Goal: Task Accomplishment & Management: Manage account settings

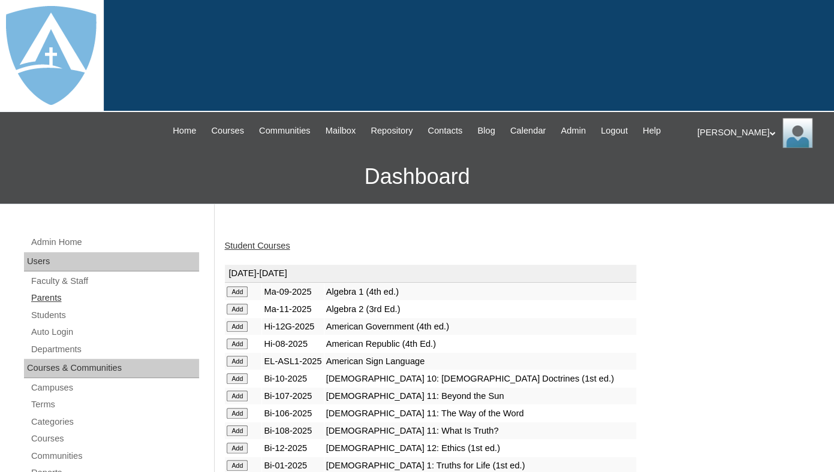
click at [50, 306] on link "Parents" at bounding box center [114, 298] width 169 height 15
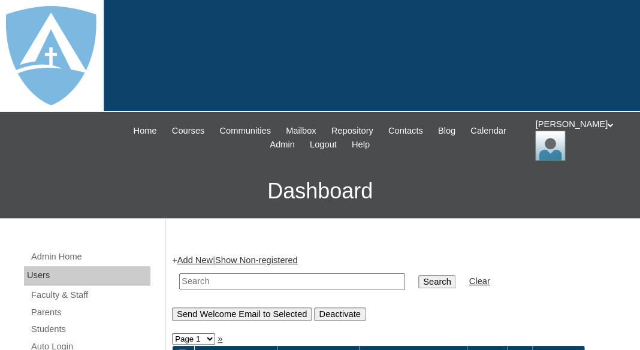
click at [218, 279] on input "text" at bounding box center [292, 281] width 226 height 16
click at [201, 281] on input "text" at bounding box center [292, 281] width 226 height 16
paste input "Rebecca Garcias"
drag, startPoint x: 221, startPoint y: 281, endPoint x: 163, endPoint y: 281, distance: 57.5
click at [179, 281] on input "Rebecca Garcias" at bounding box center [292, 281] width 226 height 16
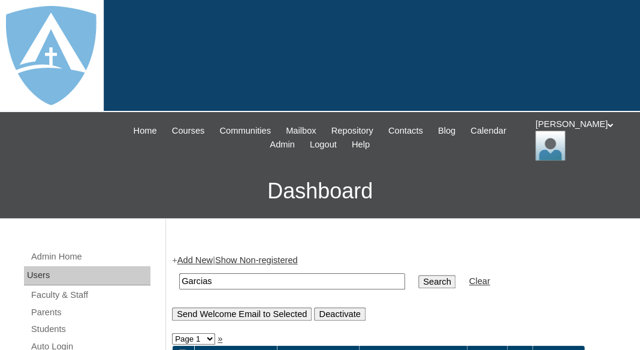
type input "Garcias"
click at [418, 275] on input "Search" at bounding box center [436, 281] width 37 height 13
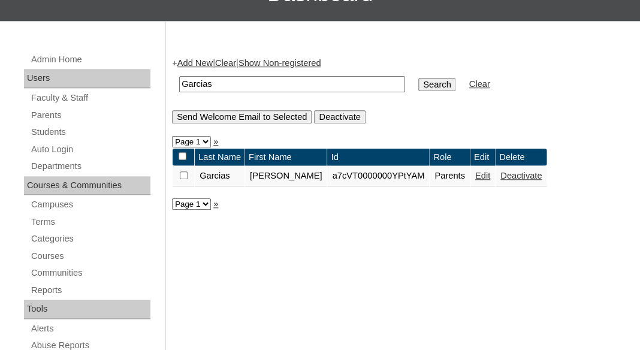
click at [475, 179] on link "Edit" at bounding box center [482, 176] width 15 height 10
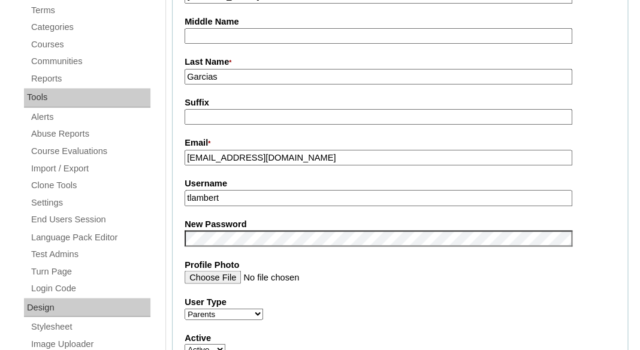
scroll to position [406, 0]
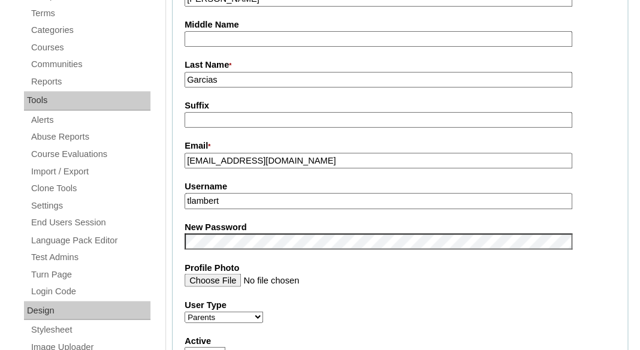
click at [245, 47] on fieldset "Account Information User Id * a7cVT0000000YPtYAM Title First Name * Rebecca Mid…" at bounding box center [400, 231] width 456 height 718
click at [246, 39] on input "Middle Name" at bounding box center [379, 39] width 388 height 16
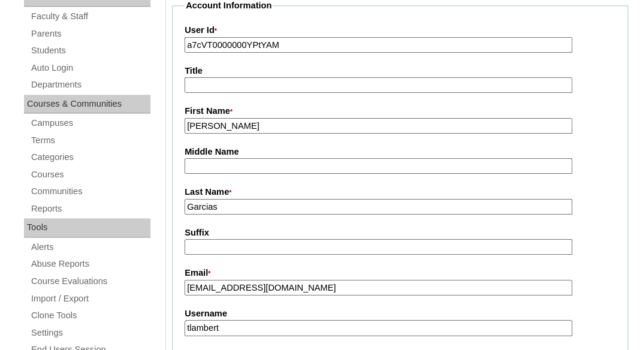
click at [246, 39] on input "a7cVT0000000YPtYAM" at bounding box center [379, 45] width 388 height 16
click at [255, 287] on input "rebeccagarcias1082@gmail.com" at bounding box center [379, 288] width 388 height 16
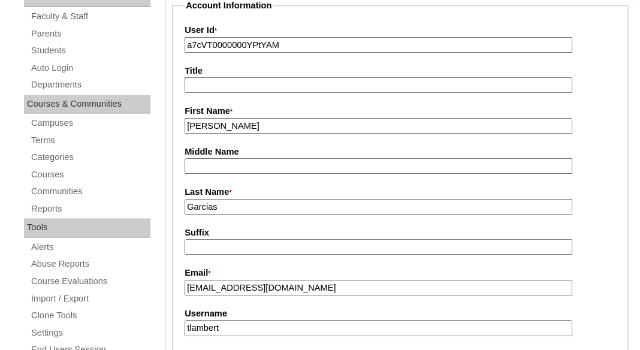
click at [255, 287] on input "rebeccagarcias1082@gmail.com" at bounding box center [379, 288] width 388 height 16
click at [252, 267] on label "Email *" at bounding box center [400, 273] width 431 height 13
click at [252, 280] on input "rebeccagarcias1082@gmail.com" at bounding box center [379, 288] width 388 height 16
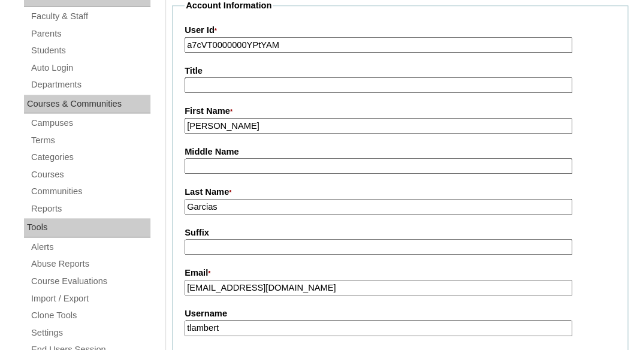
click at [252, 320] on input "tlambert" at bounding box center [379, 328] width 388 height 16
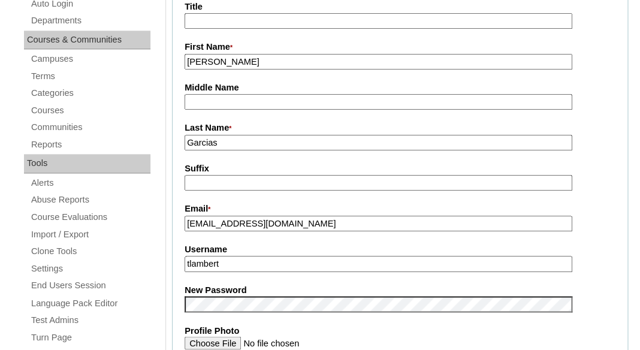
click at [252, 258] on input "tlambert" at bounding box center [379, 264] width 388 height 16
click at [250, 263] on input "tlambert" at bounding box center [379, 264] width 388 height 16
paste input "rebeccagarcias1082@gmail.com"
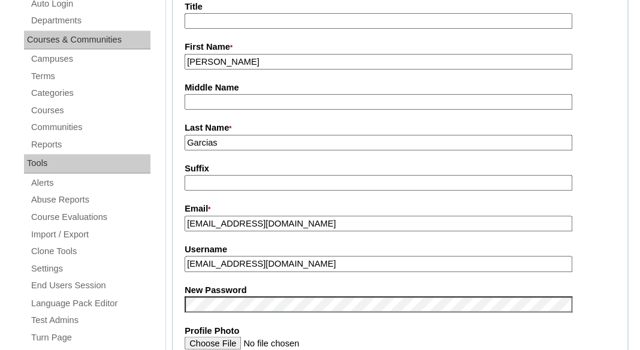
type input "rebeccagarcias1082@gmail.com"
click at [264, 284] on label "New Password" at bounding box center [400, 290] width 431 height 13
click at [361, 328] on label "Profile Photo" at bounding box center [400, 330] width 431 height 13
click at [361, 336] on input "Profile Photo" at bounding box center [379, 342] width 388 height 13
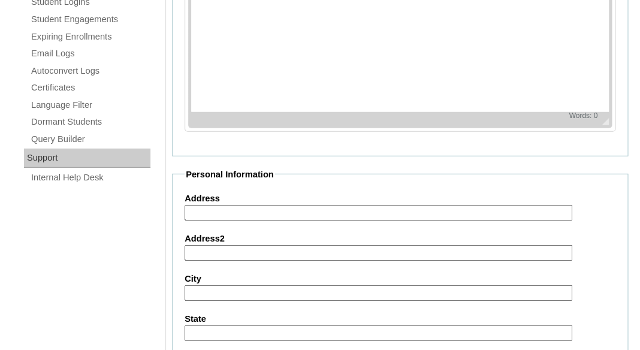
scroll to position [896, 0]
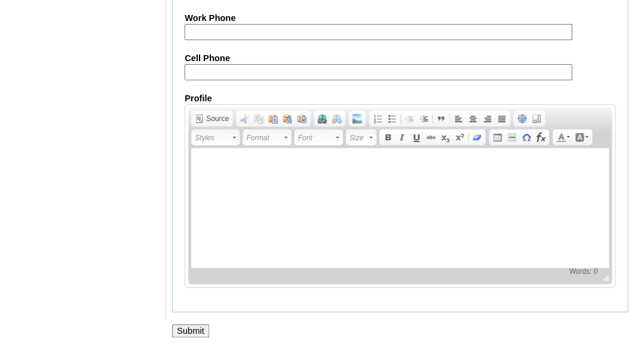
click at [191, 335] on input "Submit" at bounding box center [190, 330] width 37 height 13
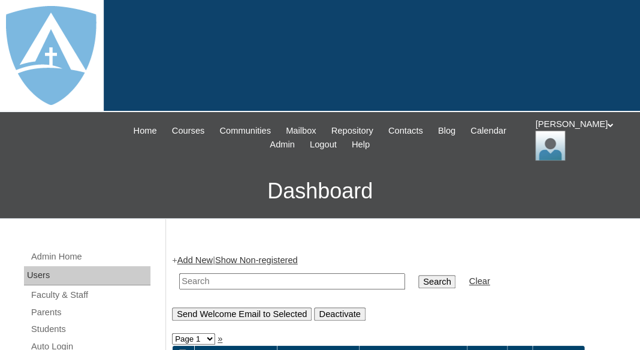
click at [192, 287] on td at bounding box center [292, 281] width 238 height 28
click at [194, 273] on input "text" at bounding box center [292, 281] width 226 height 16
paste input "[PERSON_NAME]"
type input "[PERSON_NAME]"
click at [49, 328] on link "Students" at bounding box center [90, 329] width 120 height 15
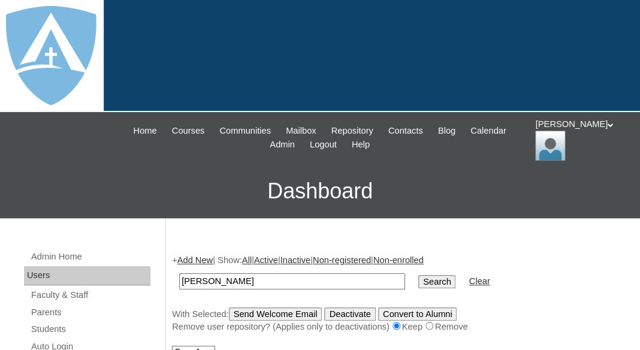
drag, startPoint x: 207, startPoint y: 276, endPoint x: 158, endPoint y: 277, distance: 48.6
click at [179, 277] on input "Liam Garcias" at bounding box center [292, 281] width 226 height 16
type input "Garcias"
click at [418, 275] on input "Search" at bounding box center [436, 281] width 37 height 13
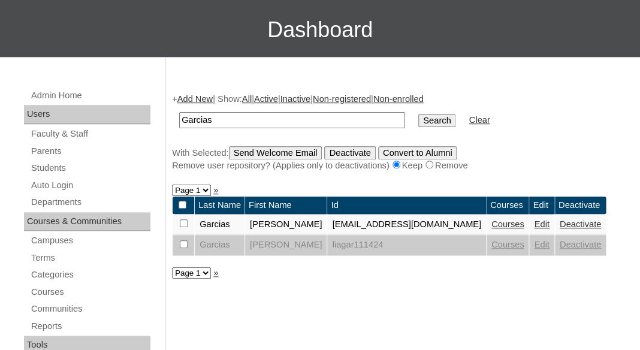
scroll to position [162, 0]
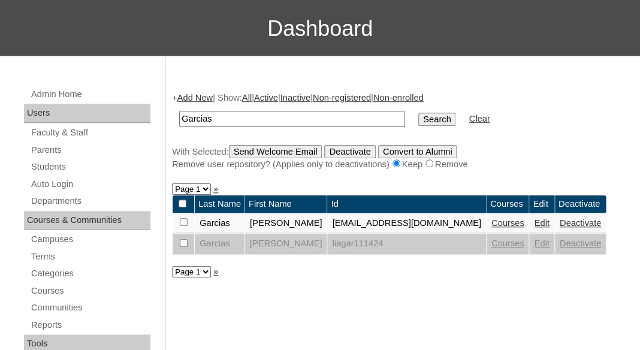
click at [502, 221] on link "Courses" at bounding box center [508, 223] width 33 height 10
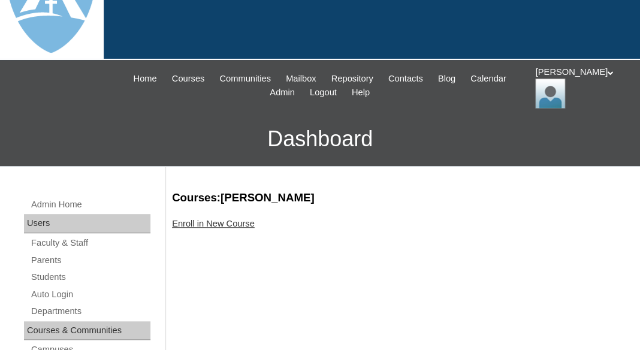
scroll to position [56, 0]
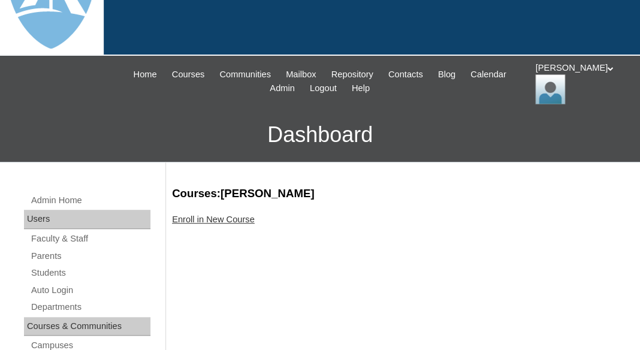
click at [219, 215] on link "Enroll in New Course" at bounding box center [213, 220] width 83 height 10
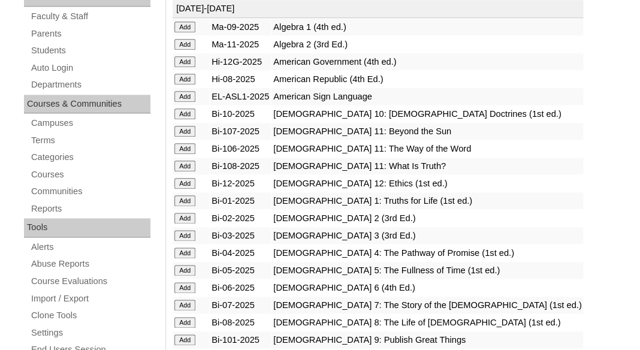
scroll to position [284, 0]
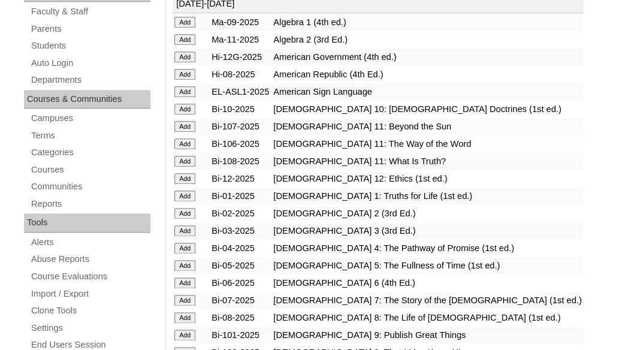
click at [180, 28] on input "Add" at bounding box center [184, 22] width 21 height 11
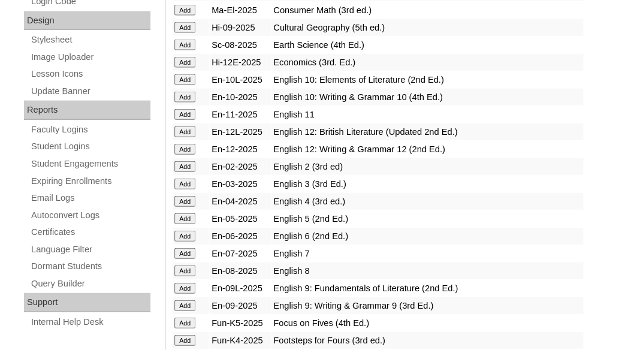
scroll to position [712, 0]
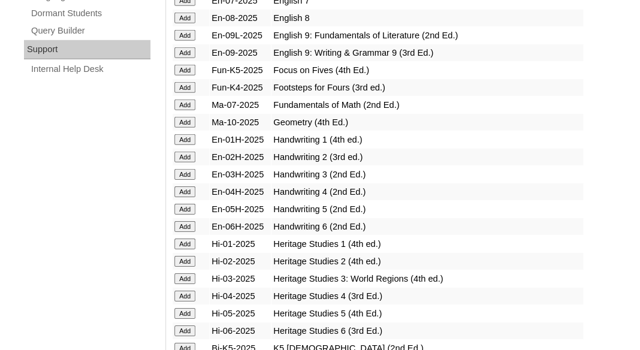
scroll to position [954, 0]
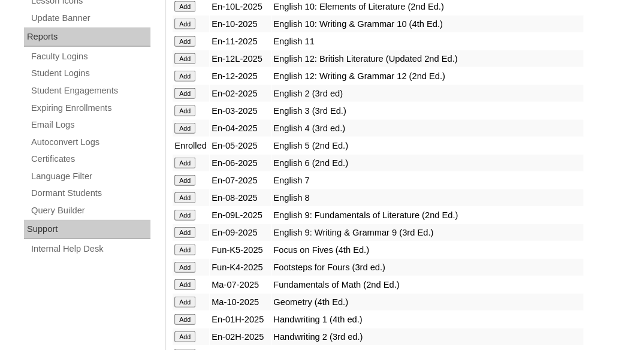
scroll to position [1139, 0]
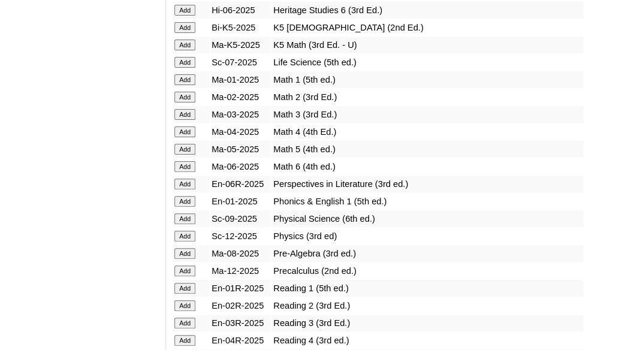
scroll to position [1280, 0]
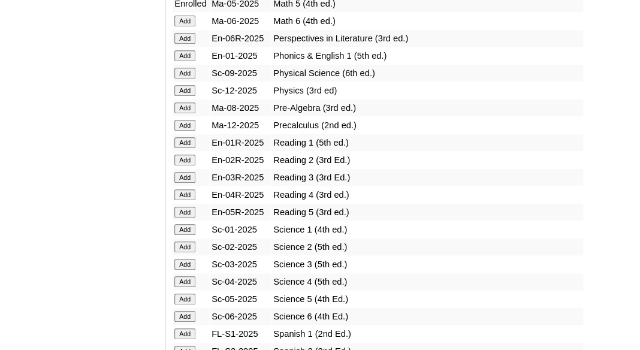
scroll to position [1418, 0]
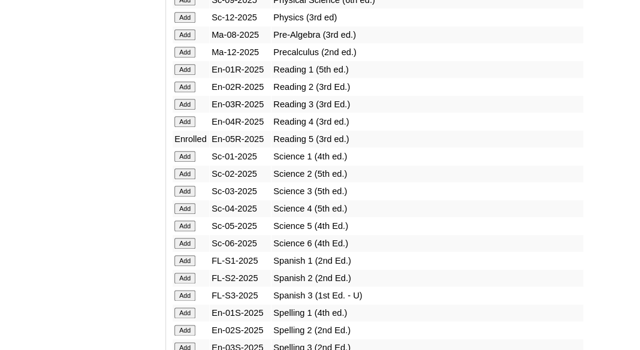
scroll to position [1519, 0]
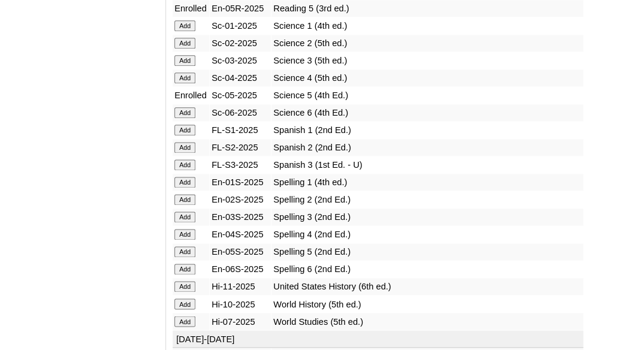
scroll to position [1620, 0]
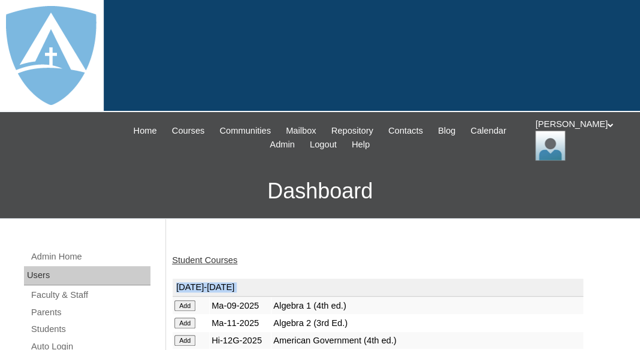
click at [194, 255] on link "Student Courses" at bounding box center [204, 260] width 65 height 10
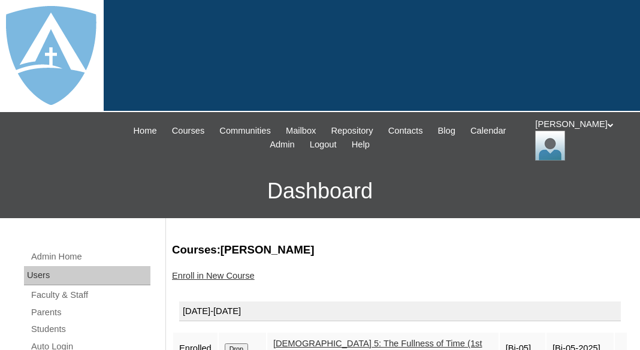
scroll to position [223, 0]
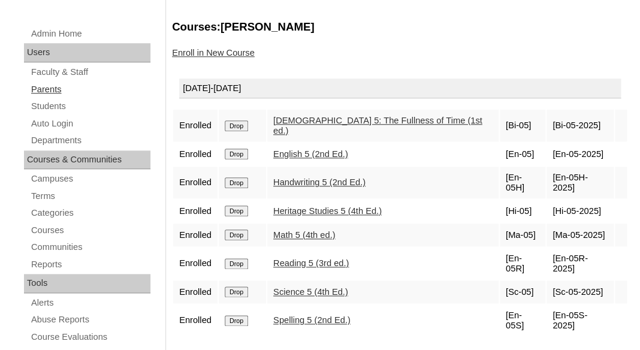
click at [52, 82] on link "Parents" at bounding box center [90, 89] width 120 height 15
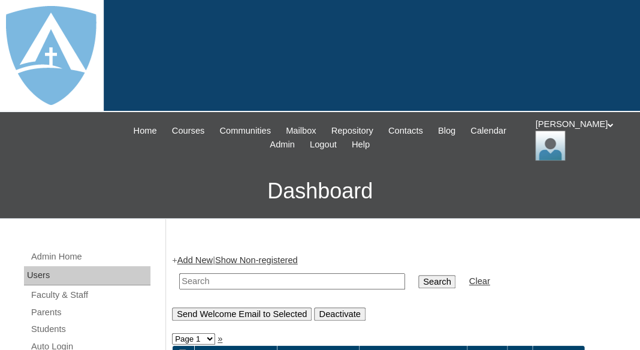
click at [225, 279] on input "text" at bounding box center [292, 281] width 226 height 16
click at [197, 277] on input "text" at bounding box center [292, 281] width 226 height 16
paste input "Juanita Francois"
drag, startPoint x: 216, startPoint y: 278, endPoint x: 133, endPoint y: 274, distance: 83.4
click at [179, 274] on input "Francois" at bounding box center [292, 281] width 226 height 16
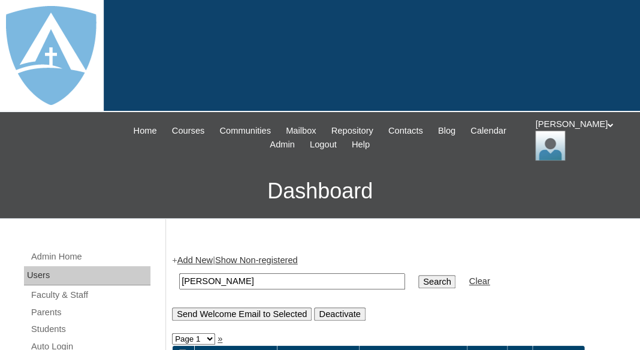
type input "Francois"
click at [418, 275] on input "Search" at bounding box center [436, 281] width 37 height 13
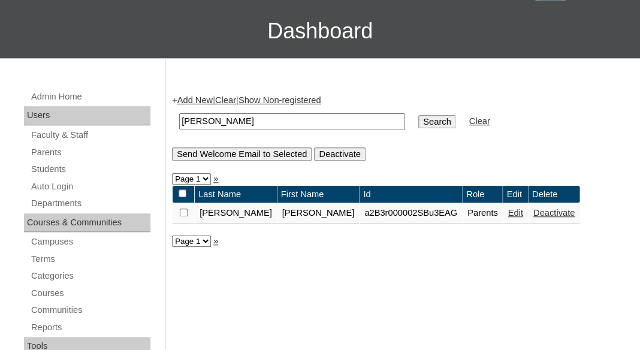
click at [503, 194] on td "Edit" at bounding box center [515, 194] width 25 height 17
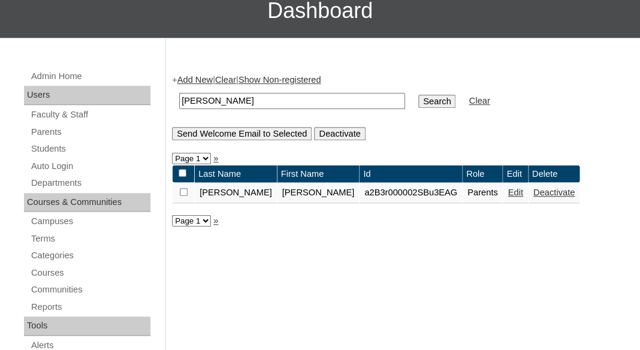
click at [508, 196] on link "Edit" at bounding box center [515, 193] width 15 height 10
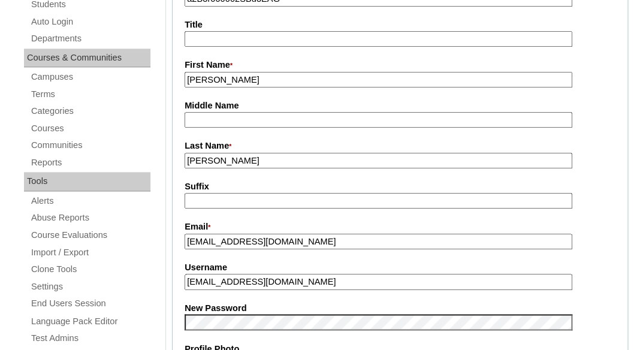
scroll to position [381, 0]
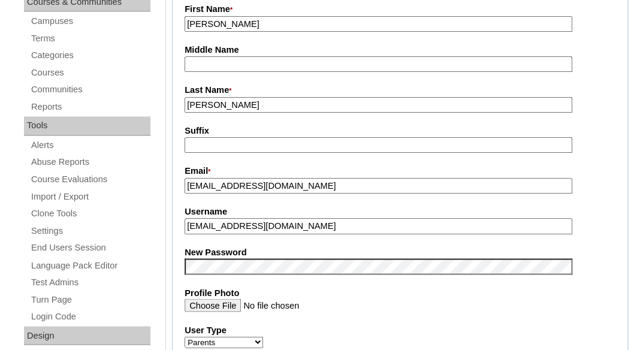
click at [246, 229] on input "[EMAIL_ADDRESS][DOMAIN_NAME]" at bounding box center [379, 226] width 388 height 16
click at [246, 229] on input "jad0529@hotmail.com" at bounding box center [379, 226] width 388 height 16
click at [236, 236] on fieldset "Account Information User Id * a2B3r000002SBu3EAG Title First Name * Juanita Mid…" at bounding box center [400, 256] width 456 height 718
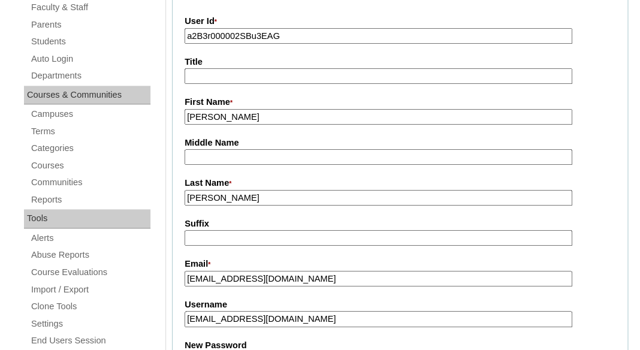
scroll to position [279, 0]
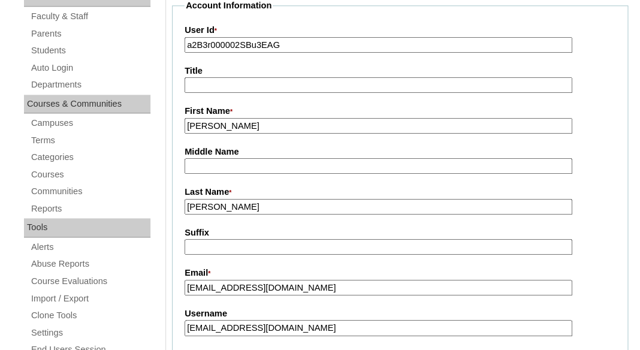
click at [285, 41] on input "a2B3r000002SBu3EAG" at bounding box center [379, 45] width 388 height 16
paste input "7cVT0000000YWLYA2"
type input "a7cVT0000000YWLYA2"
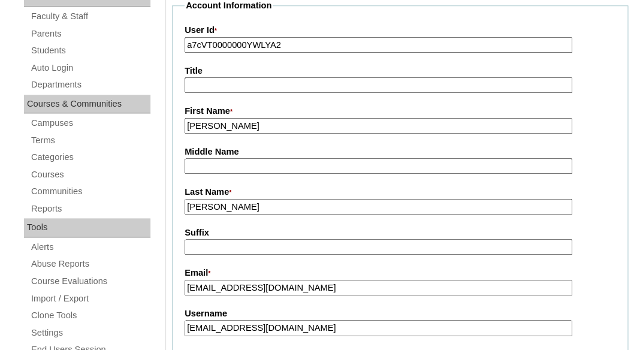
click at [285, 66] on label "Title" at bounding box center [400, 71] width 431 height 13
click at [285, 77] on input "Title" at bounding box center [379, 85] width 388 height 16
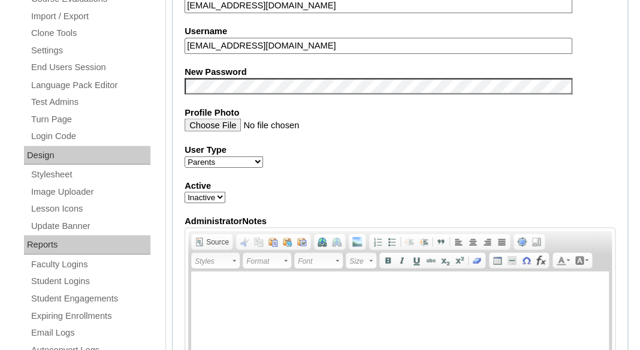
scroll to position [545, 0]
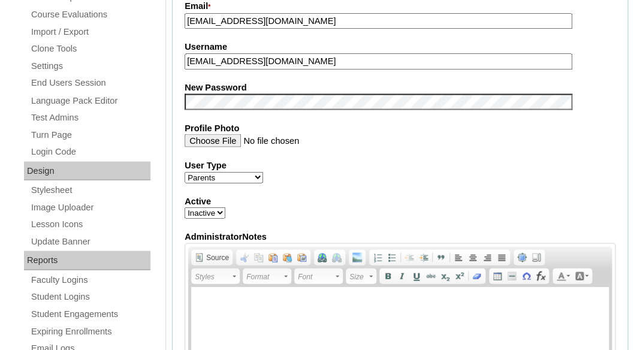
click at [206, 124] on label "Profile Photo" at bounding box center [400, 128] width 431 height 13
click at [206, 134] on input "Profile Photo" at bounding box center [379, 140] width 388 height 13
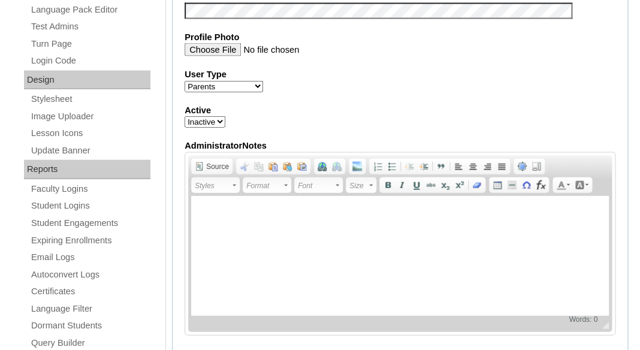
select select "1"
click option "Active" at bounding box center [0, 0] width 0 height 0
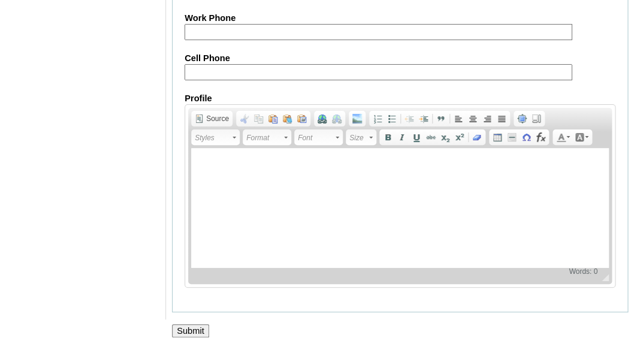
click at [189, 333] on input "Submit" at bounding box center [190, 330] width 37 height 13
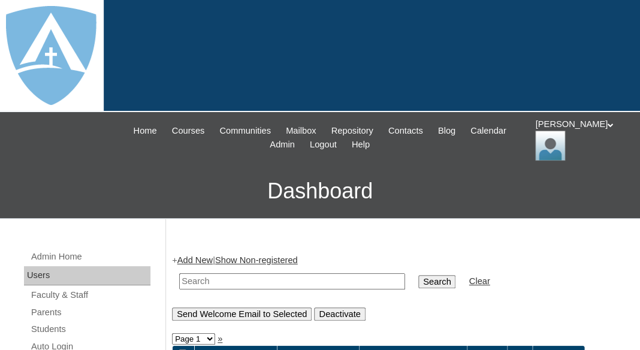
click at [206, 269] on td at bounding box center [292, 281] width 238 height 28
click at [204, 274] on input "text" at bounding box center [292, 281] width 226 height 16
paste input "a7cVT0000000YWLYA2"
type input "a7cVT0000000YWLYA2"
click at [418, 275] on input "Search" at bounding box center [436, 281] width 37 height 13
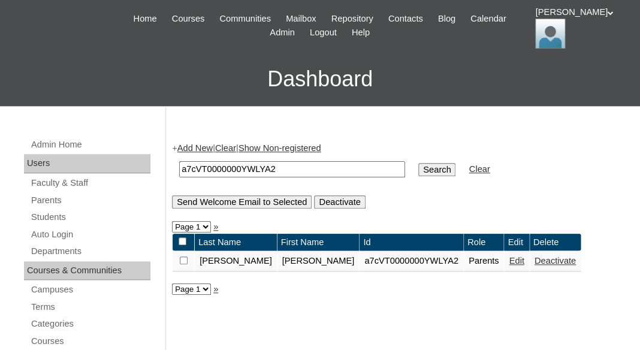
scroll to position [133, 0]
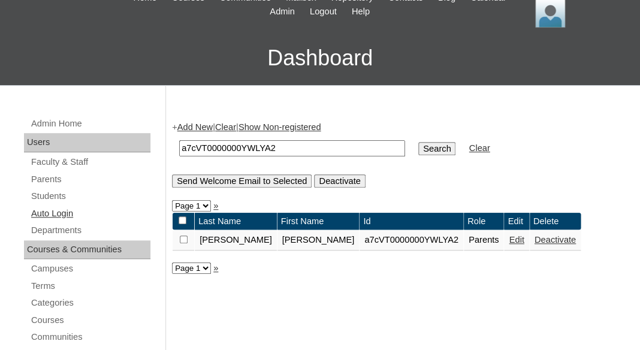
click at [40, 206] on link "Auto Login" at bounding box center [90, 213] width 120 height 15
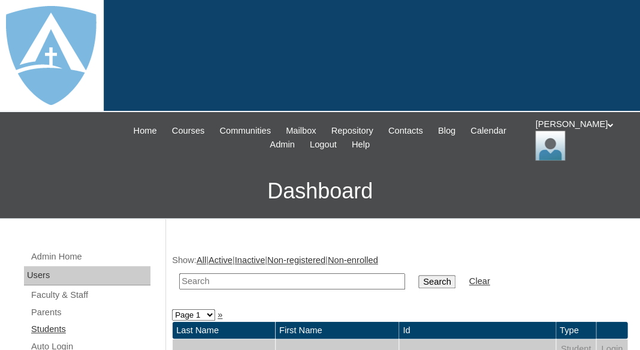
click at [46, 322] on link "Students" at bounding box center [90, 329] width 120 height 15
click at [46, 329] on link "Students" at bounding box center [90, 329] width 120 height 15
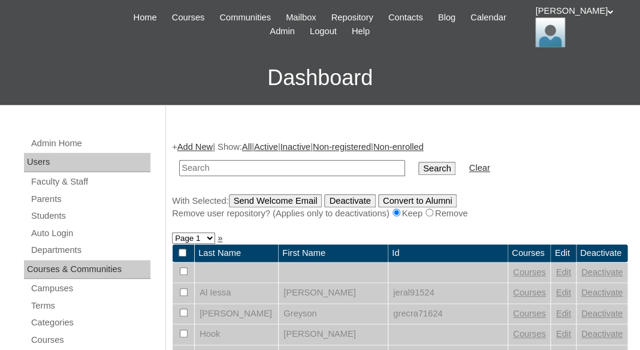
scroll to position [152, 0]
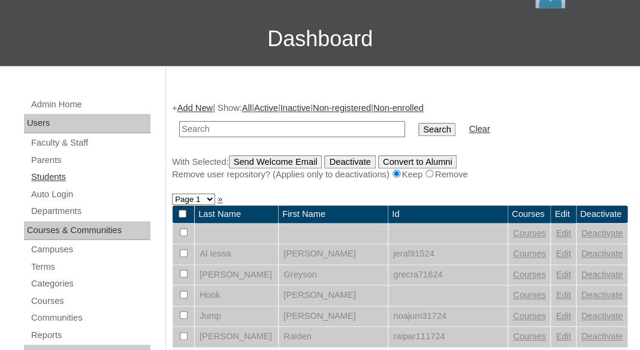
click at [57, 181] on link "Students" at bounding box center [90, 177] width 120 height 15
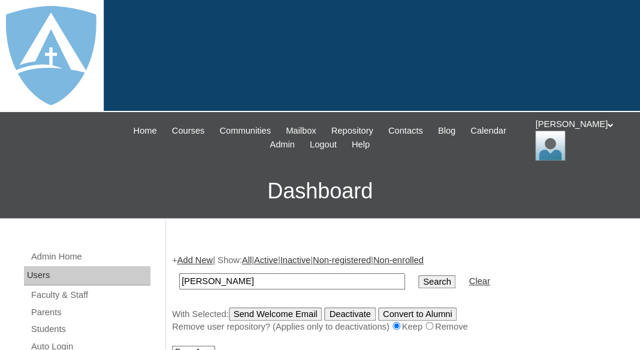
click at [221, 276] on input "[PERSON_NAME]" at bounding box center [292, 281] width 226 height 16
click at [278, 273] on input "[PERSON_NAME] Francoisancois" at bounding box center [292, 281] width 226 height 16
click at [282, 276] on input "[PERSON_NAME] Francoisancois" at bounding box center [292, 281] width 226 height 16
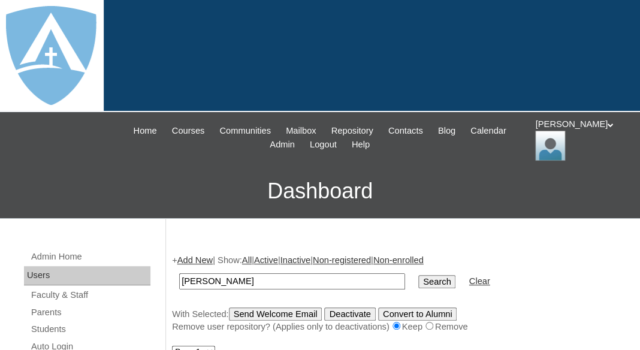
type input "[PERSON_NAME]"
click at [418, 275] on input "Search" at bounding box center [436, 281] width 37 height 13
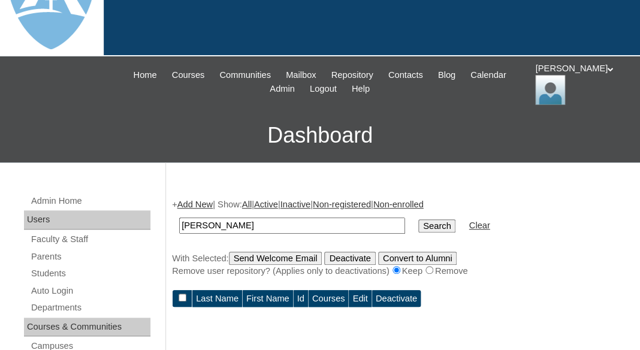
click at [212, 225] on input "Lucas Francois" at bounding box center [292, 226] width 226 height 16
type input "[PERSON_NAME]"
click at [418, 219] on input "Search" at bounding box center [436, 225] width 37 height 13
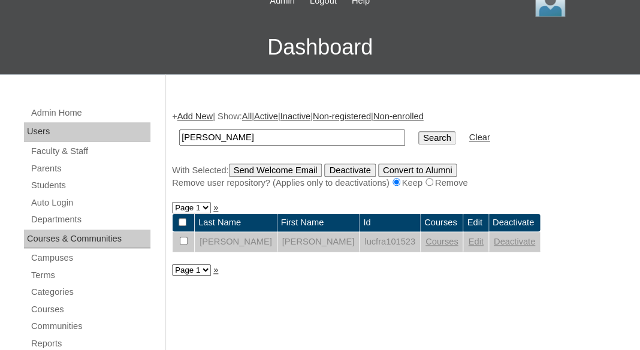
scroll to position [155, 0]
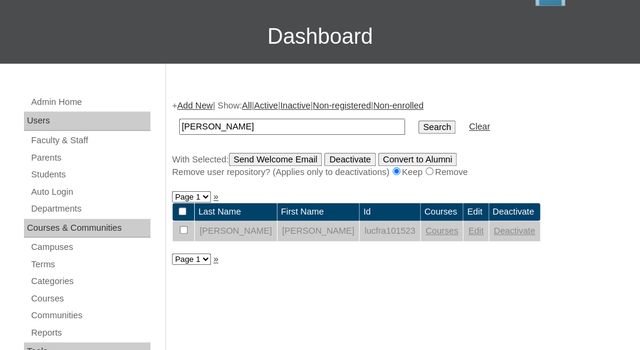
click at [468, 234] on link "Edit" at bounding box center [475, 231] width 15 height 10
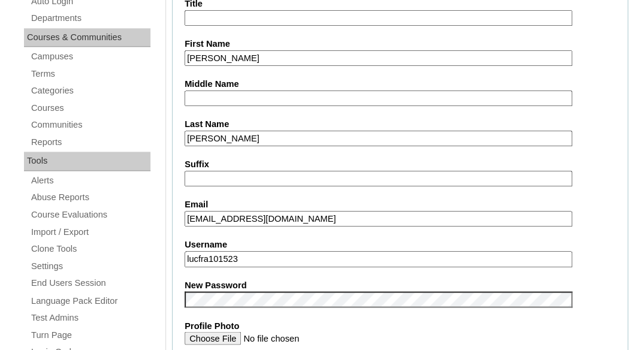
scroll to position [352, 0]
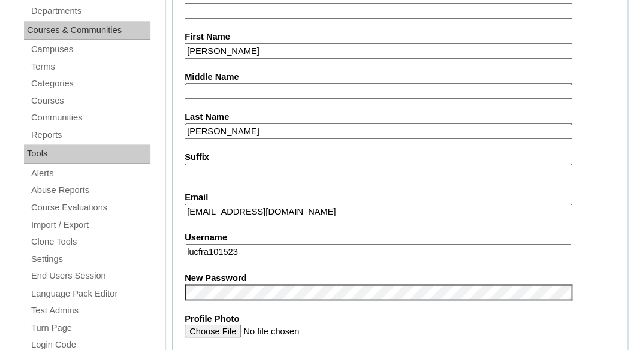
click at [270, 245] on input "lucfra101523" at bounding box center [379, 252] width 388 height 16
click at [264, 211] on input "jad0529@hotmail.com" at bounding box center [379, 212] width 388 height 16
click at [255, 248] on input "lucfra101523" at bounding box center [379, 252] width 388 height 16
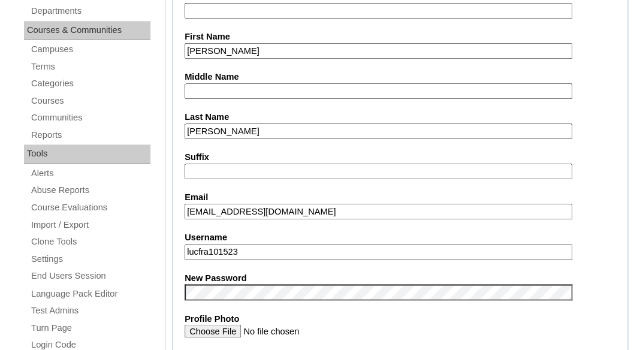
click at [255, 248] on input "lucfra101523" at bounding box center [379, 252] width 388 height 16
paste input "as.francois@enlightiumstudent.com"
type input "lucas.francois@enlightiumstudent.com"
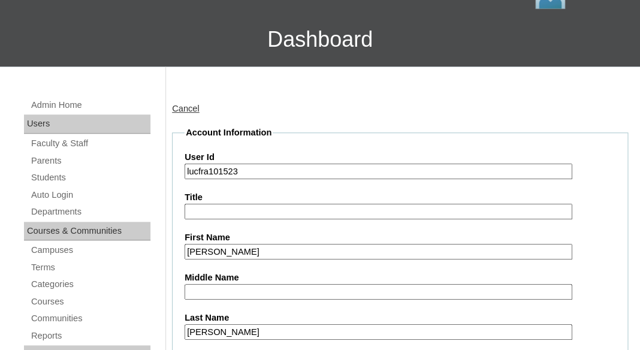
scroll to position [106, 0]
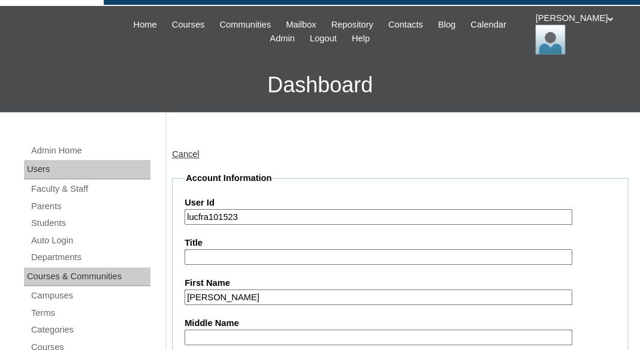
click at [228, 216] on input "lucfra101523" at bounding box center [379, 217] width 388 height 16
paste input "lucas.francois@enlightiumstudent.com"
type input "26lucas.francois@enlightiumstudent.com"
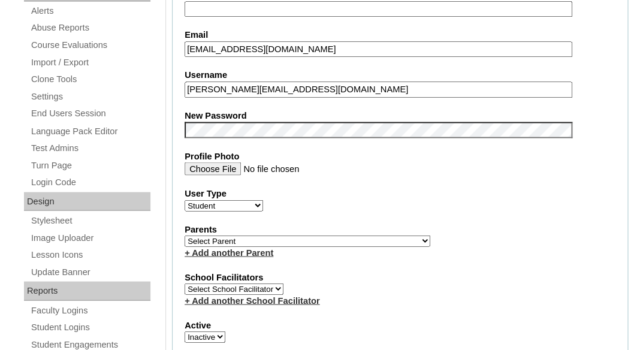
scroll to position [517, 0]
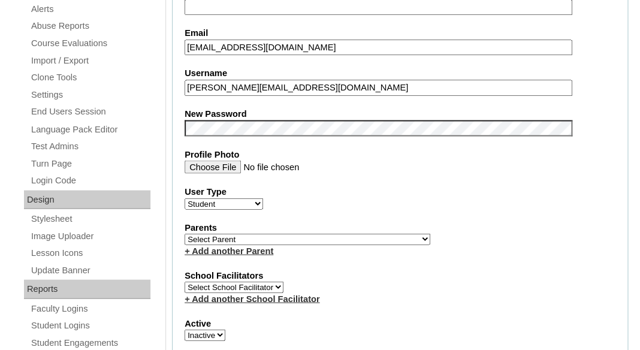
click at [185, 233] on select "Select [PERSON_NAME], [PERSON_NAME], [PERSON_NAME] , [PERSON_NAME] , [PERSON_NA…" at bounding box center [308, 238] width 246 height 11
select select "98891"
click option "[PERSON_NAME]" at bounding box center [0, 0] width 0 height 0
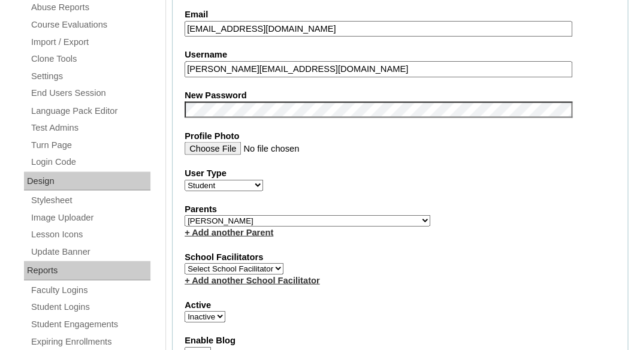
scroll to position [573, 0]
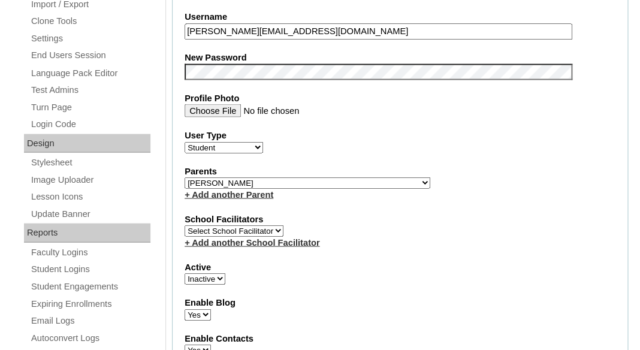
select select "1"
click option "Active" at bounding box center [0, 0] width 0 height 0
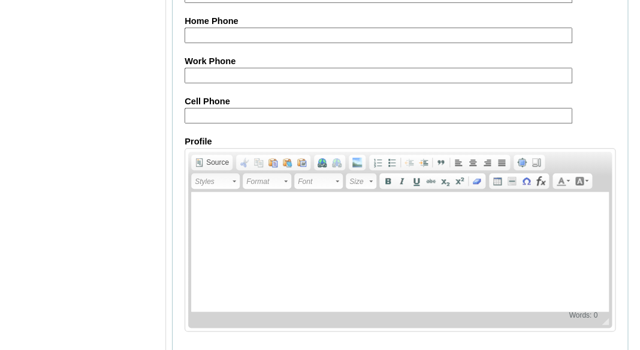
scroll to position [1560, 0]
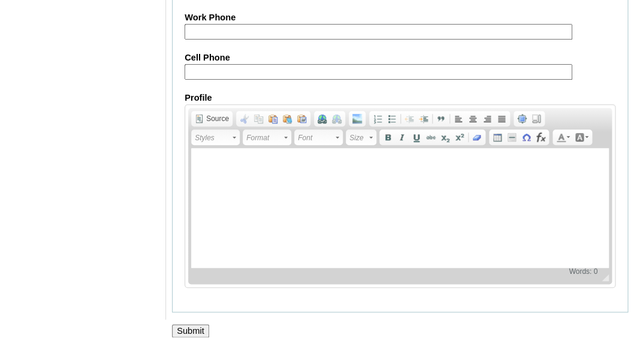
click at [183, 329] on input "Submit" at bounding box center [190, 330] width 37 height 13
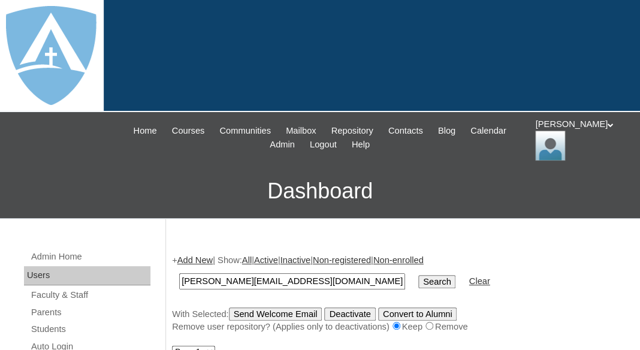
type input "[PERSON_NAME][EMAIL_ADDRESS][DOMAIN_NAME]"
click at [418, 275] on input "Search" at bounding box center [436, 281] width 37 height 13
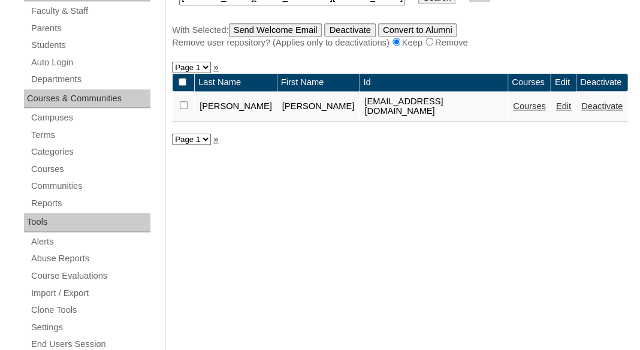
scroll to position [300, 0]
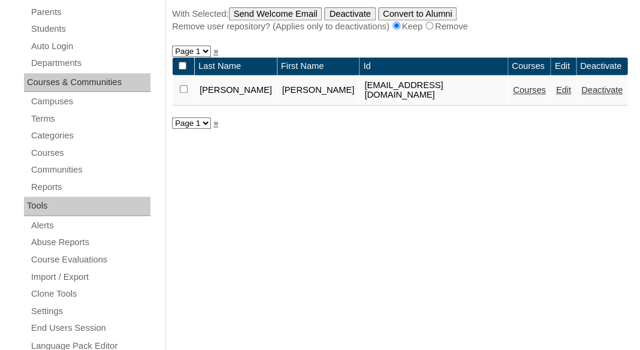
click at [524, 89] on link "Courses" at bounding box center [529, 90] width 33 height 10
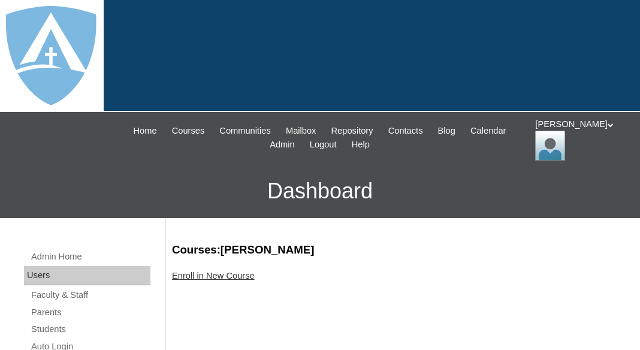
scroll to position [47, 0]
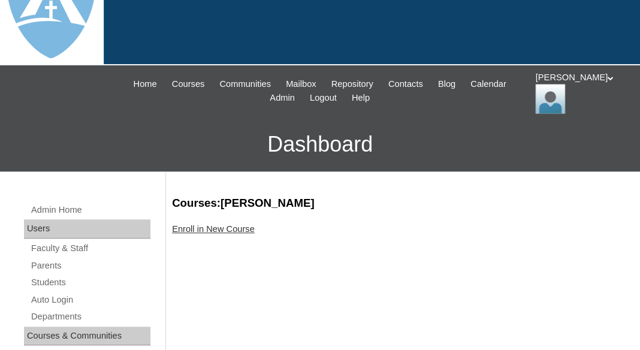
click at [207, 227] on link "Enroll in New Course" at bounding box center [213, 229] width 83 height 10
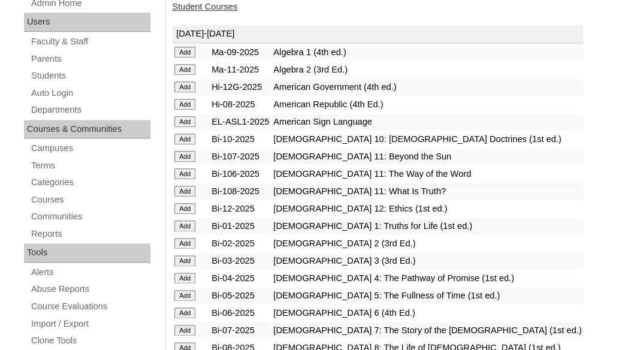
scroll to position [300, 0]
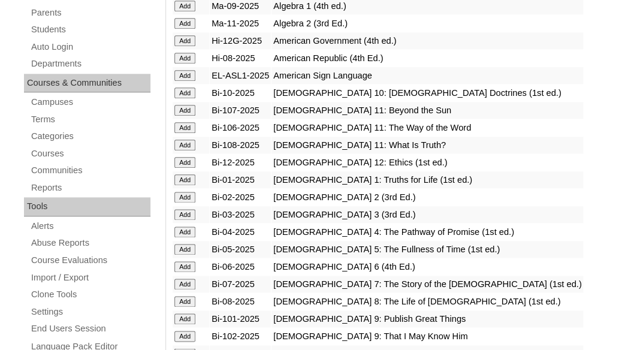
click at [184, 11] on input "Add" at bounding box center [184, 6] width 21 height 11
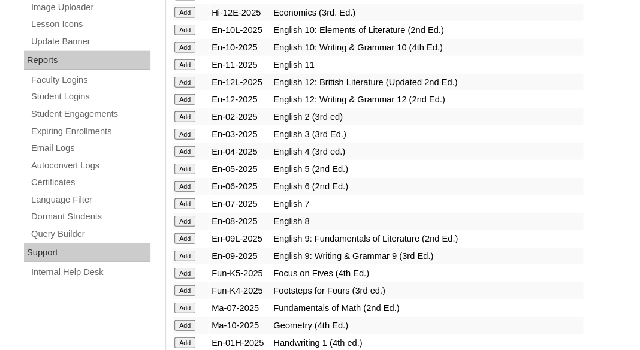
scroll to position [747, 0]
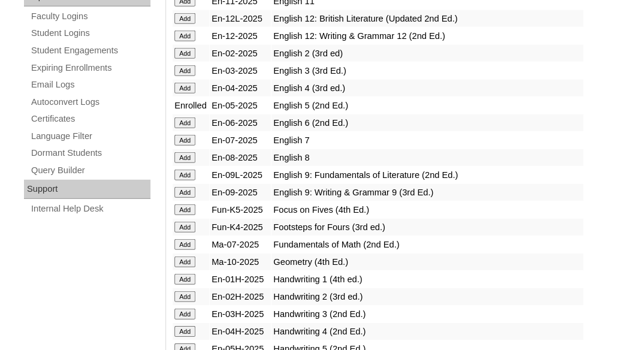
scroll to position [1006, 0]
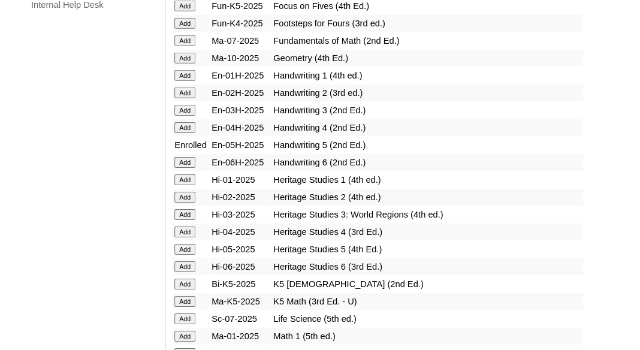
scroll to position [1086, 0]
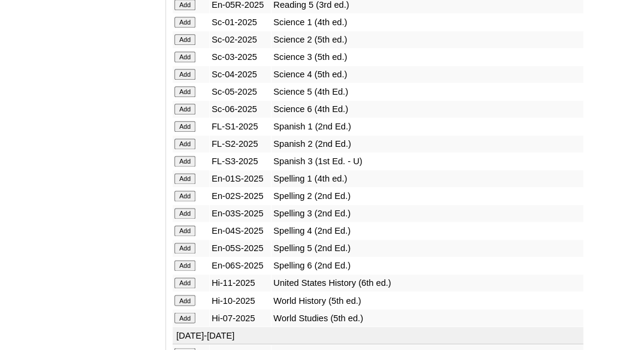
scroll to position [1623, 0]
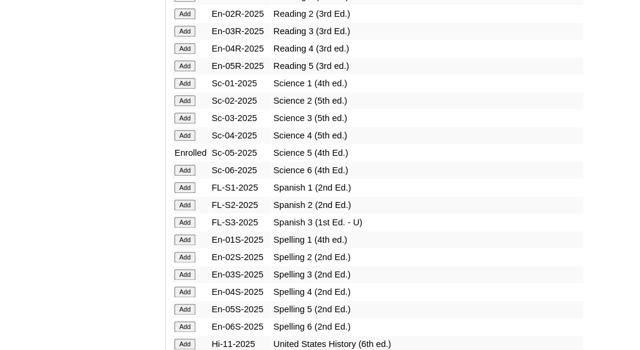
scroll to position [1599, 0]
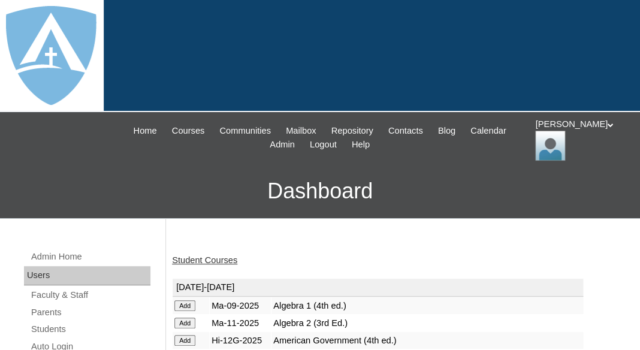
click at [202, 255] on link "Student Courses" at bounding box center [204, 260] width 65 height 10
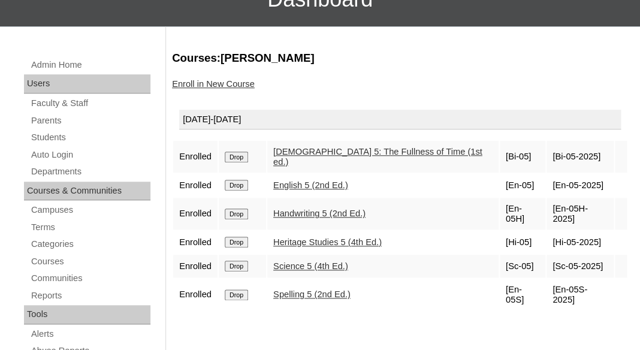
scroll to position [194, 0]
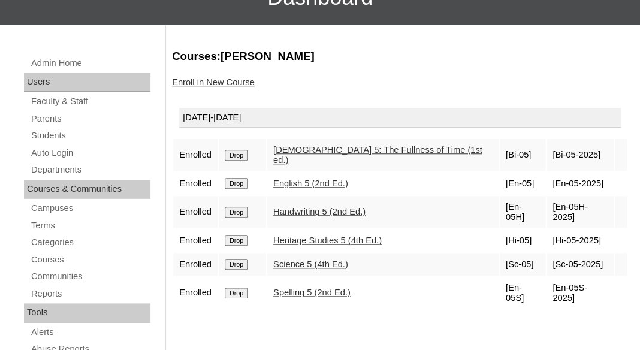
click at [199, 81] on link "Enroll in New Course" at bounding box center [213, 82] width 83 height 10
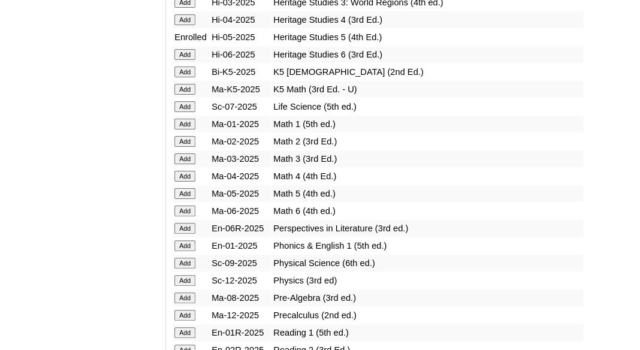
scroll to position [1228, 0]
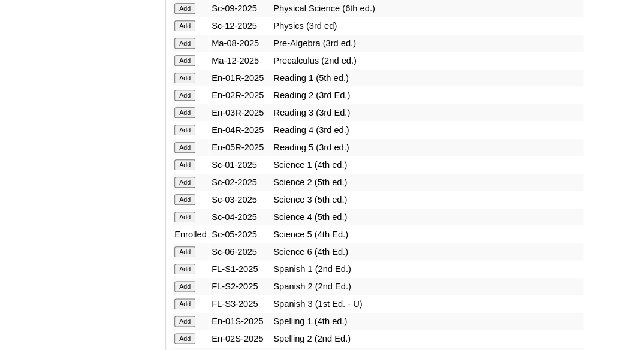
scroll to position [1497, 0]
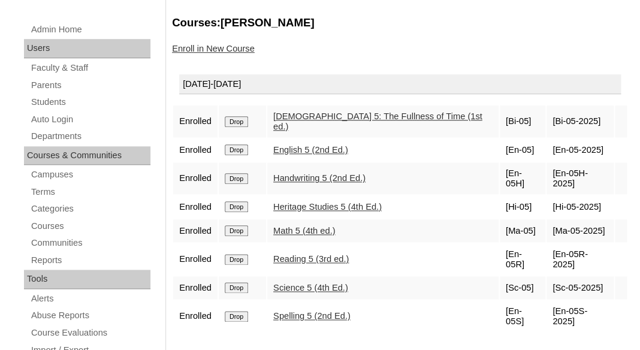
scroll to position [229, 0]
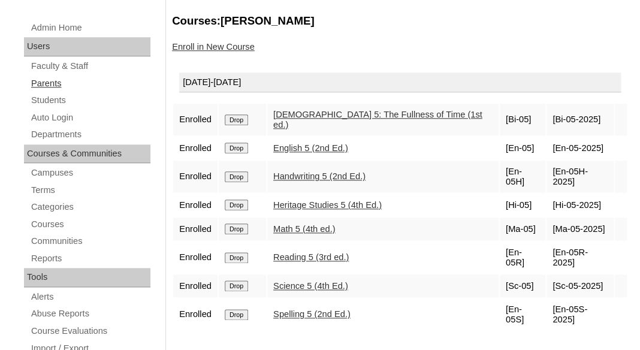
click at [40, 82] on link "Parents" at bounding box center [90, 83] width 120 height 15
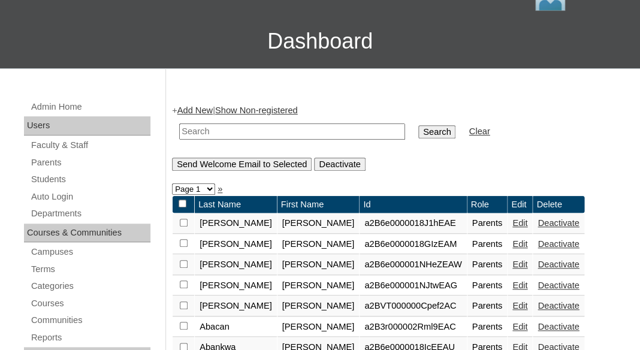
scroll to position [184, 0]
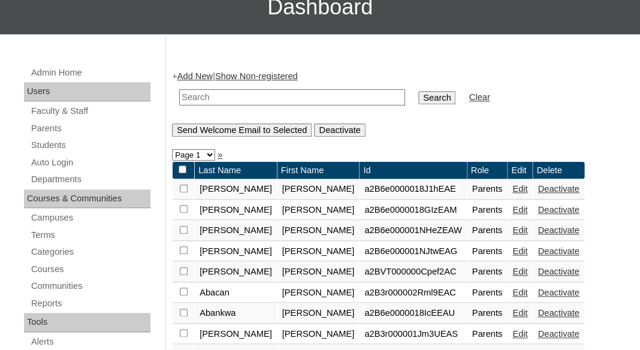
click at [210, 98] on input "text" at bounding box center [292, 97] width 226 height 16
paste input "Acribba Lightbourne"
drag, startPoint x: 218, startPoint y: 93, endPoint x: 138, endPoint y: 88, distance: 79.3
click at [179, 89] on input "Lightbourne" at bounding box center [292, 97] width 226 height 16
type input "Lightbourne"
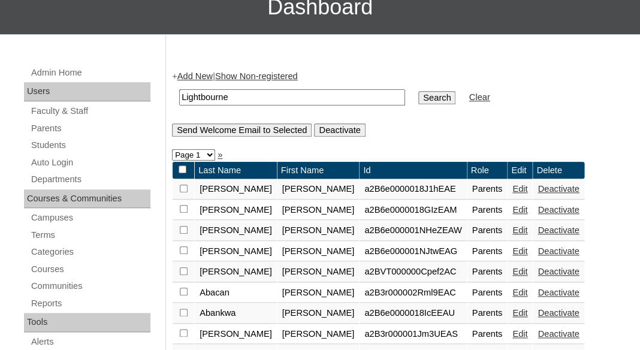
click at [418, 91] on input "Search" at bounding box center [436, 97] width 37 height 13
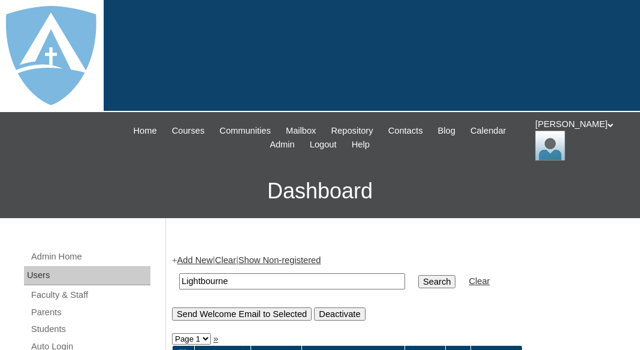
scroll to position [186, 0]
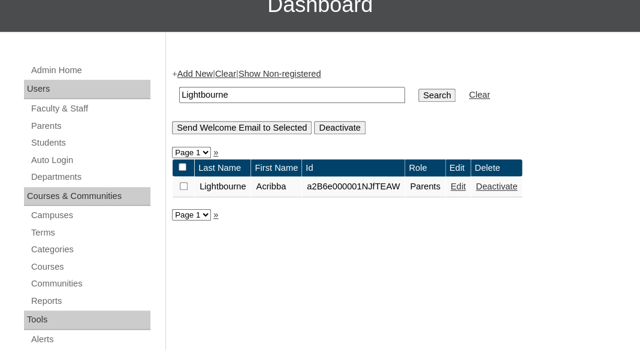
click at [466, 189] on link "Edit" at bounding box center [458, 187] width 15 height 10
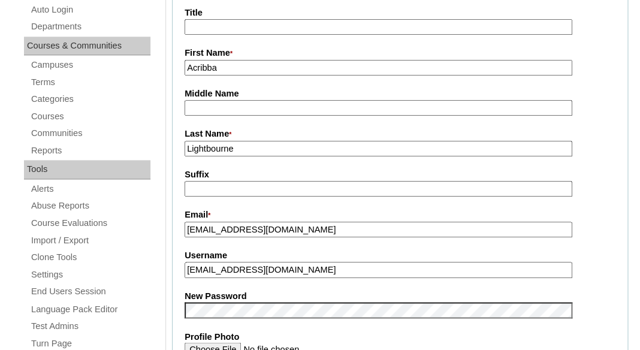
scroll to position [337, 0]
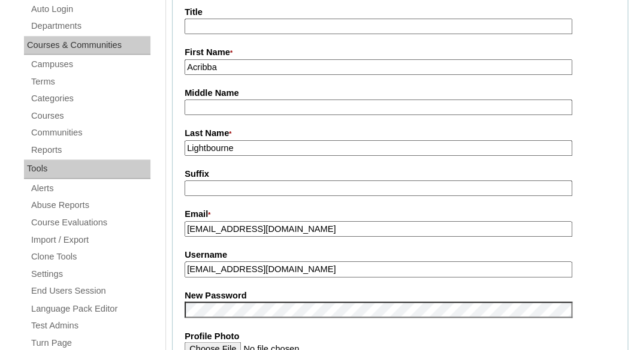
click at [320, 263] on input "acribba.lightbourne@gmail.com" at bounding box center [379, 269] width 388 height 16
click at [300, 279] on fieldset "Account Information User Id * a2B6e000001NJfTEAW Title First Name * Acribba Mid…" at bounding box center [400, 300] width 456 height 718
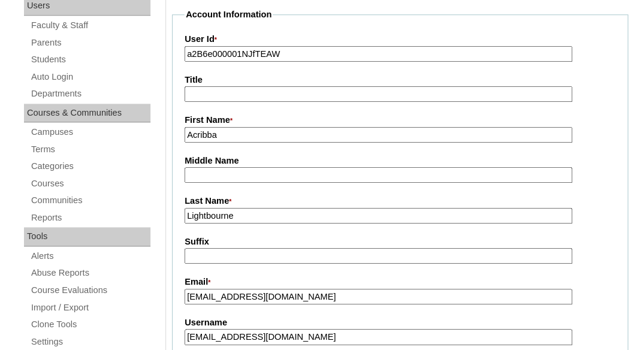
scroll to position [243, 0]
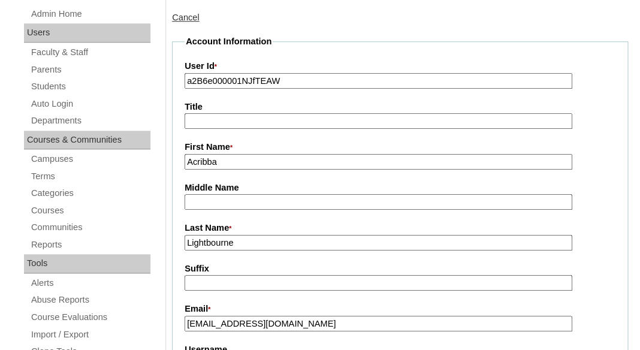
click at [274, 82] on input "a2B6e000001NJfTEAW" at bounding box center [379, 81] width 388 height 16
paste input "7cVT0000000YcnYAE"
type input "a7cVT0000000YcnYAE"
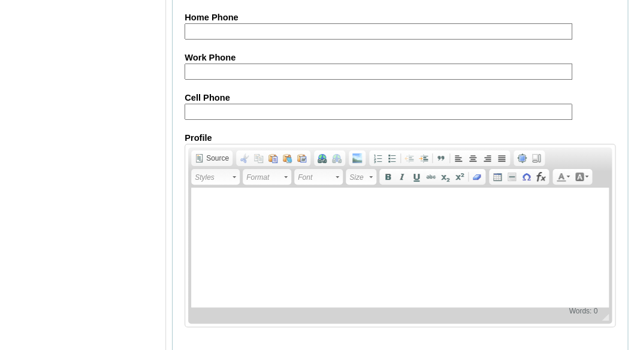
scroll to position [1307, 0]
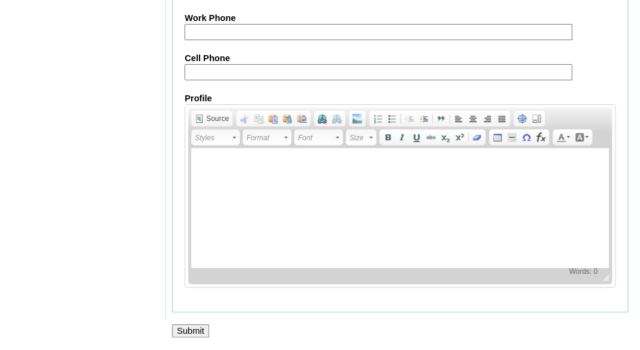
click at [203, 334] on input "Submit" at bounding box center [190, 330] width 37 height 13
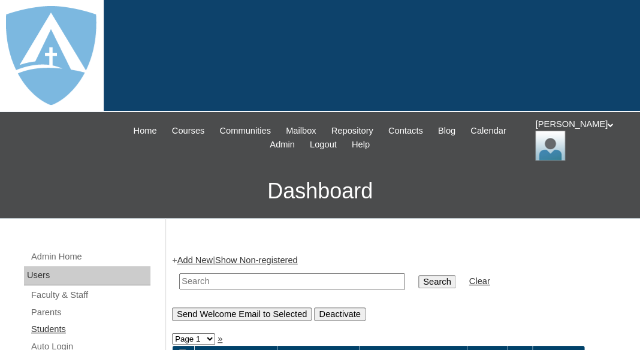
click at [50, 330] on link "Students" at bounding box center [90, 329] width 120 height 15
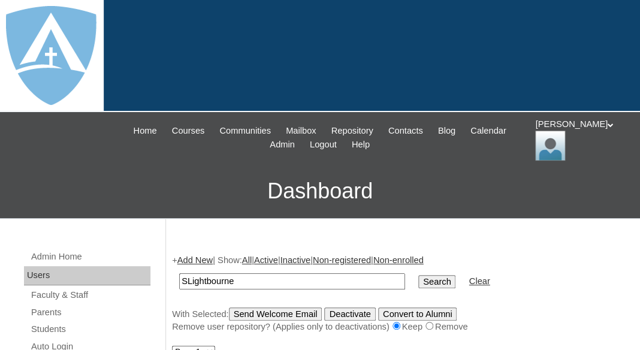
drag, startPoint x: 215, startPoint y: 276, endPoint x: 173, endPoint y: 270, distance: 42.3
click at [179, 273] on input "SLightbourne" at bounding box center [292, 281] width 226 height 16
type input "Lightbourne"
click at [418, 275] on input "Search" at bounding box center [436, 281] width 37 height 13
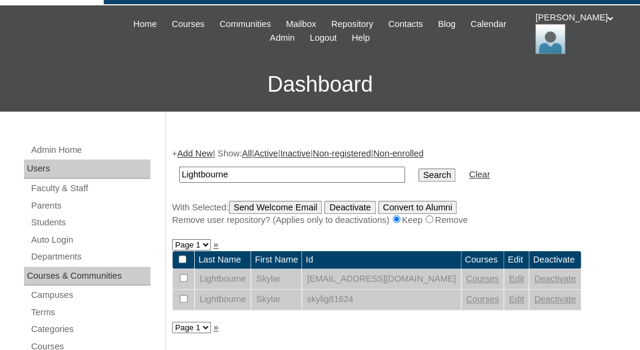
scroll to position [108, 0]
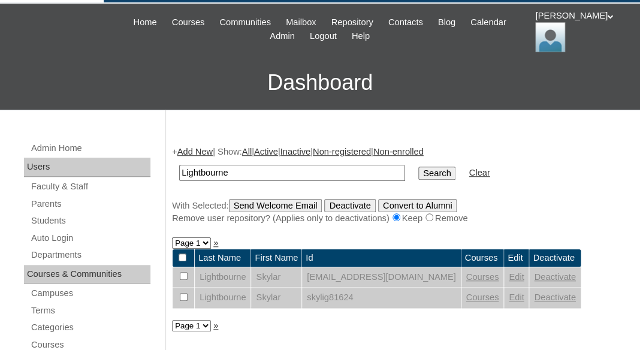
click at [524, 282] on link "Edit" at bounding box center [516, 277] width 15 height 10
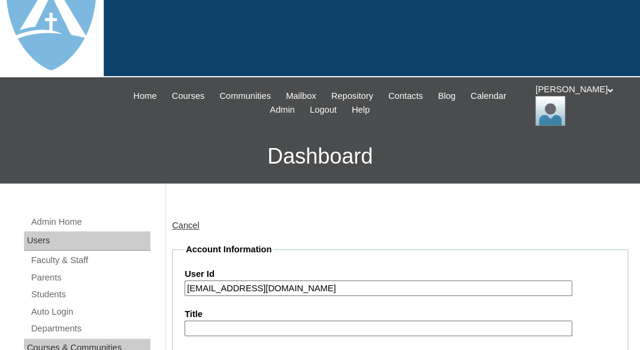
scroll to position [144, 0]
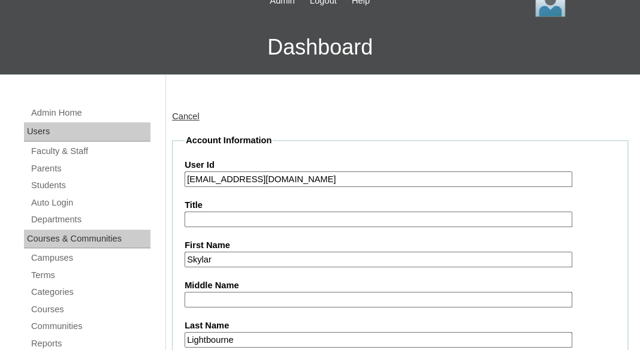
click at [250, 176] on input "[EMAIL_ADDRESS][DOMAIN_NAME]" at bounding box center [379, 179] width 388 height 16
click at [186, 179] on input "[EMAIL_ADDRESS][DOMAIN_NAME]" at bounding box center [379, 179] width 388 height 16
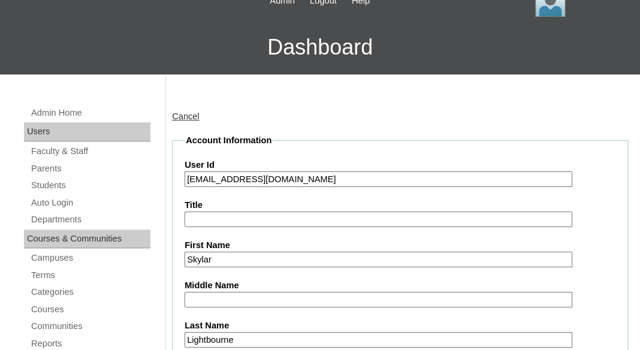
type input "26skylar.lightbourne@enlightiumstudent.com"
click at [220, 199] on label "Title" at bounding box center [400, 205] width 431 height 13
click at [220, 212] on input "Title" at bounding box center [379, 220] width 388 height 16
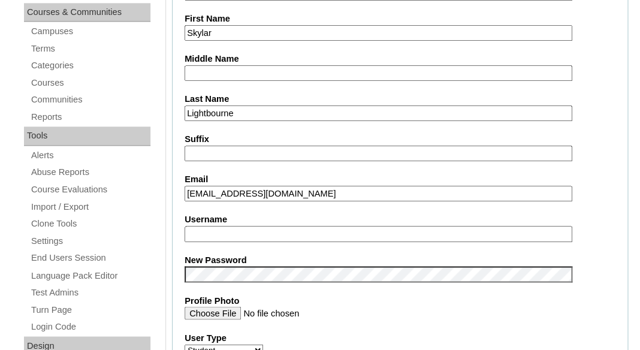
scroll to position [397, 0]
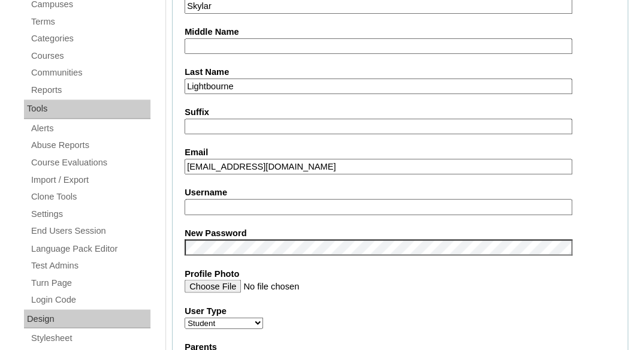
click at [225, 210] on input "Username" at bounding box center [379, 207] width 388 height 16
paste input "skylar.lightbourne@enlightiumstudent.com"
type input "skylar.lightbourne@enlightiumstudent.com"
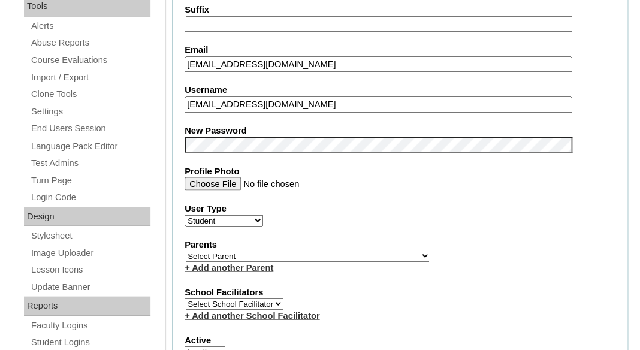
scroll to position [515, 0]
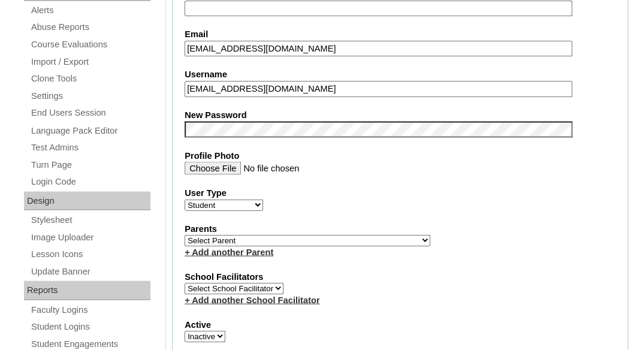
click at [185, 234] on select "Select Parent Garcia, Rosa Labourdette, Jessica Nicholson, Nicky Valentin , Nat…" at bounding box center [308, 239] width 246 height 11
select select "99695"
click option "Lightbourne, Acribba" at bounding box center [0, 0] width 0 height 0
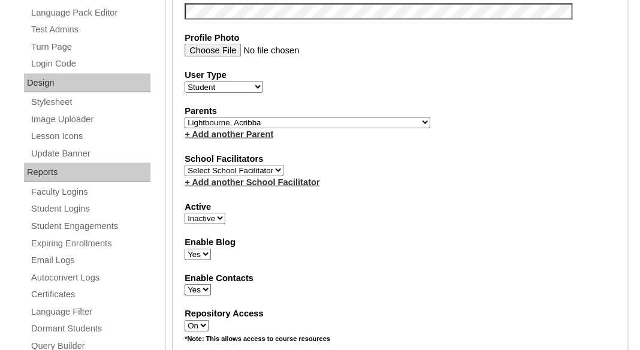
select select "1"
click option "Active" at bounding box center [0, 0] width 0 height 0
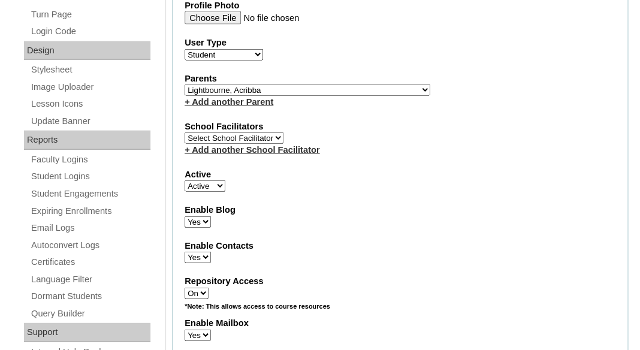
scroll to position [1560, 0]
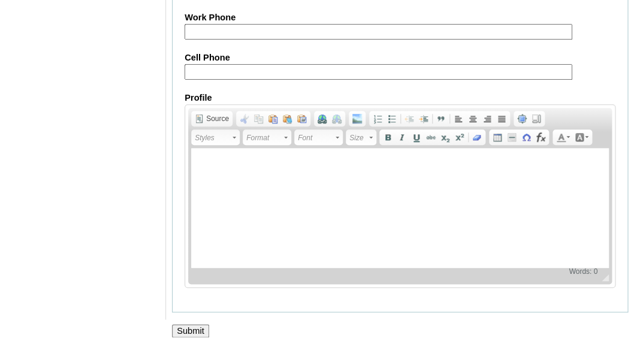
click at [192, 330] on input "Submit" at bounding box center [190, 330] width 37 height 13
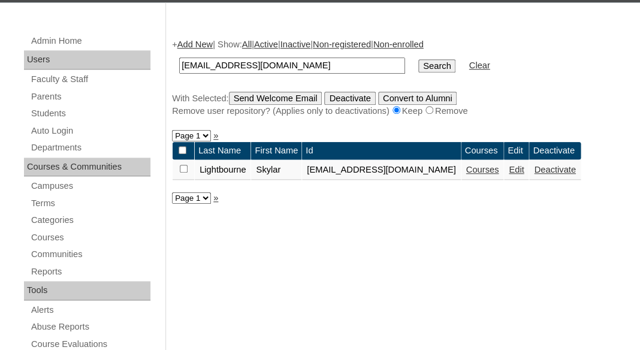
scroll to position [224, 0]
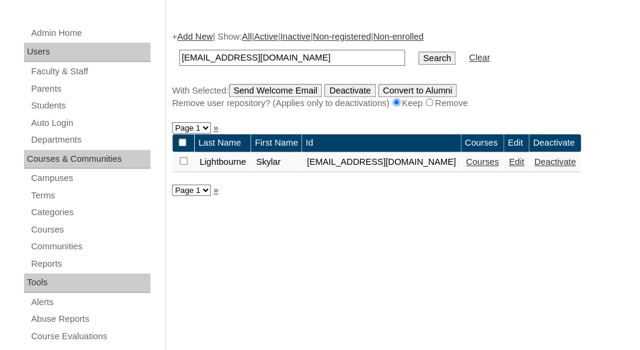
click at [499, 167] on link "Courses" at bounding box center [482, 162] width 33 height 10
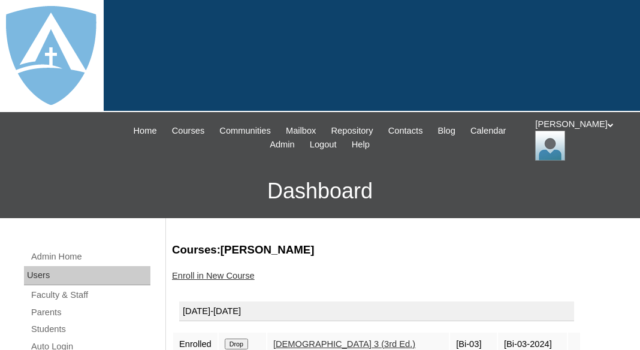
scroll to position [212, 0]
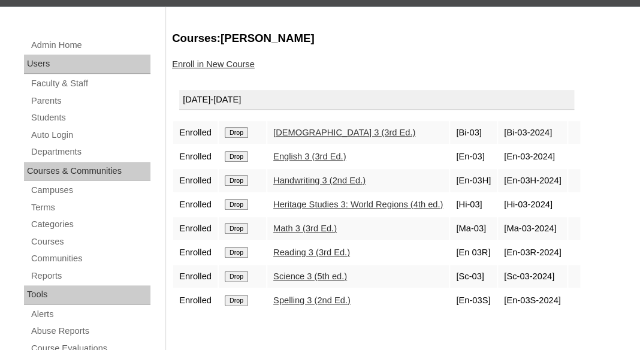
click at [245, 129] on input "Drop" at bounding box center [236, 132] width 23 height 11
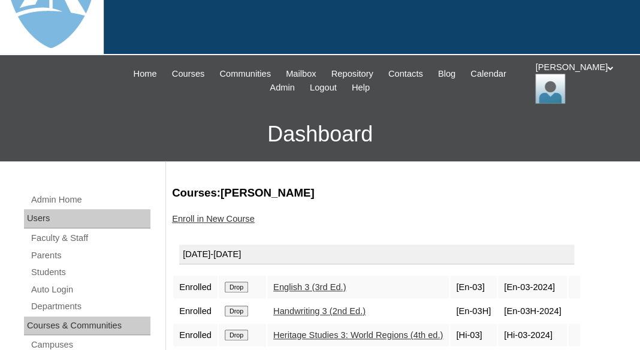
scroll to position [156, 0]
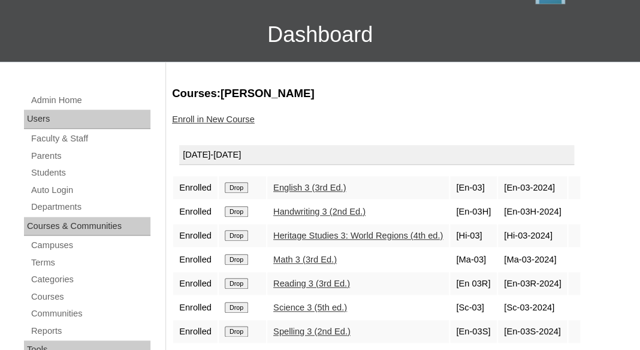
click at [241, 185] on input "Drop" at bounding box center [236, 187] width 23 height 11
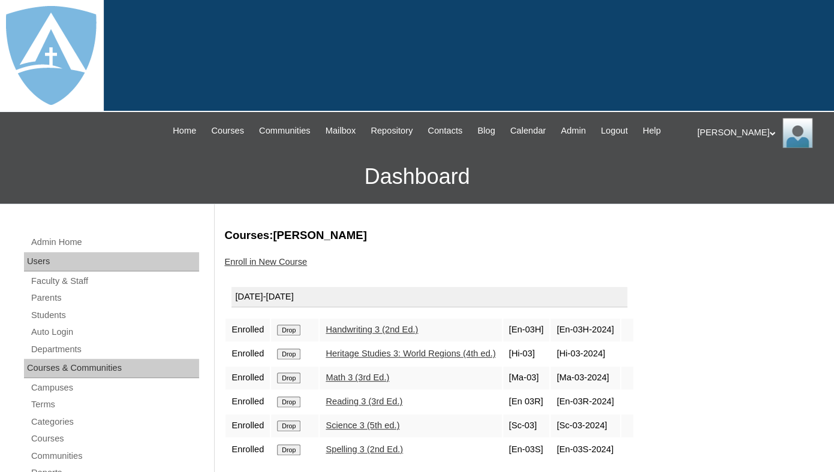
click at [294, 336] on input "Drop" at bounding box center [288, 330] width 23 height 11
click at [287, 336] on input "Drop" at bounding box center [288, 330] width 23 height 11
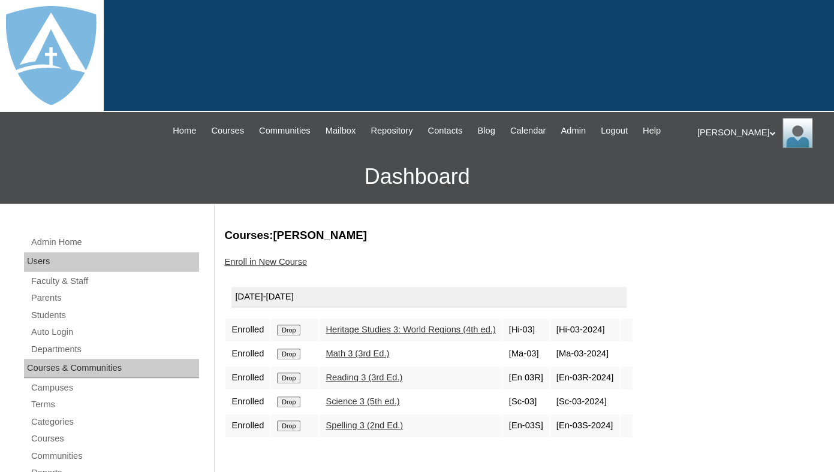
click at [299, 336] on input "Drop" at bounding box center [288, 330] width 23 height 11
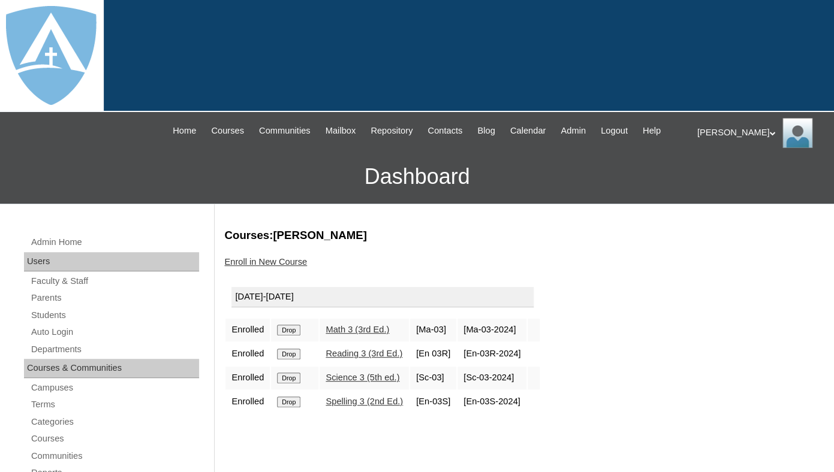
click at [297, 336] on input "Drop" at bounding box center [288, 330] width 23 height 11
click at [294, 336] on input "Drop" at bounding box center [288, 330] width 23 height 11
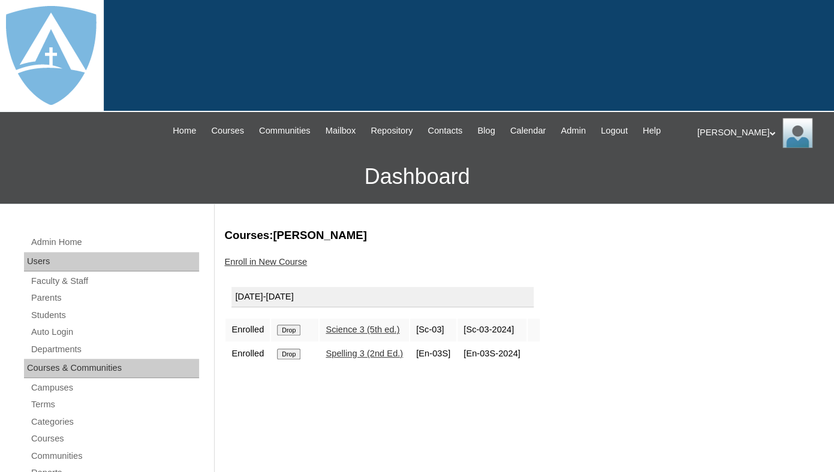
click at [294, 336] on input "Drop" at bounding box center [288, 330] width 23 height 11
click at [288, 336] on input "Drop" at bounding box center [288, 330] width 23 height 11
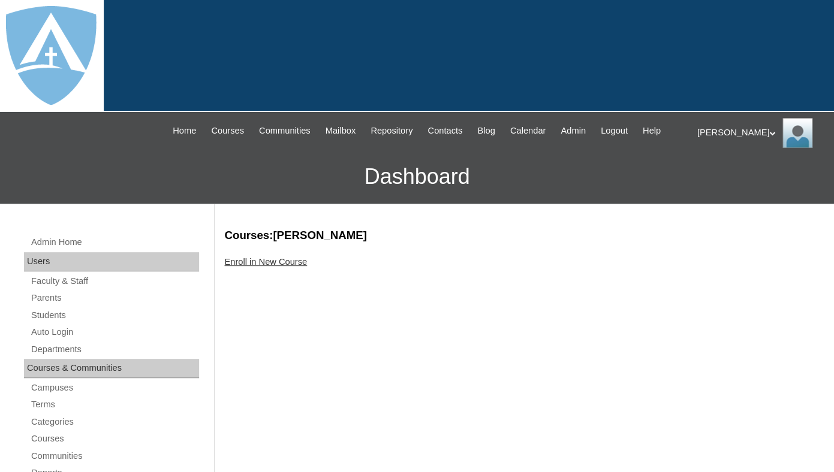
click at [273, 267] on link "Enroll in New Course" at bounding box center [265, 262] width 83 height 10
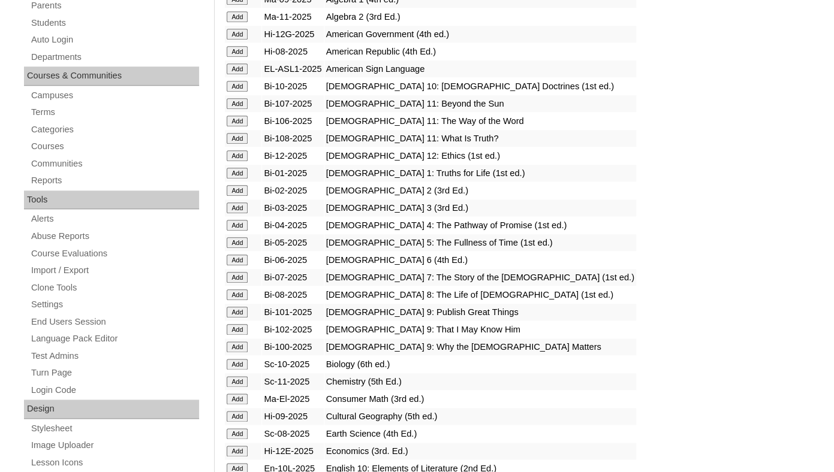
scroll to position [294, 0]
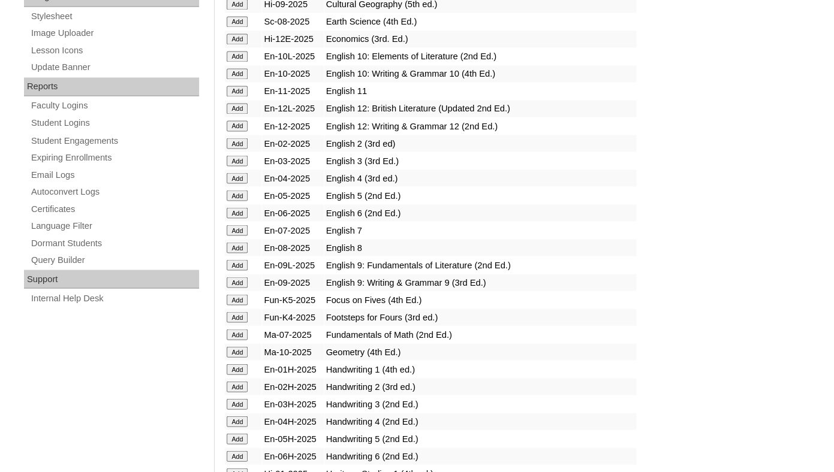
scroll to position [724, 0]
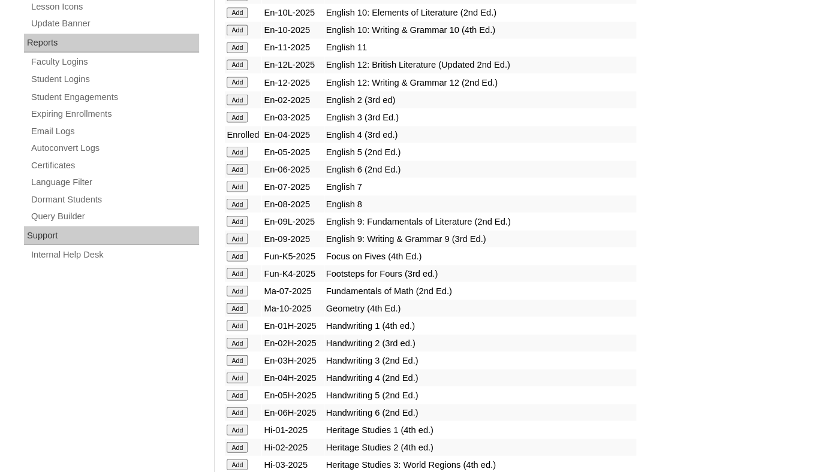
scroll to position [833, 0]
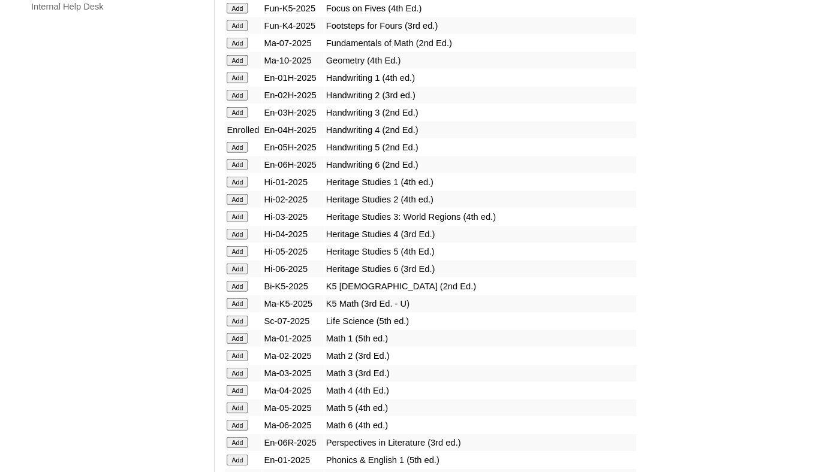
scroll to position [997, 0]
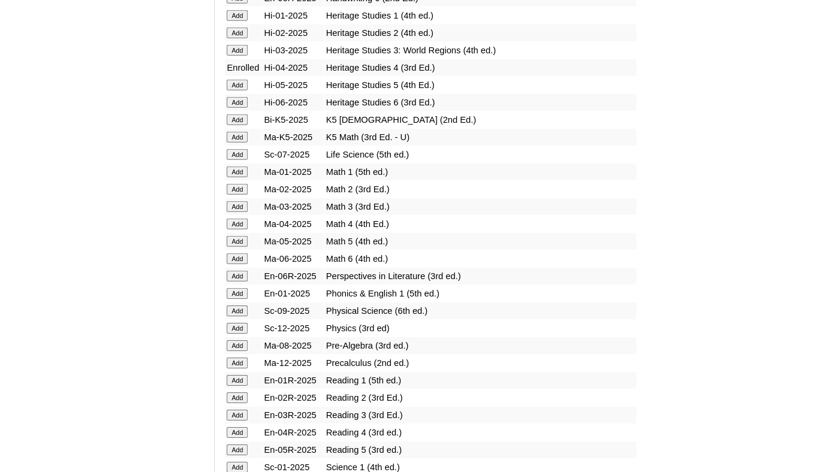
scroll to position [1182, 0]
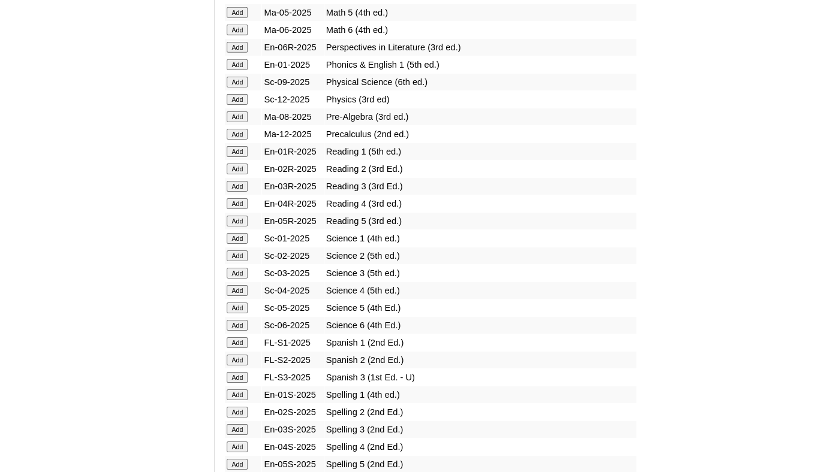
scroll to position [1394, 0]
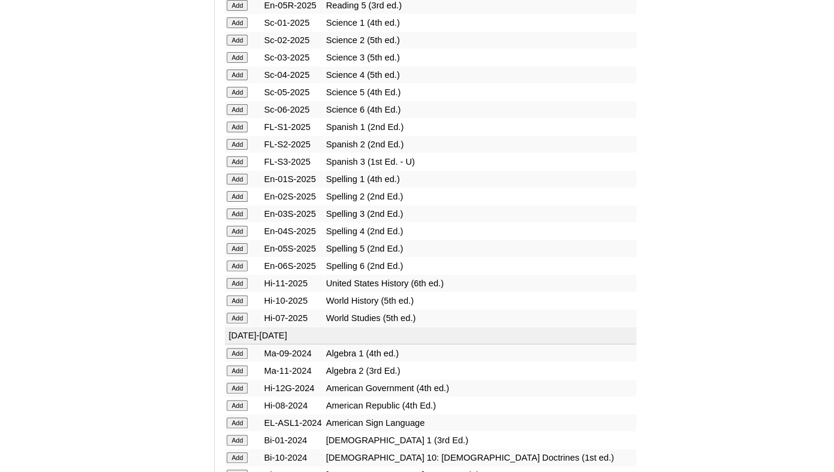
scroll to position [1642, 0]
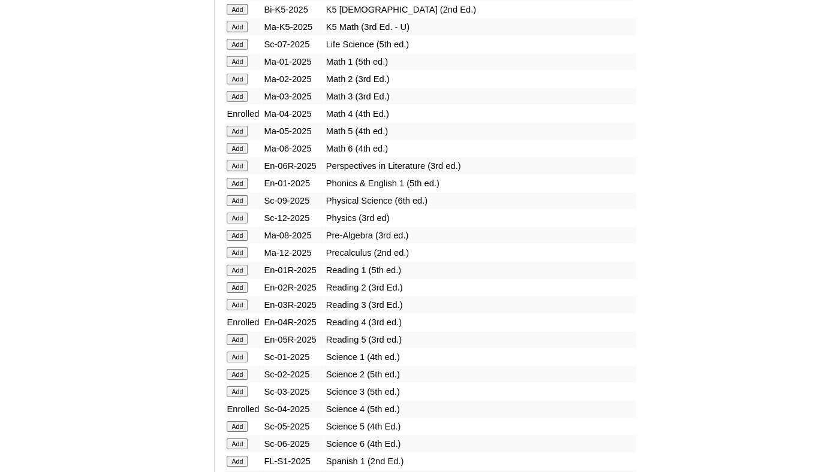
scroll to position [1548, 0]
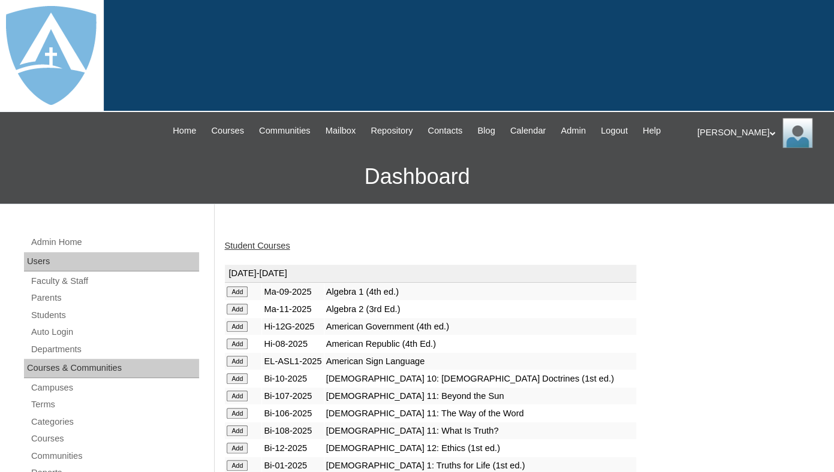
click at [251, 251] on link "Student Courses" at bounding box center [256, 246] width 65 height 10
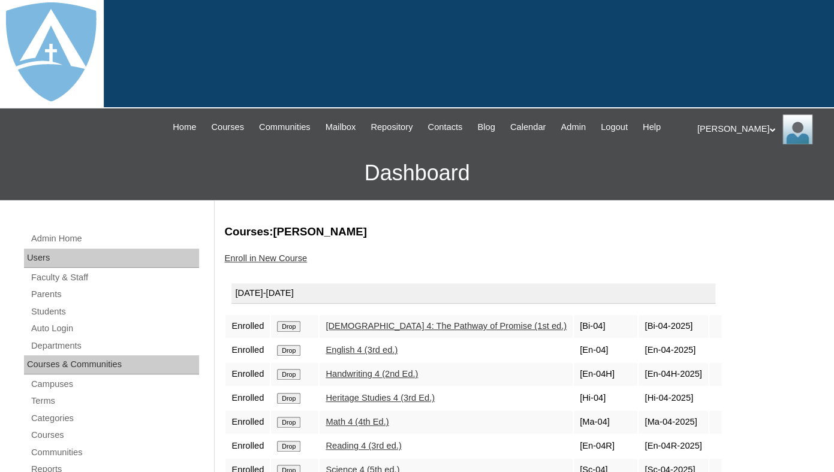
scroll to position [174, 0]
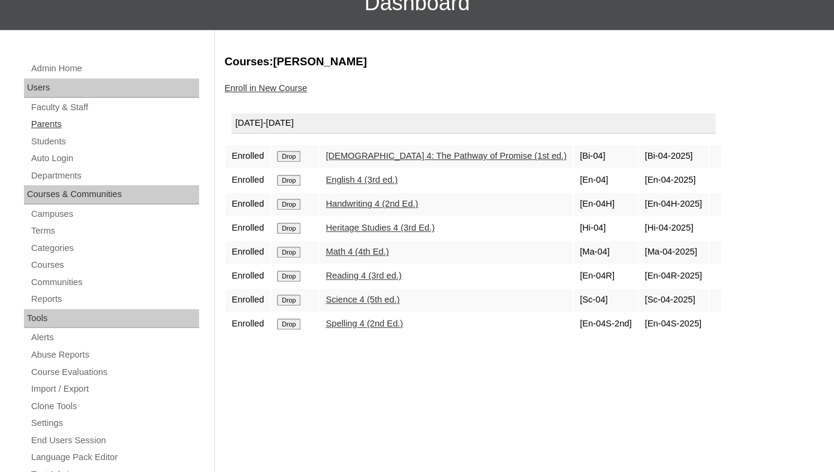
click at [45, 131] on link "Parents" at bounding box center [114, 124] width 169 height 15
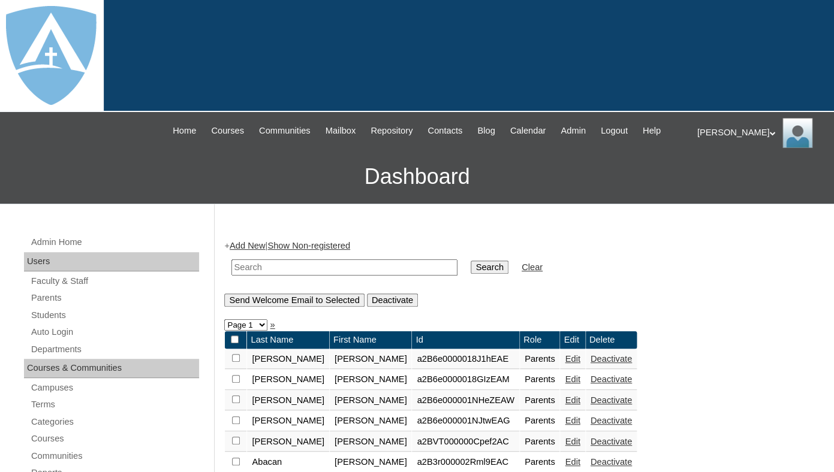
click at [257, 276] on input "text" at bounding box center [344, 268] width 226 height 16
paste input "[PERSON_NAME]"
drag, startPoint x: 263, startPoint y: 278, endPoint x: 166, endPoint y: 279, distance: 96.5
click at [231, 276] on input "[PERSON_NAME]" at bounding box center [344, 268] width 226 height 16
type input "[PERSON_NAME]"
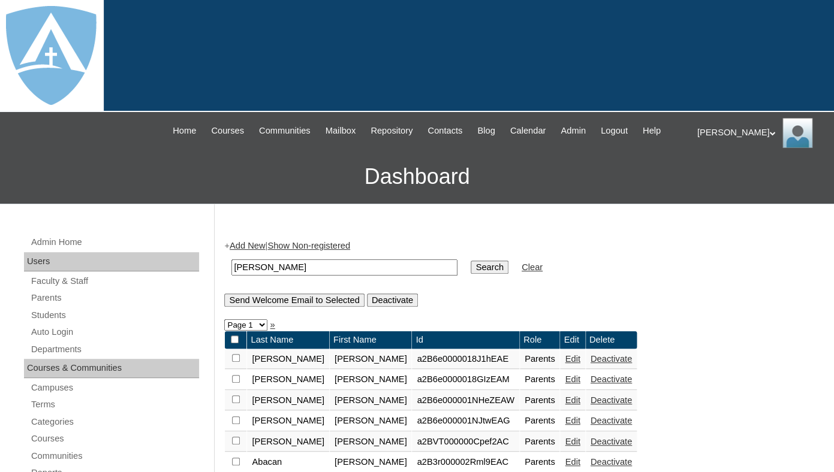
click at [471, 261] on input "Search" at bounding box center [489, 267] width 37 height 13
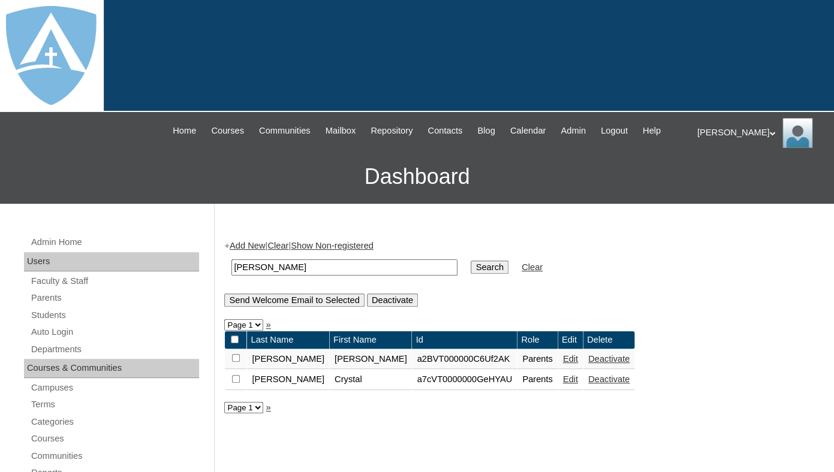
click at [563, 364] on link "Edit" at bounding box center [570, 359] width 15 height 10
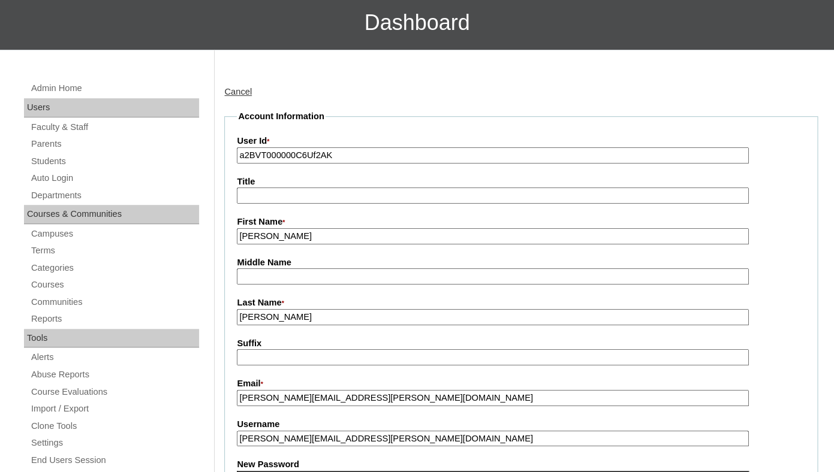
click at [307, 164] on input "a2BVT000000C6Uf2AK" at bounding box center [492, 155] width 511 height 16
paste input "7cVT0000000YePYAU"
type input "a7cVT0000000YePYAU"
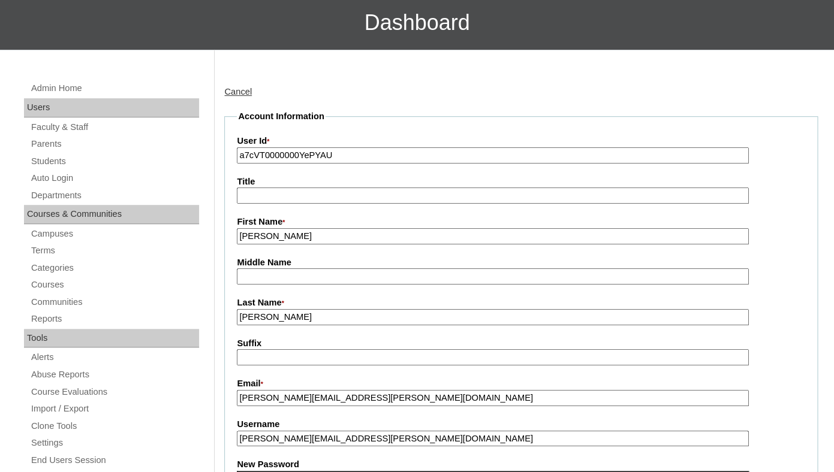
click at [305, 188] on label "Title" at bounding box center [521, 182] width 568 height 13
click at [305, 190] on input "Title" at bounding box center [492, 196] width 511 height 16
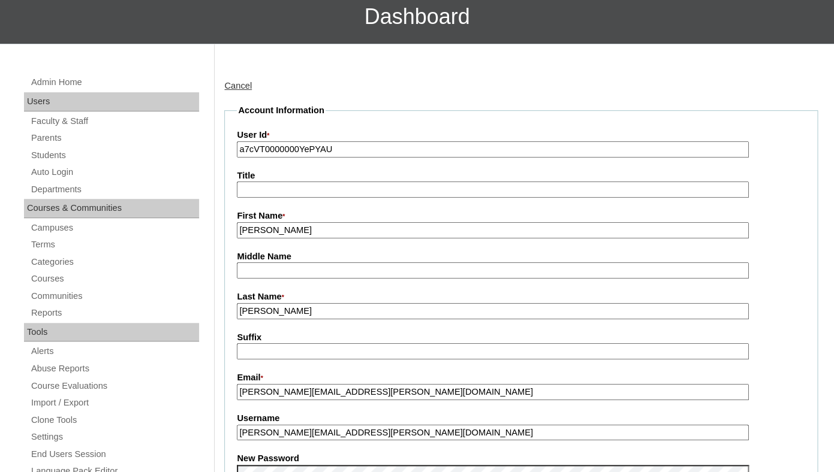
click at [299, 251] on label "Middle Name" at bounding box center [521, 257] width 568 height 13
click at [299, 263] on input "Middle Name" at bounding box center [492, 271] width 511 height 16
click at [299, 245] on fieldset "Account Information User Id * a7cVT0000000YePYAU Title First Name * Mayte Middl…" at bounding box center [520, 463] width 593 height 718
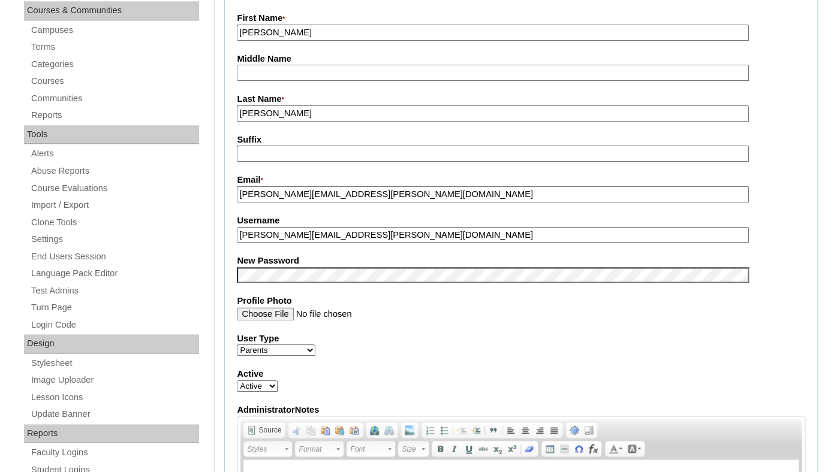
click at [297, 243] on input "mayte.chang@gmail.com" at bounding box center [492, 235] width 511 height 16
click at [288, 265] on fieldset "Account Information User Id * a7cVT0000000YePYAU Title First Name * Mayte Middl…" at bounding box center [520, 265] width 593 height 718
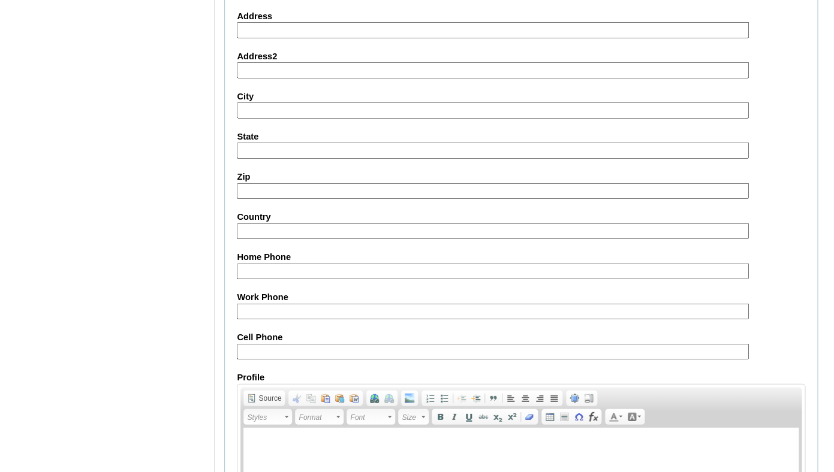
scroll to position [1185, 0]
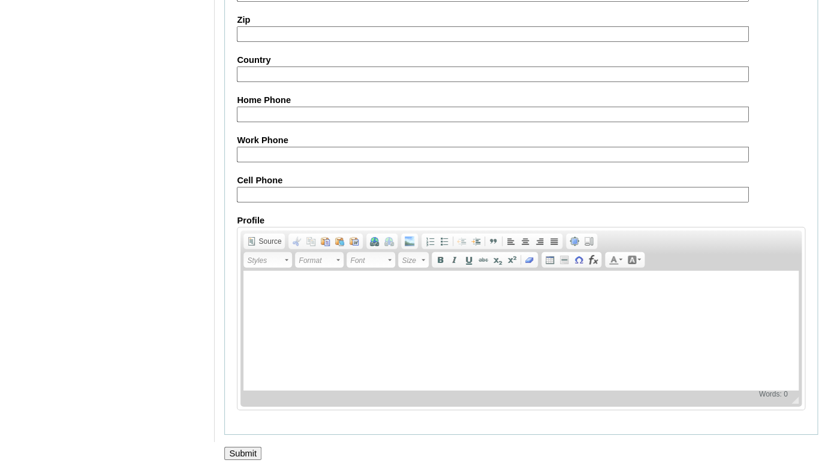
click at [251, 451] on input "Submit" at bounding box center [242, 453] width 37 height 13
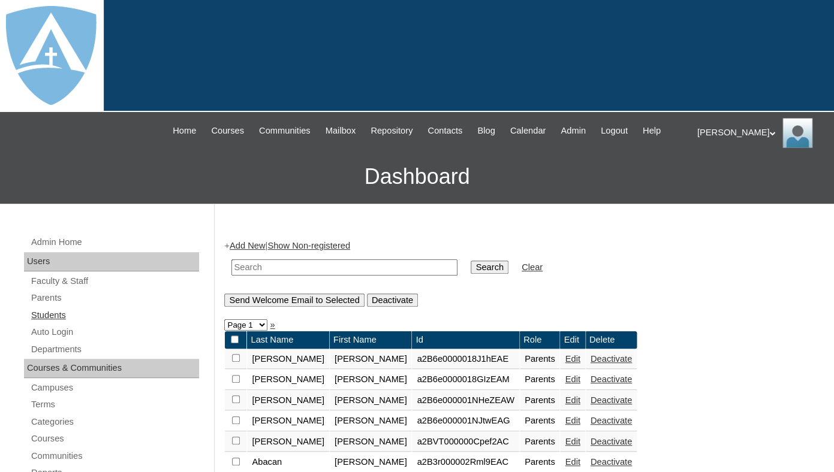
click at [58, 323] on link "Students" at bounding box center [114, 315] width 169 height 15
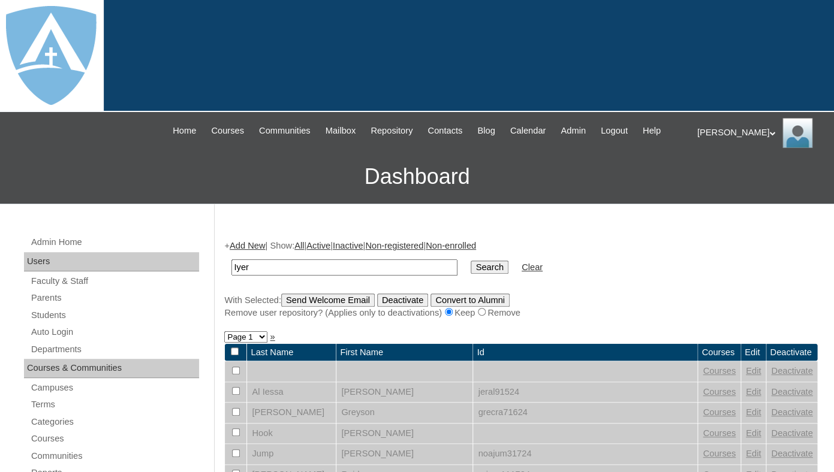
drag, startPoint x: 280, startPoint y: 279, endPoint x: 180, endPoint y: 278, distance: 100.1
click at [231, 276] on input "Iyer" at bounding box center [344, 268] width 226 height 16
type input "Iyer"
click at [471, 261] on input "Search" at bounding box center [489, 267] width 37 height 13
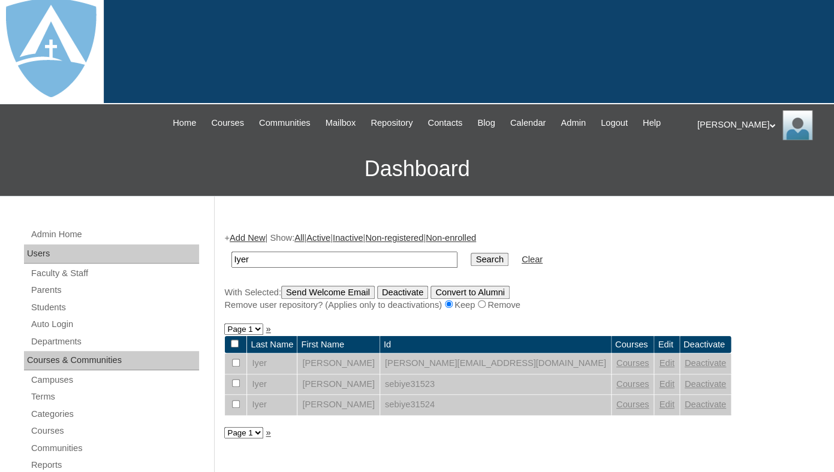
scroll to position [12, 0]
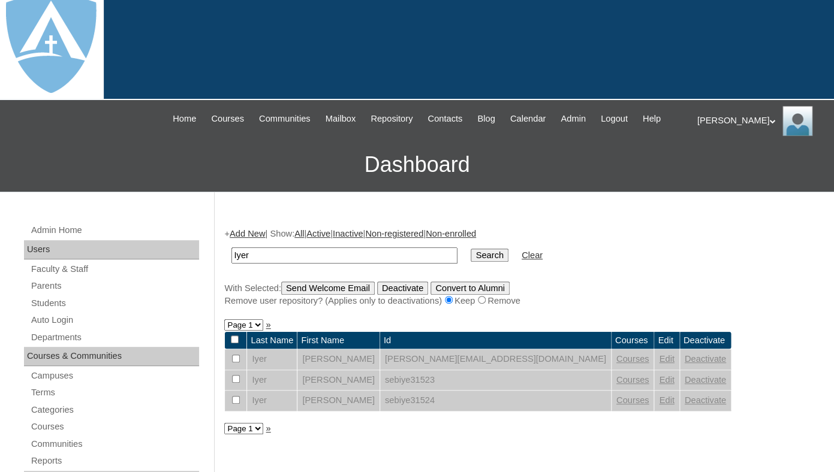
click at [659, 364] on link "Edit" at bounding box center [666, 359] width 15 height 10
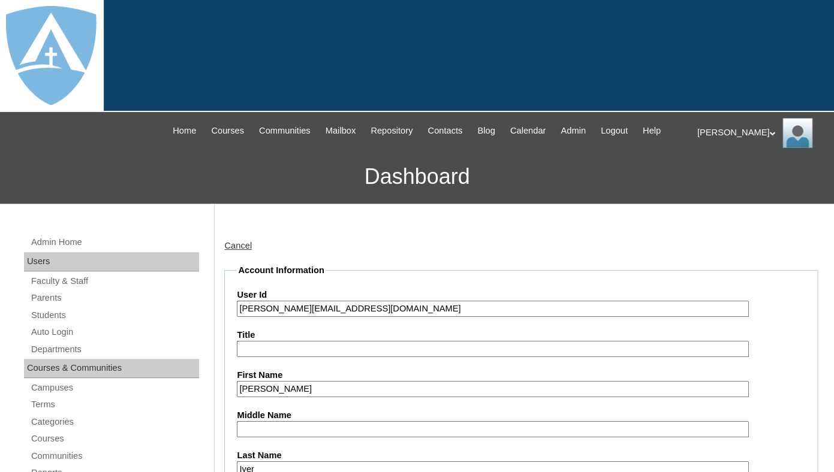
click at [332, 317] on input "[PERSON_NAME][EMAIL_ADDRESS][DOMAIN_NAME]" at bounding box center [492, 309] width 511 height 16
click at [238, 317] on input "[PERSON_NAME][EMAIL_ADDRESS][DOMAIN_NAME]" at bounding box center [492, 309] width 511 height 16
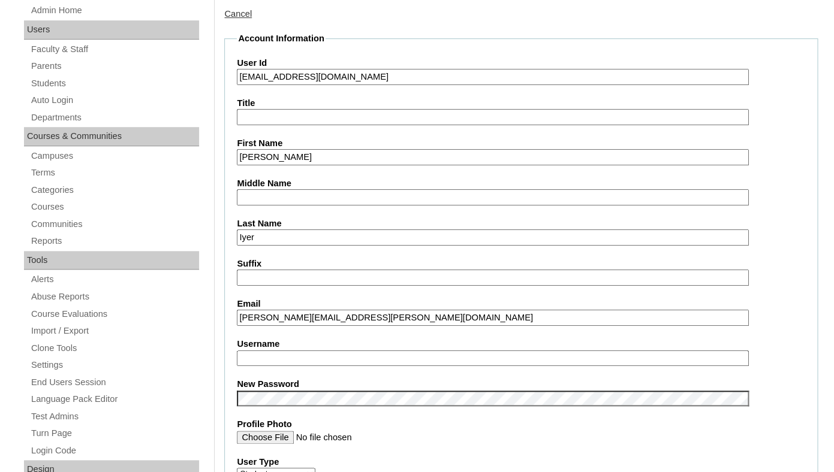
scroll to position [240, 0]
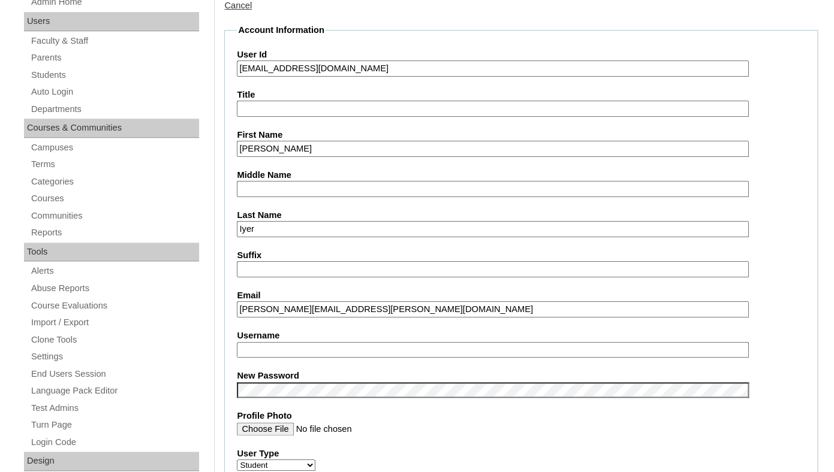
type input "[EMAIL_ADDRESS][DOMAIN_NAME]"
click at [317, 358] on input "Username" at bounding box center [492, 350] width 511 height 16
paste input "[PERSON_NAME][EMAIL_ADDRESS][DOMAIN_NAME]"
type input "[PERSON_NAME][EMAIL_ADDRESS][DOMAIN_NAME]"
click at [310, 382] on label "New Password" at bounding box center [521, 376] width 568 height 13
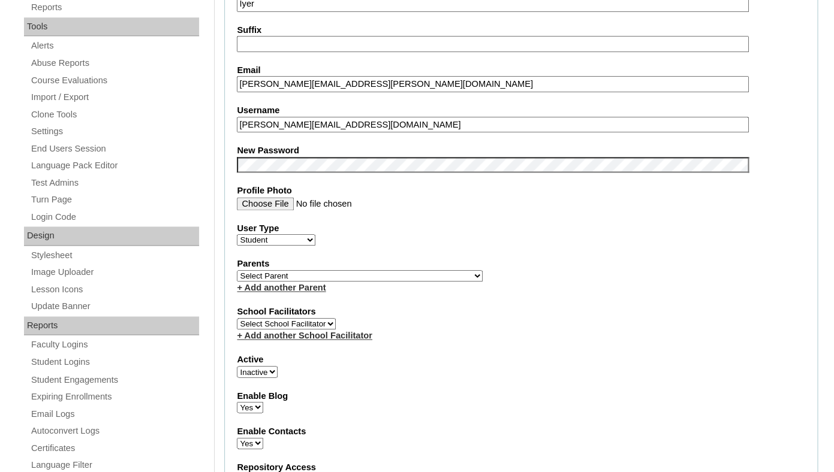
scroll to position [473, 0]
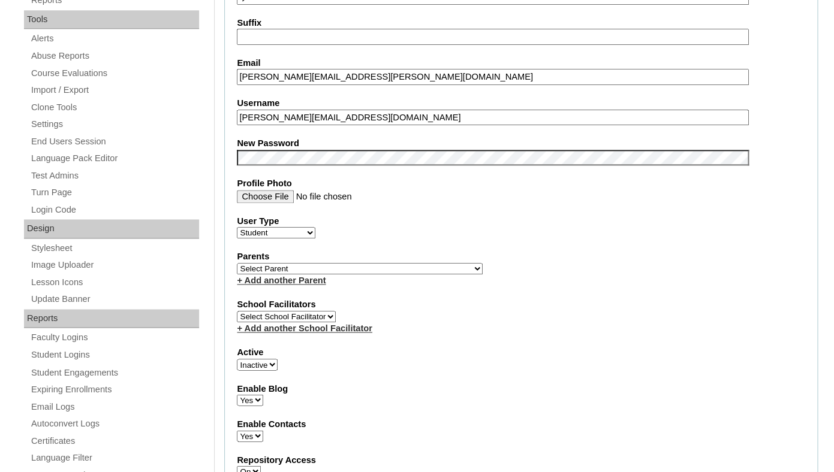
click at [237, 263] on select "Select Parent Garcia, Rosa Labourdette, Jessica Nicholson, Nicky Valentin , Nat…" at bounding box center [360, 268] width 246 height 11
click option "Lyra, Cecilia" at bounding box center [0, 0] width 0 height 0
click at [237, 263] on select "Select Parent Garcia, Rosa Labourdette, Jessica Nicholson, Nicky Valentin , Nat…" at bounding box center [360, 268] width 246 height 11
select select "99019"
click option "Chang, Mayte" at bounding box center [0, 0] width 0 height 0
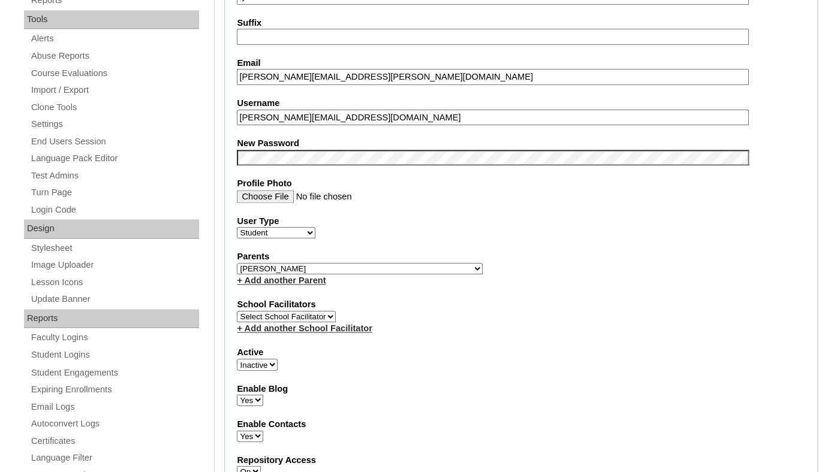
click at [267, 370] on select "Active Inactive" at bounding box center [257, 364] width 41 height 11
select select "1"
click option "Active" at bounding box center [0, 0] width 0 height 0
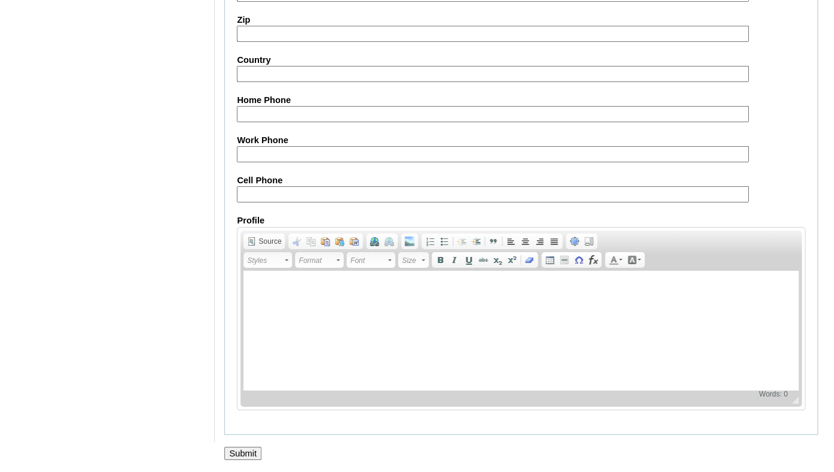
scroll to position [1437, 0]
click at [236, 454] on input "Submit" at bounding box center [242, 453] width 37 height 13
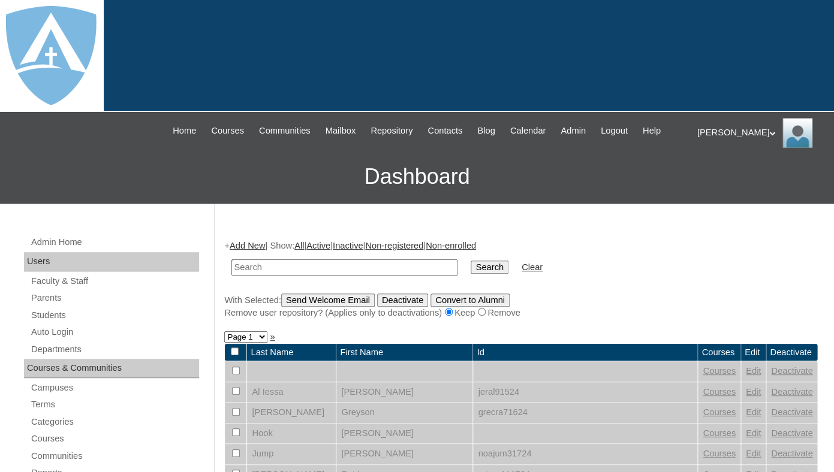
paste input "[PERSON_NAME][EMAIL_ADDRESS][DOMAIN_NAME]"
type input "[PERSON_NAME][EMAIL_ADDRESS][DOMAIN_NAME]"
click at [471, 261] on input "Search" at bounding box center [489, 267] width 37 height 13
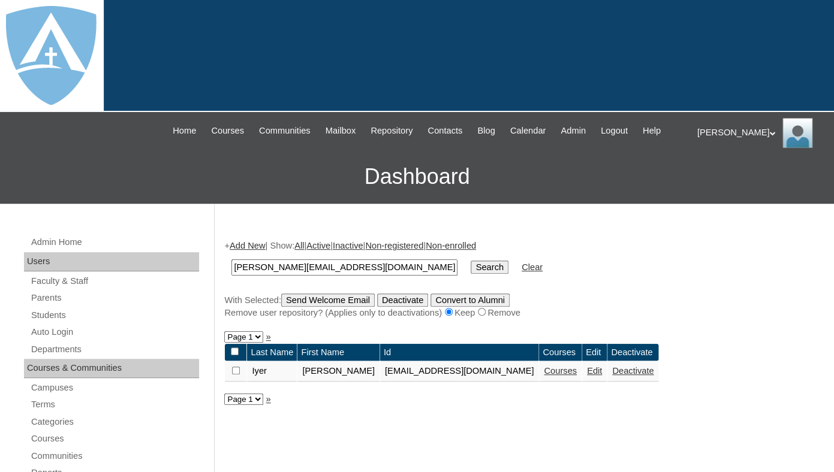
click at [566, 376] on link "Courses" at bounding box center [560, 371] width 33 height 10
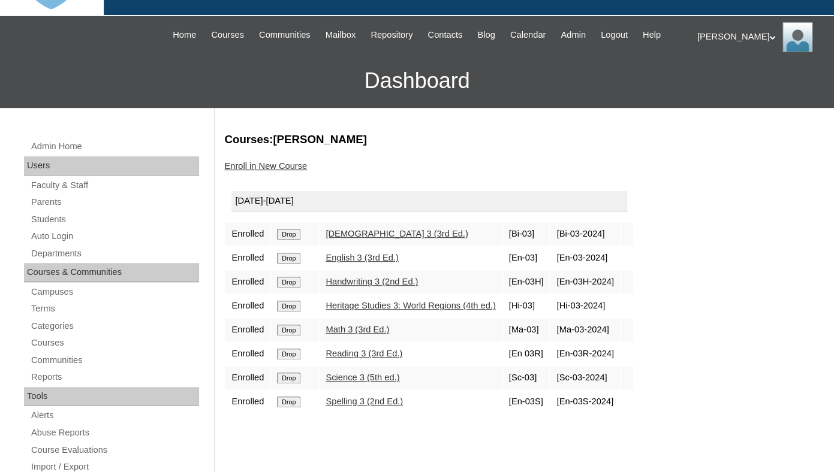
scroll to position [98, 0]
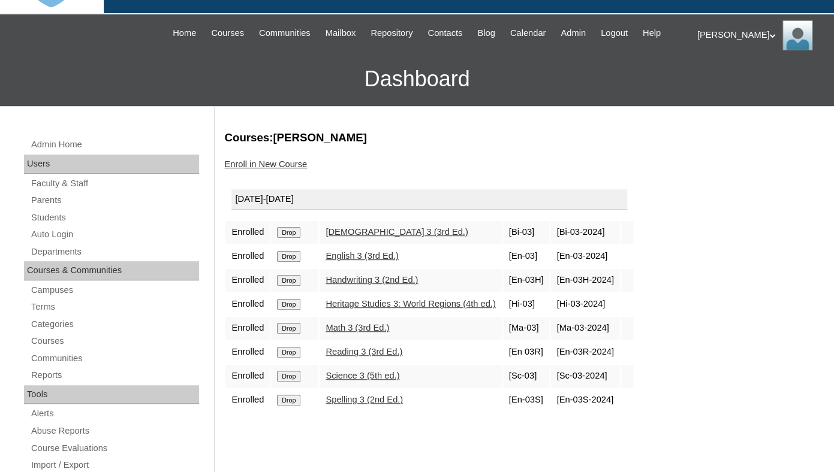
click at [298, 238] on input "Drop" at bounding box center [288, 232] width 23 height 11
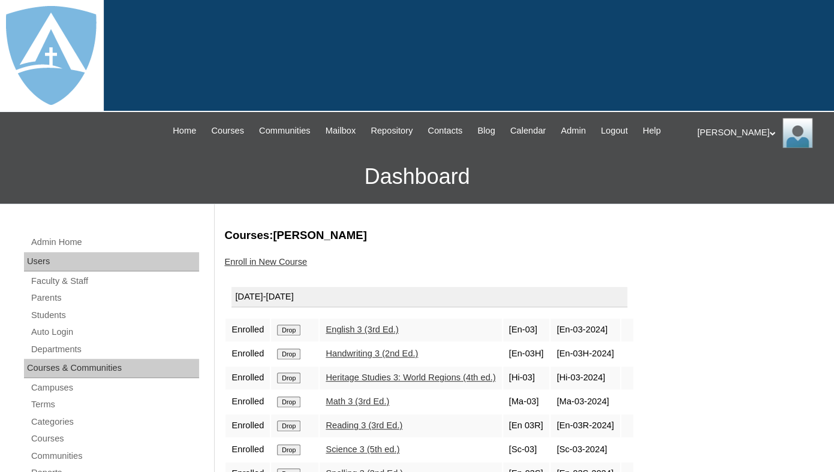
click at [293, 336] on input "Drop" at bounding box center [288, 330] width 23 height 11
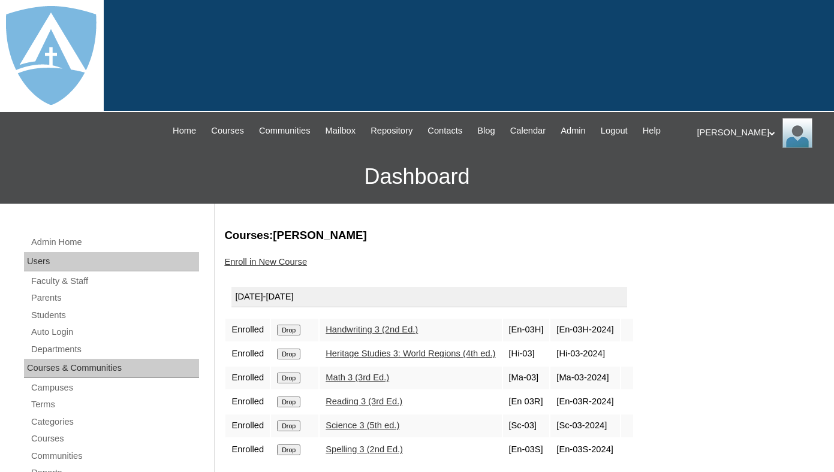
click at [290, 336] on input "Drop" at bounding box center [288, 330] width 23 height 11
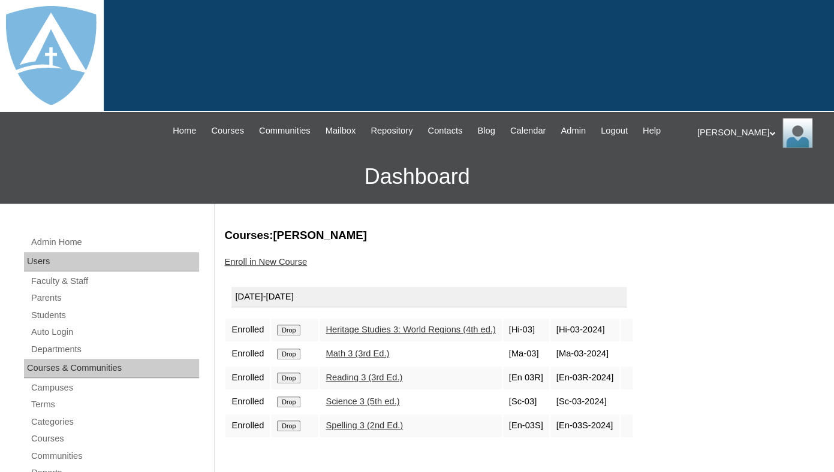
click at [287, 336] on input "Drop" at bounding box center [288, 330] width 23 height 11
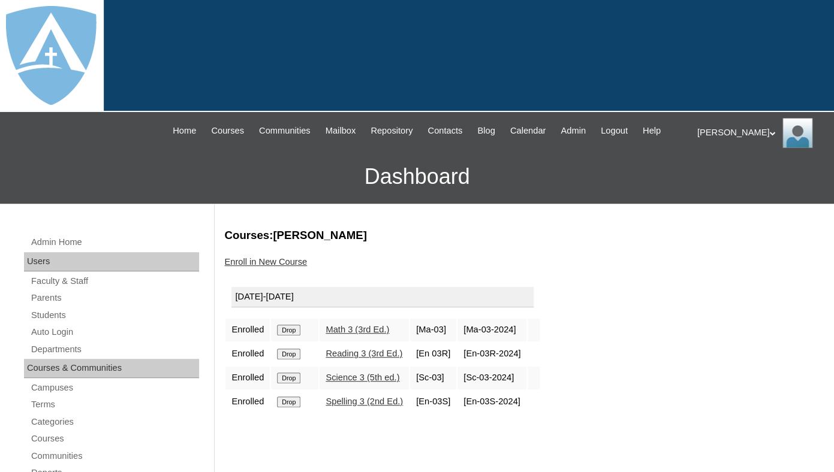
click at [293, 336] on input "Drop" at bounding box center [288, 330] width 23 height 11
click at [291, 336] on input "Drop" at bounding box center [288, 330] width 23 height 11
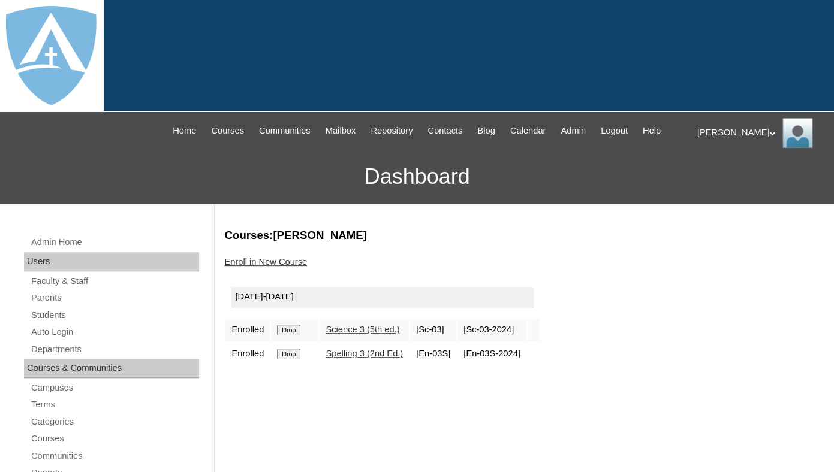
click at [287, 336] on input "Drop" at bounding box center [288, 330] width 23 height 11
click at [300, 336] on input "Drop" at bounding box center [288, 330] width 23 height 11
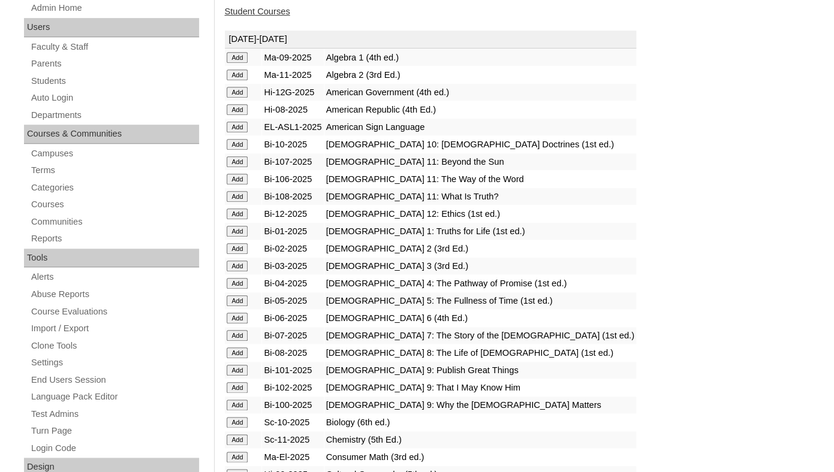
scroll to position [237, 0]
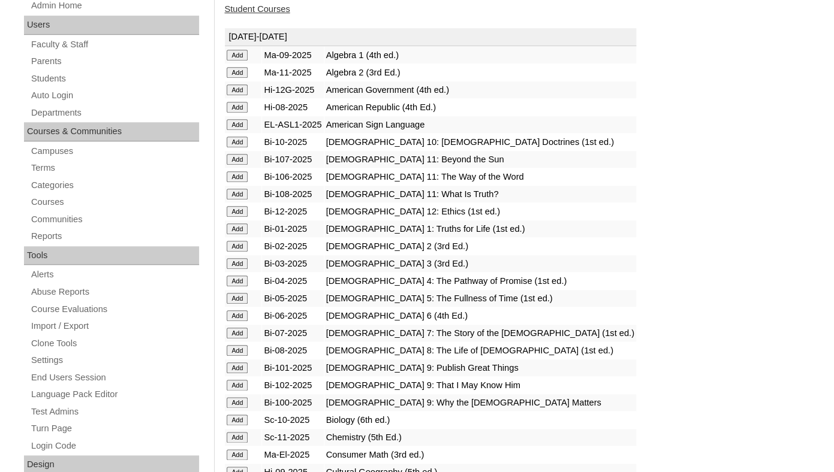
click at [239, 61] on input "Add" at bounding box center [237, 55] width 21 height 11
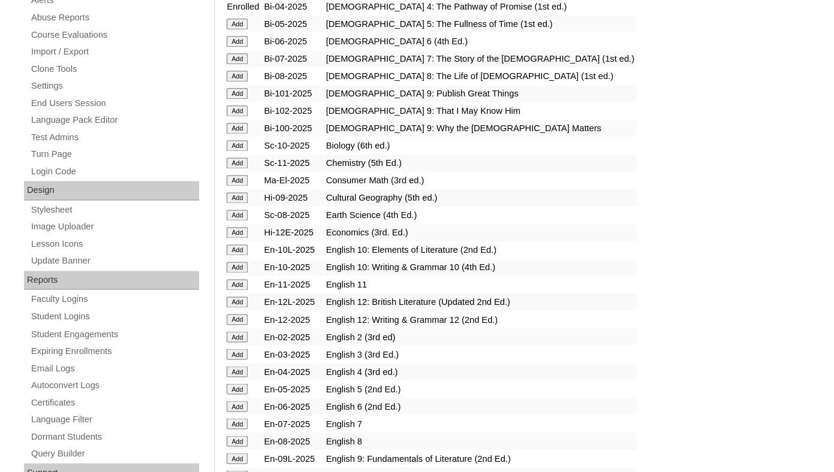
scroll to position [515, 0]
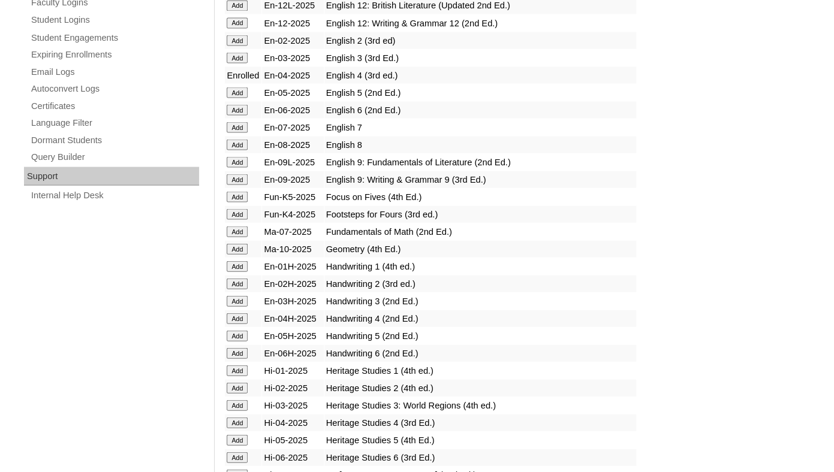
scroll to position [869, 0]
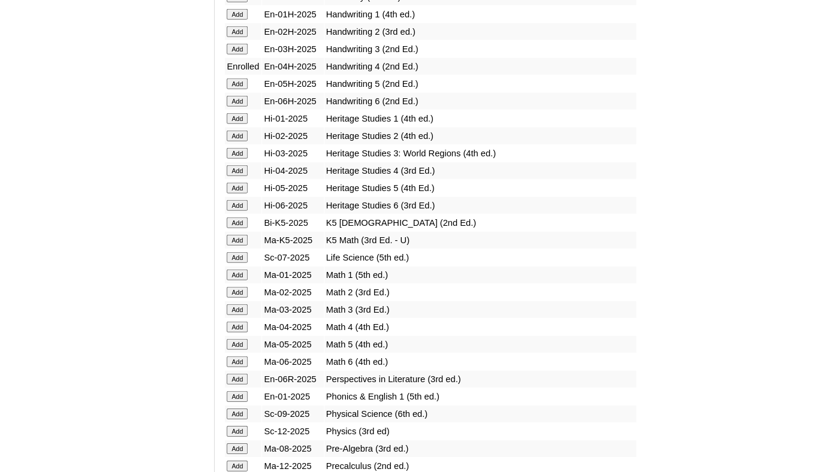
scroll to position [1068, 0]
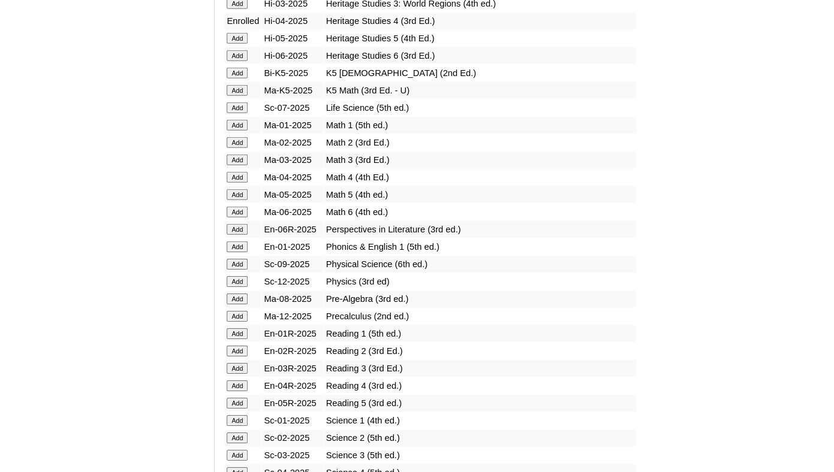
scroll to position [1213, 0]
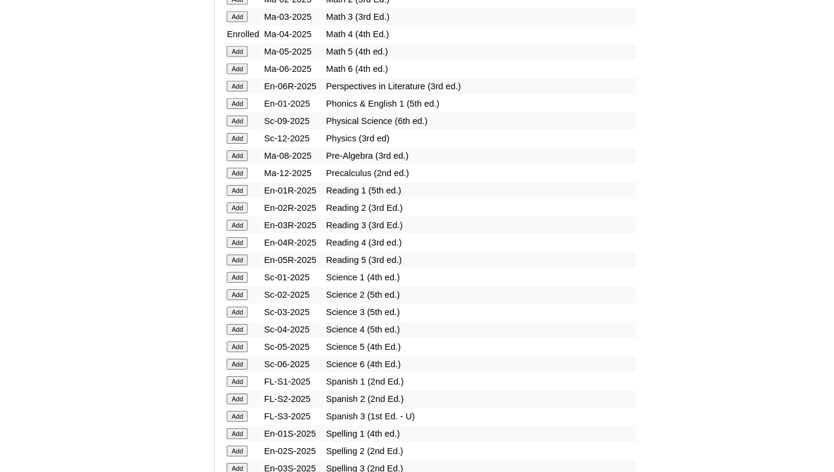
scroll to position [1357, 0]
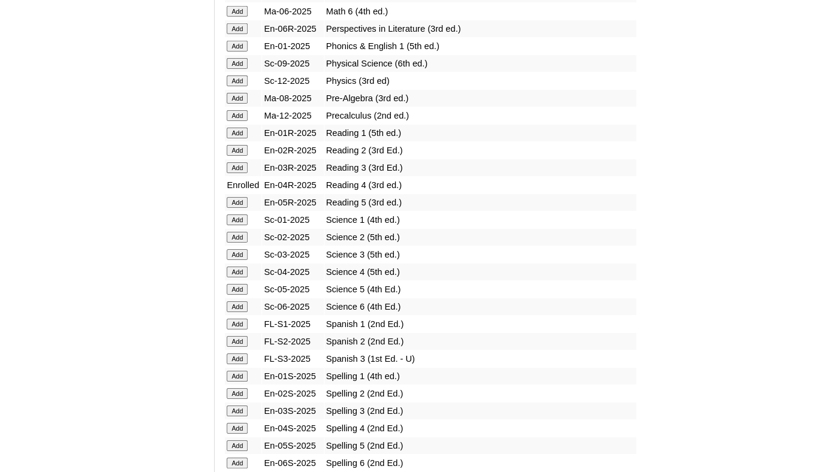
scroll to position [1475, 0]
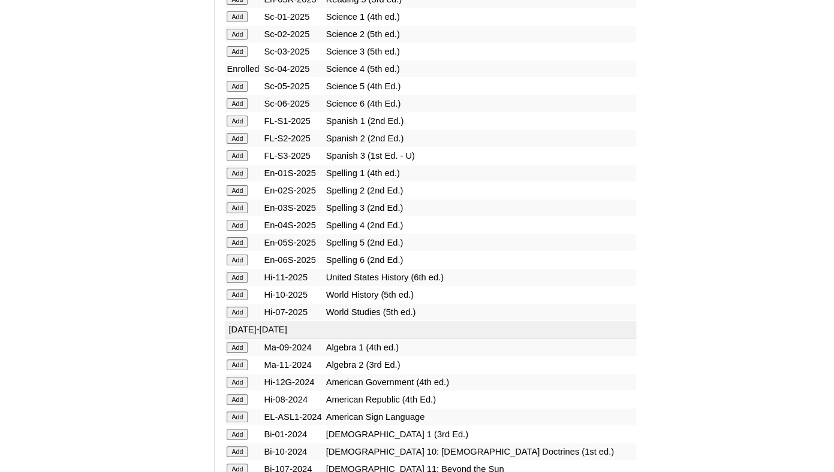
scroll to position [1635, 0]
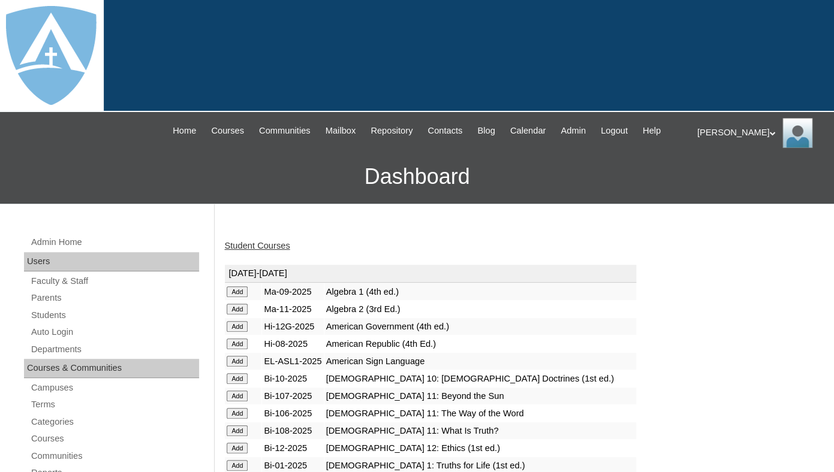
click at [262, 251] on link "Student Courses" at bounding box center [256, 246] width 65 height 10
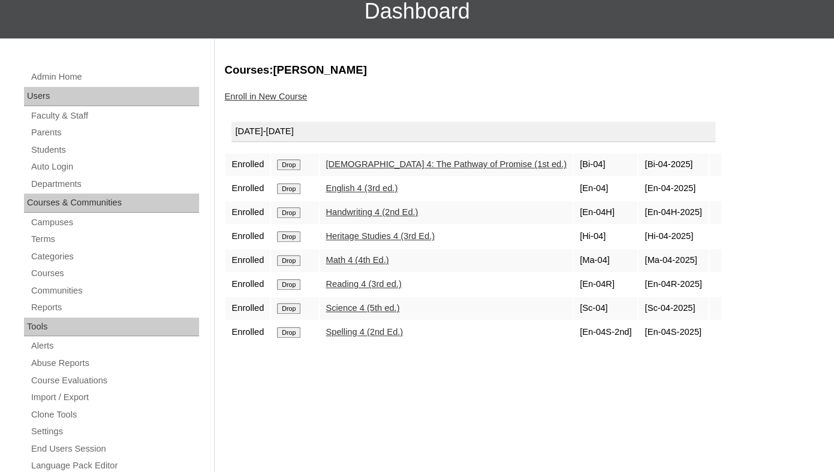
scroll to position [191, 0]
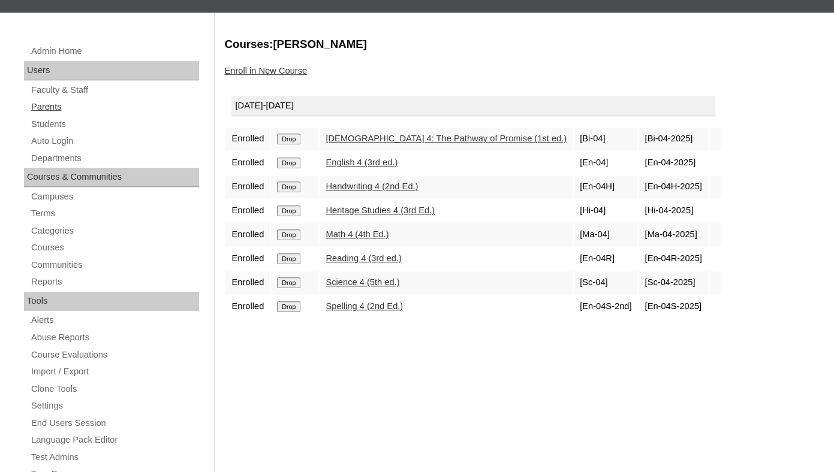
click at [55, 114] on link "Parents" at bounding box center [114, 107] width 169 height 15
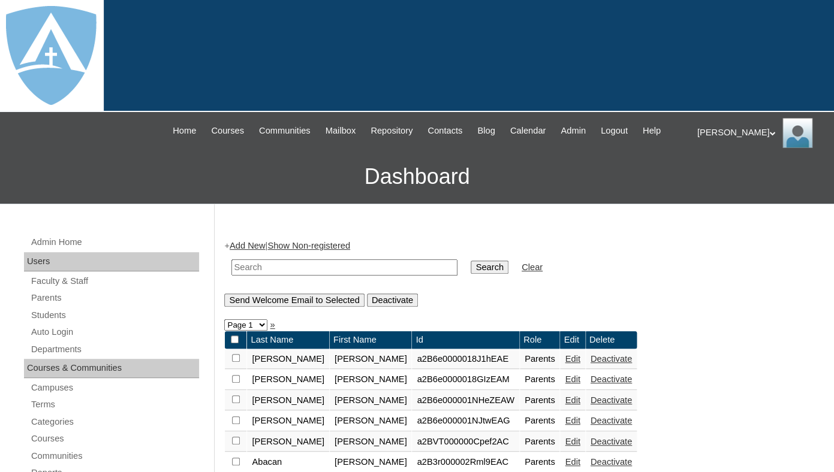
click at [264, 273] on input "text" at bounding box center [344, 268] width 226 height 16
paste input "Dimitra Celentano"
drag, startPoint x: 272, startPoint y: 278, endPoint x: 211, endPoint y: 277, distance: 61.1
click at [231, 276] on input "[PERSON_NAME]" at bounding box center [344, 268] width 226 height 16
type input "[PERSON_NAME]"
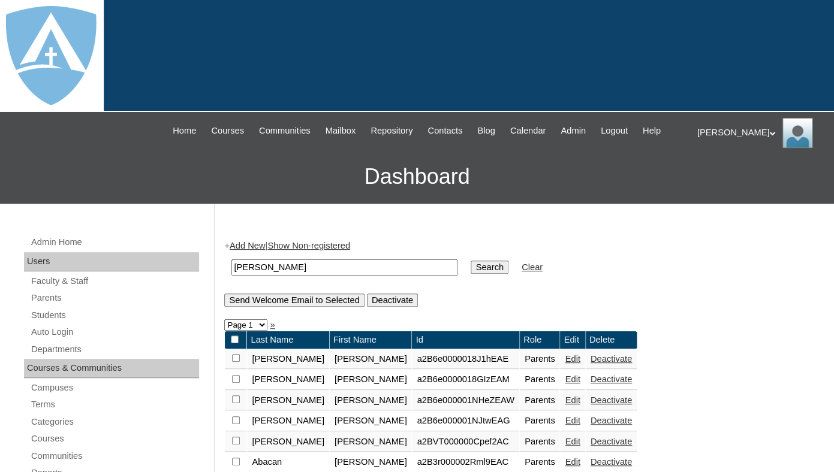
click at [471, 261] on input "Search" at bounding box center [489, 267] width 37 height 13
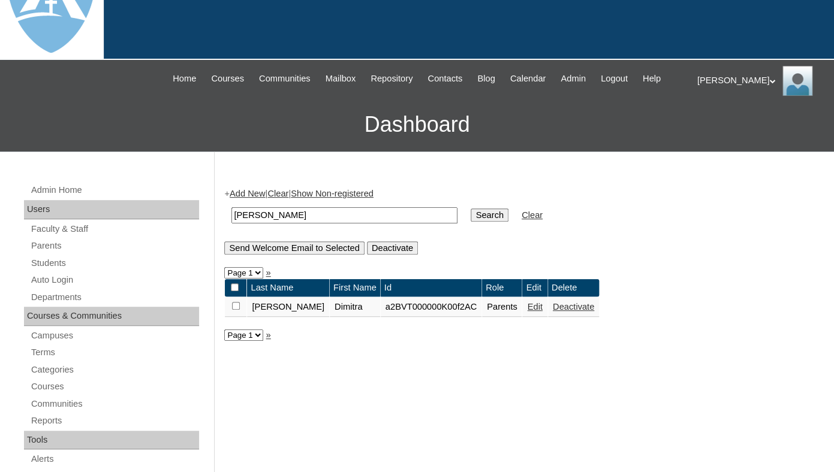
scroll to position [83, 0]
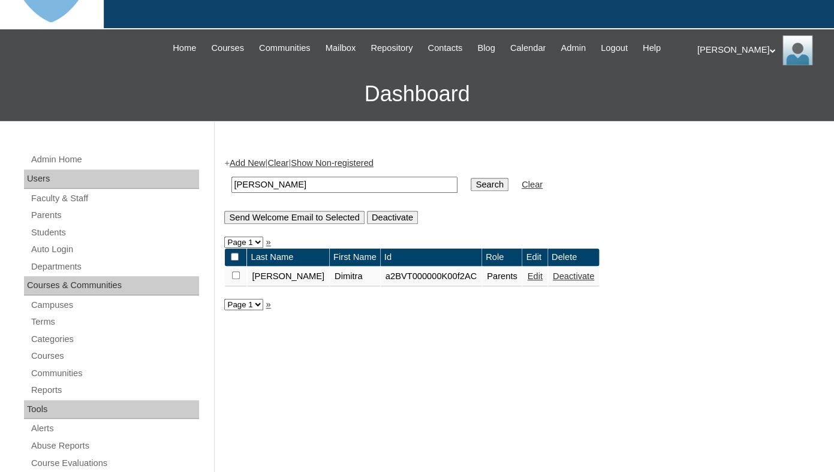
click at [527, 281] on link "Edit" at bounding box center [534, 277] width 15 height 10
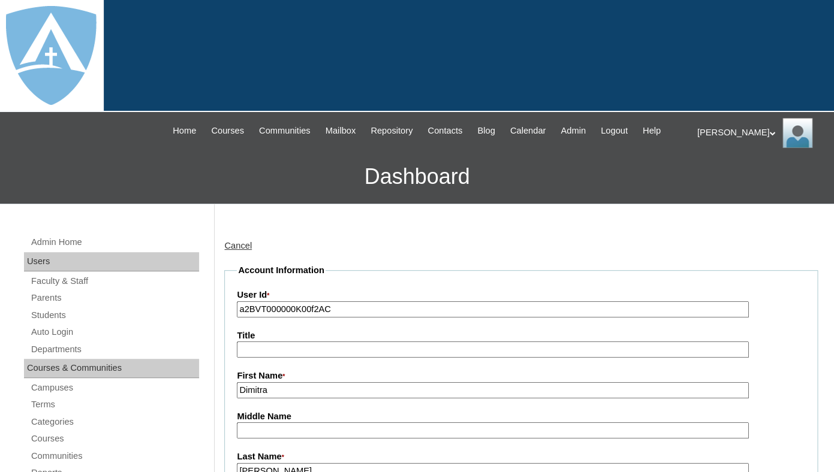
click at [363, 317] on input "a2BVT000000K00f2AC" at bounding box center [492, 310] width 511 height 16
paste input "7cVT0000000ZNZYA2"
type input "a7cVT0000000ZNZYA2"
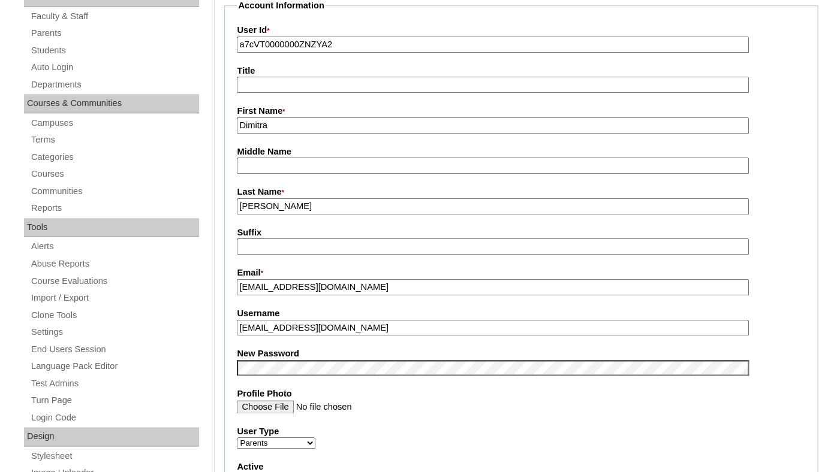
scroll to position [270, 0]
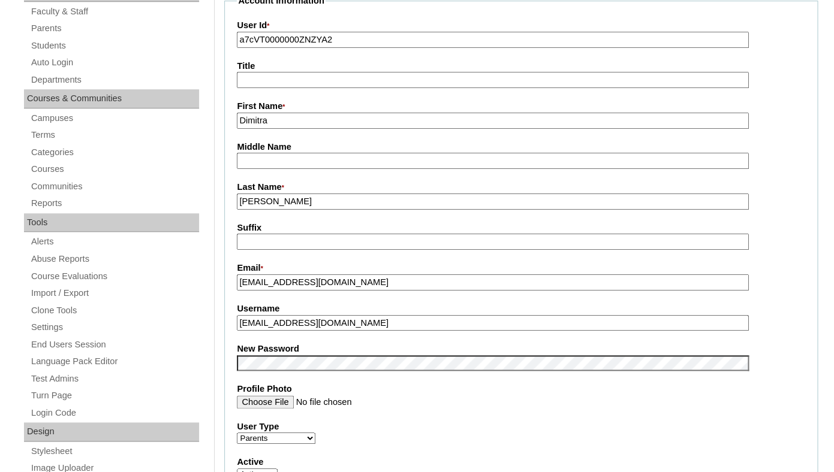
click at [315, 384] on fieldset "Account Information User Id * a7cVT0000000ZNZYA2 Title First Name * Dimitra Mid…" at bounding box center [520, 354] width 593 height 718
click at [316, 352] on fieldset "Account Information User Id * a7cVT0000000ZNZYA2 Title First Name * Dimitra Mid…" at bounding box center [520, 354] width 593 height 718
click at [342, 355] on fieldset "Account Information User Id * a7cVT0000000ZNZYA2 Title First Name * Dimitra Mid…" at bounding box center [520, 354] width 593 height 718
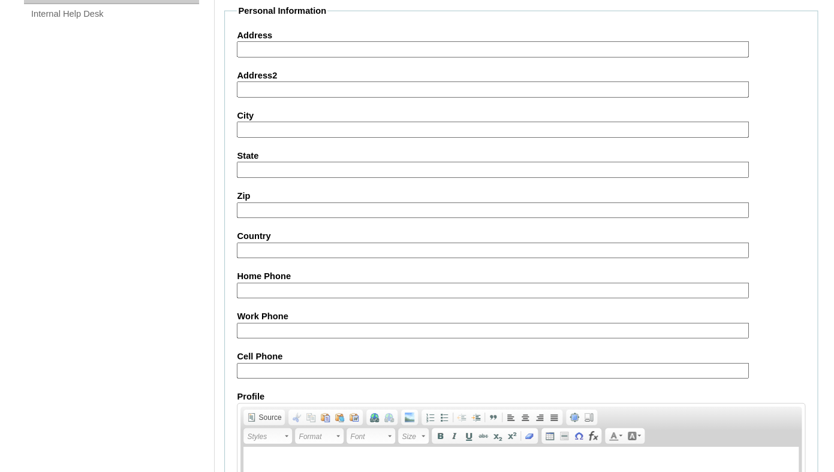
scroll to position [1185, 0]
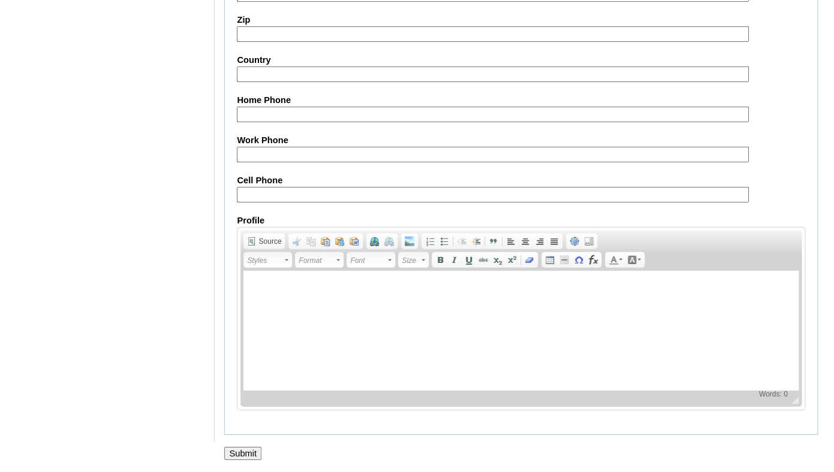
click at [261, 451] on input "Submit" at bounding box center [242, 453] width 37 height 13
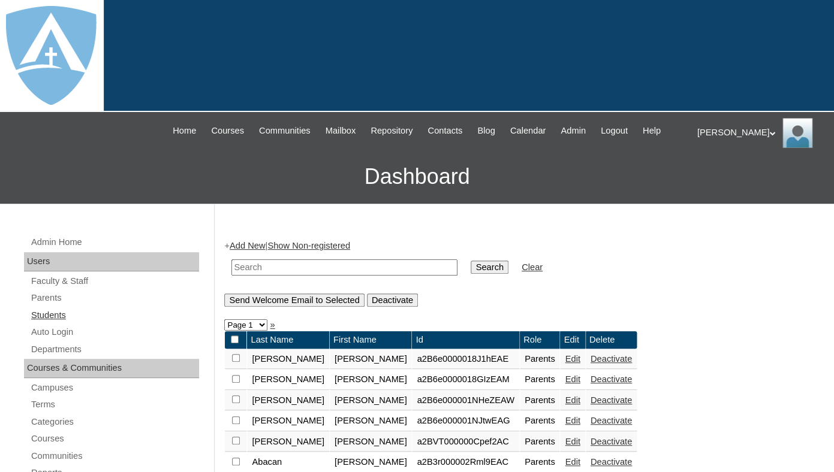
click at [44, 323] on link "Students" at bounding box center [114, 315] width 169 height 15
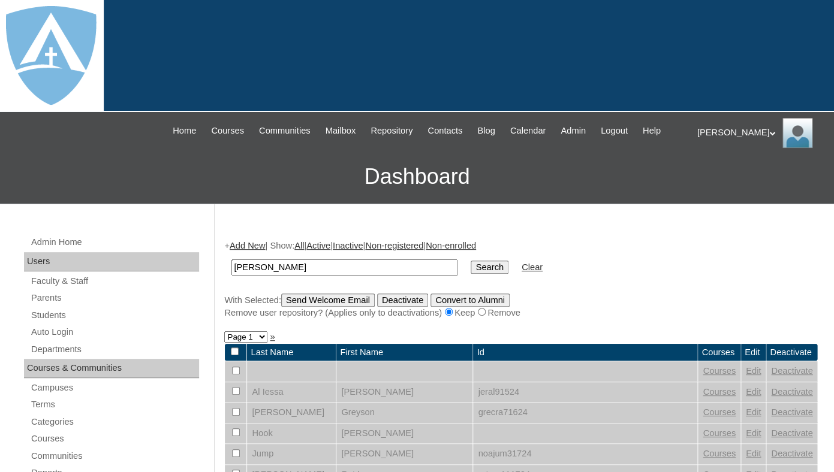
drag, startPoint x: 261, startPoint y: 277, endPoint x: 186, endPoint y: 274, distance: 75.0
click at [231, 274] on input "Sarah Ramos" at bounding box center [344, 268] width 226 height 16
type input "Ramos"
click at [471, 261] on input "Search" at bounding box center [489, 267] width 37 height 13
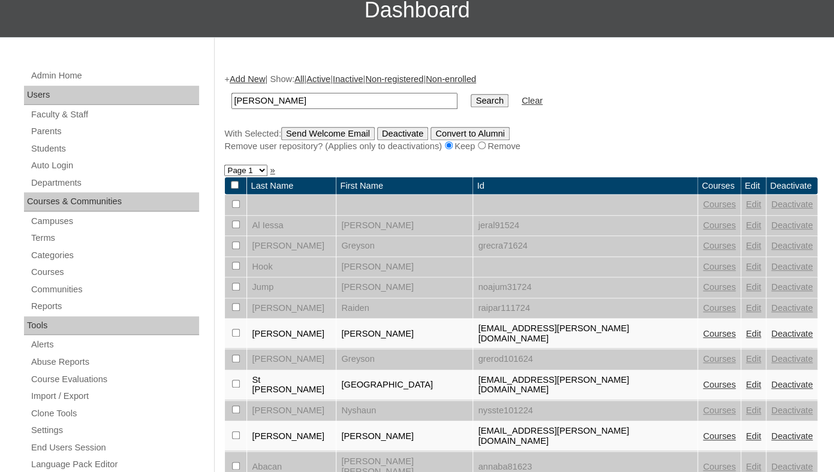
scroll to position [170, 0]
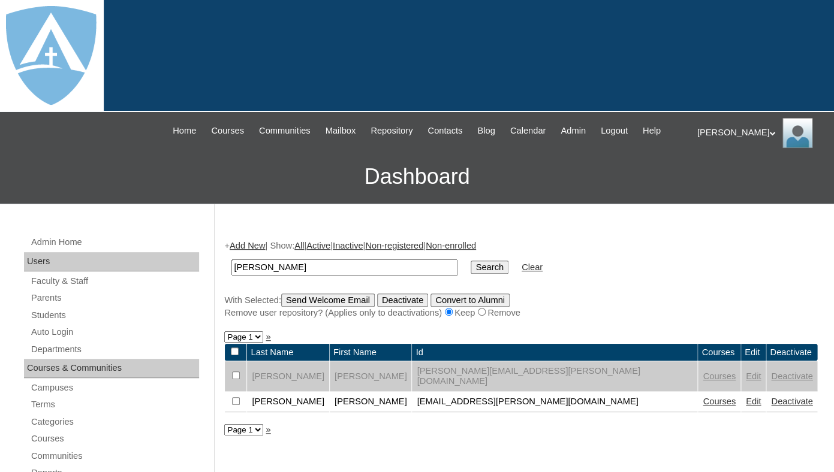
click at [746, 381] on link "Edit" at bounding box center [753, 377] width 15 height 10
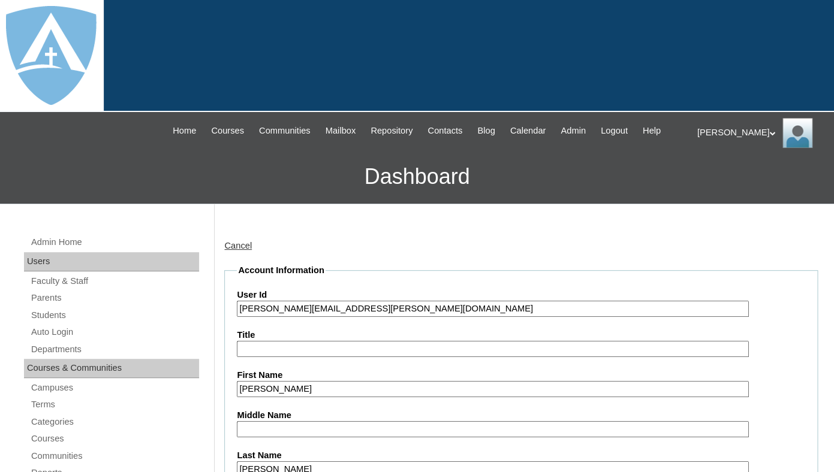
click at [330, 315] on input "[PERSON_NAME][EMAIL_ADDRESS][PERSON_NAME][DOMAIN_NAME]" at bounding box center [492, 309] width 511 height 16
click at [238, 317] on input "[PERSON_NAME][EMAIL_ADDRESS][PERSON_NAME][DOMAIN_NAME]" at bounding box center [492, 309] width 511 height 16
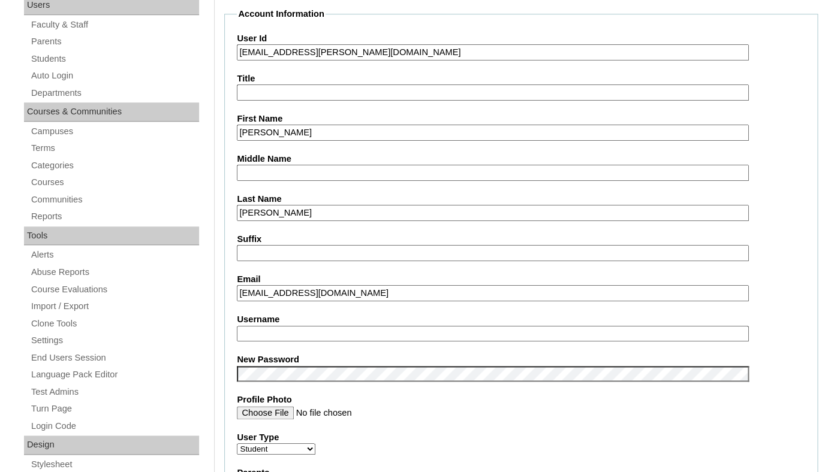
scroll to position [257, 0]
type input "[EMAIL_ADDRESS][PERSON_NAME][DOMAIN_NAME]"
click at [324, 325] on label "Username" at bounding box center [521, 319] width 568 height 13
click at [324, 335] on input "Username" at bounding box center [492, 333] width 511 height 16
paste input "sarah.ramos@enlightiumstudent.com"
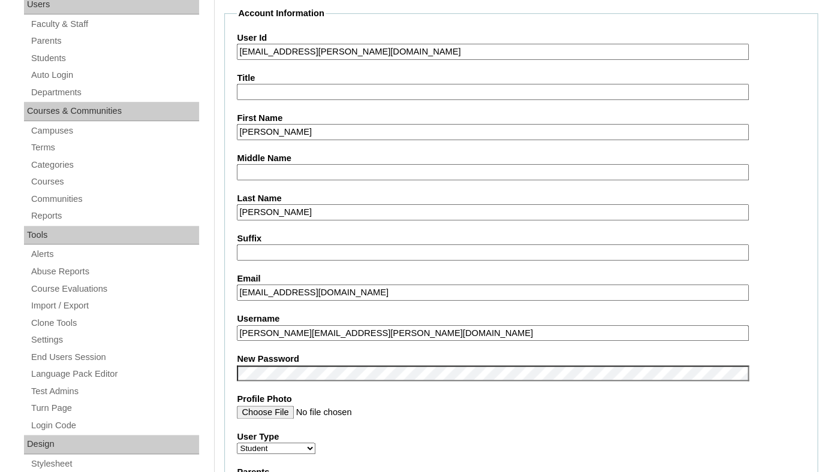
type input "sarah.ramos@enlightiumstudent.com"
click at [313, 366] on label "New Password" at bounding box center [521, 359] width 568 height 13
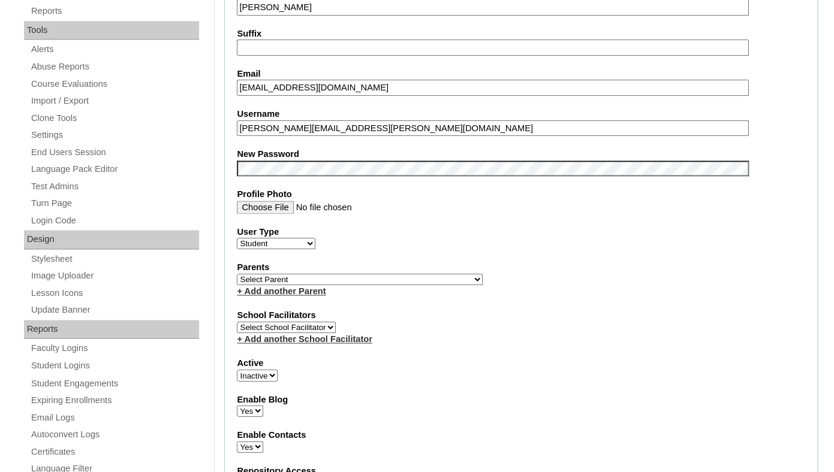
scroll to position [464, 0]
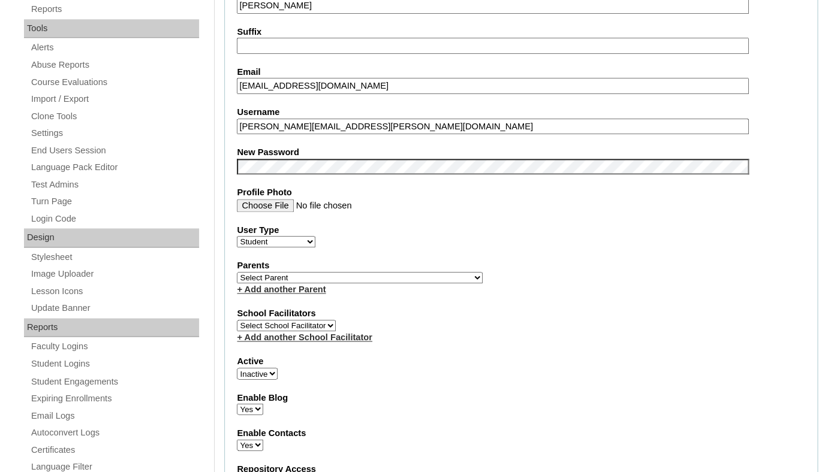
click at [237, 272] on select "Select Parent Garcia, Rosa Labourdette, Jessica Nicholson, Nicky Valentin , Nat…" at bounding box center [360, 277] width 246 height 11
select select "100799"
click option "Celentano, Dimitra" at bounding box center [0, 0] width 0 height 0
select select "1"
click option "Active" at bounding box center [0, 0] width 0 height 0
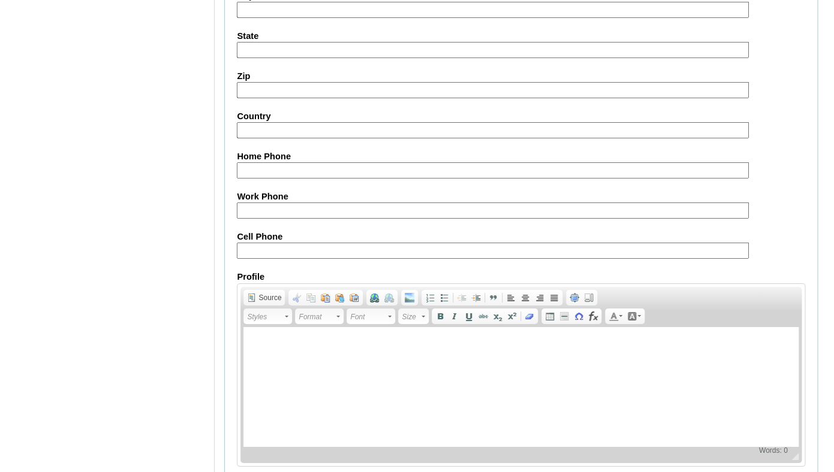
scroll to position [1437, 0]
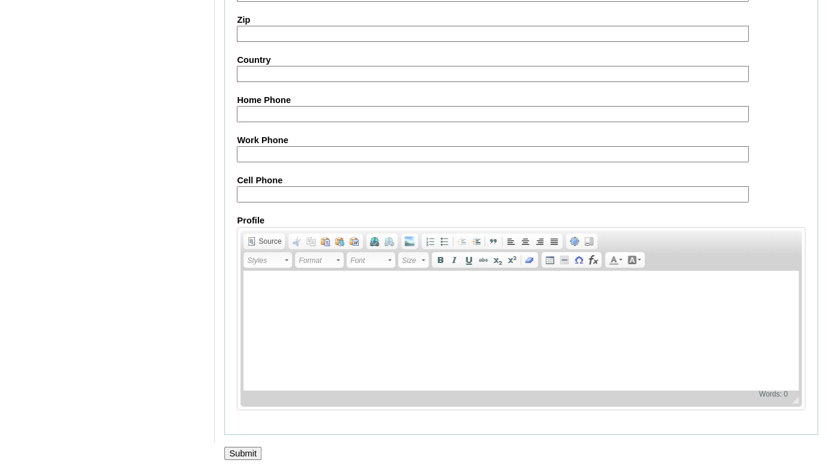
click at [245, 454] on input "Submit" at bounding box center [242, 453] width 37 height 13
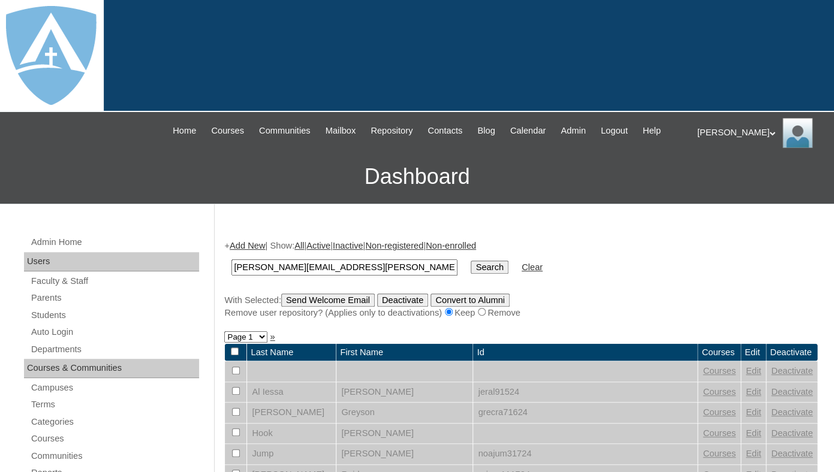
type input "[PERSON_NAME][EMAIL_ADDRESS][PERSON_NAME][DOMAIN_NAME]"
click at [471, 261] on input "Search" at bounding box center [489, 267] width 37 height 13
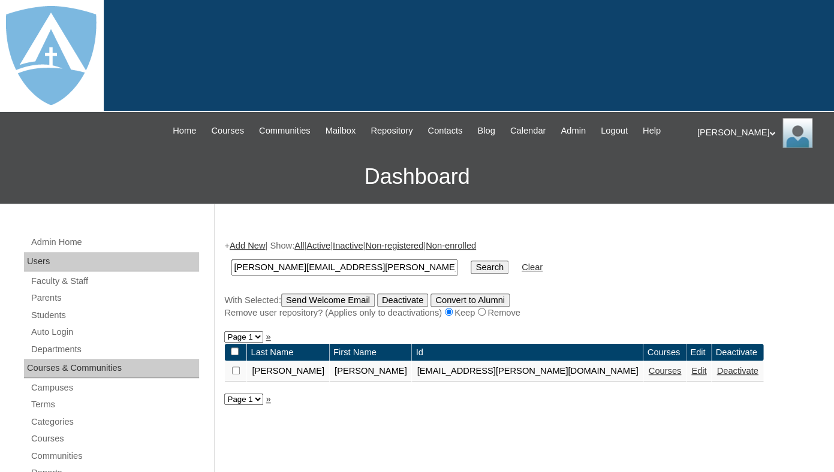
click at [648, 376] on link "Courses" at bounding box center [664, 371] width 33 height 10
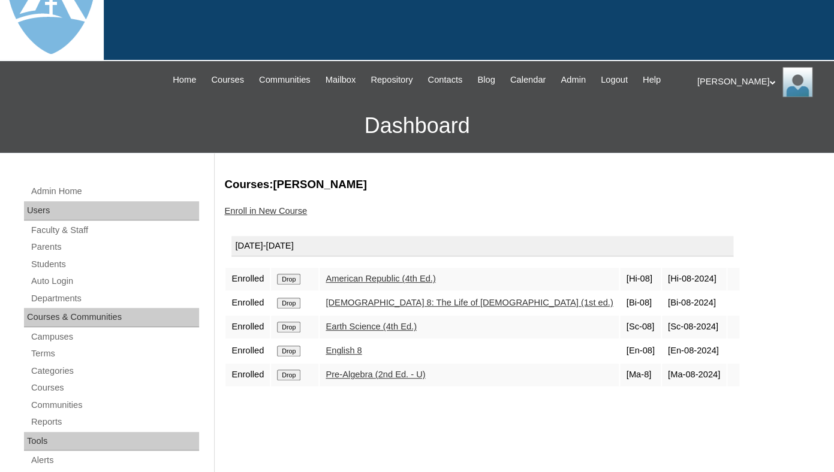
scroll to position [61, 0]
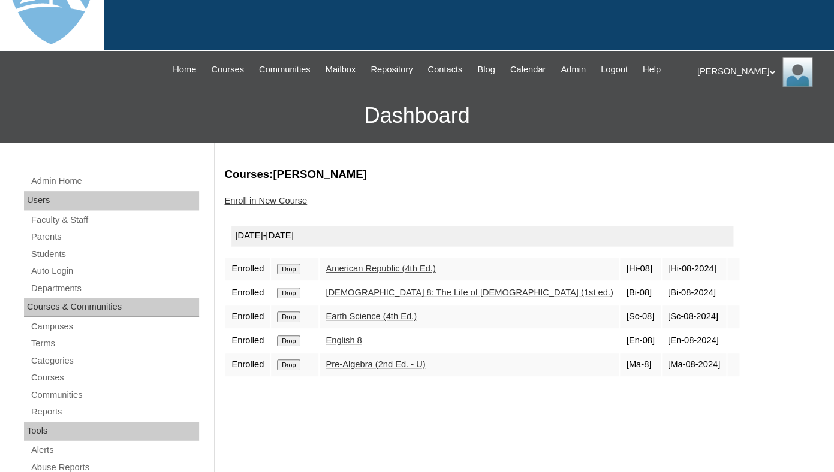
click at [299, 275] on input "Drop" at bounding box center [288, 269] width 23 height 11
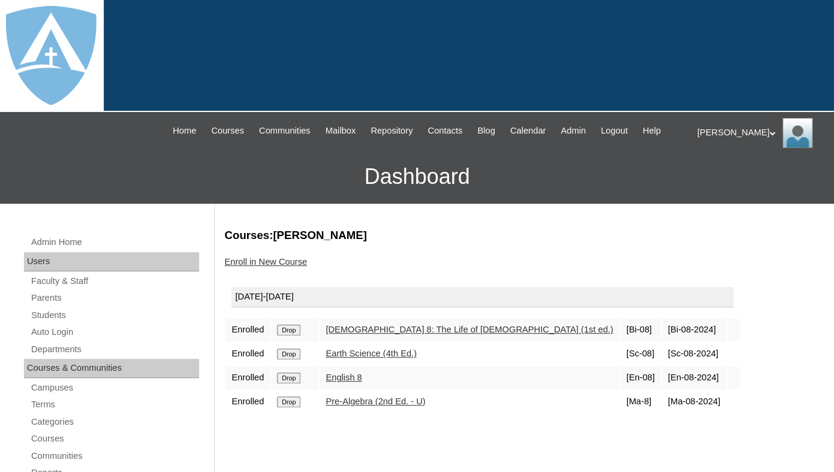
click at [296, 336] on input "Drop" at bounding box center [288, 330] width 23 height 11
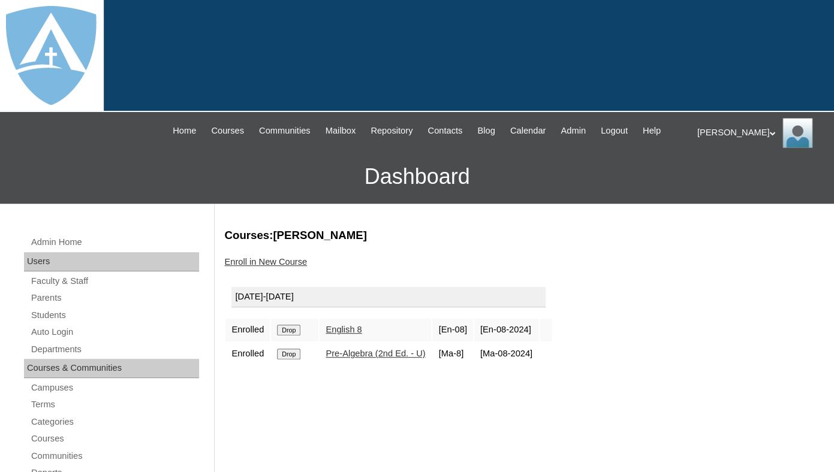
click at [292, 336] on input "Drop" at bounding box center [288, 330] width 23 height 11
click at [299, 336] on input "Drop" at bounding box center [288, 330] width 23 height 11
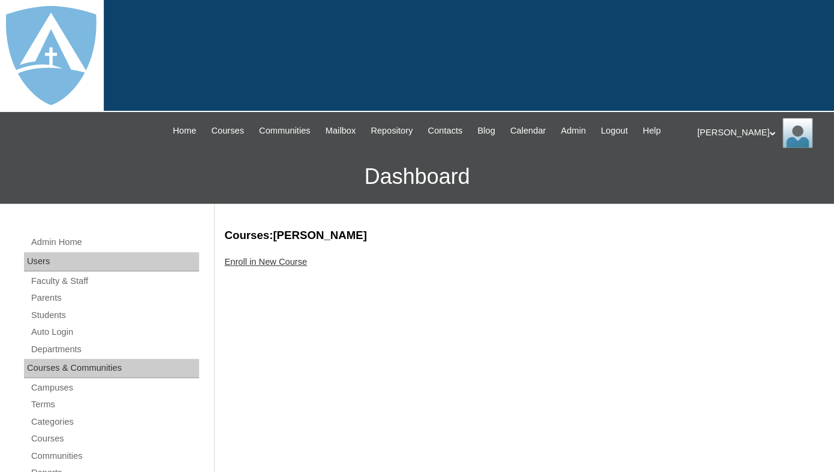
click at [246, 267] on link "Enroll in New Course" at bounding box center [265, 262] width 83 height 10
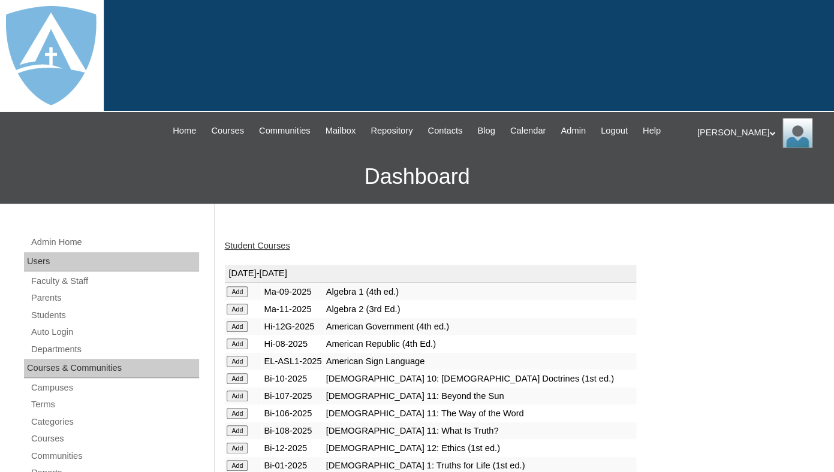
scroll to position [8, 0]
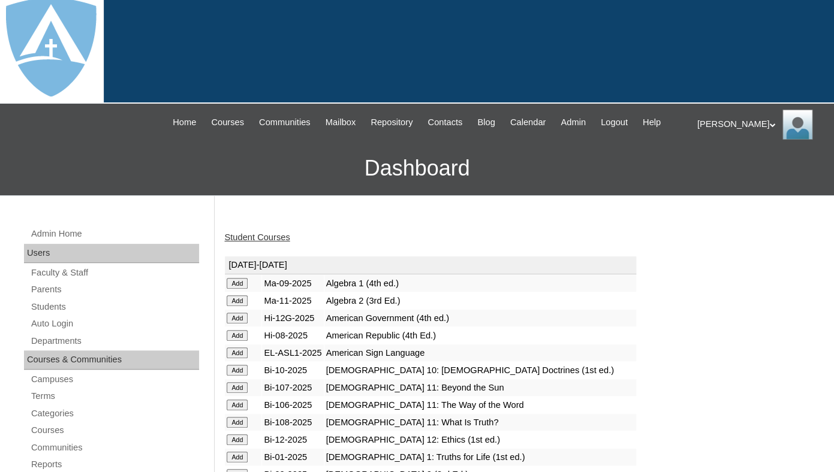
click at [238, 289] on input "Add" at bounding box center [237, 283] width 21 height 11
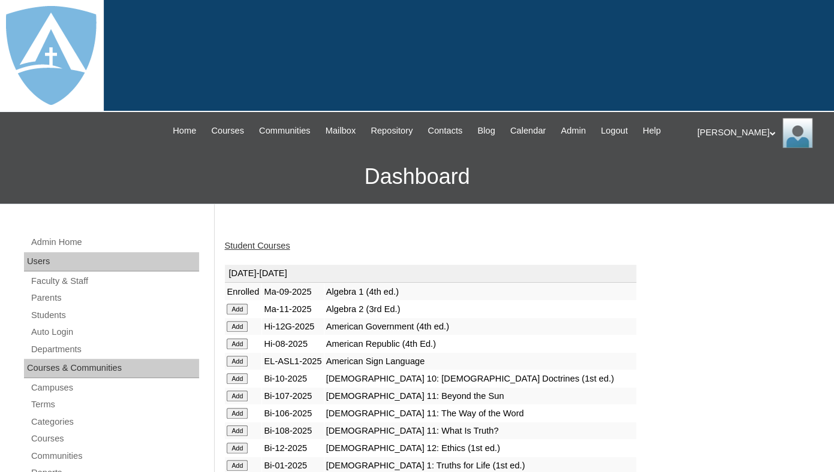
scroll to position [270, 0]
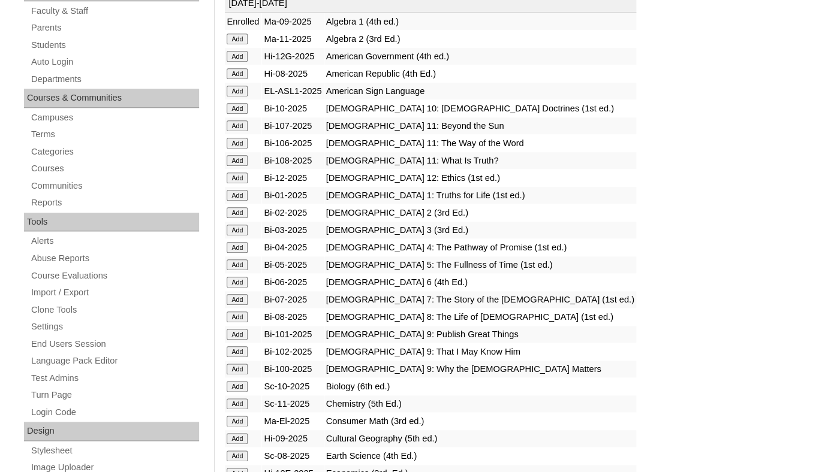
click at [239, 44] on input "Add" at bounding box center [237, 39] width 21 height 11
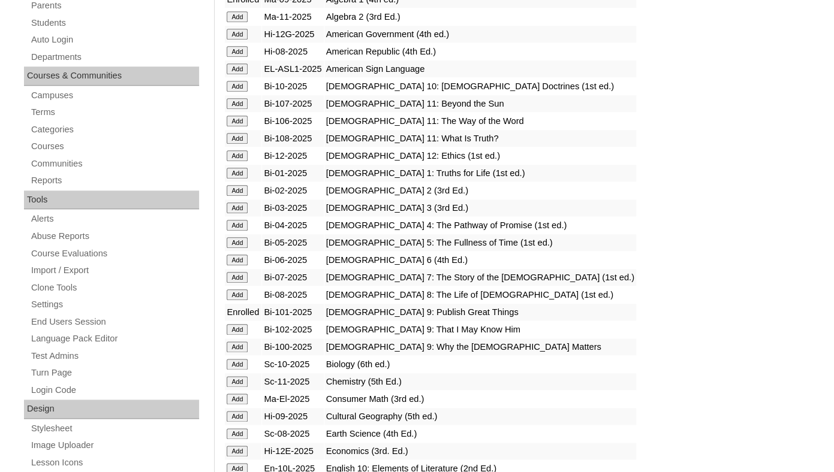
scroll to position [297, 0]
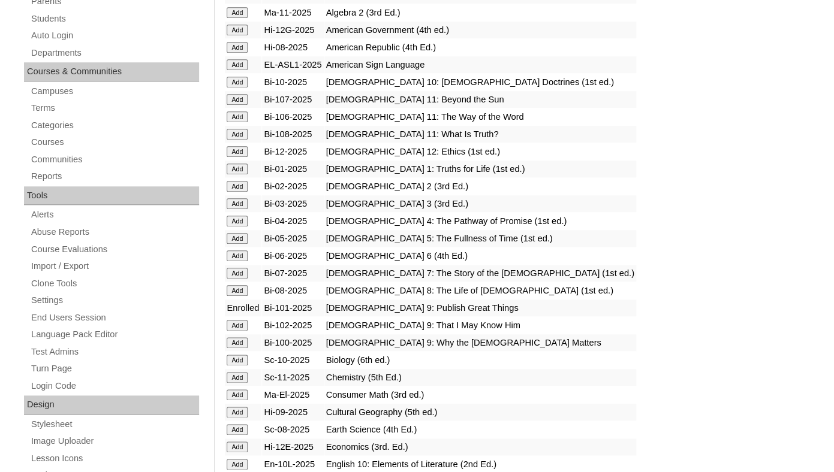
click at [237, 18] on input "Add" at bounding box center [237, 12] width 21 height 11
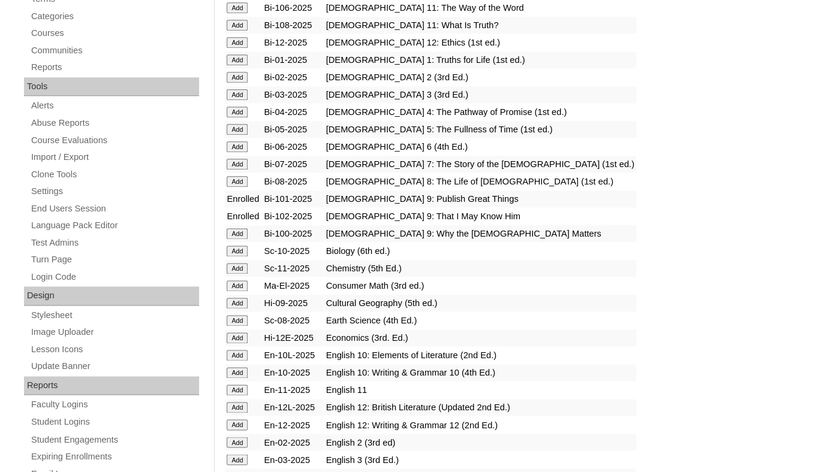
scroll to position [420, 0]
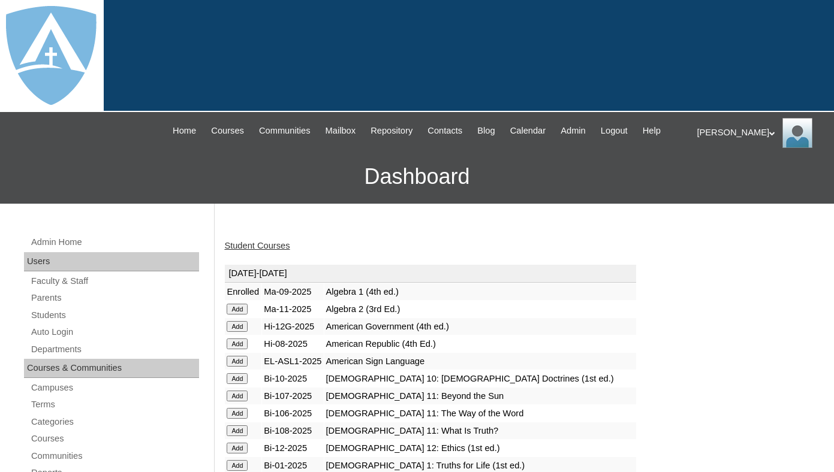
scroll to position [472, 0]
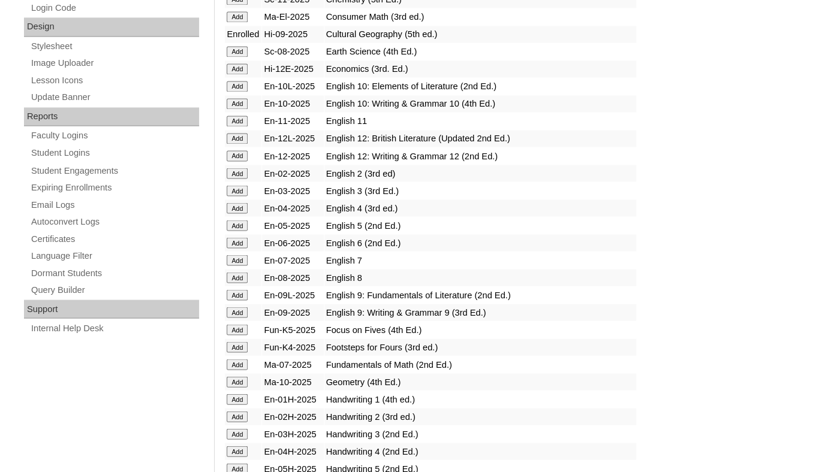
scroll to position [704, 0]
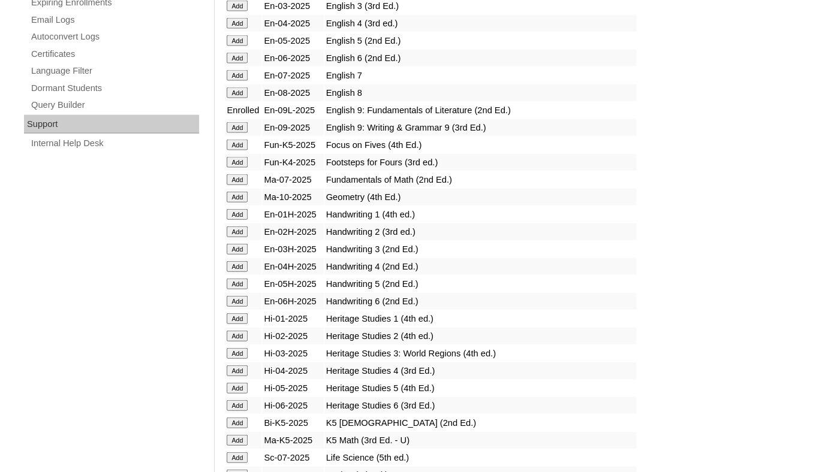
scroll to position [858, 0]
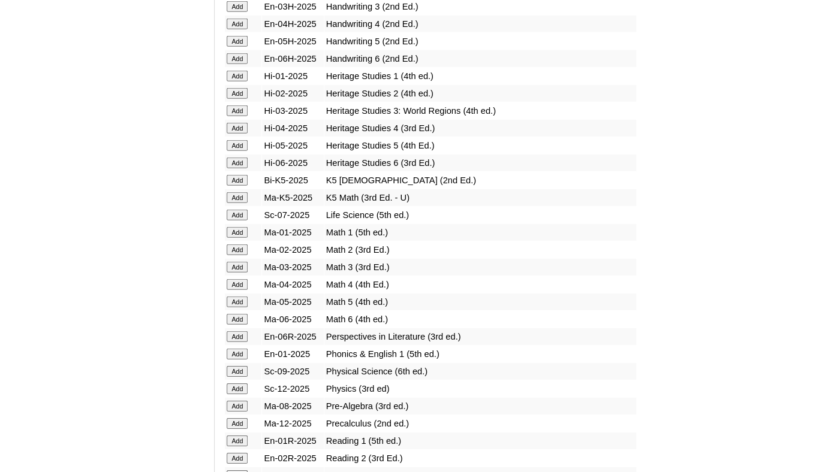
scroll to position [1122, 0]
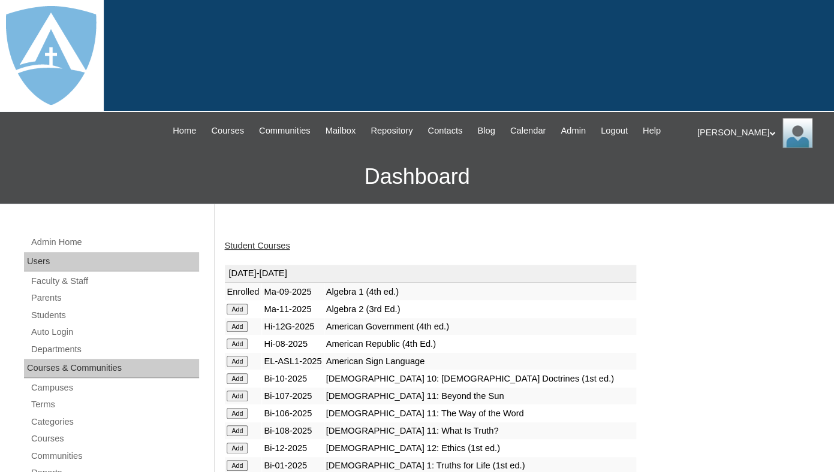
click at [258, 251] on link "Student Courses" at bounding box center [256, 246] width 65 height 10
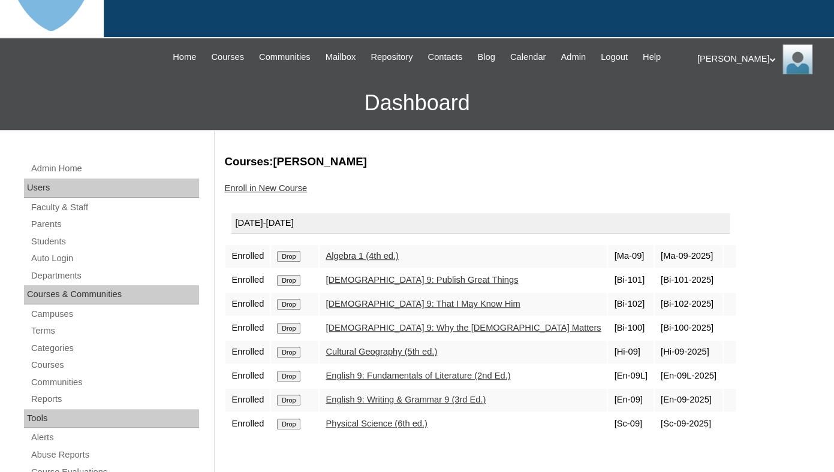
scroll to position [150, 0]
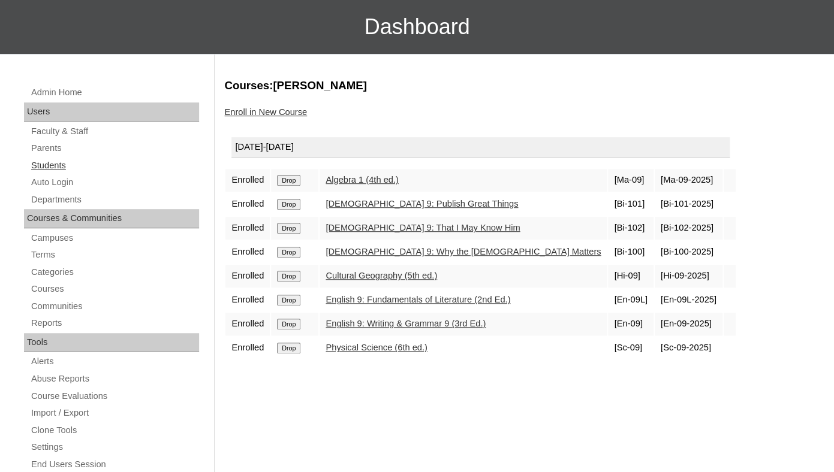
click at [46, 173] on link "Students" at bounding box center [114, 165] width 169 height 15
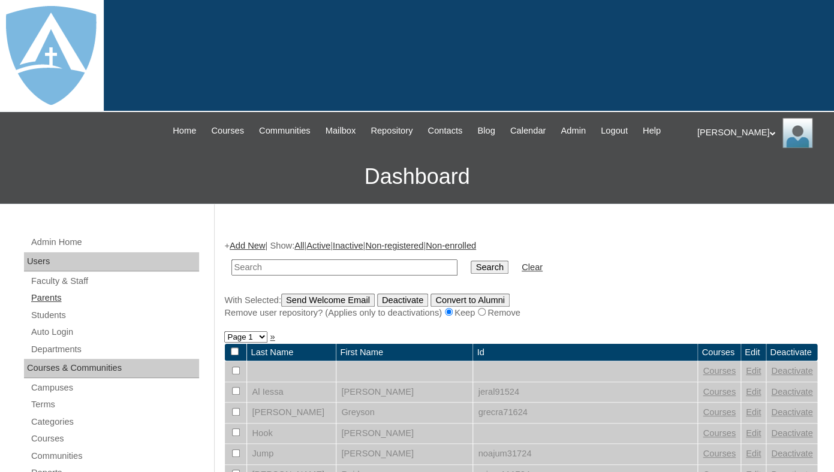
click at [47, 305] on link "Parents" at bounding box center [114, 298] width 169 height 15
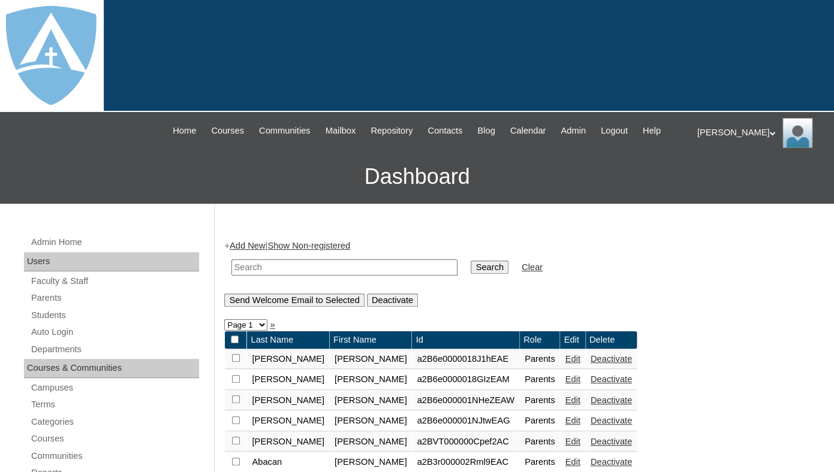
click at [251, 276] on input "text" at bounding box center [344, 268] width 226 height 16
paste input "[PERSON_NAME]"
drag, startPoint x: 297, startPoint y: 278, endPoint x: 278, endPoint y: 274, distance: 20.2
click at [279, 273] on input "Jacob Thomas Elliott" at bounding box center [344, 268] width 226 height 16
drag, startPoint x: 337, startPoint y: 282, endPoint x: 282, endPoint y: 279, distance: 55.3
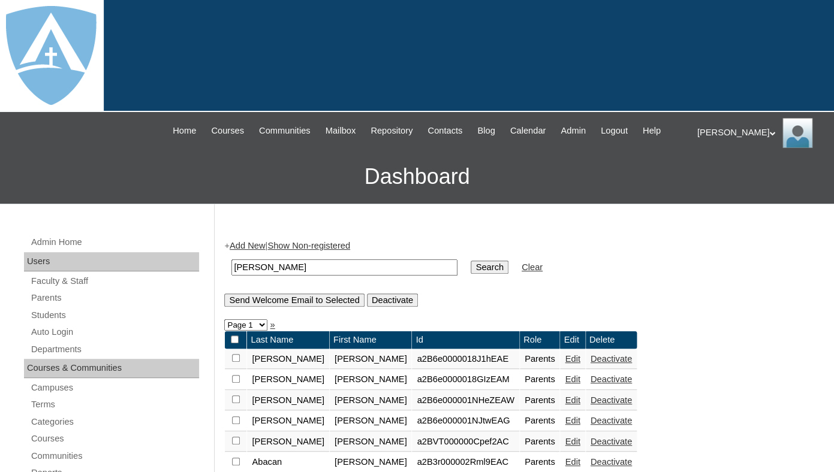
click at [282, 276] on input "Jacob Thom" at bounding box center [344, 268] width 226 height 16
type input "[PERSON_NAME]"
click at [471, 261] on input "Search" at bounding box center [489, 267] width 37 height 13
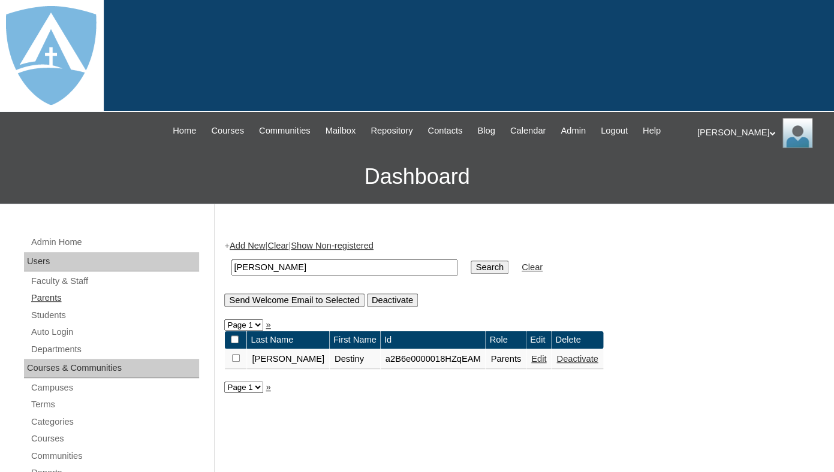
click at [43, 305] on link "Parents" at bounding box center [114, 298] width 169 height 15
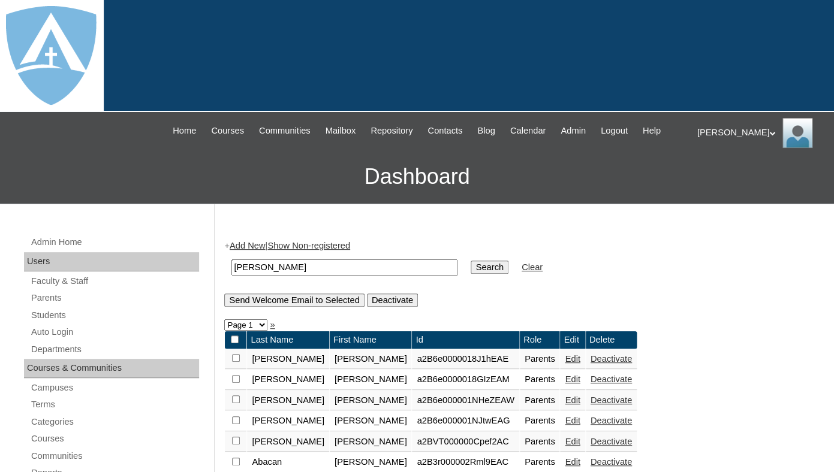
drag, startPoint x: 299, startPoint y: 280, endPoint x: 215, endPoint y: 277, distance: 83.4
click at [231, 276] on input "[PERSON_NAME]" at bounding box center [344, 268] width 226 height 16
type input "[PERSON_NAME]"
click at [471, 261] on input "Search" at bounding box center [489, 267] width 37 height 13
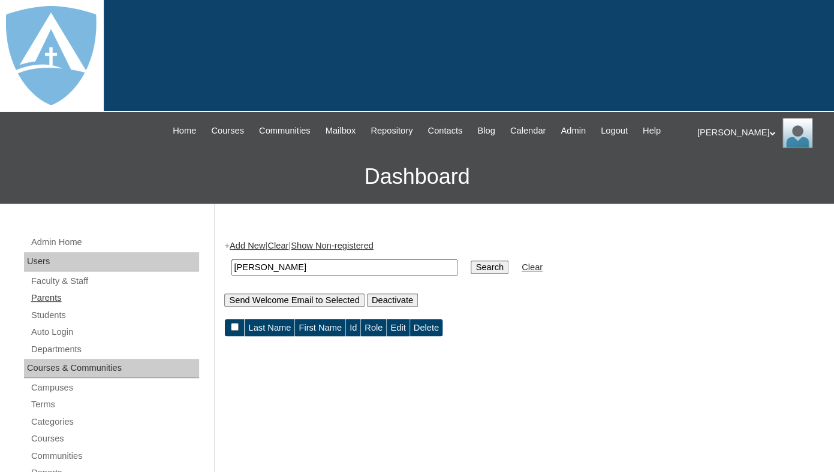
click at [43, 306] on link "Parents" at bounding box center [114, 298] width 169 height 15
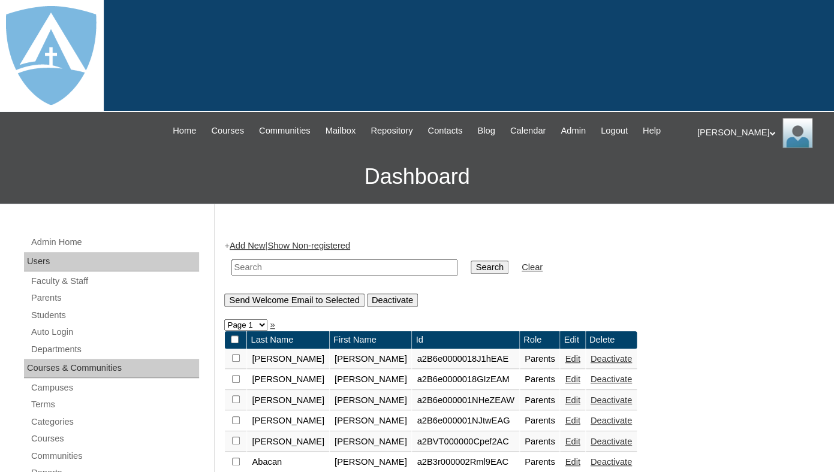
click at [257, 276] on input "text" at bounding box center [344, 268] width 226 height 16
click at [249, 273] on input "text" at bounding box center [344, 268] width 226 height 16
click at [252, 276] on input "text" at bounding box center [344, 268] width 226 height 16
paste input "[PERSON_NAME]"
drag, startPoint x: 299, startPoint y: 275, endPoint x: 203, endPoint y: 276, distance: 95.9
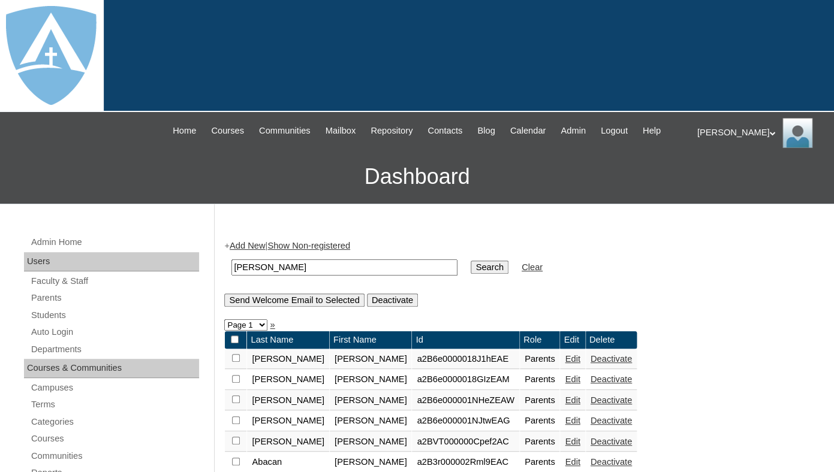
click at [231, 276] on input "[PERSON_NAME]" at bounding box center [344, 268] width 226 height 16
type input "[PERSON_NAME]"
click at [471, 261] on input "Search" at bounding box center [489, 267] width 37 height 13
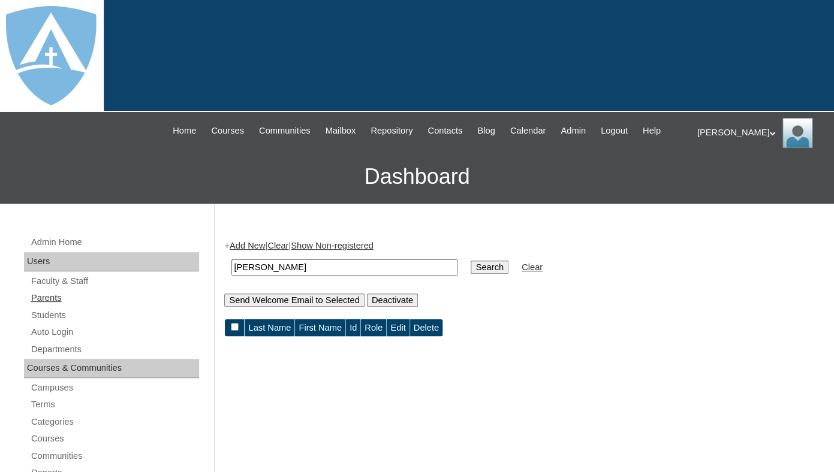
click at [53, 306] on link "Parents" at bounding box center [114, 298] width 169 height 15
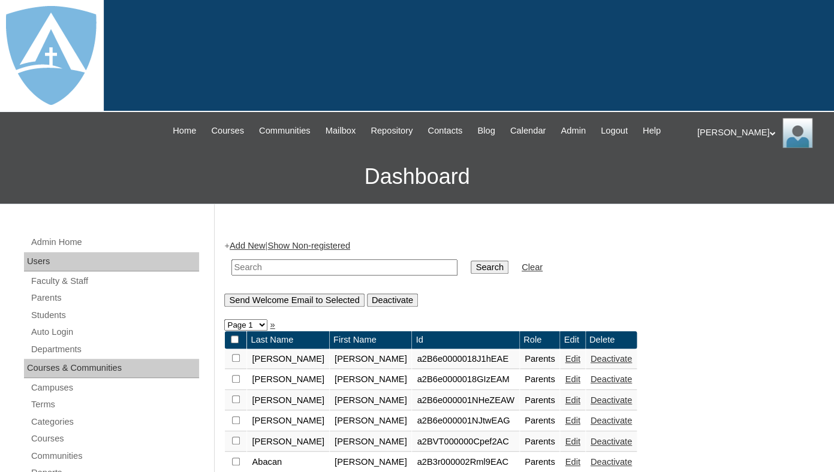
click at [248, 251] on link "Add New" at bounding box center [247, 246] width 35 height 10
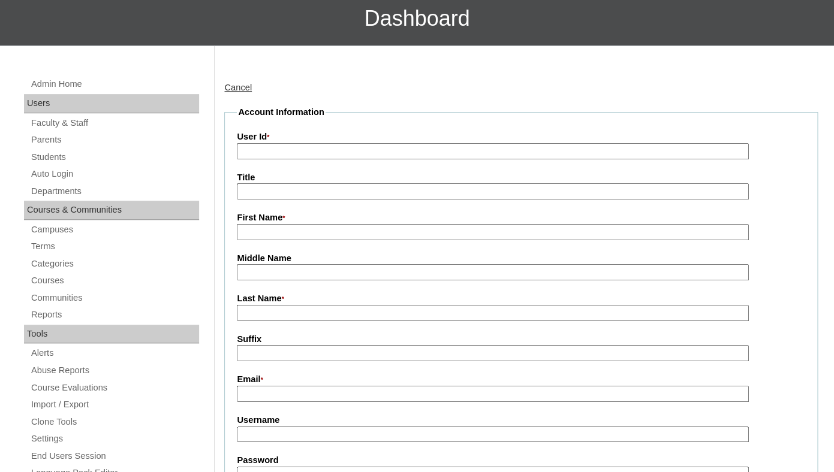
click at [273, 240] on input "First Name *" at bounding box center [492, 232] width 511 height 16
paste input "[PERSON_NAME]"
drag, startPoint x: 267, startPoint y: 245, endPoint x: 356, endPoint y: 245, distance: 89.3
click at [358, 240] on input "[PERSON_NAME]" at bounding box center [492, 232] width 511 height 16
type input "[PERSON_NAME]"
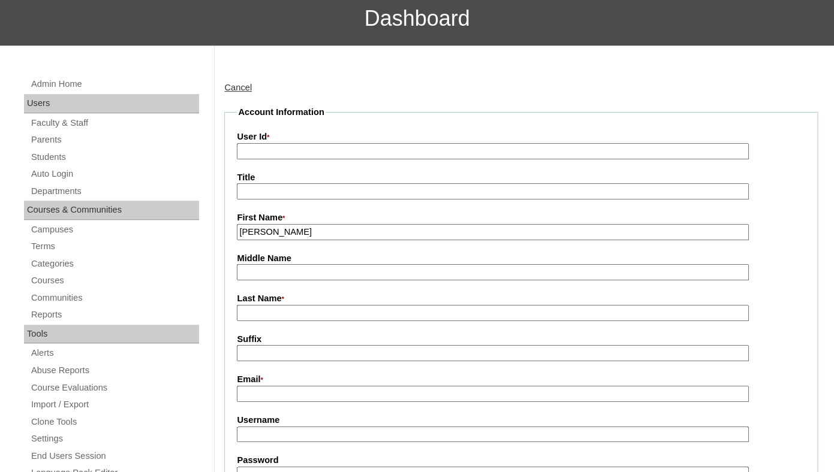
click at [288, 321] on input "Last Name *" at bounding box center [492, 313] width 511 height 16
paste input "[PERSON_NAME]"
drag, startPoint x: 277, startPoint y: 327, endPoint x: 205, endPoint y: 327, distance: 71.9
click at [237, 321] on input "Thomas Elliott" at bounding box center [492, 313] width 511 height 16
type input "Elliott"
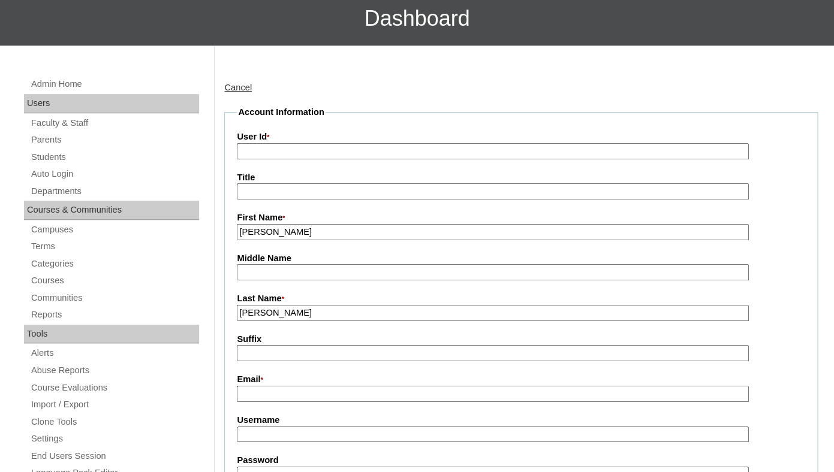
click at [272, 361] on input "Suffix" at bounding box center [492, 353] width 511 height 16
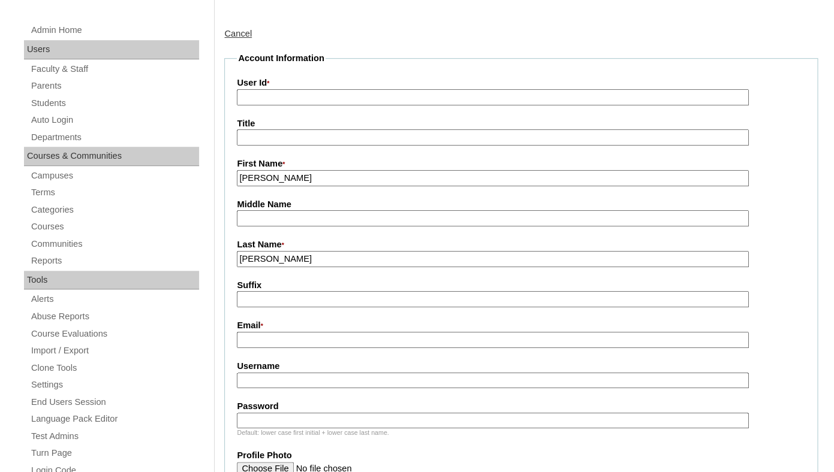
scroll to position [272, 0]
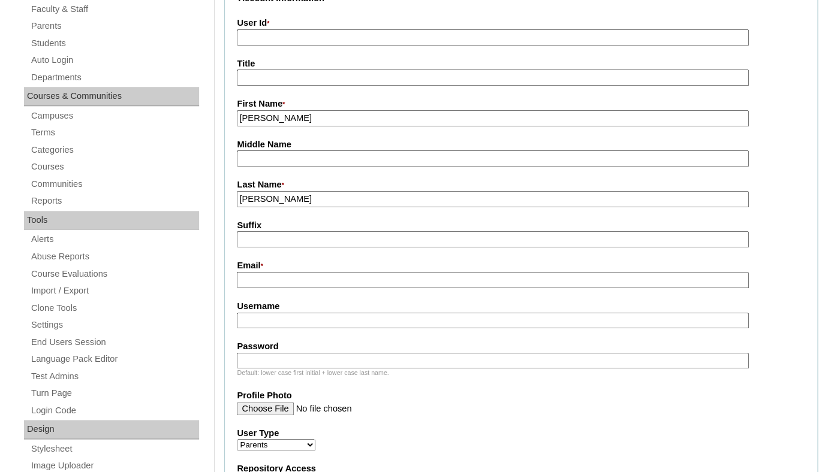
click at [284, 288] on input "Email *" at bounding box center [492, 280] width 511 height 16
paste input "jte1976@hotmail.com"
type input "jte1976@hotmail.com"
click at [272, 329] on input "Username" at bounding box center [492, 321] width 511 height 16
paste input "jte1976@hotmail.com"
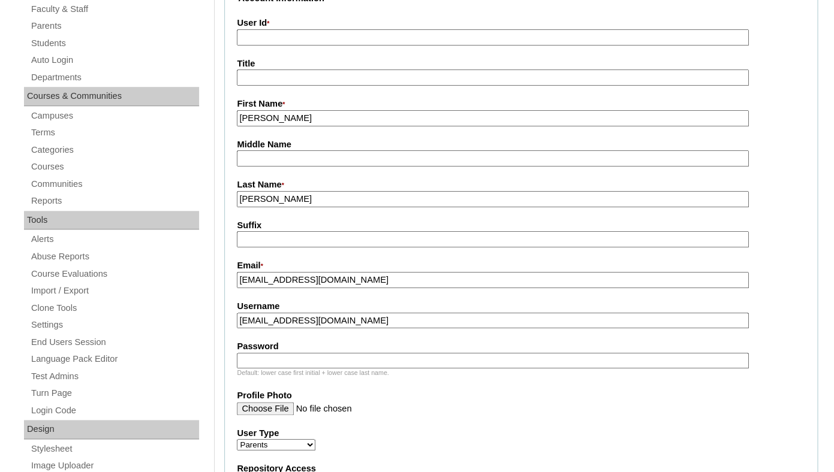
type input "jte1976@hotmail.com"
click at [257, 369] on input "Password" at bounding box center [492, 361] width 511 height 16
paste input "jte1976@hotmail.com"
type input "jte1976@hotmail.com"
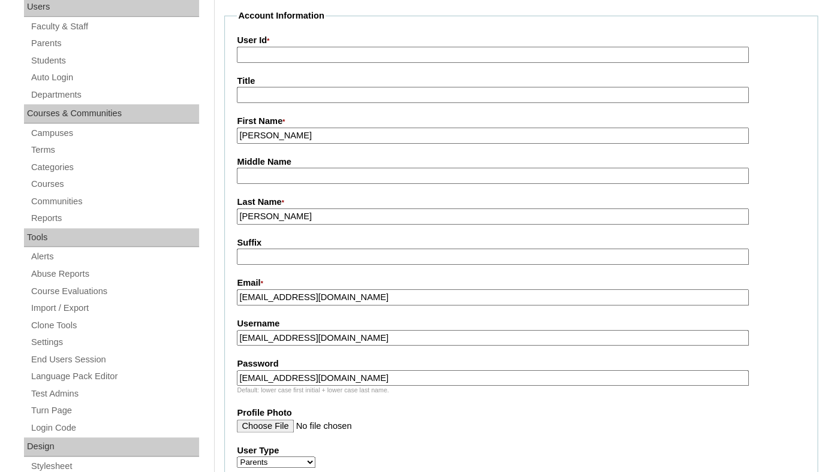
scroll to position [248, 0]
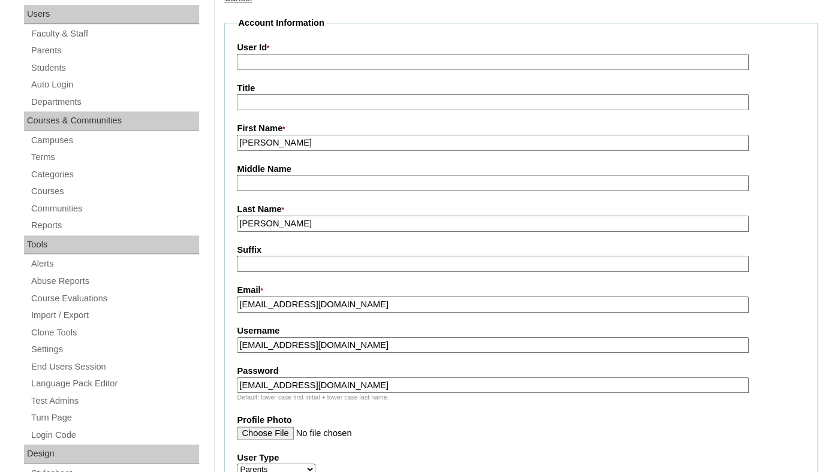
click at [310, 70] on input "User Id *" at bounding box center [492, 62] width 511 height 16
paste input "a7cVT0000000a57YAA"
type input "a7cVT0000000a57YAA"
click at [310, 95] on label "Title" at bounding box center [521, 88] width 568 height 13
click at [310, 98] on input "Title" at bounding box center [492, 102] width 511 height 16
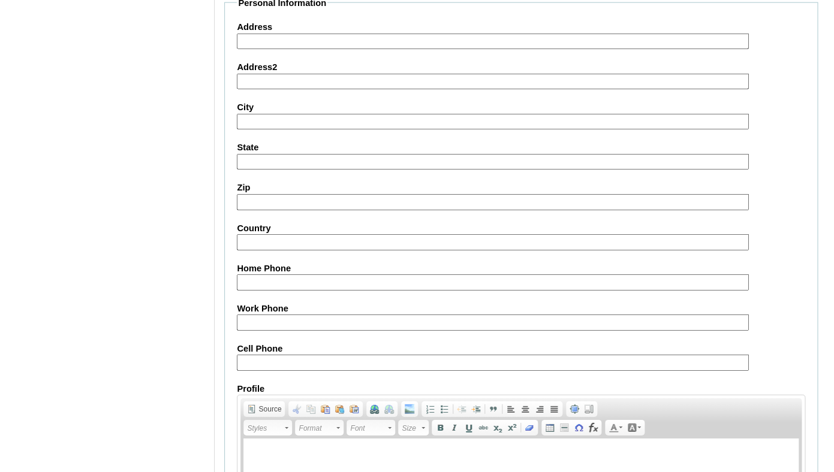
scroll to position [1232, 0]
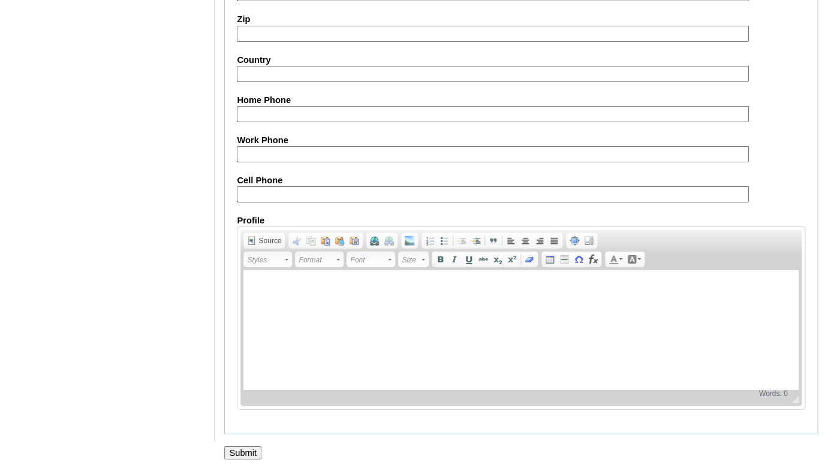
click at [245, 452] on input "Submit" at bounding box center [242, 453] width 37 height 13
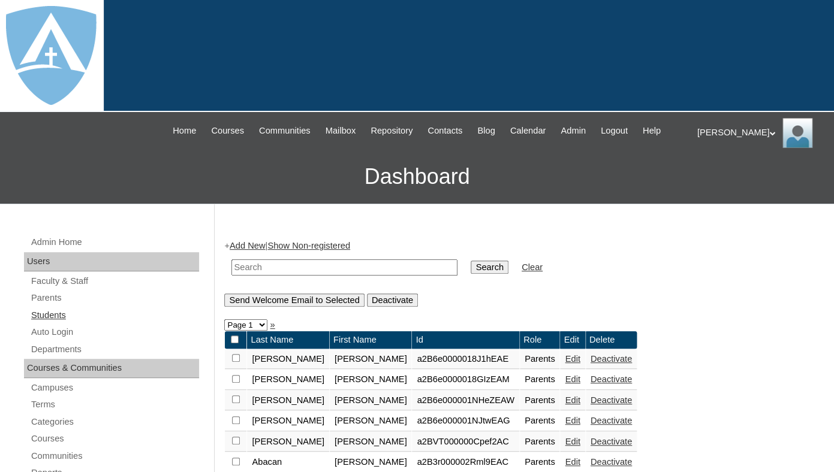
click at [53, 323] on link "Students" at bounding box center [114, 315] width 169 height 15
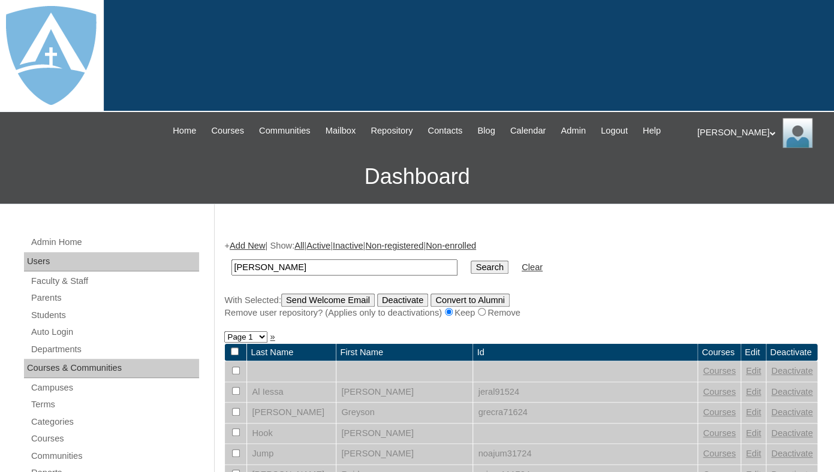
drag, startPoint x: 259, startPoint y: 278, endPoint x: 201, endPoint y: 278, distance: 57.5
click at [231, 276] on input "Knox Elliott" at bounding box center [344, 268] width 226 height 16
type input "Elliott"
click at [471, 261] on input "Search" at bounding box center [489, 267] width 37 height 13
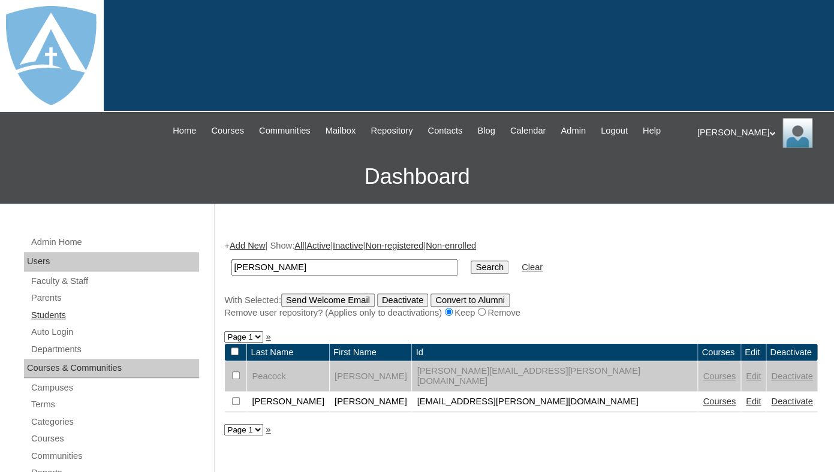
click at [42, 323] on link "Students" at bounding box center [114, 315] width 169 height 15
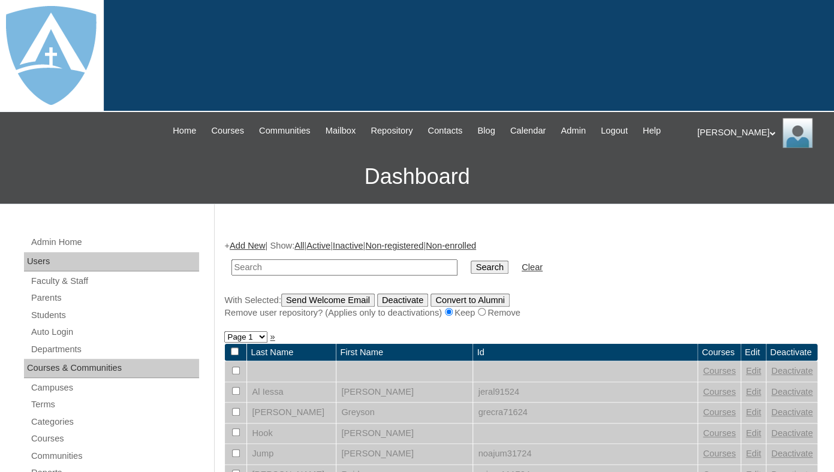
click at [252, 251] on link "Add New" at bounding box center [247, 246] width 35 height 10
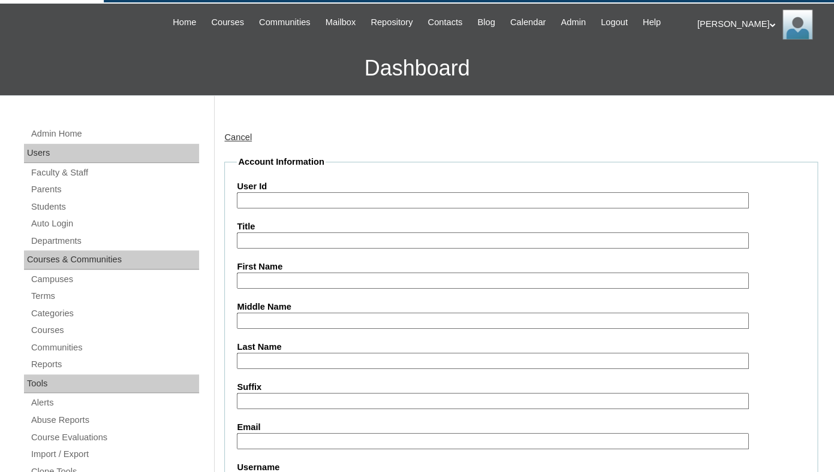
scroll to position [138, 0]
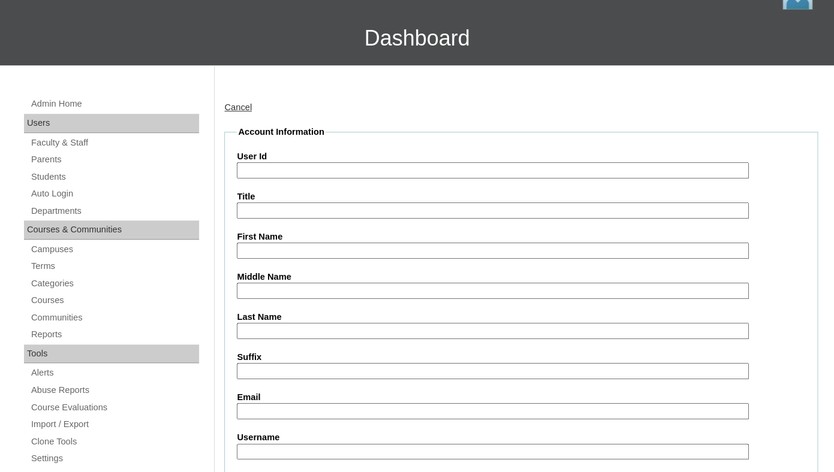
click at [257, 259] on input "First Name" at bounding box center [492, 251] width 511 height 16
paste input "Knox Elliott"
drag, startPoint x: 265, startPoint y: 260, endPoint x: 325, endPoint y: 267, distance: 60.4
click at [327, 259] on input "Knox Elliott" at bounding box center [492, 251] width 511 height 16
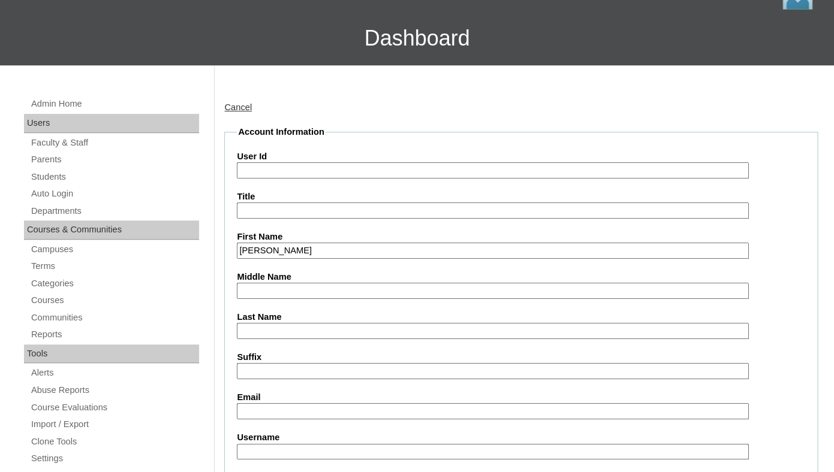
type input "Knox"
click at [275, 339] on input "Last Name" at bounding box center [492, 331] width 511 height 16
paste input "Elliott"
type input "Elliott"
click at [264, 379] on input "Suffix" at bounding box center [492, 371] width 511 height 16
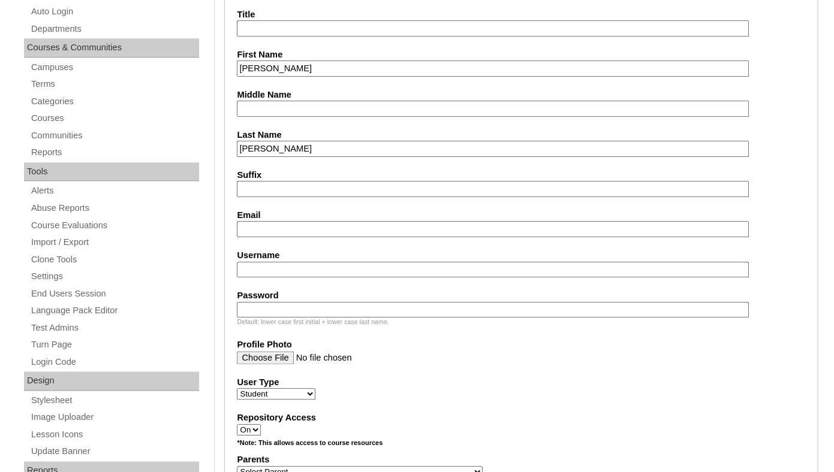
scroll to position [348, 0]
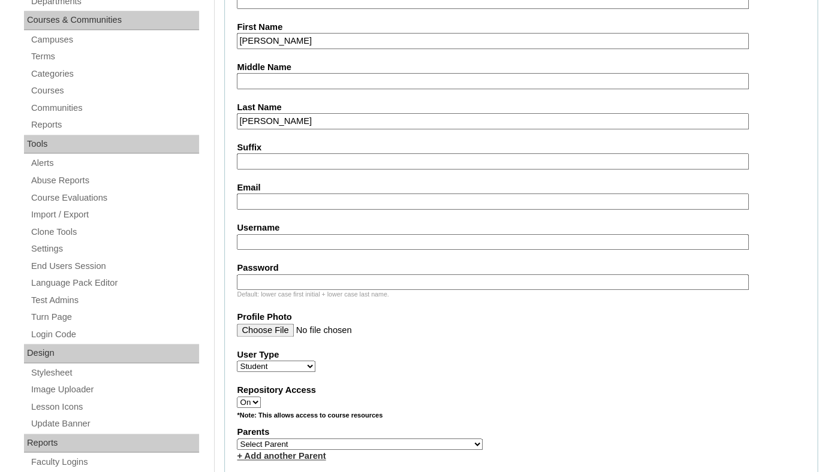
click at [306, 210] on input "Email" at bounding box center [492, 202] width 511 height 16
paste input "jte1976@hotmail.com"
type input "jte1976@hotmail.com"
click at [284, 251] on input "Username" at bounding box center [492, 242] width 511 height 16
paste input "jte1976@hotmail.com"
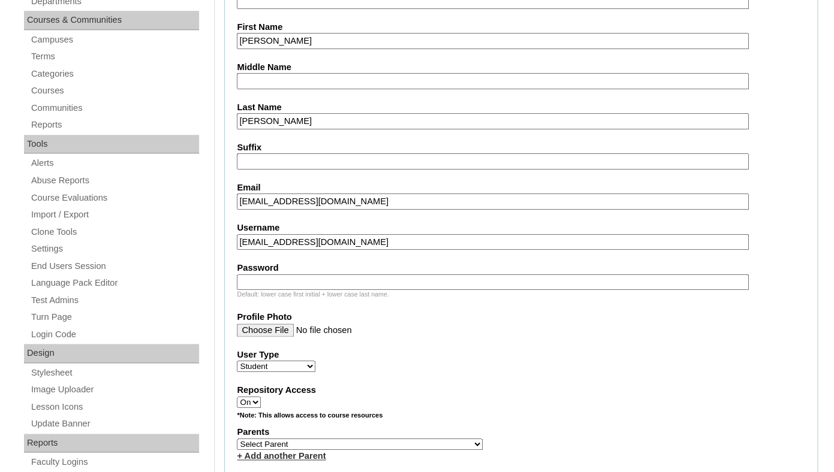
click at [306, 251] on input "jte1976@hotmail.com" at bounding box center [492, 242] width 511 height 16
paste input "knox.elliott@enlightiumstudent"
type input "knox.elliott@enlightiumstudent.com"
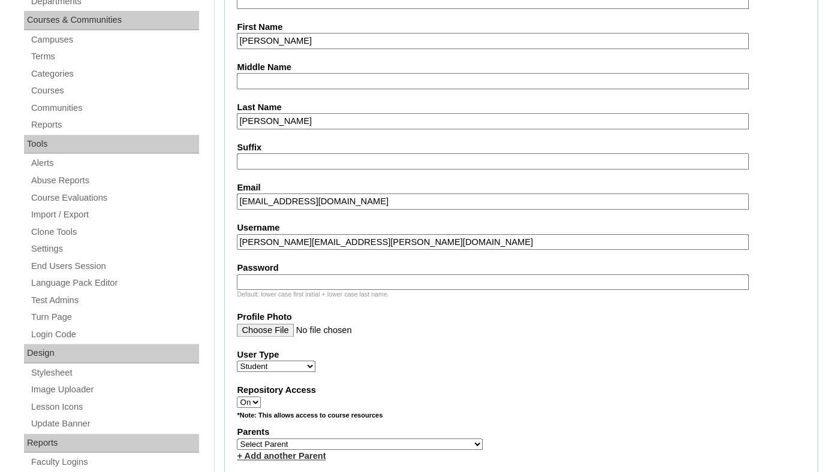
click at [283, 299] on div "Default: lower case first initial + lower case last name." at bounding box center [521, 294] width 568 height 9
click at [283, 291] on input "Password" at bounding box center [492, 283] width 511 height 16
paste input "knox.elliott@enlightiumstudent.com"
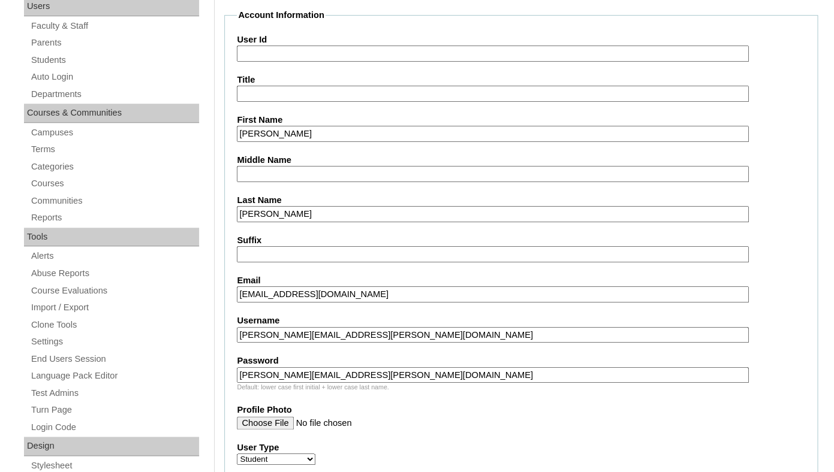
scroll to position [219, 0]
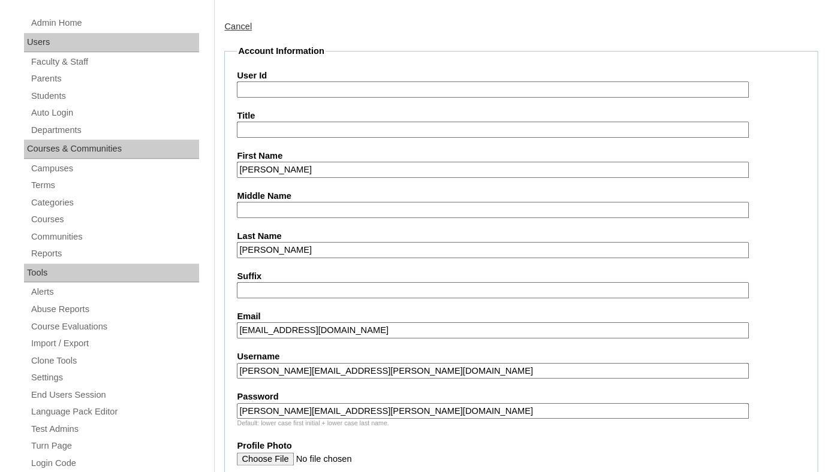
type input "knox.elliott@enlightiumstudent.com"
click at [264, 98] on input "User Id" at bounding box center [492, 90] width 511 height 16
paste input "knox.elliott@enlightiumstudent.com"
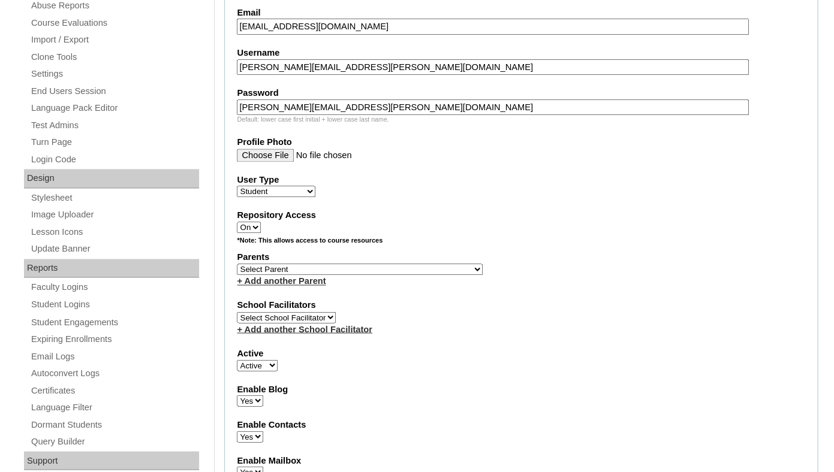
scroll to position [525, 0]
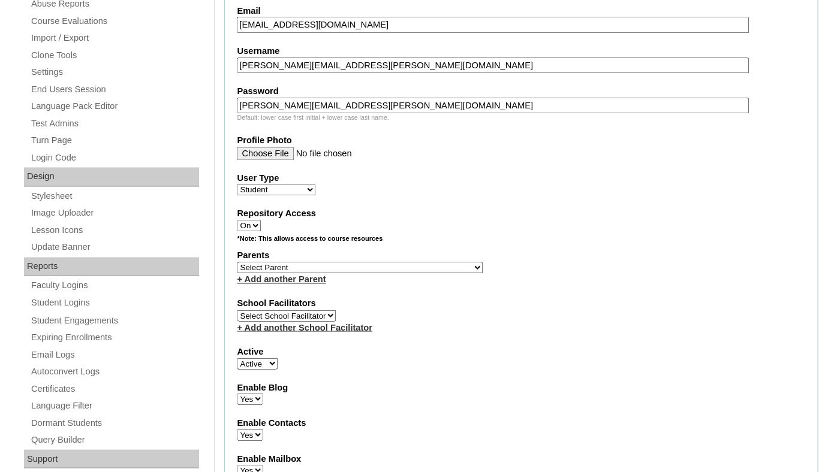
type input "26knox.elliott@enlightiumstudent.com"
click at [237, 262] on select "Select Parent Garcia, Rosa Labourdette, Jessica Nicholson, Nicky Valentin , Nat…" at bounding box center [360, 267] width 246 height 11
select select "101311"
click option "Elliott, Jacob" at bounding box center [0, 0] width 0 height 0
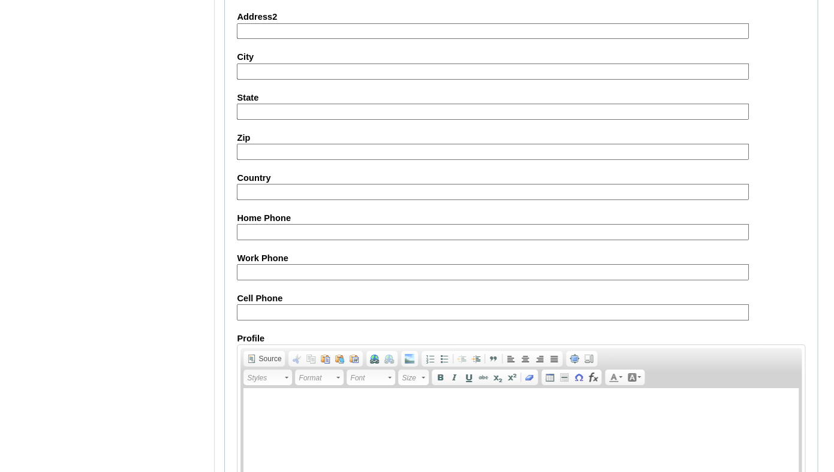
scroll to position [1446, 0]
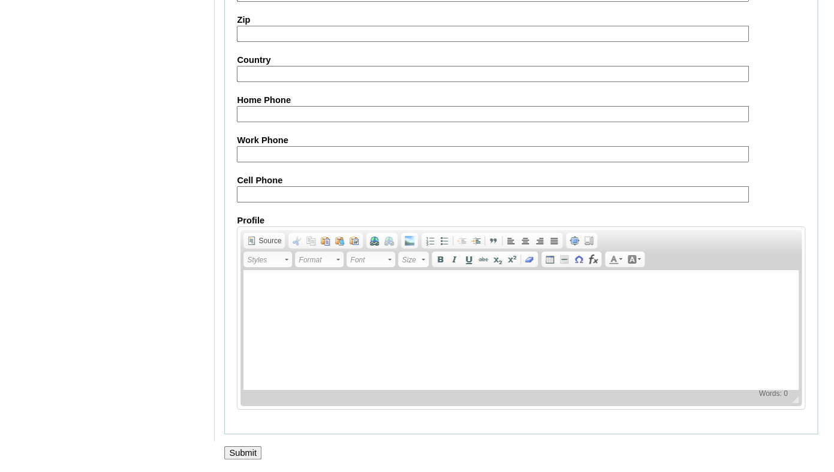
click at [240, 448] on input "Submit" at bounding box center [242, 453] width 37 height 13
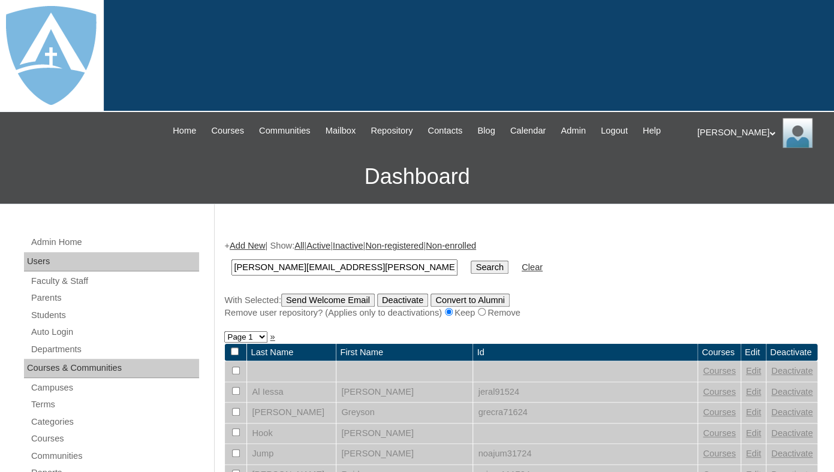
type input "[PERSON_NAME][EMAIL_ADDRESS][PERSON_NAME][DOMAIN_NAME]"
click at [471, 261] on input "Search" at bounding box center [489, 267] width 37 height 13
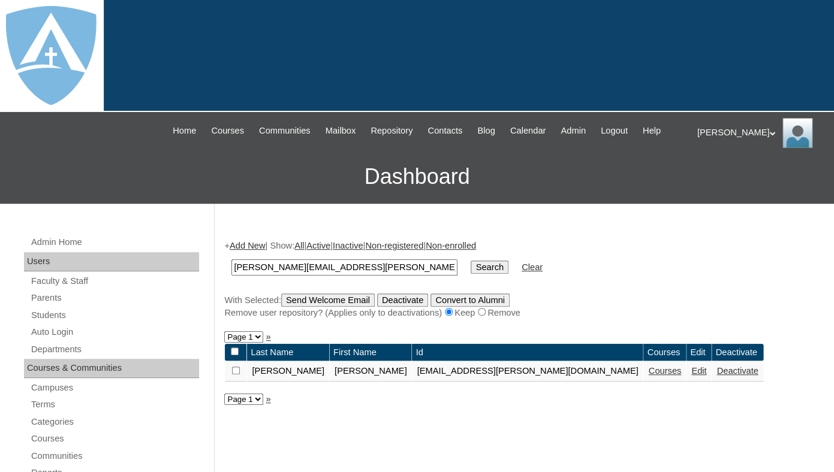
click at [648, 376] on link "Courses" at bounding box center [664, 371] width 33 height 10
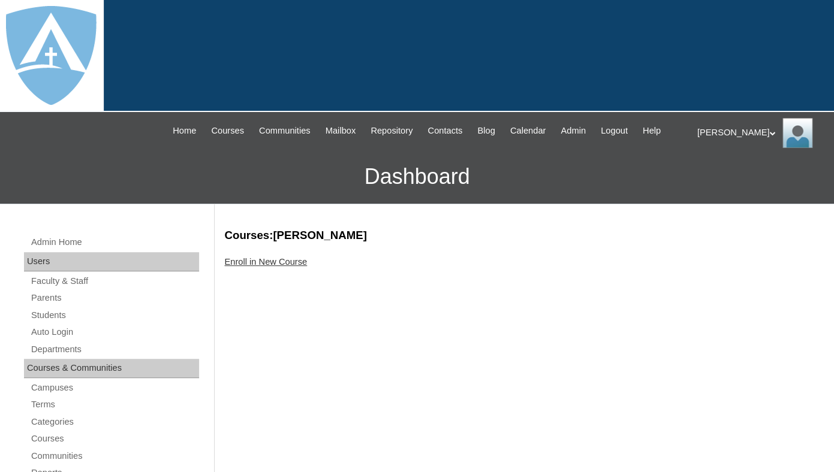
click at [299, 267] on link "Enroll in New Course" at bounding box center [265, 262] width 83 height 10
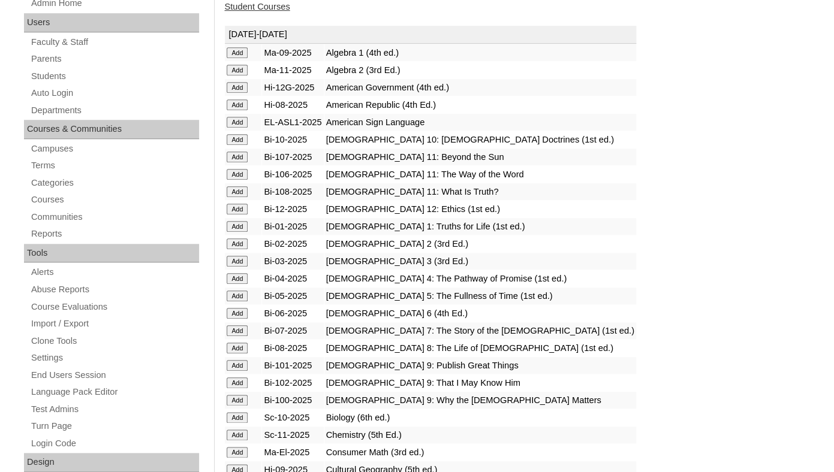
scroll to position [264, 0]
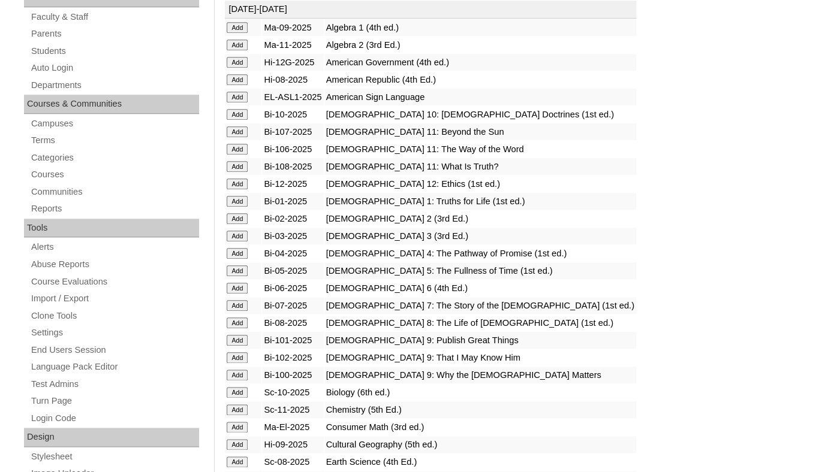
click at [237, 33] on input "Add" at bounding box center [237, 27] width 21 height 11
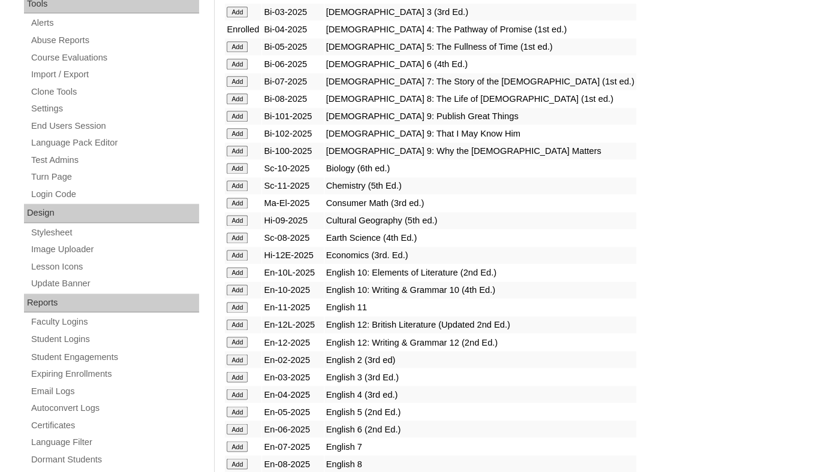
scroll to position [494, 0]
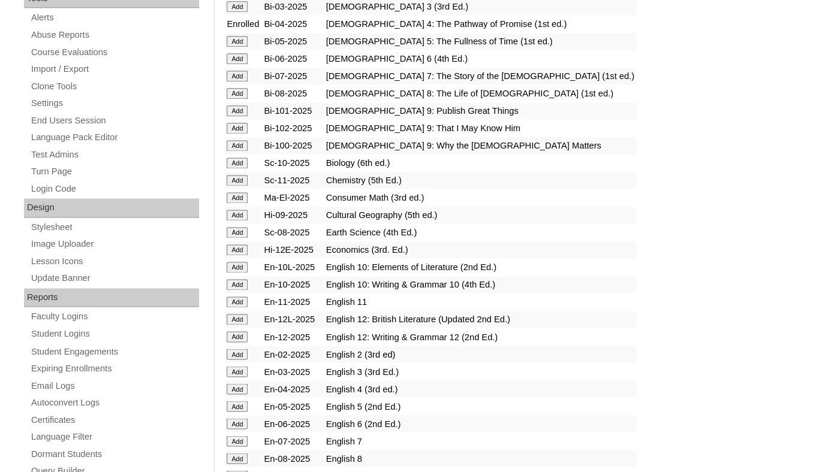
click at [235, 294] on td "Add" at bounding box center [243, 302] width 37 height 17
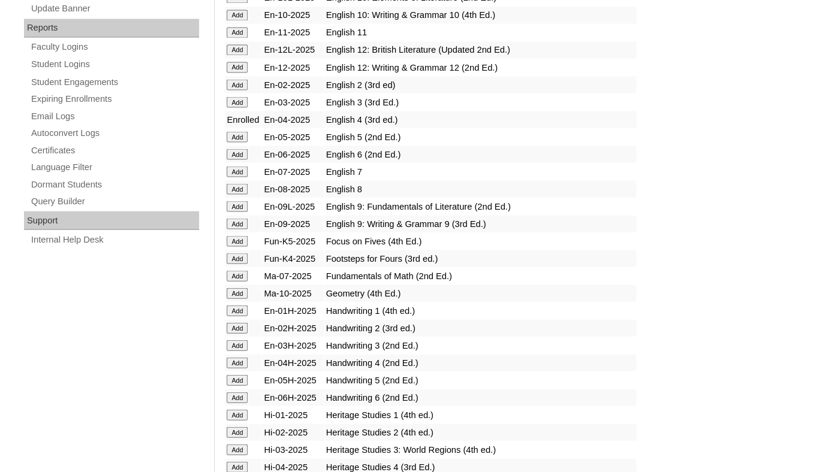
scroll to position [890, 0]
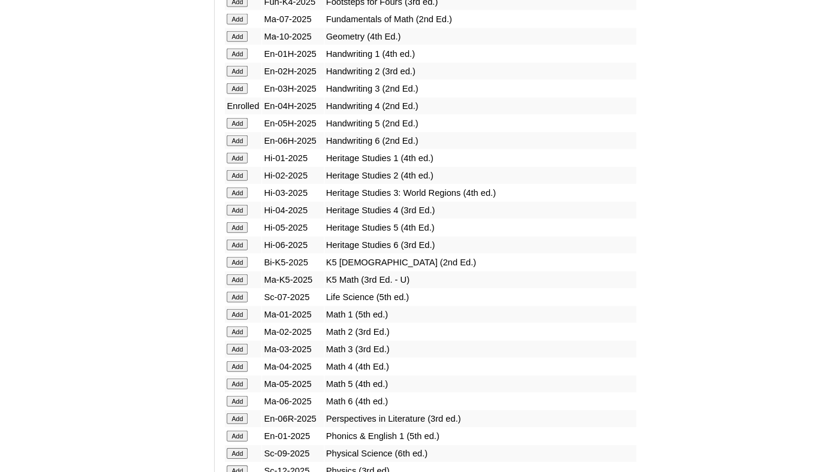
scroll to position [1023, 0]
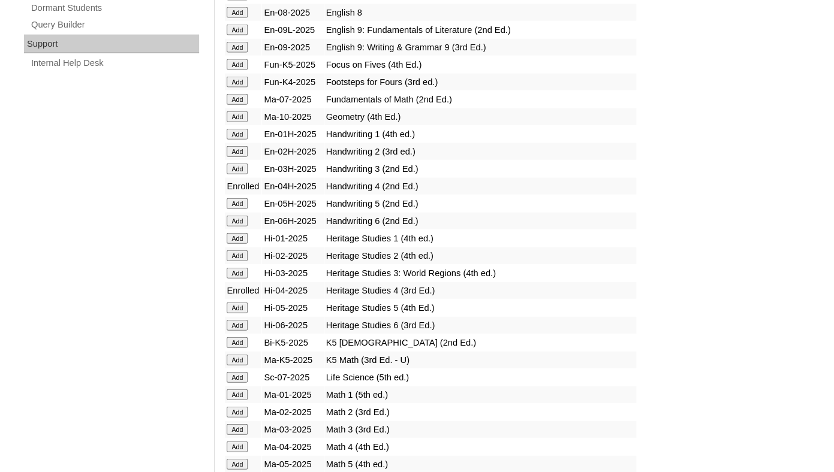
scroll to position [1181, 0]
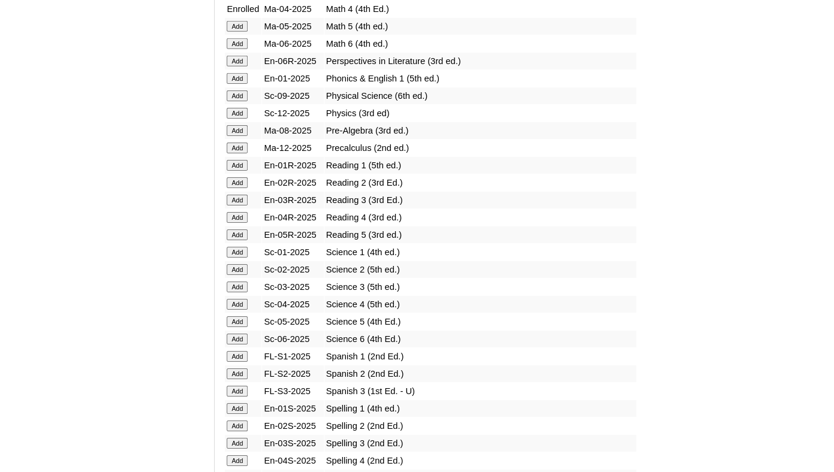
scroll to position [1383, 0]
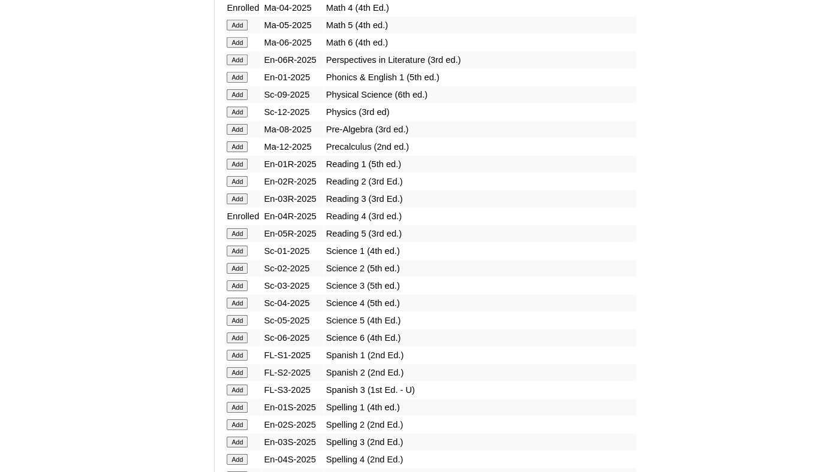
scroll to position [1385, 0]
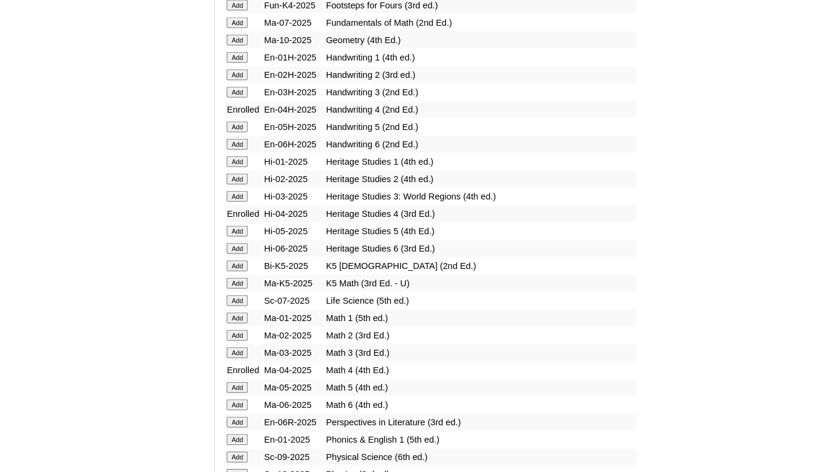
scroll to position [1647, 0]
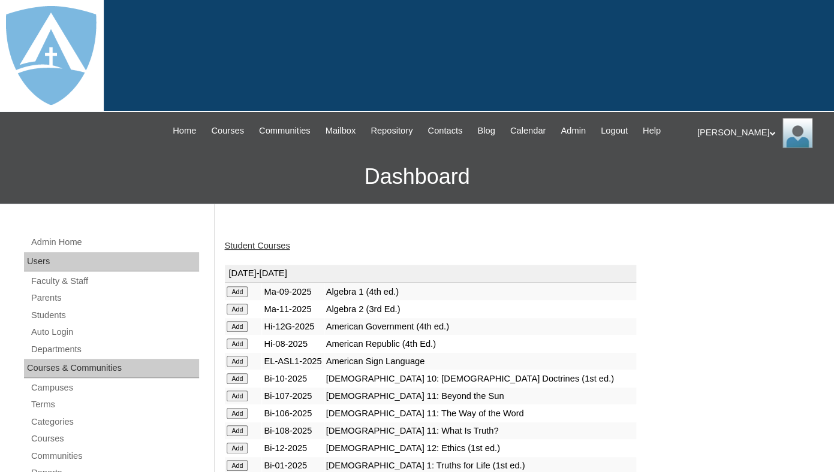
click at [255, 251] on link "Student Courses" at bounding box center [256, 246] width 65 height 10
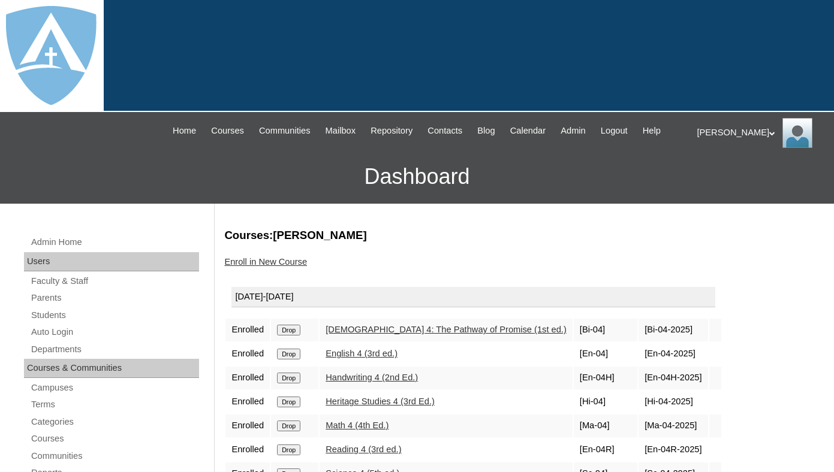
scroll to position [88, 0]
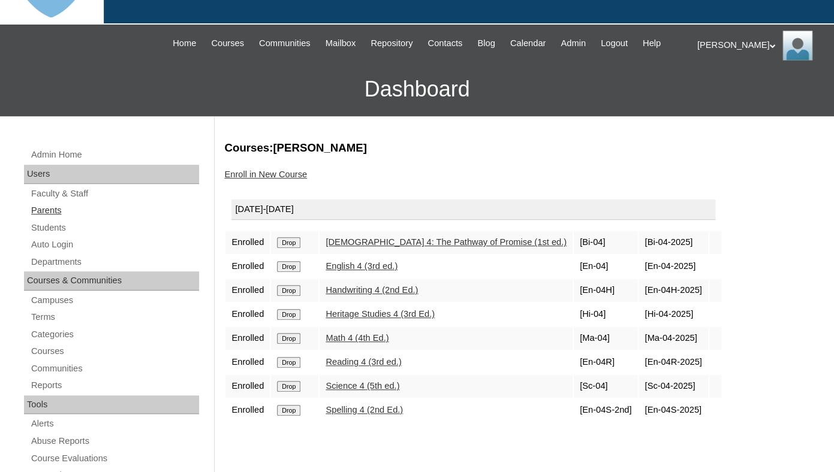
click at [51, 218] on link "Parents" at bounding box center [114, 210] width 169 height 15
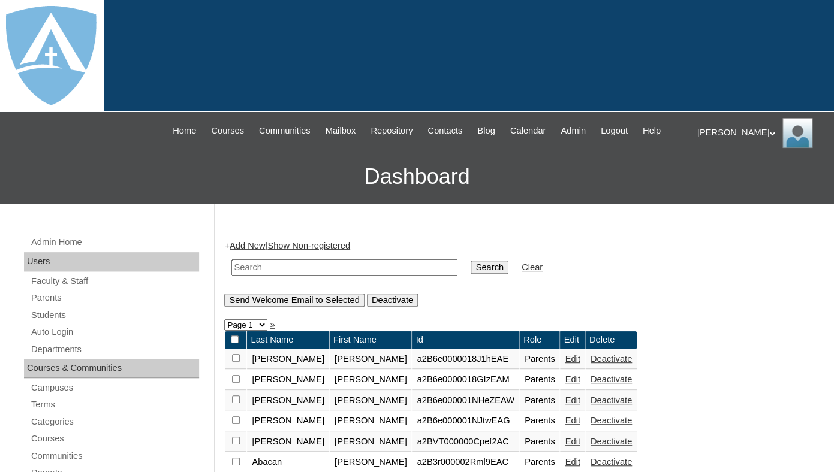
click at [246, 276] on input "text" at bounding box center [344, 268] width 226 height 16
paste input "[PERSON_NAME]"
click at [231, 275] on input "Katherine Sulfrian Johnson" at bounding box center [344, 268] width 226 height 16
type input "Johnson"
click at [471, 261] on input "Search" at bounding box center [489, 267] width 37 height 13
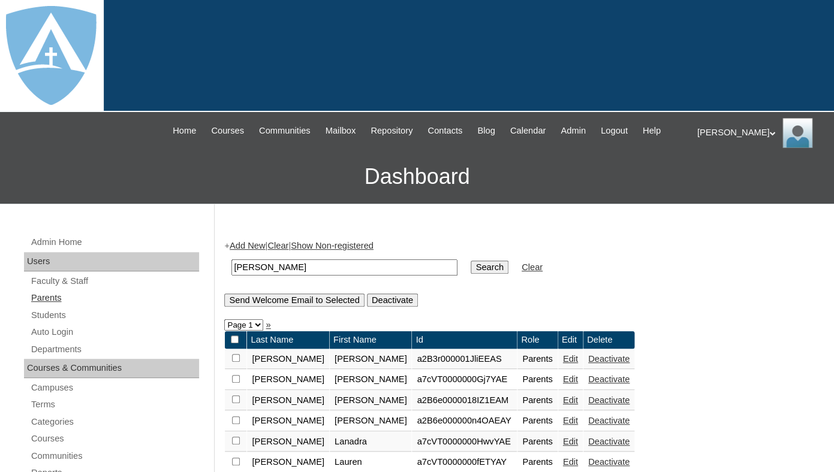
click at [43, 306] on link "Parents" at bounding box center [114, 298] width 169 height 15
click at [263, 251] on link "Add New" at bounding box center [247, 246] width 35 height 10
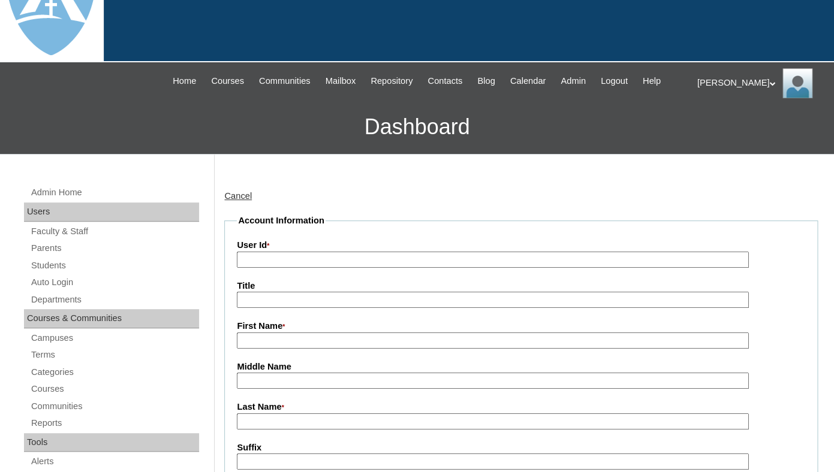
scroll to position [171, 0]
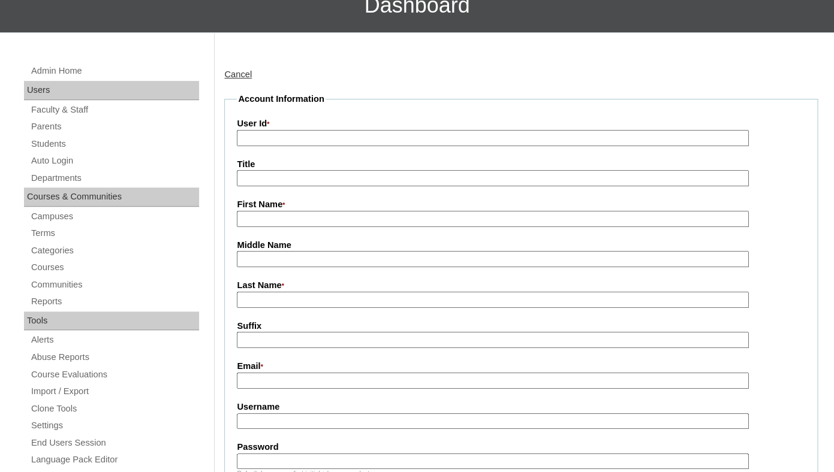
click at [281, 211] on input "First Name *" at bounding box center [492, 219] width 511 height 16
click at [280, 211] on input "First Name *" at bounding box center [492, 219] width 511 height 16
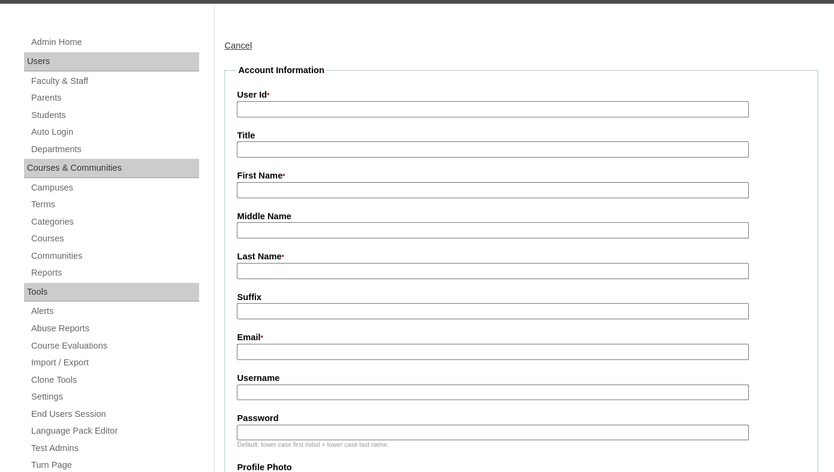
paste input "Katherine Sulfrian Johnson"
drag, startPoint x: 284, startPoint y: 201, endPoint x: 358, endPoint y: 207, distance: 75.1
click at [358, 198] on input "Katherine Sulfrian Johnson" at bounding box center [492, 190] width 511 height 16
type input "Katherine"
click at [264, 279] on input "Last Name *" at bounding box center [492, 271] width 511 height 16
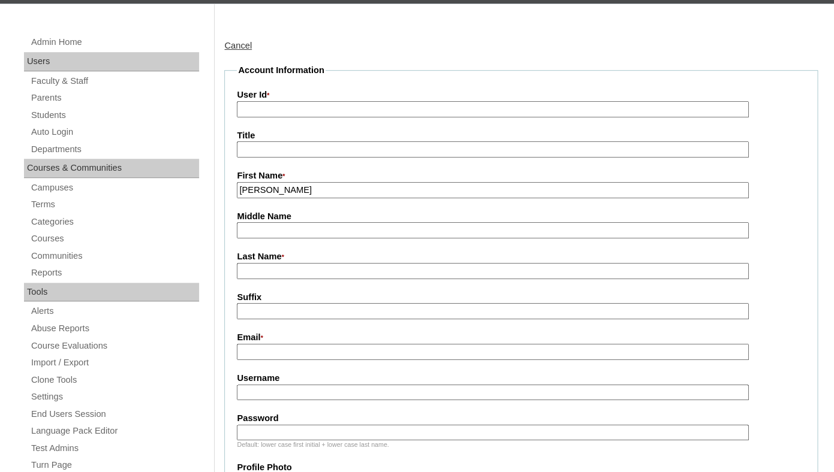
paste input "Sulfrian Johnson"
drag, startPoint x: 276, startPoint y: 282, endPoint x: 225, endPoint y: 284, distance: 51.0
click at [237, 279] on input "Sulfrian Johnson" at bounding box center [492, 271] width 511 height 16
type input "[PERSON_NAME]"
click at [257, 239] on input "Middle Name" at bounding box center [492, 230] width 511 height 16
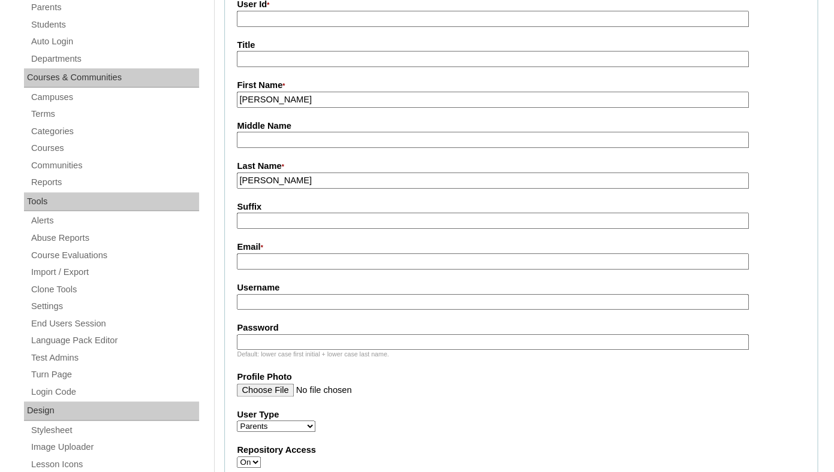
scroll to position [316, 0]
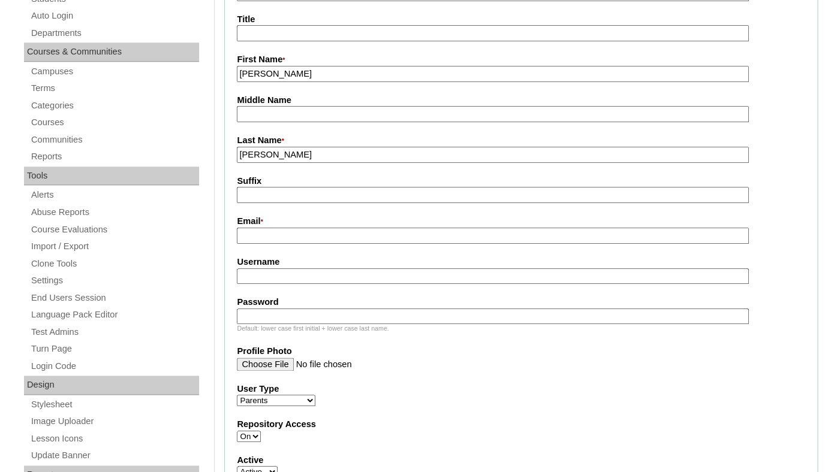
click at [319, 244] on input "Email *" at bounding box center [492, 236] width 511 height 16
paste input "country_momma@yahoo.com"
type input "country_momma@yahoo.com"
click at [299, 284] on input "Username" at bounding box center [492, 277] width 511 height 16
paste input "country_momma@yahoo.com"
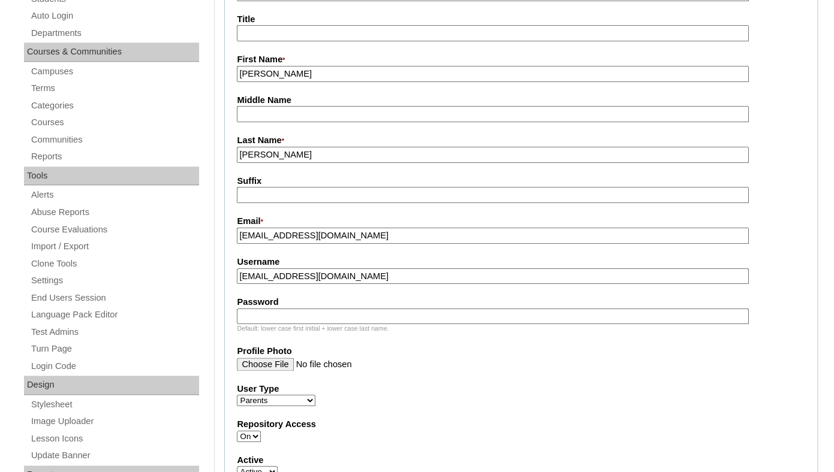
type input "country_momma@yahoo.com"
click at [282, 309] on label "Password" at bounding box center [521, 302] width 568 height 13
click at [282, 320] on input "Password" at bounding box center [492, 317] width 511 height 16
paste input "country_momma@yahoo.com"
type input "country_momma@yahoo.com"
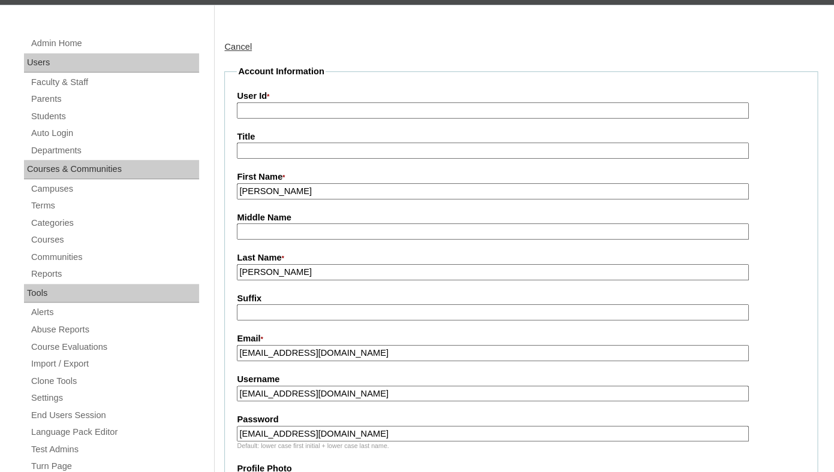
scroll to position [194, 0]
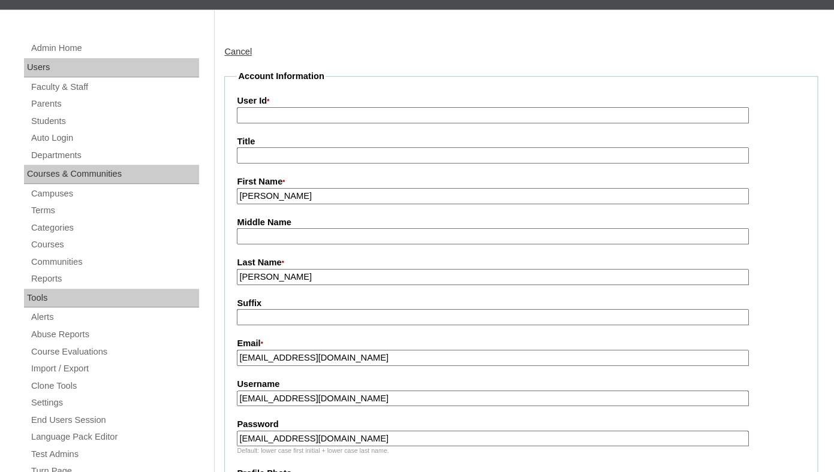
click at [322, 123] on input "User Id *" at bounding box center [492, 115] width 511 height 16
paste input "a7cVT0000000aWXYAY"
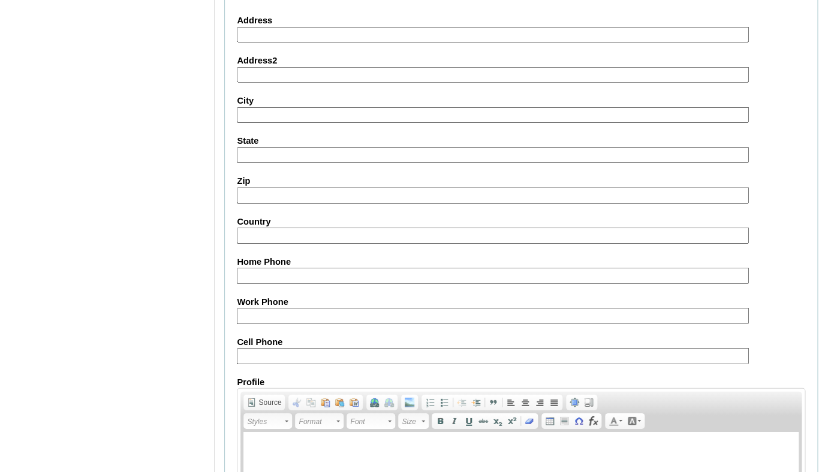
scroll to position [1232, 0]
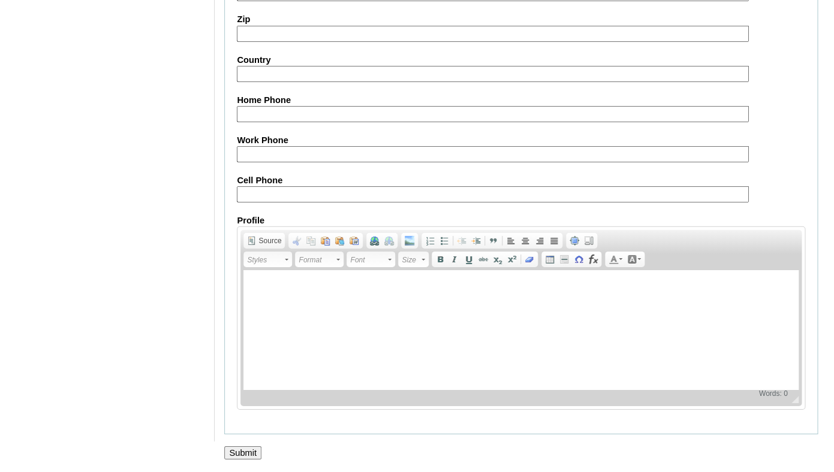
type input "a7cVT0000000aWXYAY"
click at [246, 454] on input "Submit" at bounding box center [242, 453] width 37 height 13
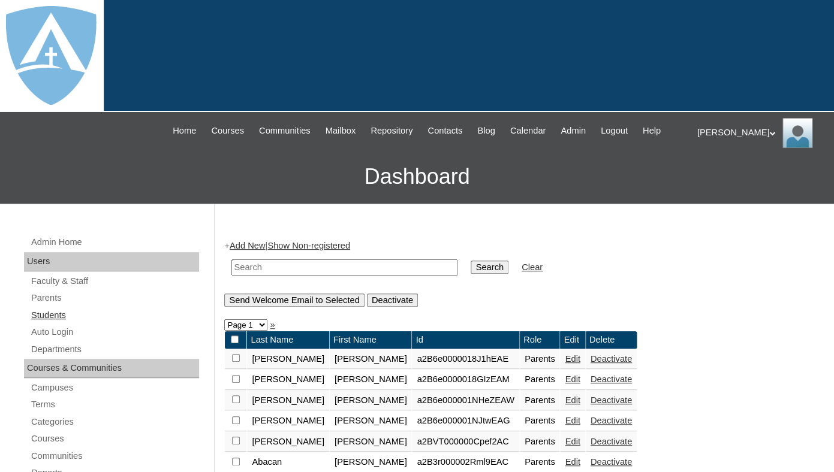
click at [51, 323] on link "Students" at bounding box center [114, 315] width 169 height 15
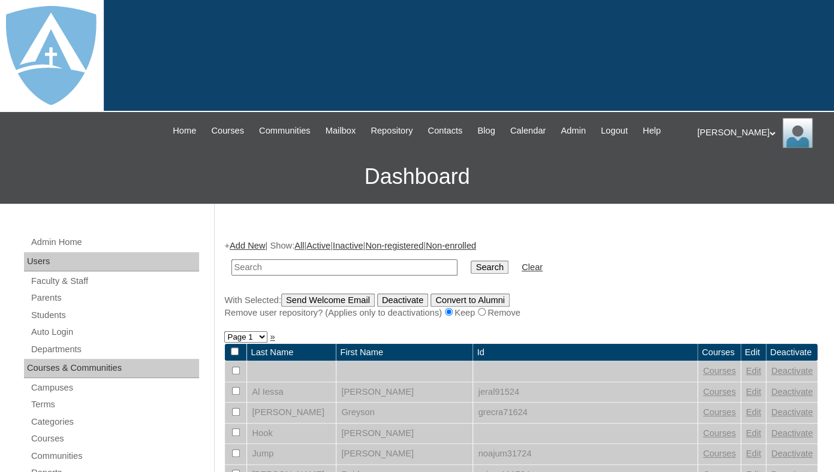
click at [255, 251] on link "Add New" at bounding box center [247, 246] width 35 height 10
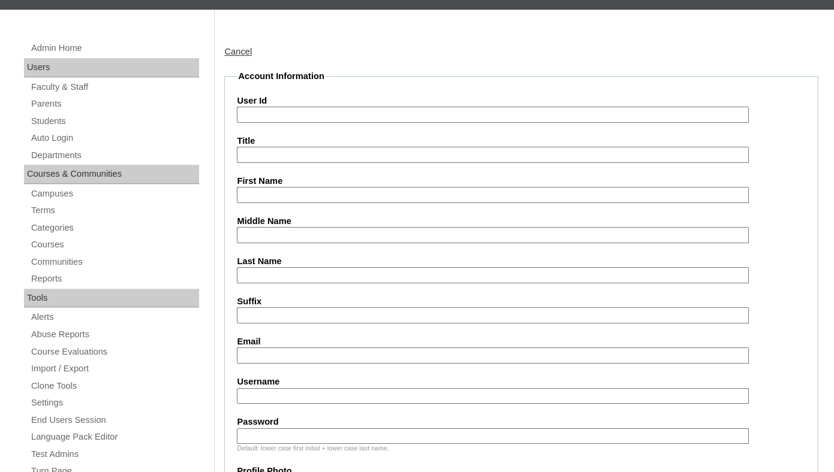
scroll to position [209, 0]
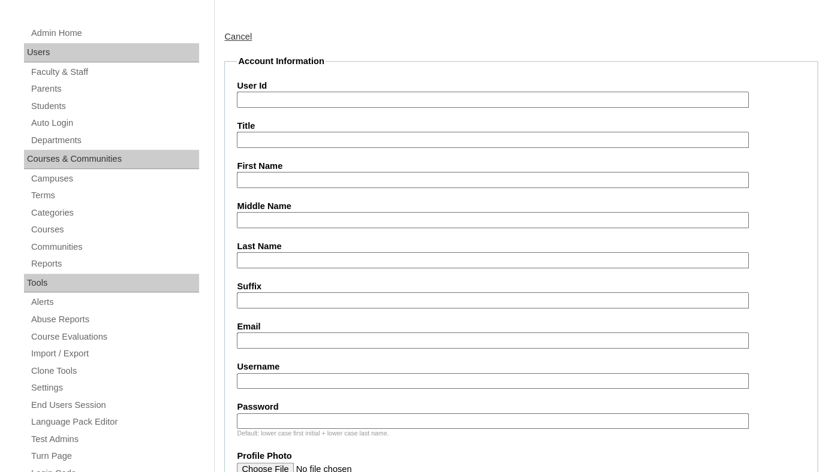
click at [280, 188] on input "First Name" at bounding box center [492, 180] width 511 height 16
paste input "Bryce Johnson"
drag, startPoint x: 267, startPoint y: 191, endPoint x: 361, endPoint y: 198, distance: 94.4
click at [361, 188] on input "Bryce Johnson" at bounding box center [492, 180] width 511 height 16
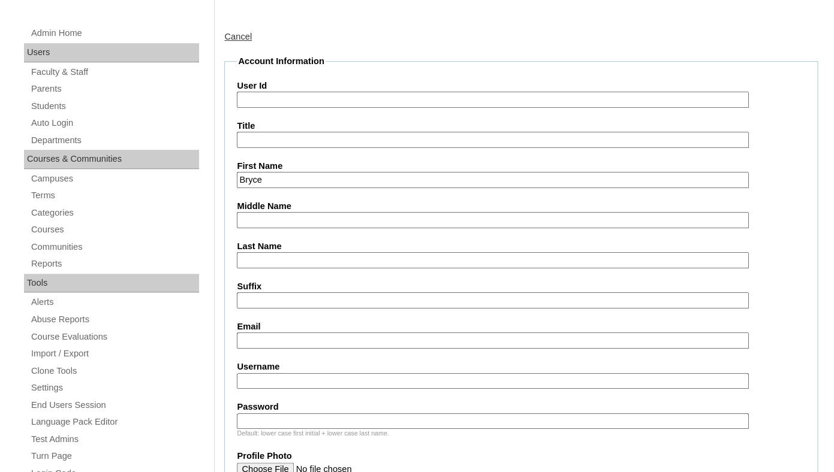
type input "Bryce"
click at [312, 266] on input "Last Name" at bounding box center [492, 260] width 511 height 16
paste input "Johnson"
type input "Johnson"
click at [258, 349] on input "Email" at bounding box center [492, 341] width 511 height 16
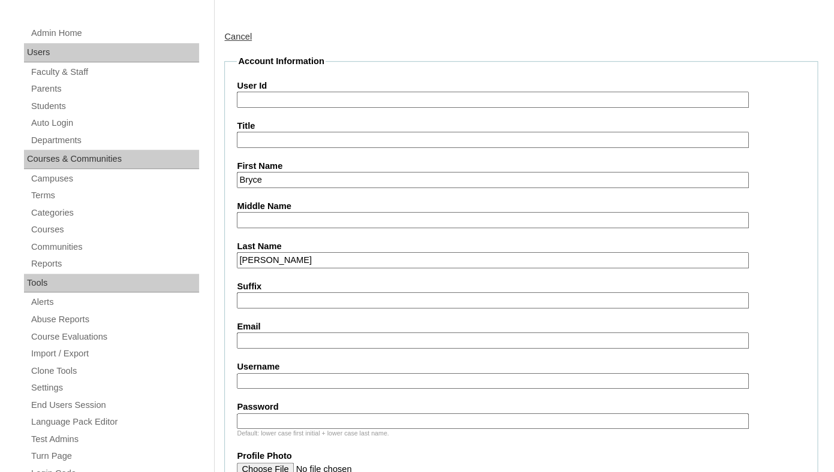
paste input "country_momma@yahoo.com"
type input "country_momma@yahoo.com"
click at [282, 387] on input "Username" at bounding box center [492, 381] width 511 height 16
paste input "bryce.w.johnson.04@enlightiumstudent.com"
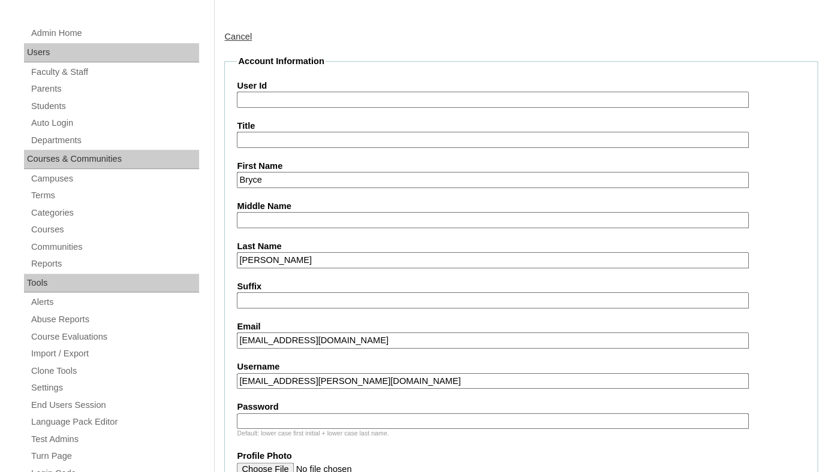
type input "bryce.w.johnson.04@enlightiumstudent.com"
click at [268, 428] on input "Password" at bounding box center [492, 422] width 511 height 16
paste input "bryce.w.johnson.04@enlightiumstudent.com"
type input "bryce.w.johnson.04@enlightiumstudent.com"
click at [268, 108] on input "User Id" at bounding box center [492, 100] width 511 height 16
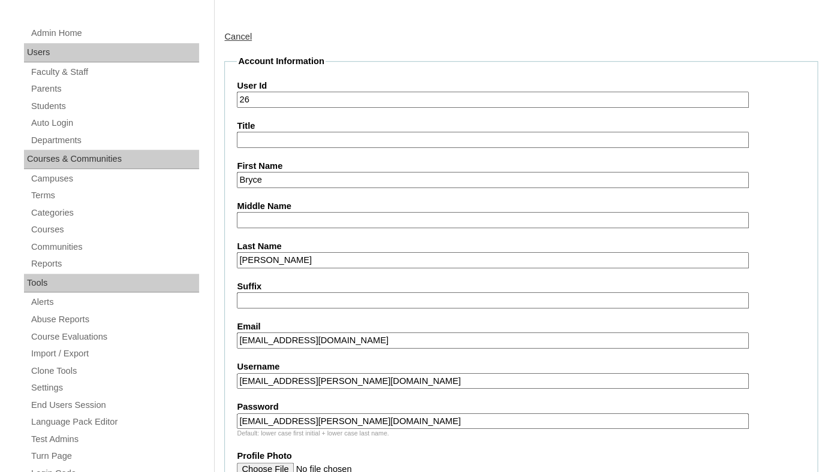
paste input "bryce.w.johnson.04@enlightiumstudent.com"
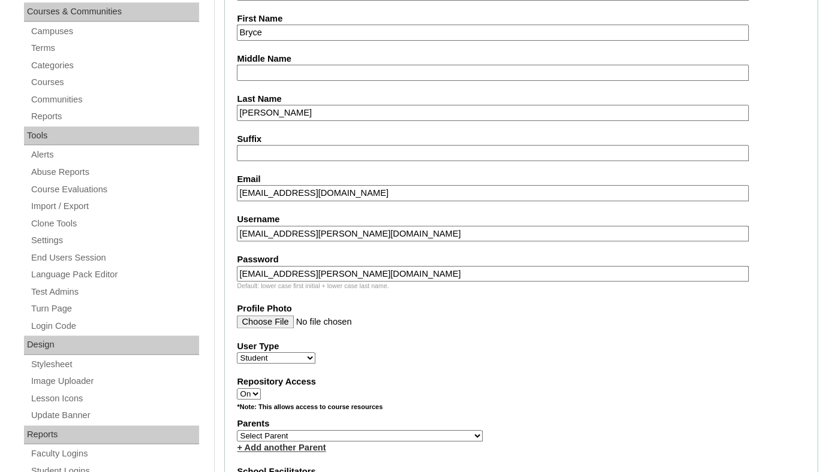
scroll to position [364, 0]
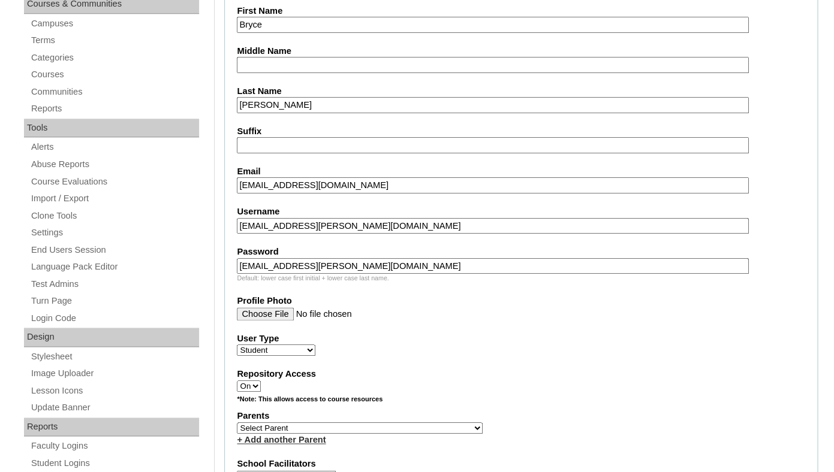
type input "26bryce.w.johnson.04@enlightiumstudent.com"
click at [282, 321] on input "Profile Photo" at bounding box center [492, 314] width 511 height 13
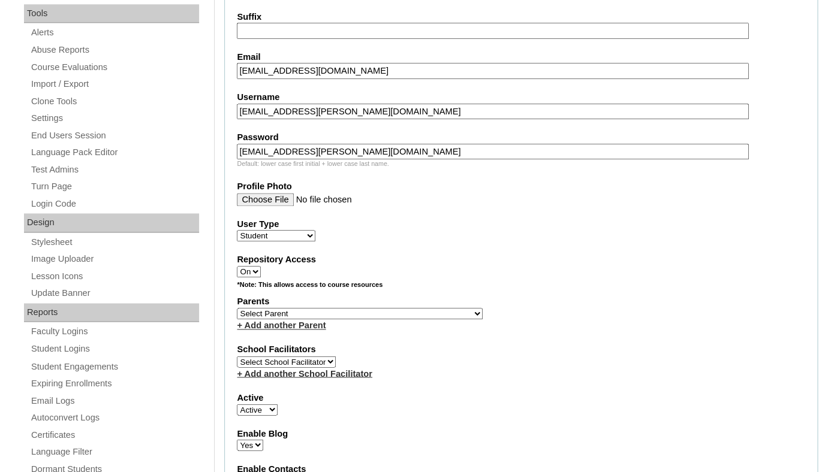
click at [237, 308] on select "Select Parent Garcia, Rosa Labourdette, Jessica Nicholson, Nicky Valentin , Nat…" at bounding box center [360, 313] width 246 height 11
select select "101313"
click option "Johnson, Katherine" at bounding box center [0, 0] width 0 height 0
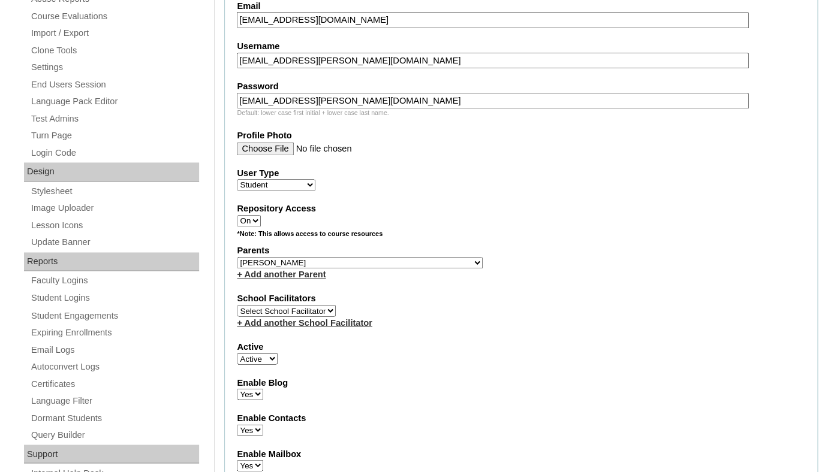
scroll to position [1446, 0]
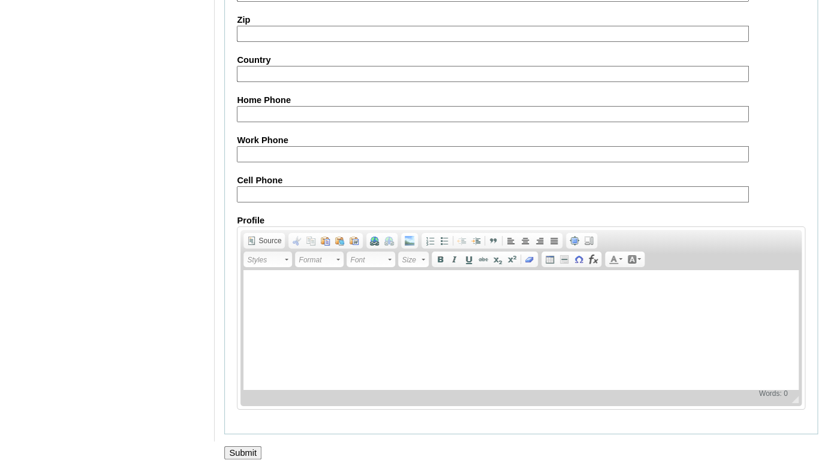
click at [236, 448] on input "Submit" at bounding box center [242, 453] width 37 height 13
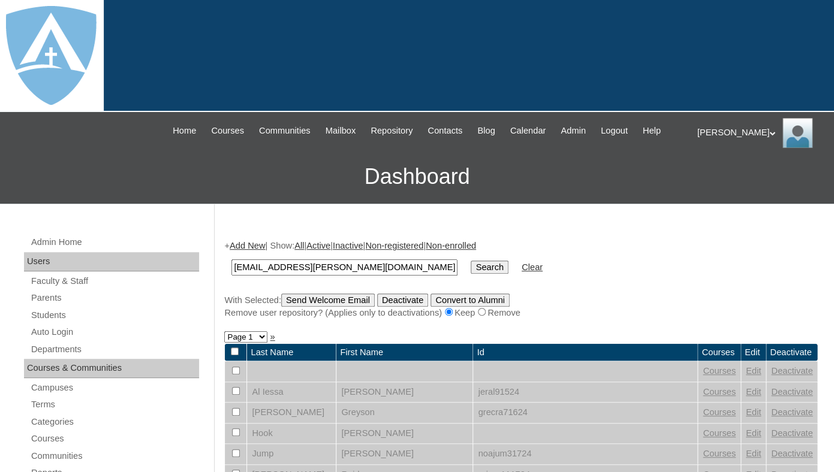
type input "[EMAIL_ADDRESS][PERSON_NAME][DOMAIN_NAME]"
click at [471, 261] on input "Search" at bounding box center [489, 267] width 37 height 13
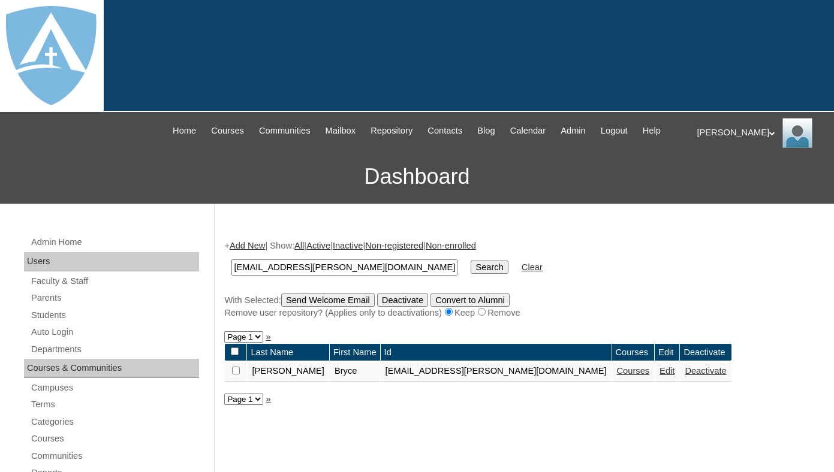
scroll to position [82, 0]
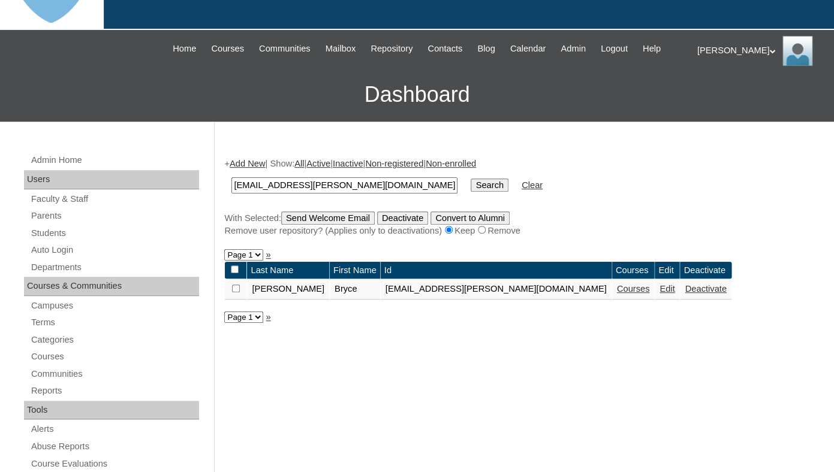
click at [617, 294] on link "Courses" at bounding box center [633, 289] width 33 height 10
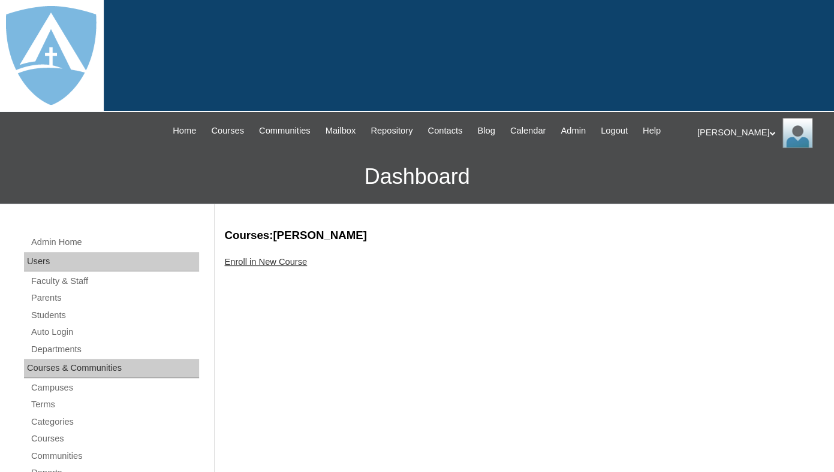
click at [284, 267] on link "Enroll in New Course" at bounding box center [265, 262] width 83 height 10
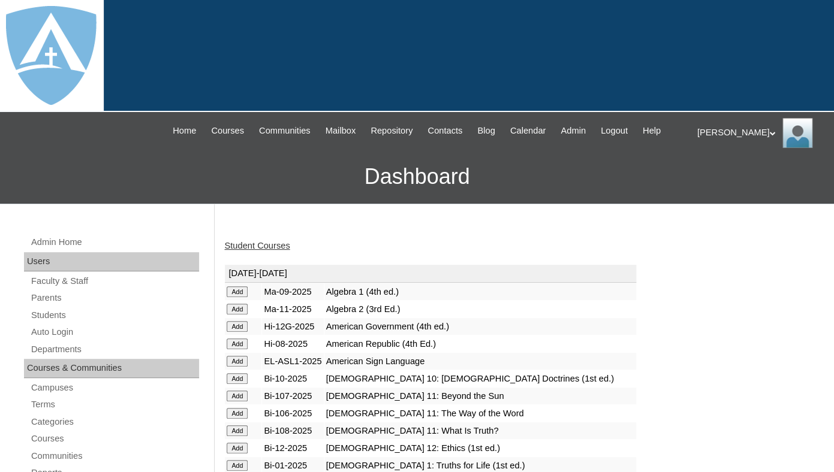
scroll to position [128, 0]
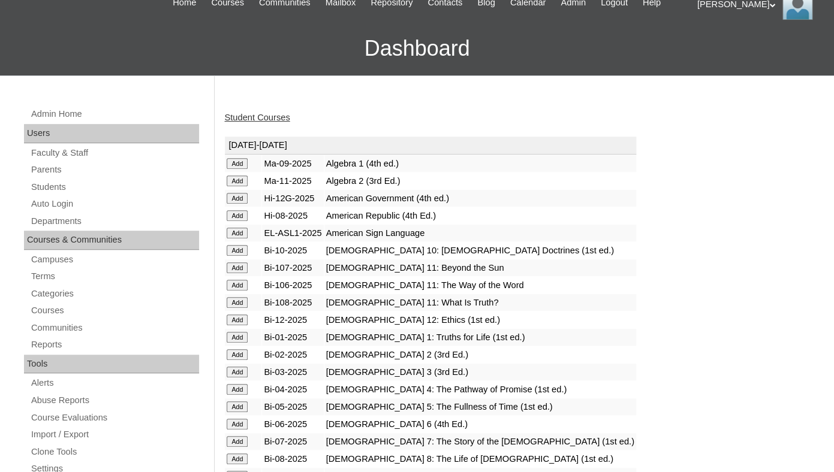
click at [237, 169] on input "Add" at bounding box center [237, 163] width 21 height 11
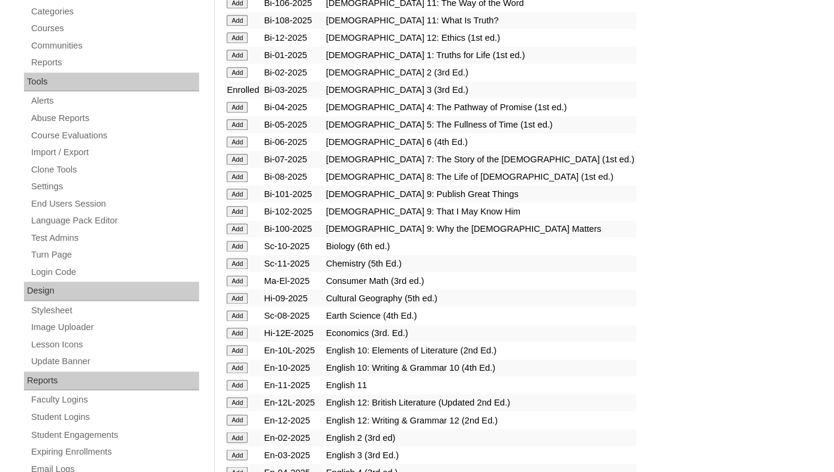
scroll to position [614, 0]
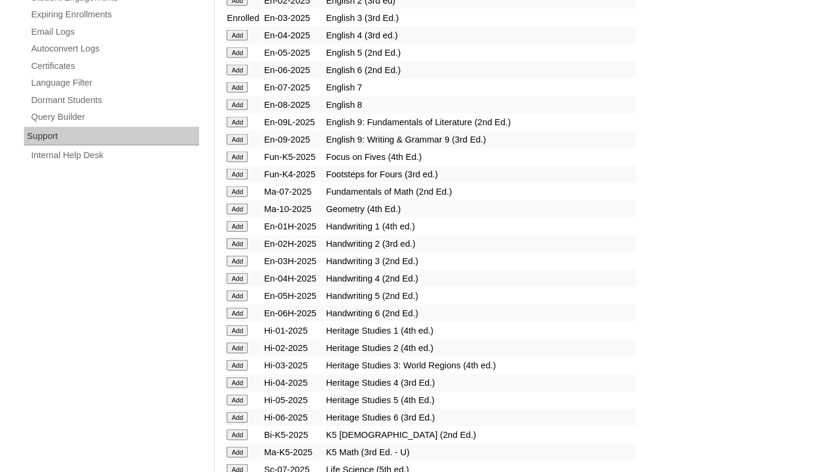
scroll to position [856, 0]
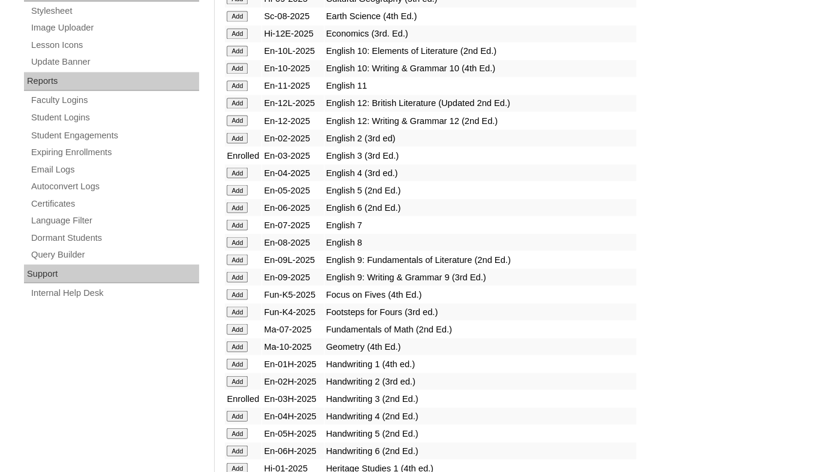
scroll to position [937, 0]
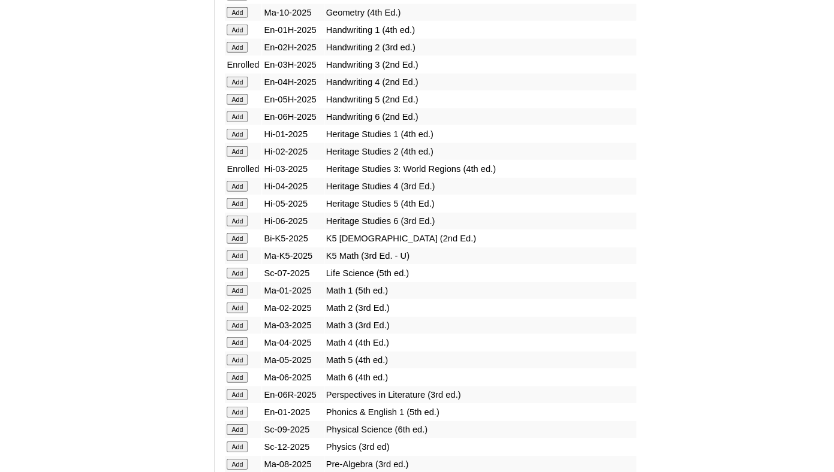
scroll to position [1105, 0]
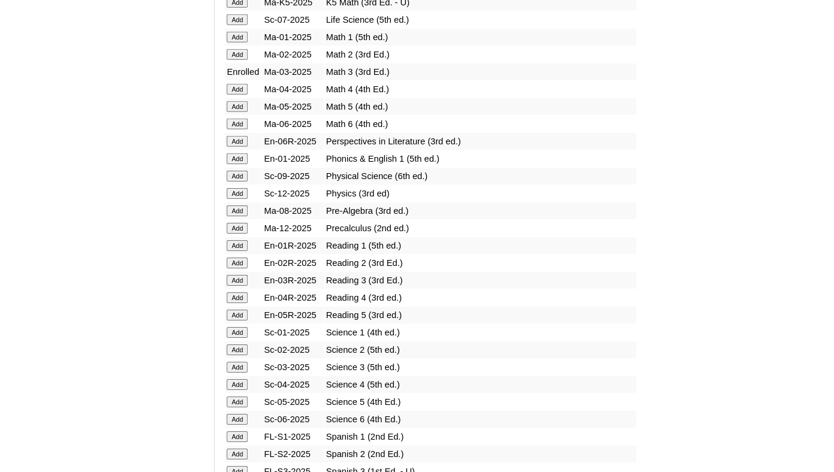
scroll to position [1315, 0]
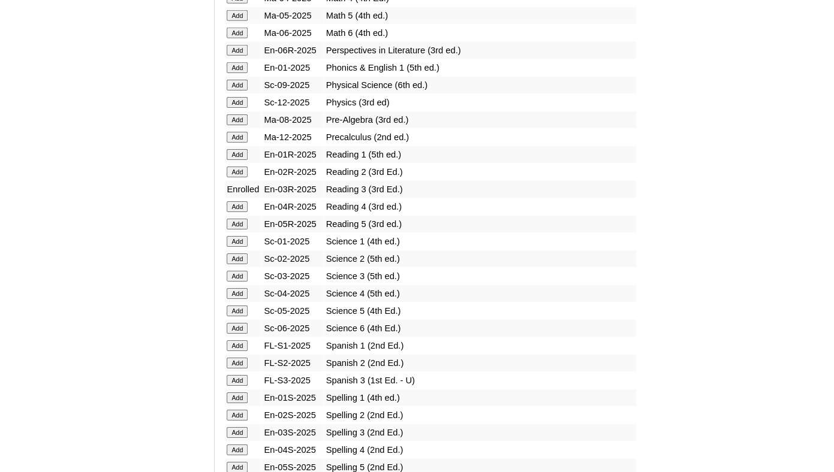
scroll to position [1401, 0]
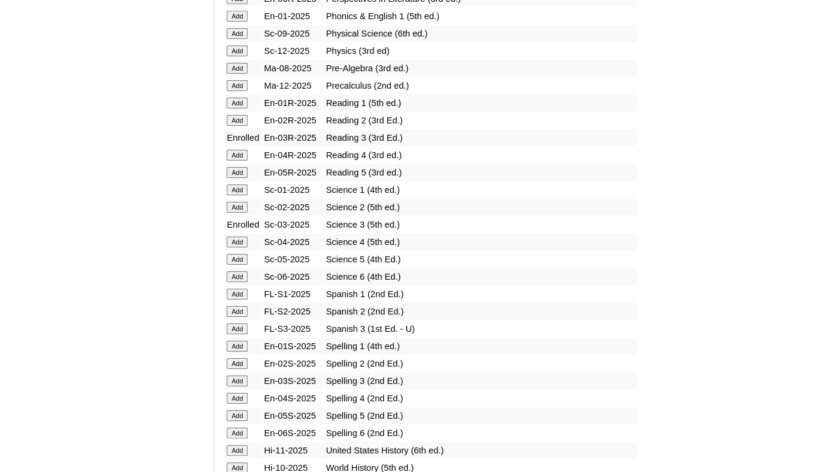
scroll to position [1451, 0]
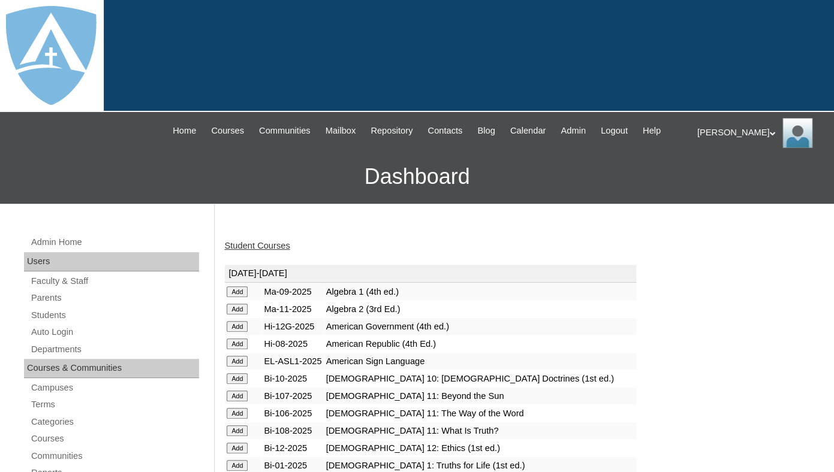
click at [263, 251] on link "Student Courses" at bounding box center [256, 246] width 65 height 10
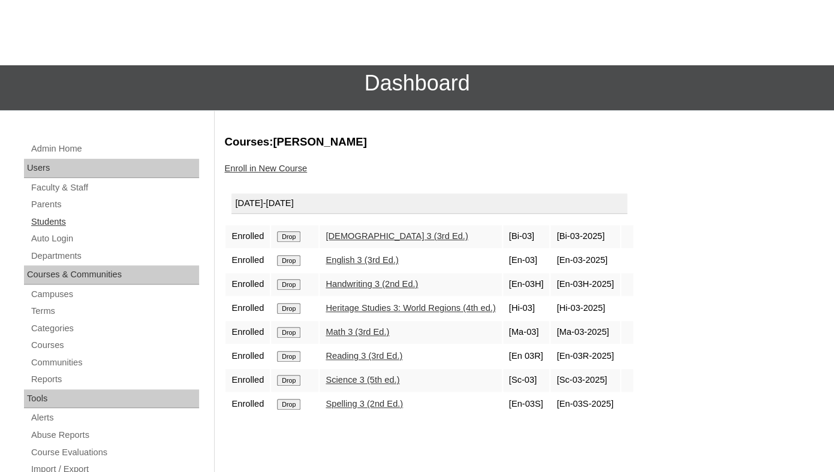
scroll to position [94, 0]
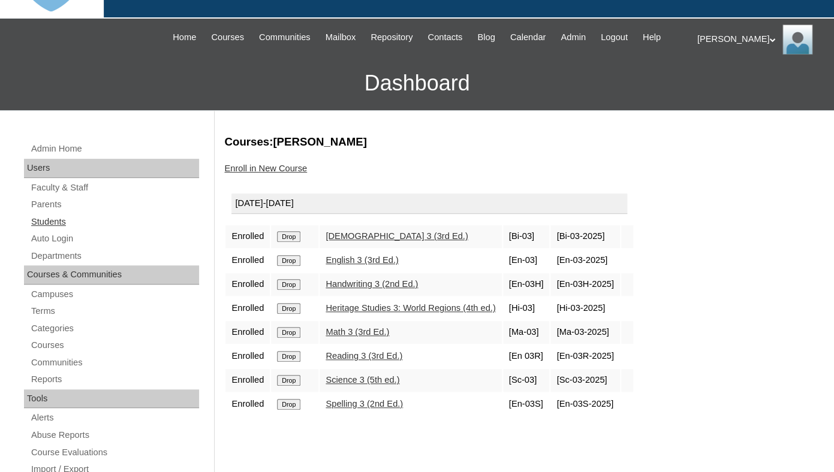
click at [53, 230] on link "Students" at bounding box center [114, 222] width 169 height 15
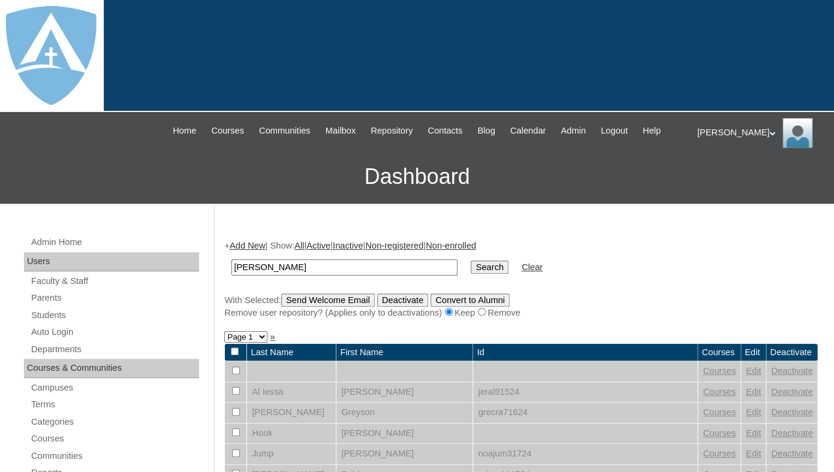
drag, startPoint x: 261, startPoint y: 278, endPoint x: 221, endPoint y: 275, distance: 39.7
click at [231, 275] on input "[PERSON_NAME]" at bounding box center [344, 268] width 226 height 16
type input "[PERSON_NAME]"
click at [471, 261] on input "Search" at bounding box center [489, 267] width 37 height 13
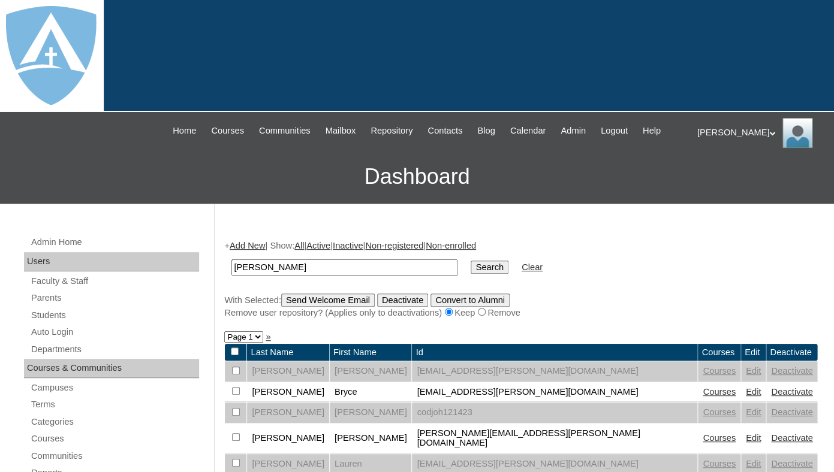
click at [251, 251] on link "Add New" at bounding box center [247, 246] width 35 height 10
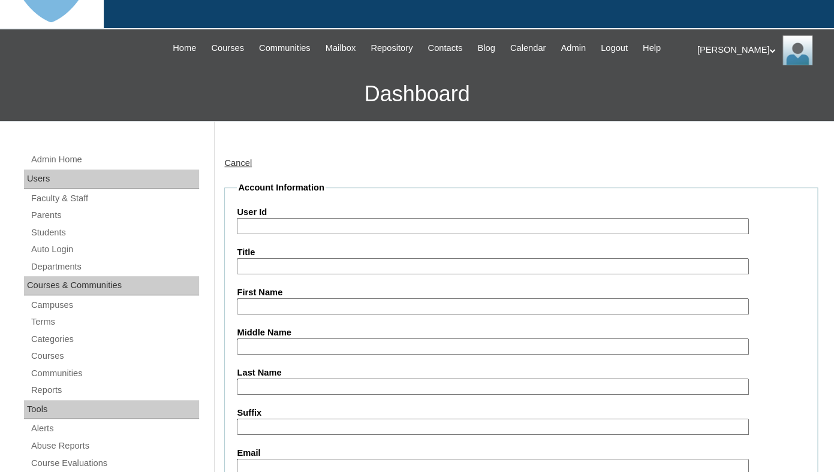
scroll to position [174, 0]
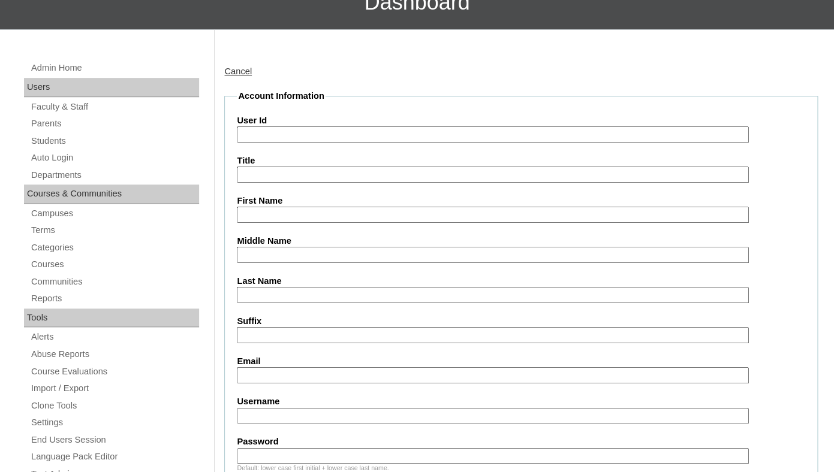
click at [285, 223] on input "First Name" at bounding box center [492, 215] width 511 height 16
paste input "[PERSON_NAME]"
drag, startPoint x: 264, startPoint y: 224, endPoint x: 325, endPoint y: 230, distance: 61.4
click at [325, 223] on input "[PERSON_NAME]" at bounding box center [492, 215] width 511 height 16
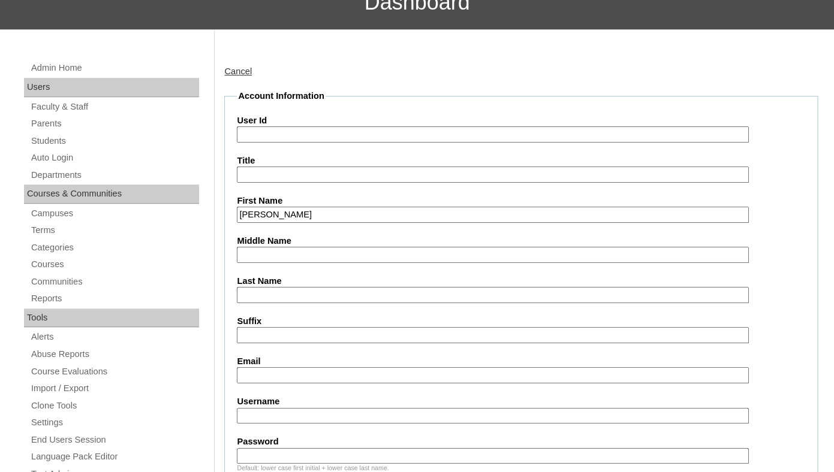
type input "[PERSON_NAME]"
click at [291, 303] on input "Last Name" at bounding box center [492, 295] width 511 height 16
paste input "[PERSON_NAME]"
type input "[PERSON_NAME]"
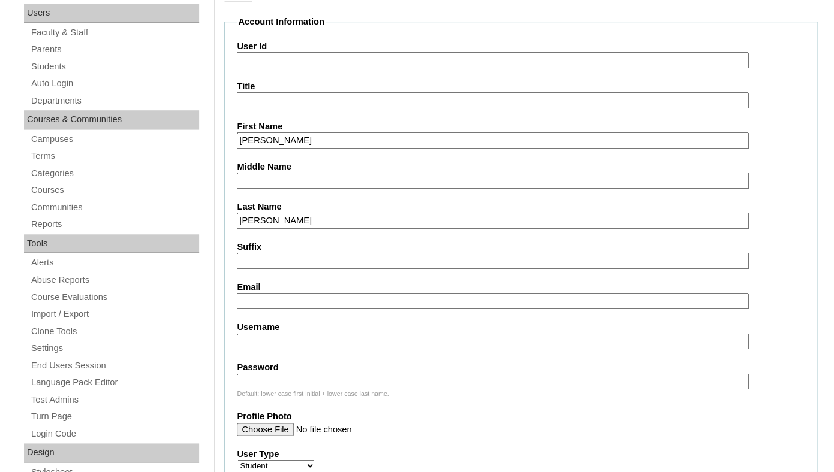
scroll to position [255, 0]
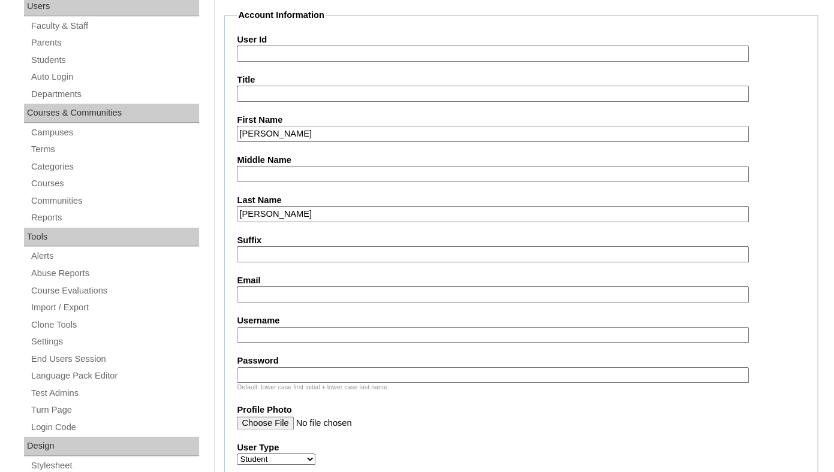
click at [300, 303] on input "Email" at bounding box center [492, 295] width 511 height 16
paste input "[EMAIL_ADDRESS][DOMAIN_NAME]"
type input "[EMAIL_ADDRESS][DOMAIN_NAME]"
click at [295, 343] on input "Username" at bounding box center [492, 335] width 511 height 16
paste input "[PERSON_NAME][EMAIL_ADDRESS][PERSON_NAME][DOMAIN_NAME]"
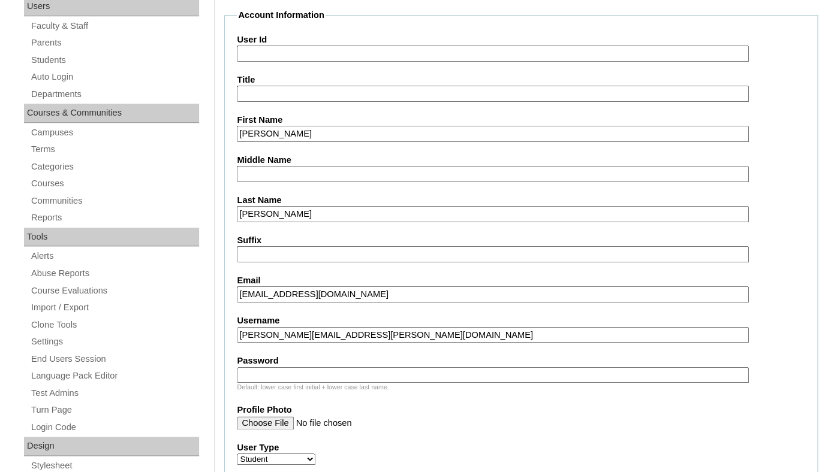
type input "[PERSON_NAME][EMAIL_ADDRESS][PERSON_NAME][DOMAIN_NAME]"
click at [279, 382] on input "Password" at bounding box center [492, 375] width 511 height 16
paste input "[PERSON_NAME][EMAIL_ADDRESS][PERSON_NAME][DOMAIN_NAME]"
type input "[PERSON_NAME][EMAIL_ADDRESS][PERSON_NAME][DOMAIN_NAME]"
click at [272, 62] on input "User Id" at bounding box center [492, 54] width 511 height 16
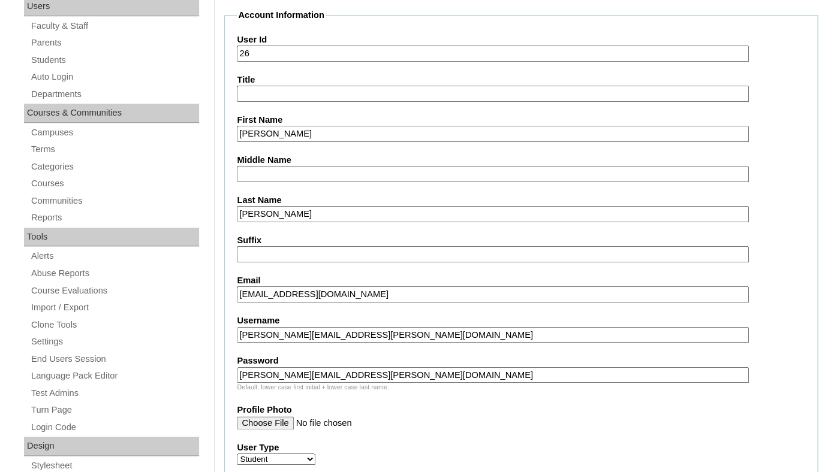
paste input "[PERSON_NAME][EMAIL_ADDRESS][PERSON_NAME][DOMAIN_NAME]"
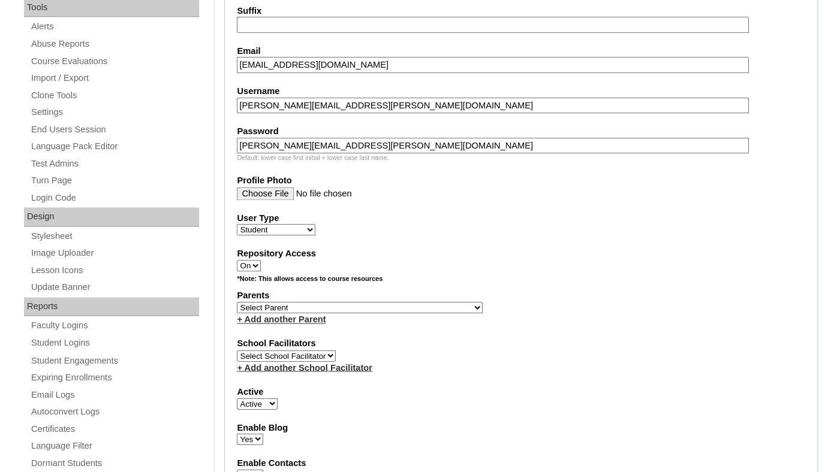
scroll to position [488, 0]
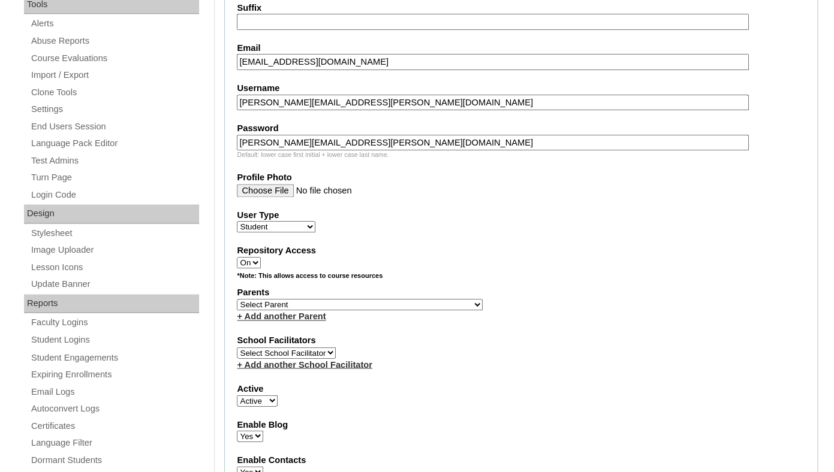
type input "26chad.johnson@enlightiumstudent.com"
click at [237, 299] on select "Select Parent Garcia, Rosa Labourdette, Jessica Nicholson, Nicky Valentin , Nat…" at bounding box center [360, 304] width 246 height 11
select select "101313"
click option "Johnson, Katherine" at bounding box center [0, 0] width 0 height 0
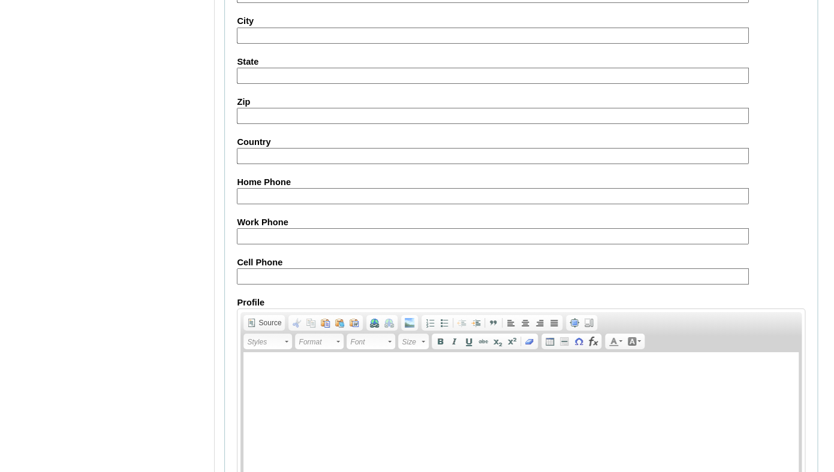
scroll to position [1446, 0]
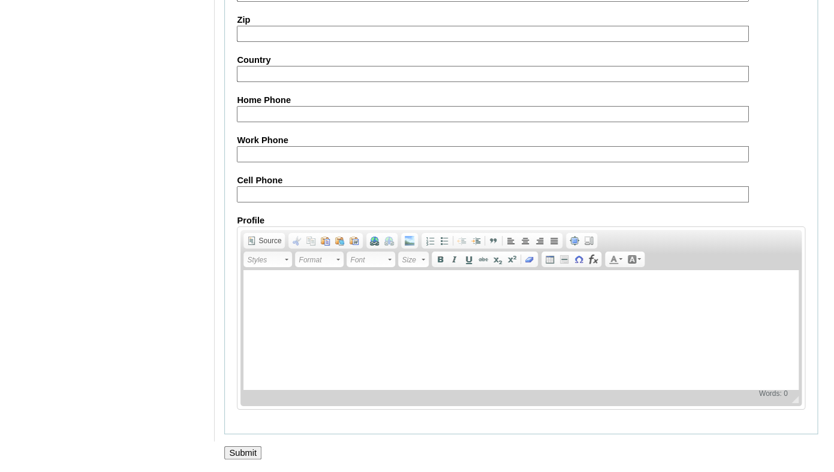
click at [235, 448] on input "Submit" at bounding box center [242, 453] width 37 height 13
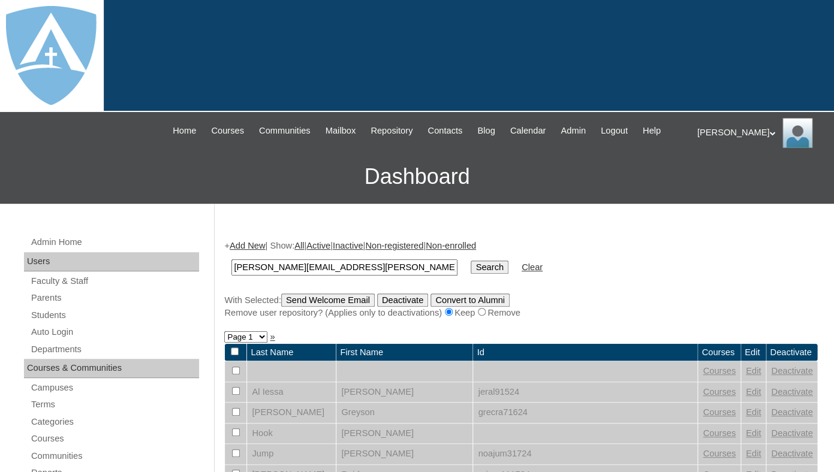
type input "[PERSON_NAME][EMAIL_ADDRESS][PERSON_NAME][DOMAIN_NAME]"
click at [471, 261] on input "Search" at bounding box center [489, 267] width 37 height 13
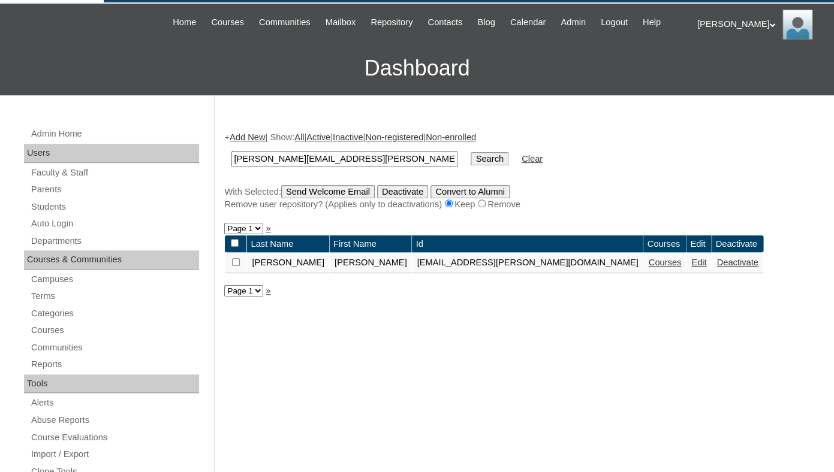
scroll to position [141, 0]
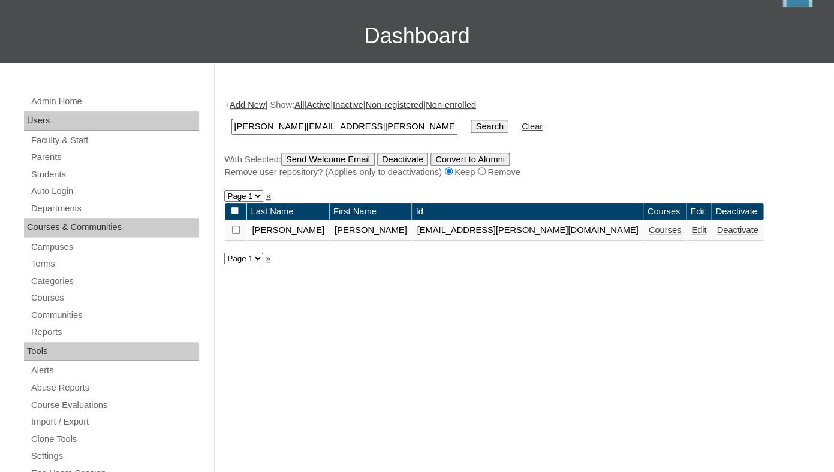
click at [648, 235] on link "Courses" at bounding box center [664, 230] width 33 height 10
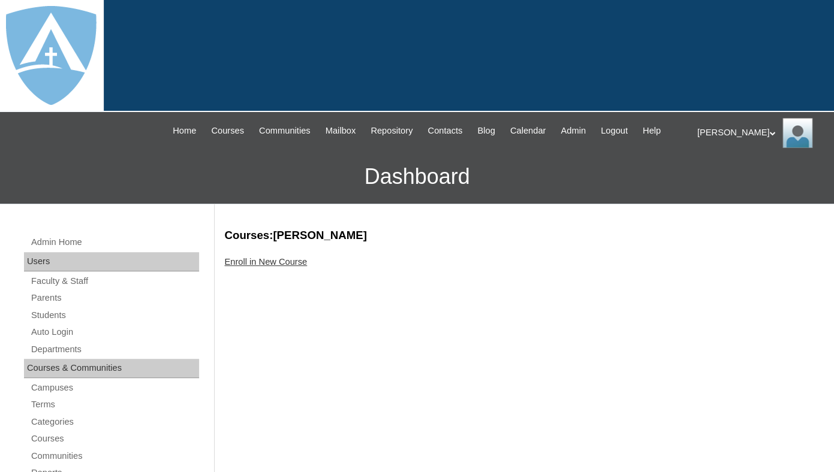
click at [297, 267] on link "Enroll in New Course" at bounding box center [265, 262] width 83 height 10
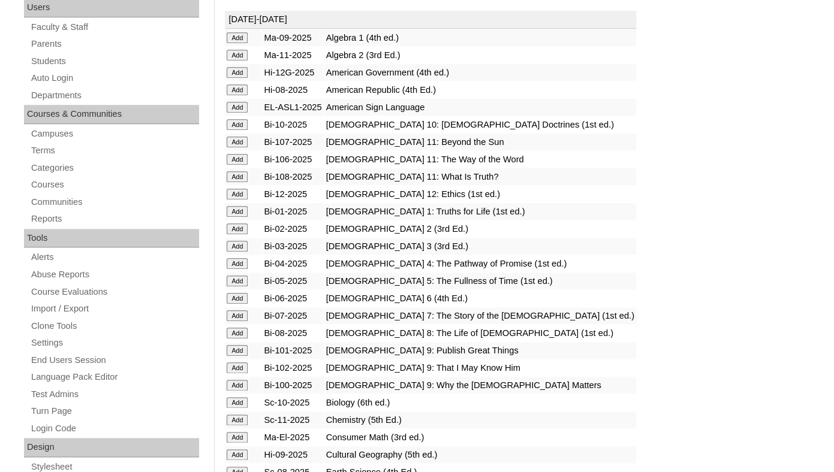
scroll to position [265, 0]
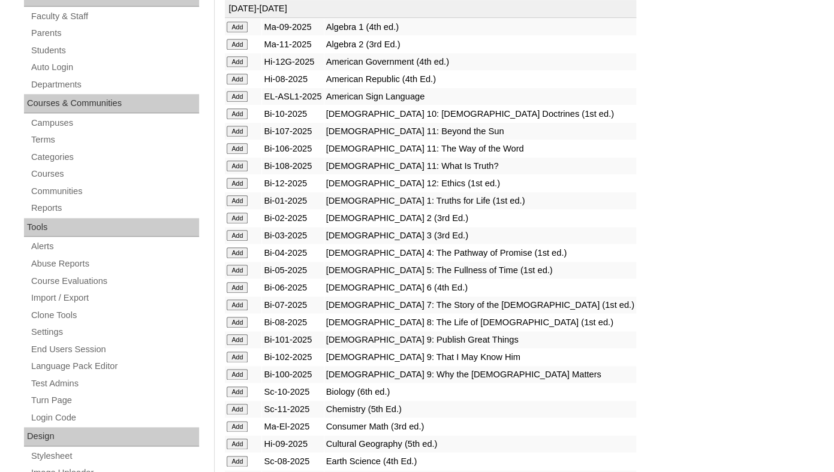
click at [234, 32] on input "Add" at bounding box center [237, 27] width 21 height 11
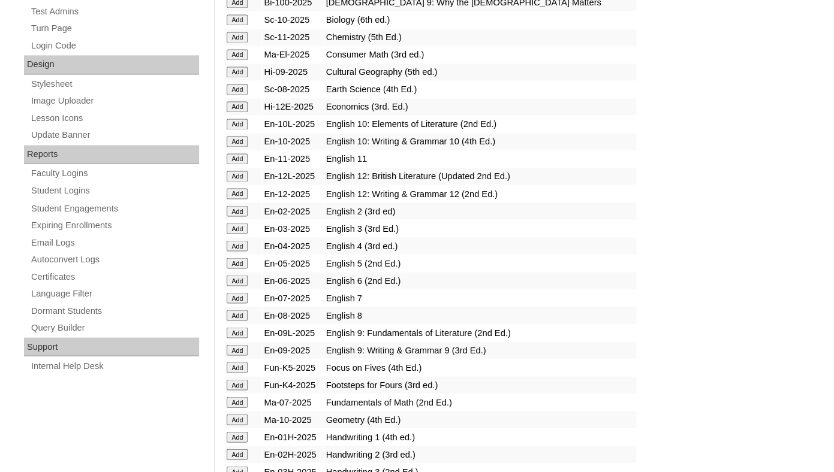
scroll to position [658, 0]
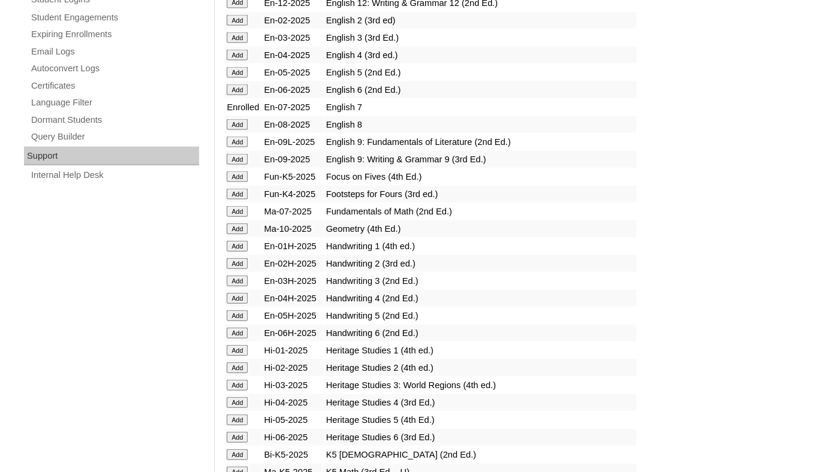
scroll to position [837, 0]
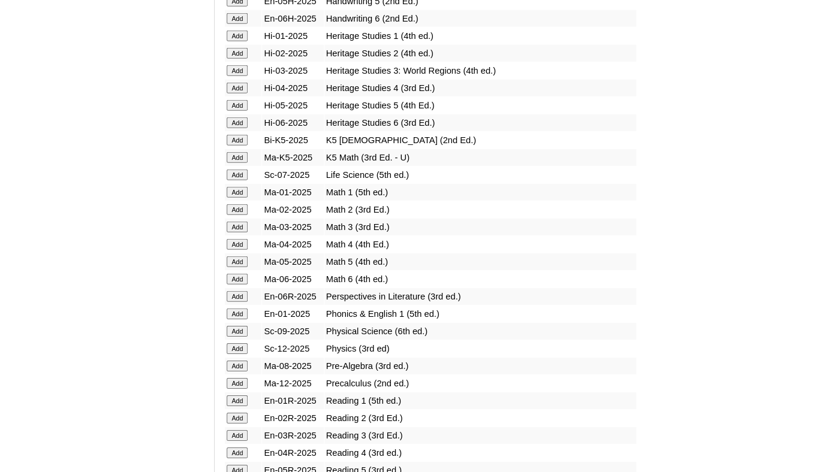
scroll to position [1143, 0]
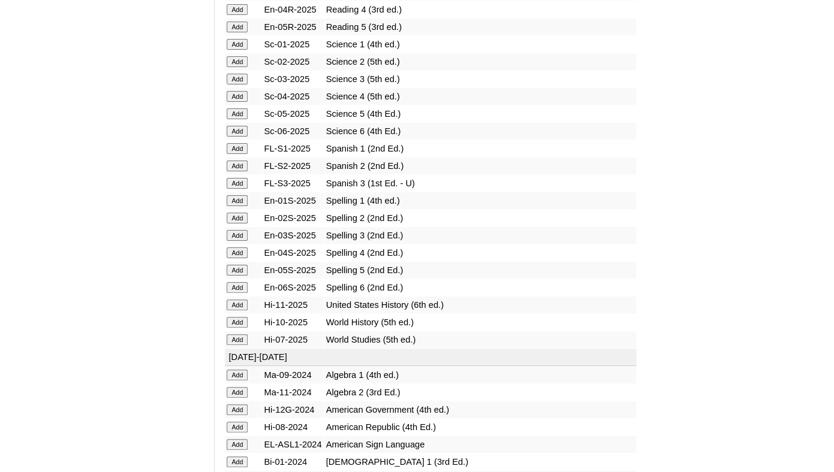
scroll to position [1609, 0]
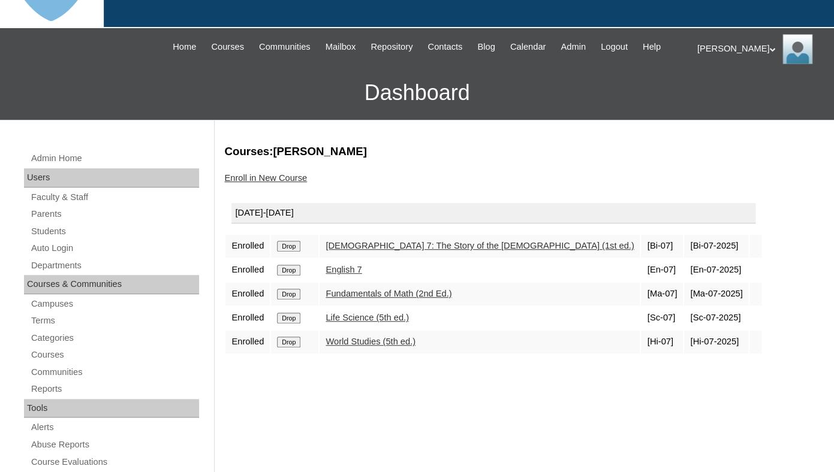
scroll to position [91, 0]
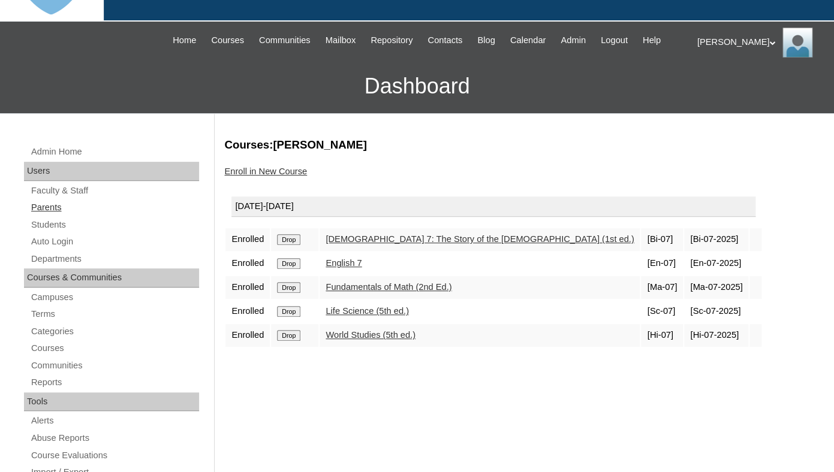
click at [55, 215] on link "Parents" at bounding box center [114, 207] width 169 height 15
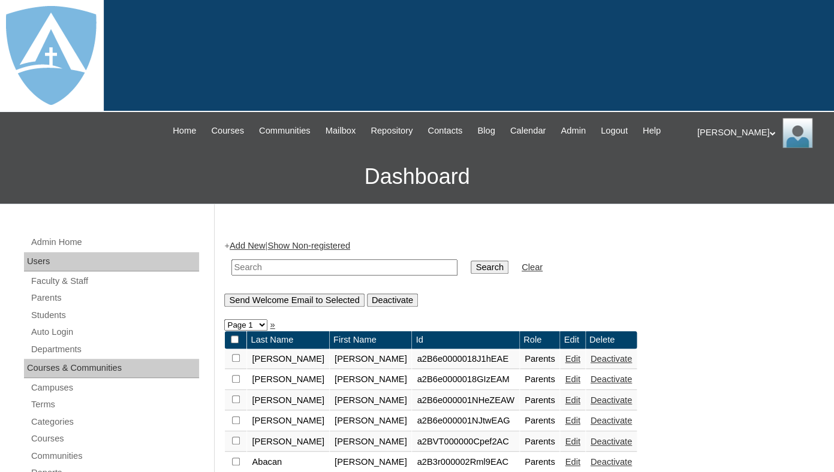
click at [253, 276] on input "text" at bounding box center [344, 268] width 226 height 16
paste input "[PERSON_NAME]"
drag, startPoint x: 259, startPoint y: 277, endPoint x: 200, endPoint y: 278, distance: 58.8
click at [231, 276] on input "[PERSON_NAME]" at bounding box center [344, 268] width 226 height 16
click at [236, 276] on input "Lermann" at bounding box center [344, 268] width 226 height 16
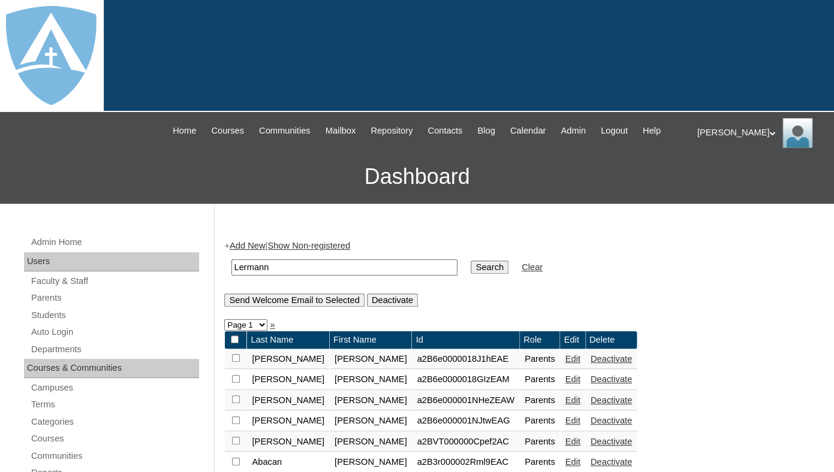
type input "Lermann"
click at [471, 261] on input "Search" at bounding box center [489, 267] width 37 height 13
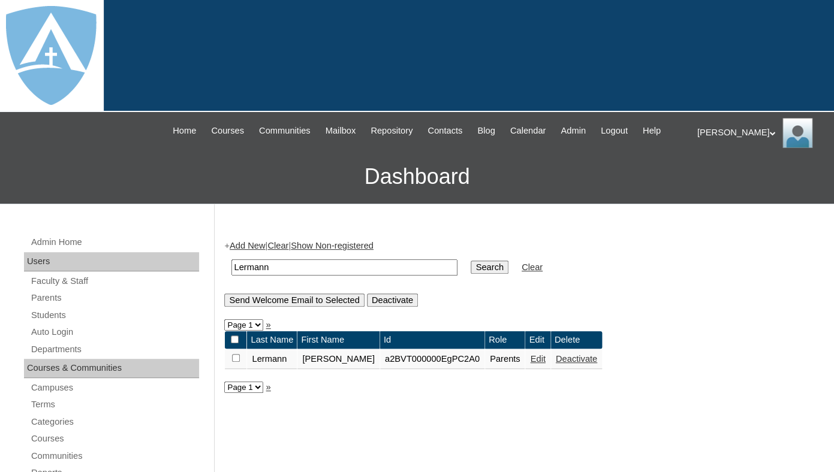
click at [530, 364] on link "Edit" at bounding box center [537, 359] width 15 height 10
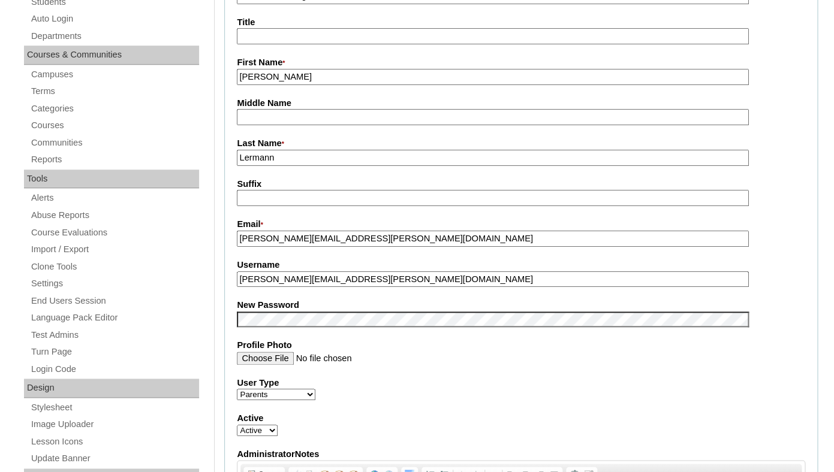
scroll to position [231, 0]
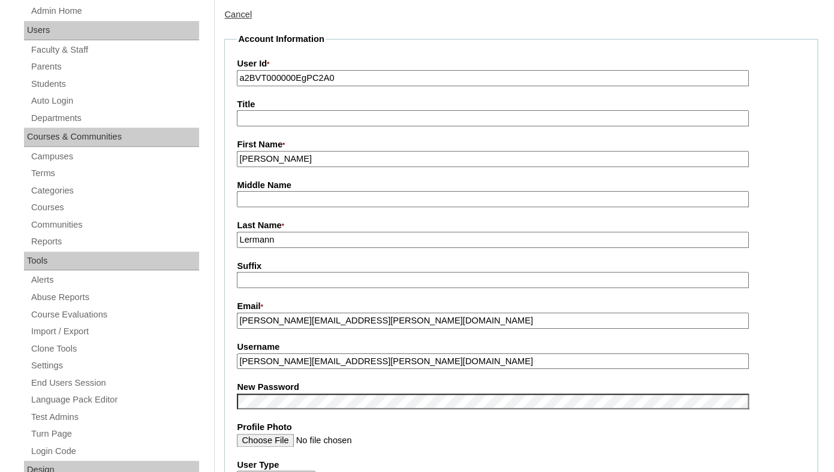
click at [306, 86] on input "a2BVT000000EgPC2A0" at bounding box center [492, 78] width 511 height 16
click input "a2BVT000000EgPC2A0"
paste input "7cVT0000000b61YAA"
type input "a7cVT0000000b61YAA"
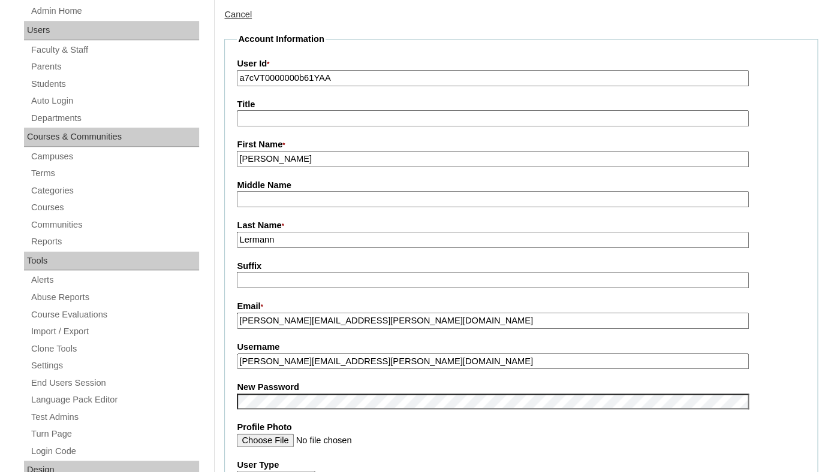
click input "Title"
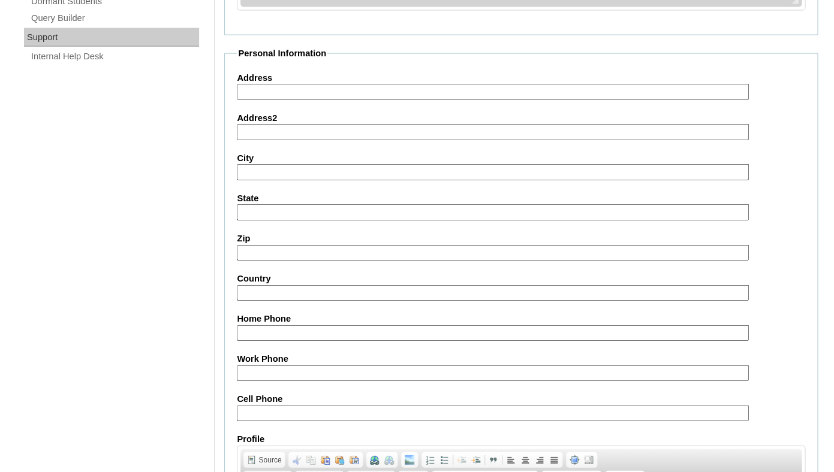
scroll to position [1185, 0]
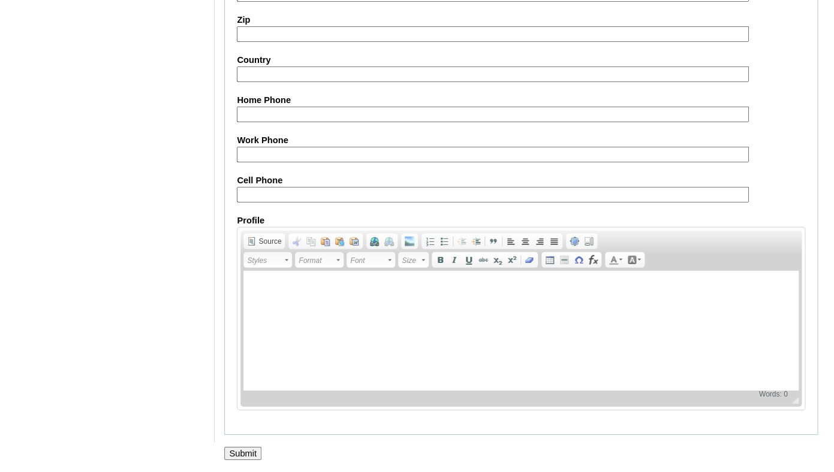
click input "Submit"
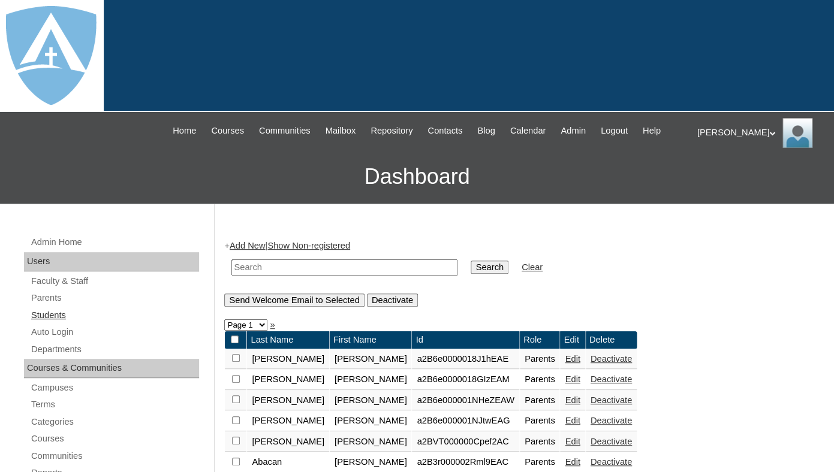
click at [53, 323] on link "Students" at bounding box center [114, 315] width 169 height 15
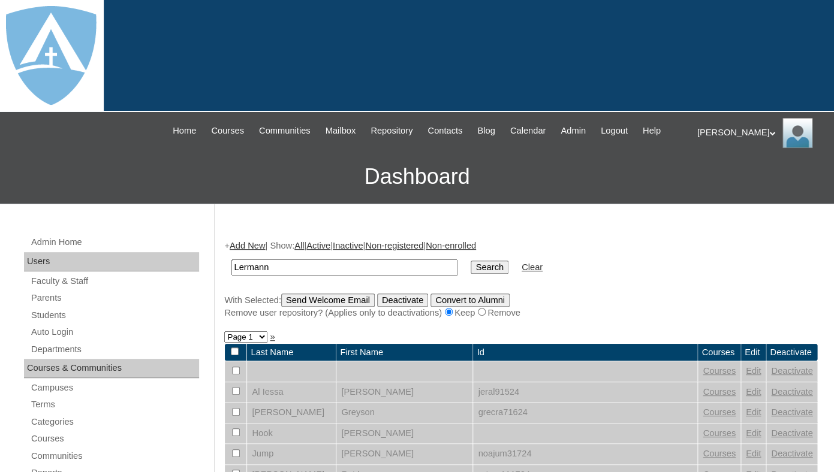
drag, startPoint x: 264, startPoint y: 279, endPoint x: 176, endPoint y: 272, distance: 89.0
click at [231, 272] on input "Lermann" at bounding box center [344, 268] width 226 height 16
type input "Lermann"
click at [471, 261] on input "Search" at bounding box center [489, 267] width 37 height 13
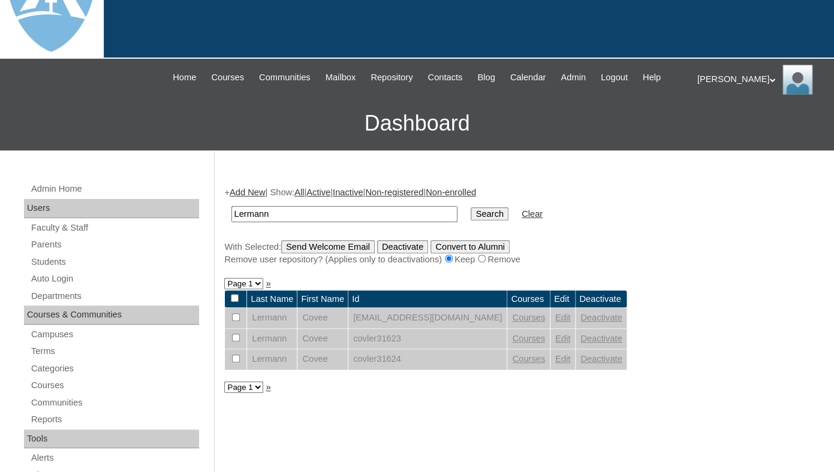
scroll to position [61, 0]
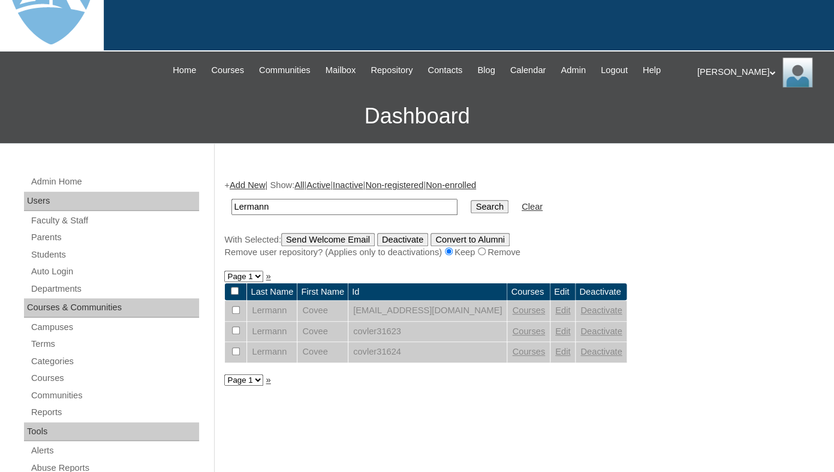
click at [570, 315] on link "Edit" at bounding box center [562, 311] width 15 height 10
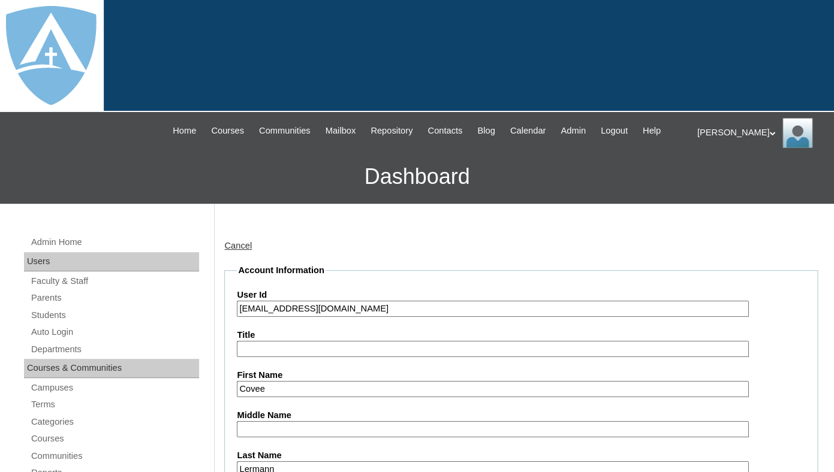
click at [247, 317] on input "[EMAIL_ADDRESS][DOMAIN_NAME]" at bounding box center [492, 309] width 511 height 16
click at [237, 317] on input "[EMAIL_ADDRESS][DOMAIN_NAME]" at bounding box center [492, 309] width 511 height 16
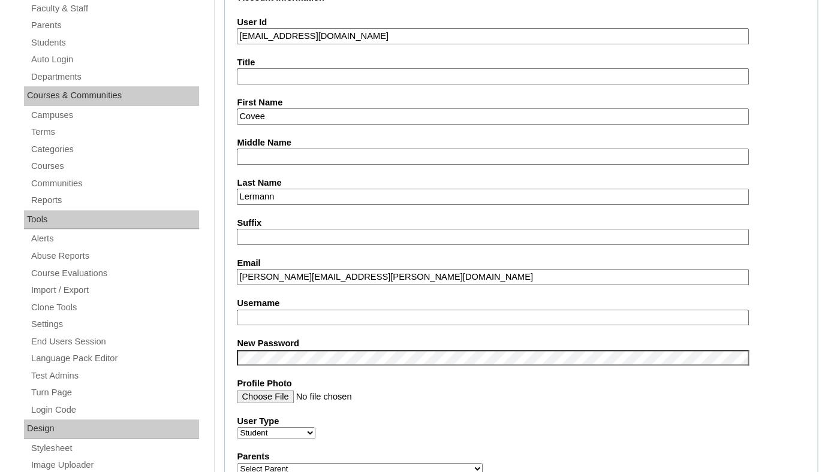
scroll to position [329, 0]
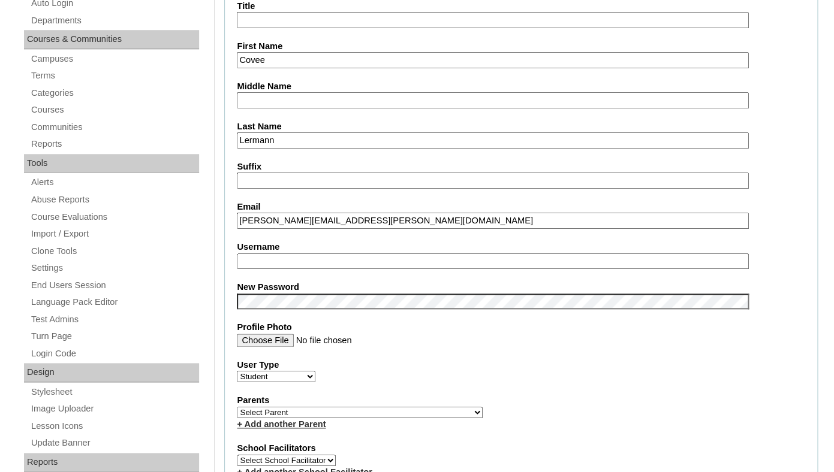
type input "[EMAIL_ADDRESS][DOMAIN_NAME]"
click at [262, 270] on input "Username" at bounding box center [492, 262] width 511 height 16
paste input "[EMAIL_ADDRESS][DOMAIN_NAME]"
type input "[EMAIL_ADDRESS][DOMAIN_NAME]"
click at [263, 285] on fieldset "Account Information User Id [EMAIL_ADDRESS][DOMAIN_NAME] Title First Name [GEOG…" at bounding box center [520, 415] width 593 height 960
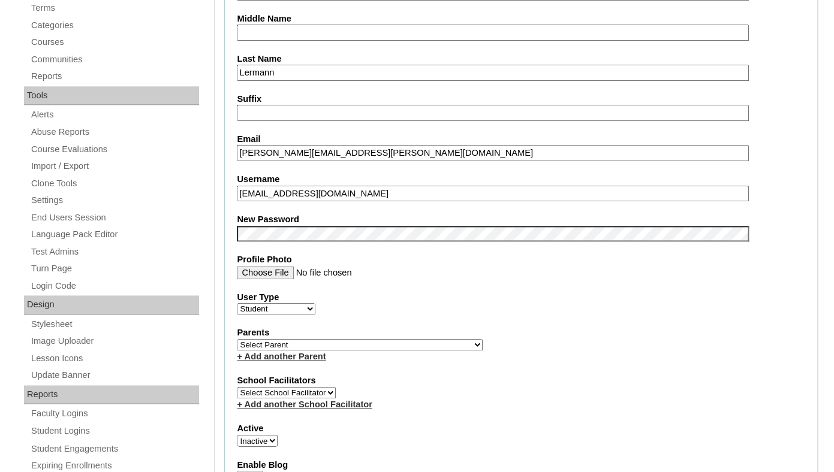
scroll to position [426, 0]
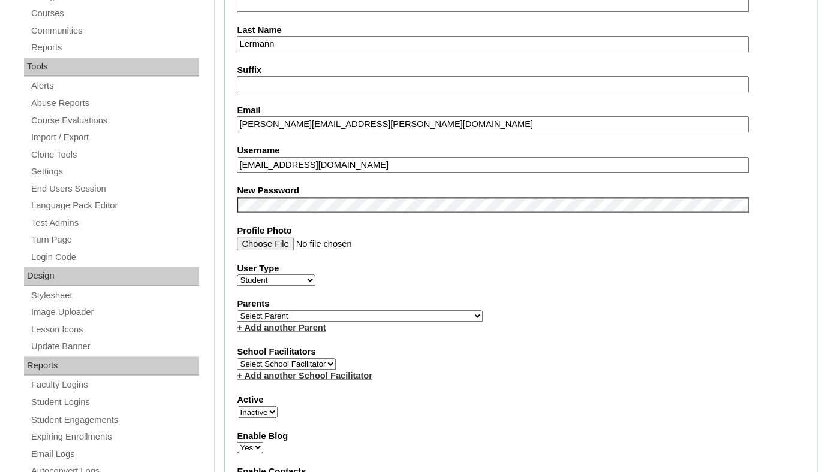
click at [237, 310] on select "Select [PERSON_NAME], [PERSON_NAME], [PERSON_NAME] , [PERSON_NAME] , [PERSON_NA…" at bounding box center [360, 315] width 246 height 11
select select "98880"
click option "Lermann, Emily" at bounding box center [0, 0] width 0 height 0
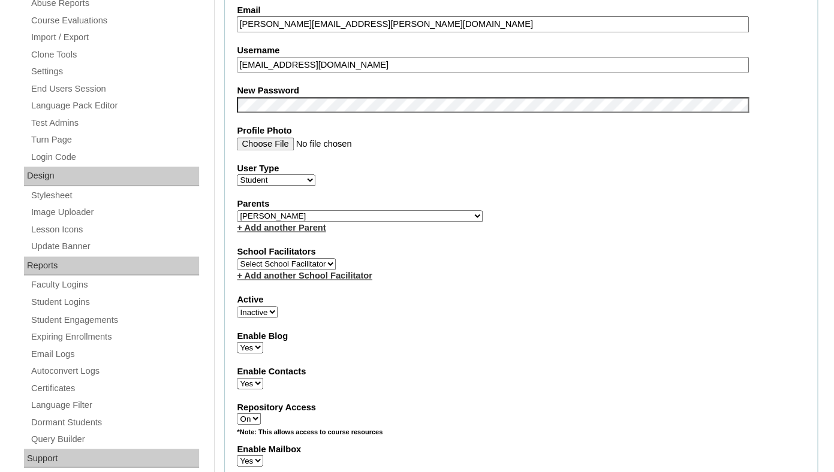
scroll to position [529, 0]
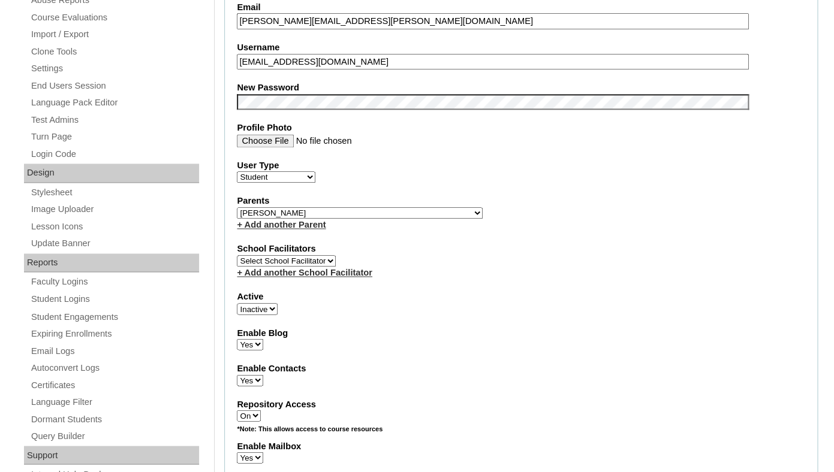
select select "1"
click option "Active" at bounding box center [0, 0] width 0 height 0
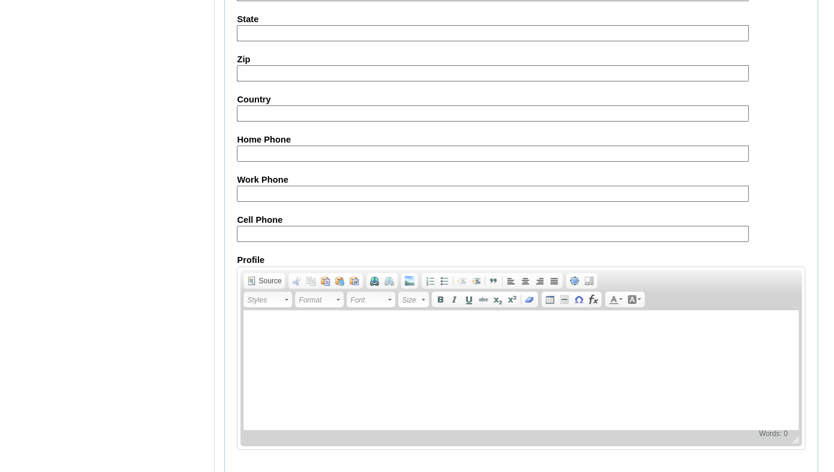
scroll to position [1437, 0]
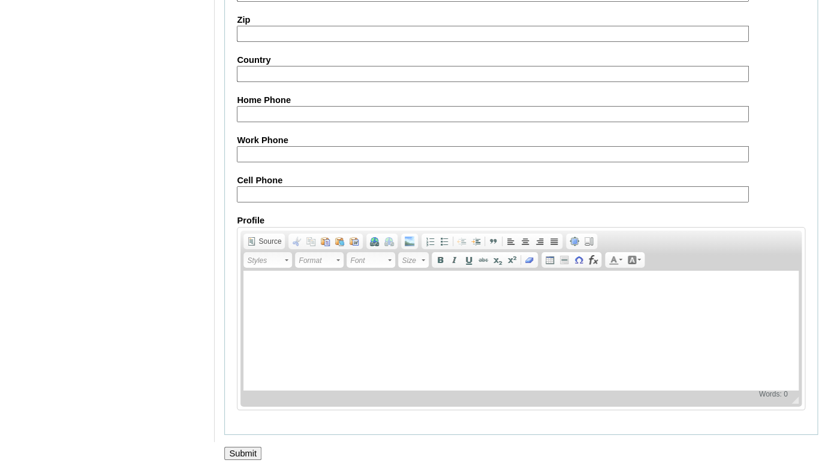
click at [245, 457] on input "Submit" at bounding box center [242, 453] width 37 height 13
click at [245, 451] on input "Submit" at bounding box center [242, 453] width 37 height 13
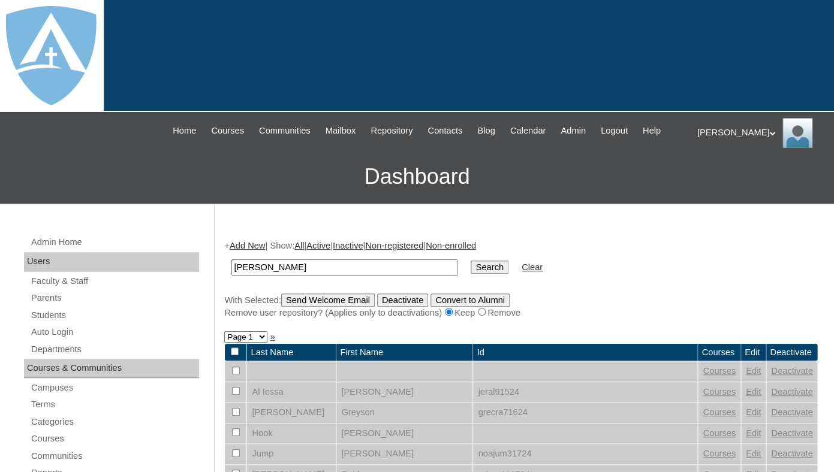
type input "[PERSON_NAME]"
click at [471, 261] on input "Search" at bounding box center [489, 267] width 37 height 13
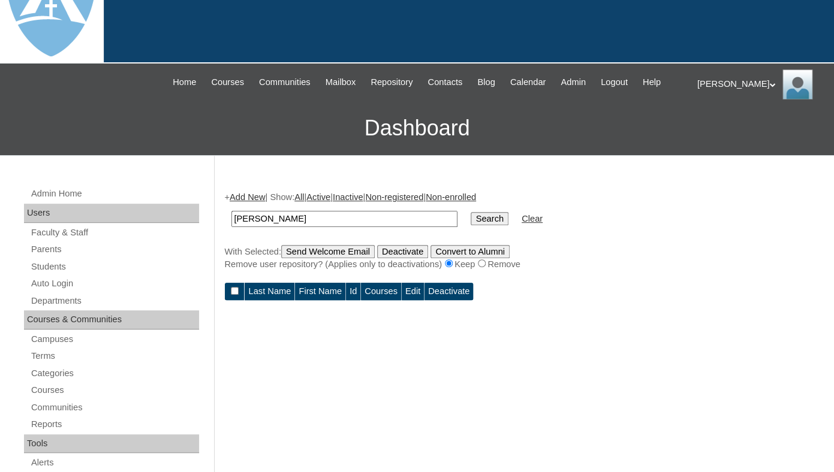
scroll to position [61, 0]
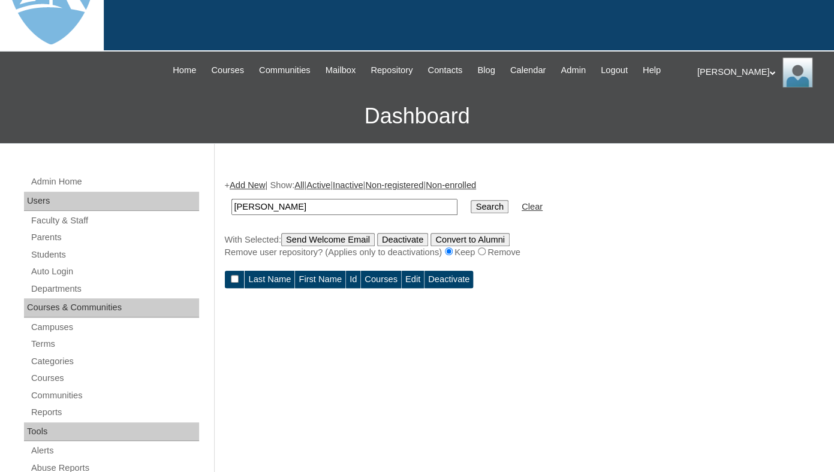
click at [260, 215] on input "[PERSON_NAME]" at bounding box center [344, 207] width 226 height 16
drag, startPoint x: 261, startPoint y: 219, endPoint x: 203, endPoint y: 217, distance: 58.2
click at [231, 215] on input "[PERSON_NAME]" at bounding box center [344, 207] width 226 height 16
type input "Lermann"
click at [471, 200] on input "Search" at bounding box center [489, 206] width 37 height 13
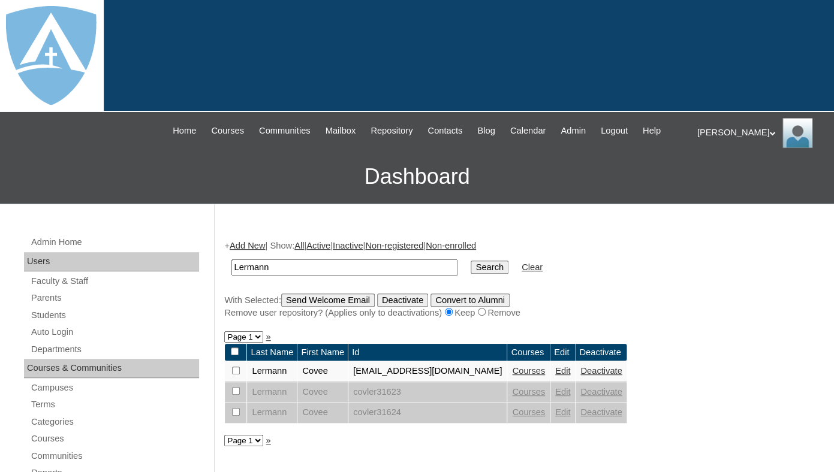
click at [545, 376] on link "Courses" at bounding box center [528, 371] width 33 height 10
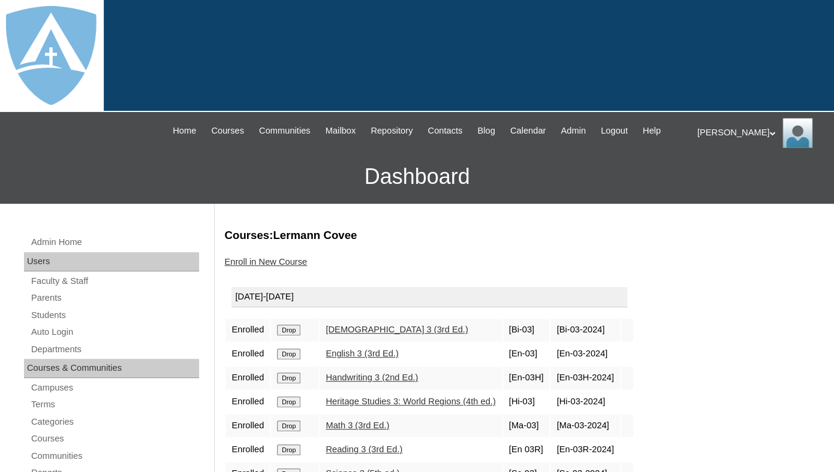
scroll to position [135, 0]
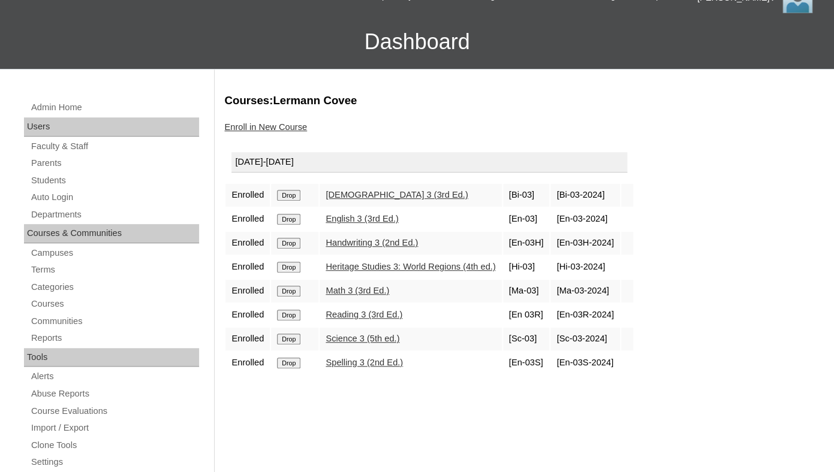
click at [297, 201] on input "Drop" at bounding box center [288, 195] width 23 height 11
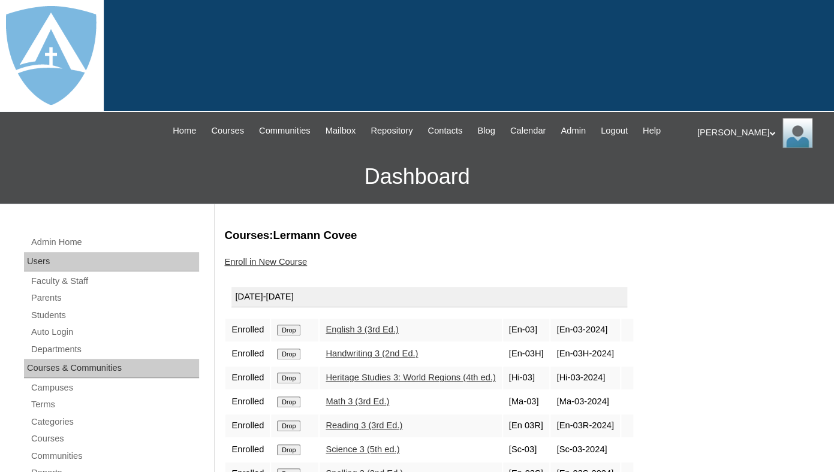
click at [297, 336] on input "Drop" at bounding box center [288, 330] width 23 height 11
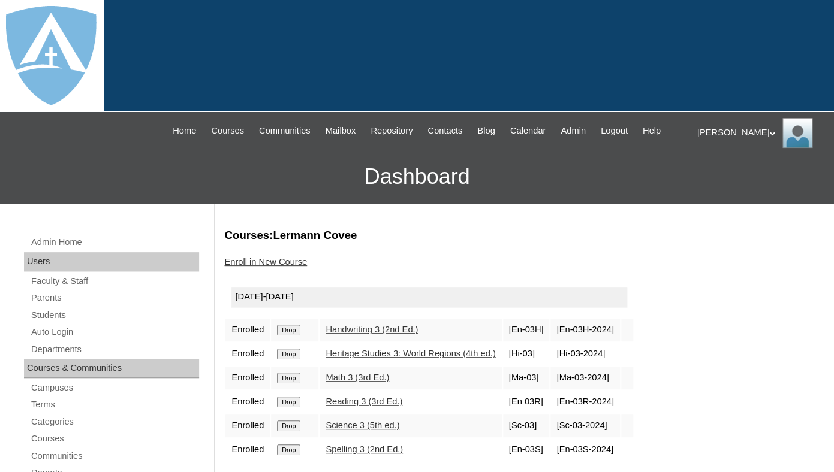
click at [287, 336] on input "Drop" at bounding box center [288, 330] width 23 height 11
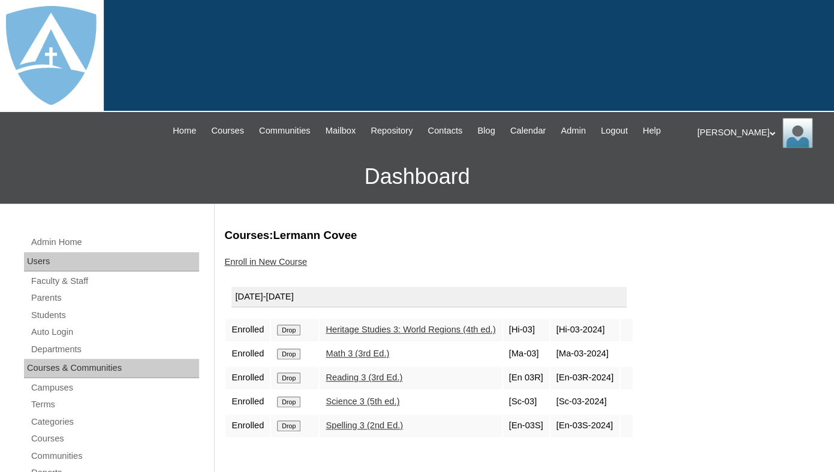
click at [291, 336] on input "Drop" at bounding box center [288, 330] width 23 height 11
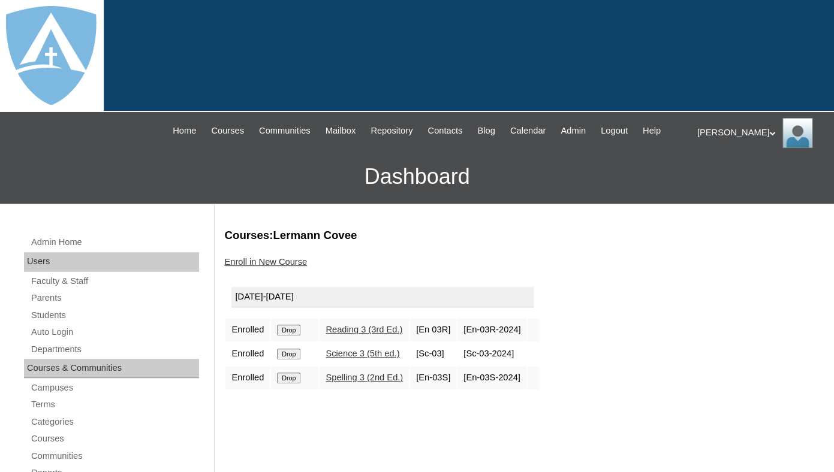
click at [295, 336] on input "Drop" at bounding box center [288, 330] width 23 height 11
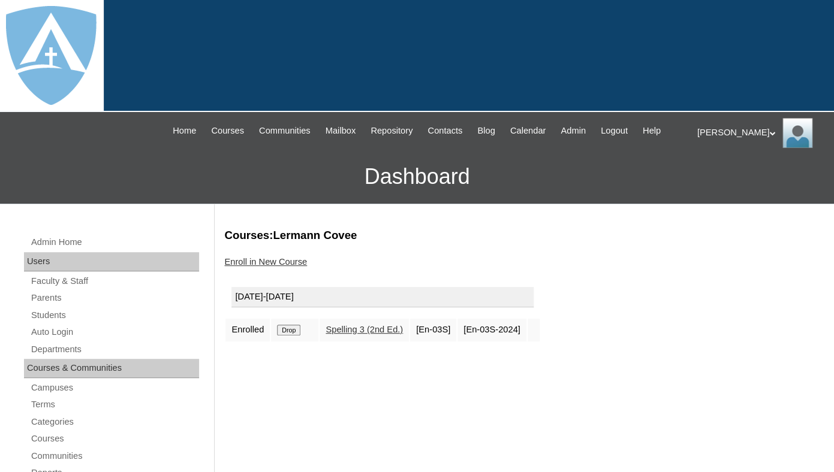
click at [294, 336] on input "Drop" at bounding box center [288, 330] width 23 height 11
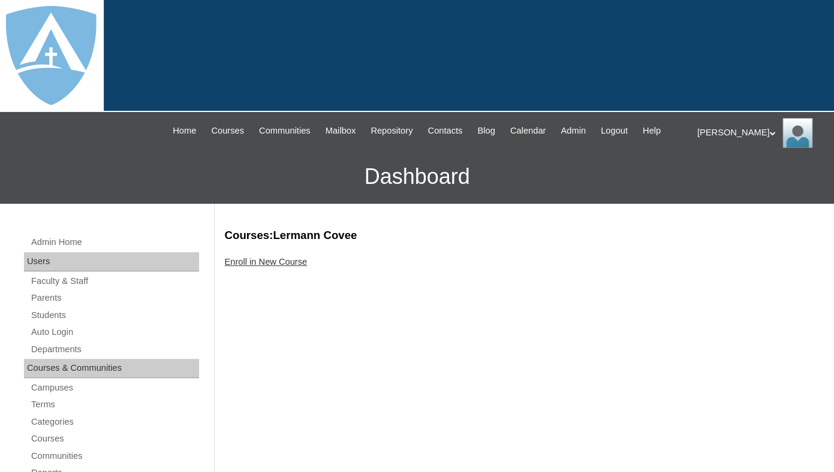
click at [275, 267] on link "Enroll in New Course" at bounding box center [265, 262] width 83 height 10
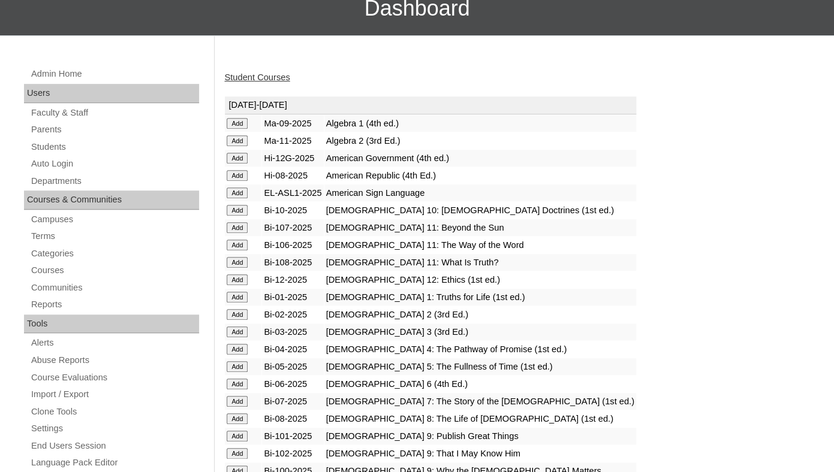
scroll to position [186, 0]
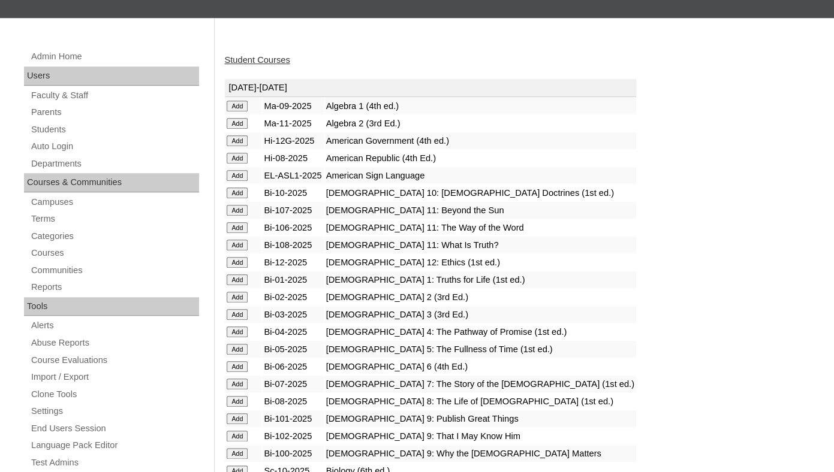
click at [233, 111] on input "Add" at bounding box center [237, 106] width 21 height 11
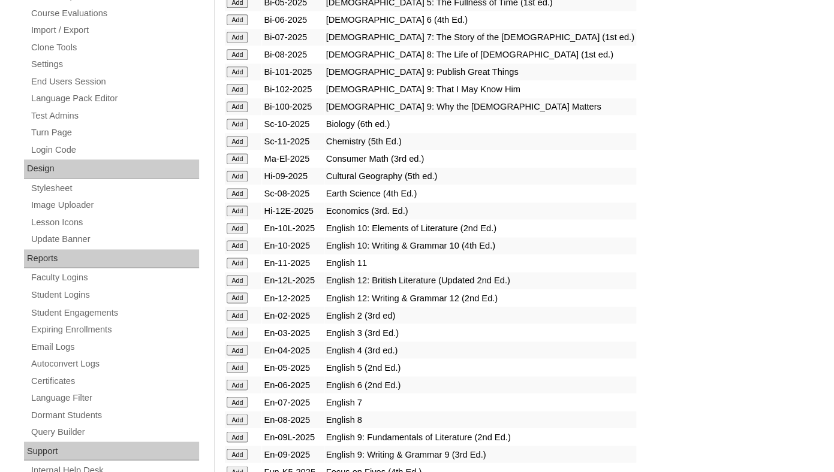
scroll to position [546, 0]
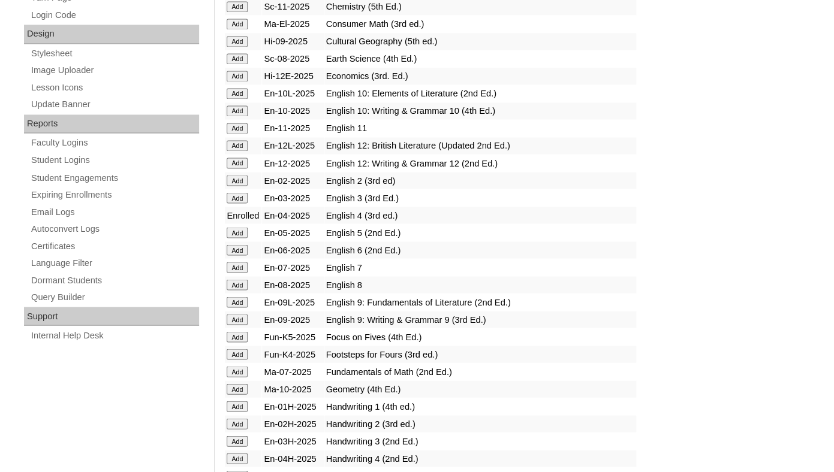
scroll to position [822, 0]
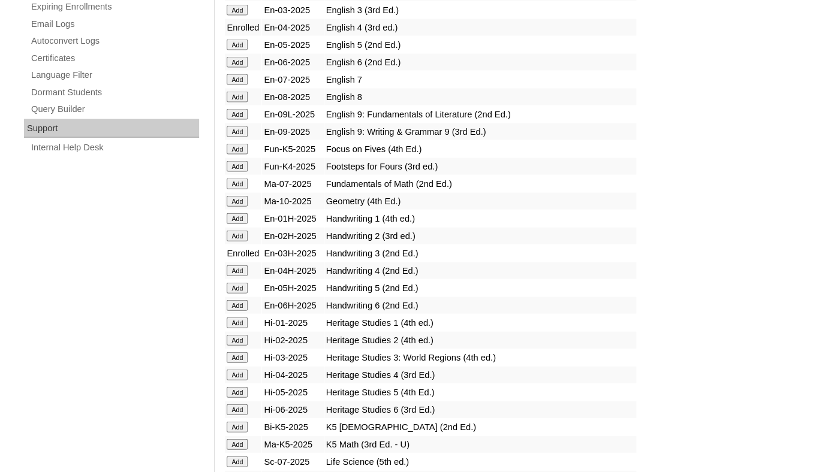
scroll to position [922, 0]
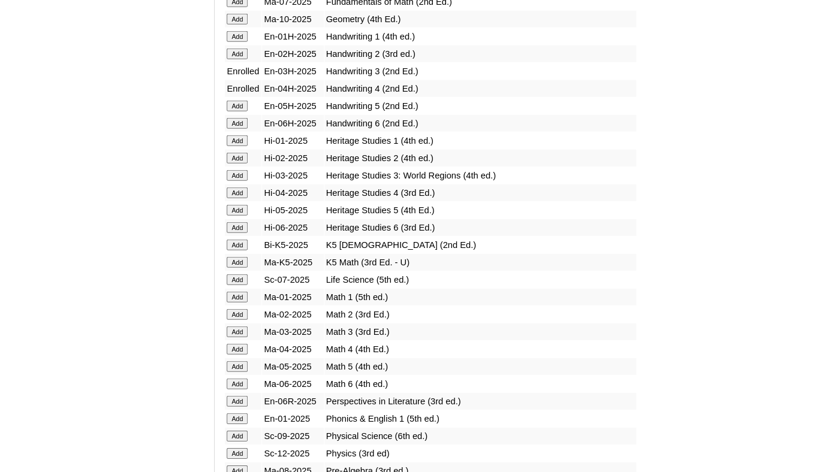
scroll to position [1045, 0]
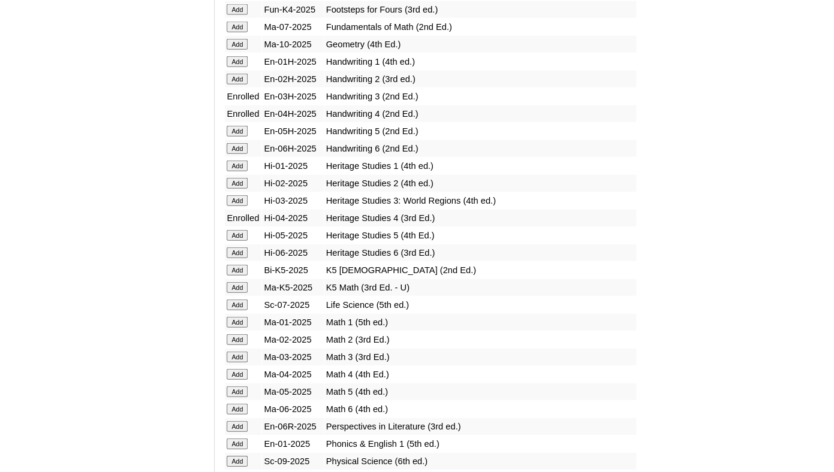
scroll to position [1013, 0]
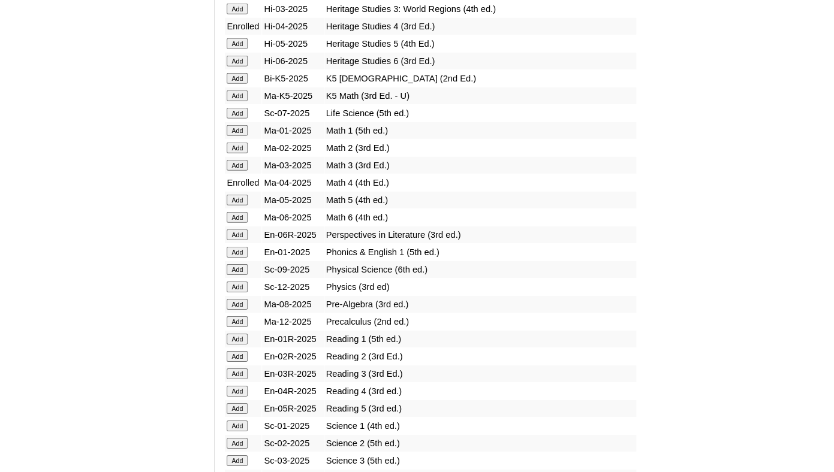
scroll to position [1217, 0]
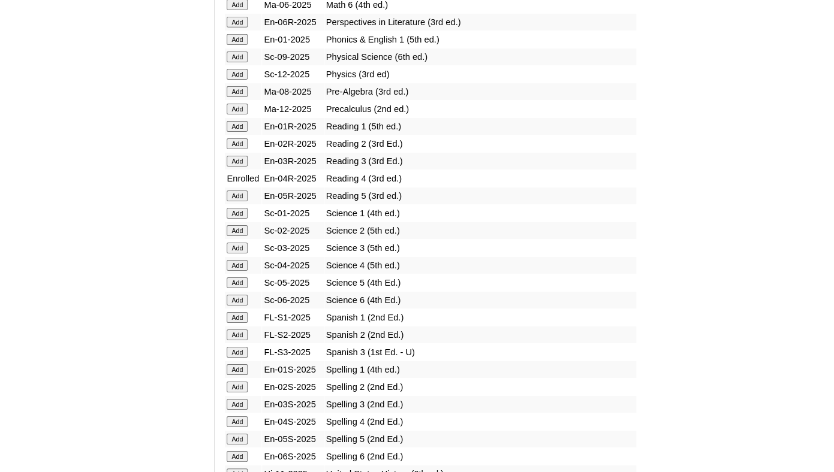
scroll to position [1425, 0]
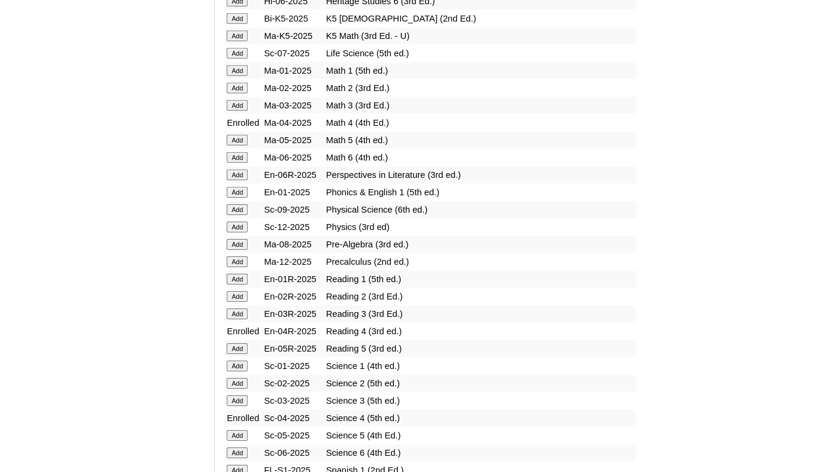
scroll to position [1666, 0]
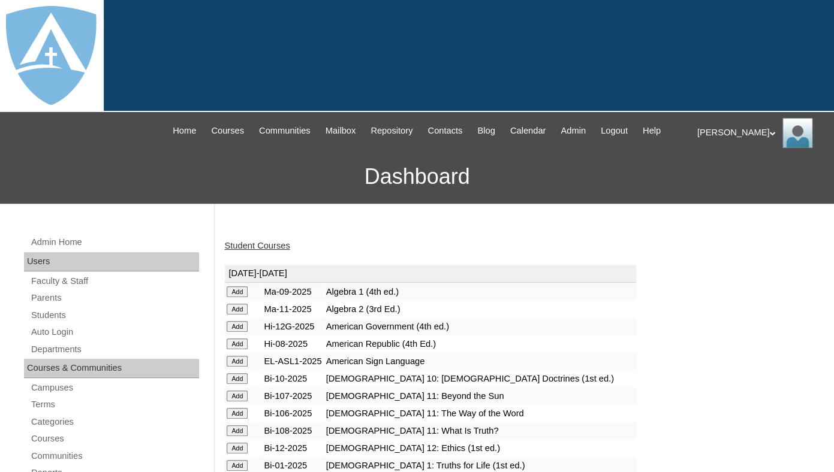
click at [263, 251] on link "Student Courses" at bounding box center [256, 246] width 65 height 10
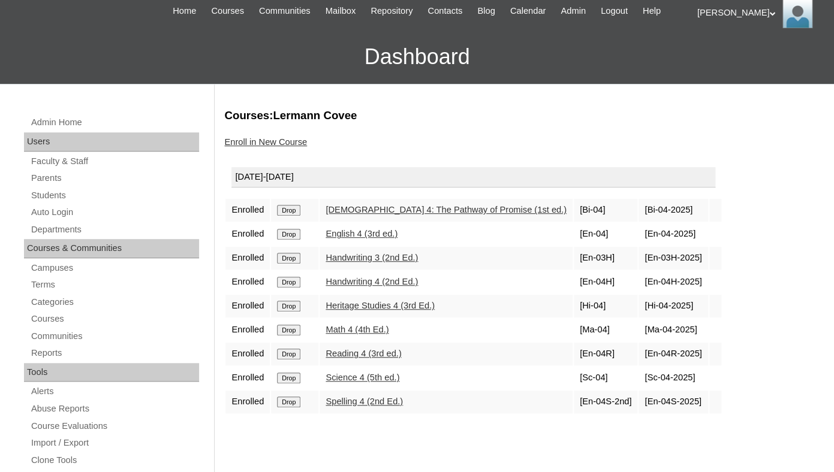
scroll to position [149, 0]
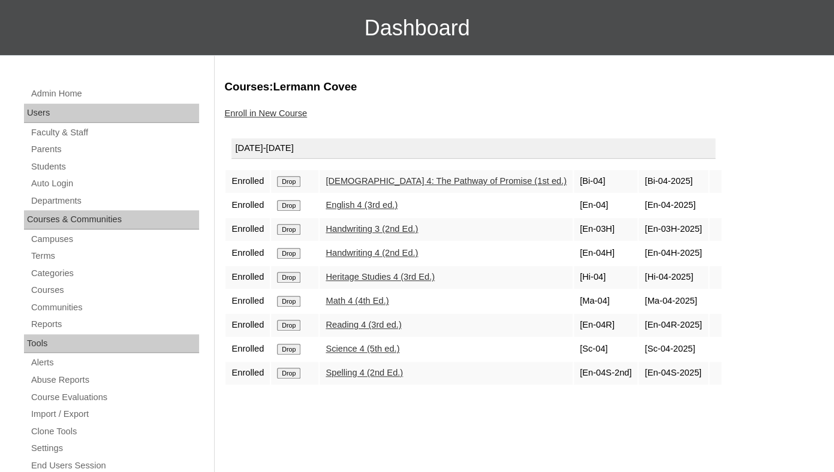
click at [291, 187] on input "Drop" at bounding box center [288, 181] width 23 height 11
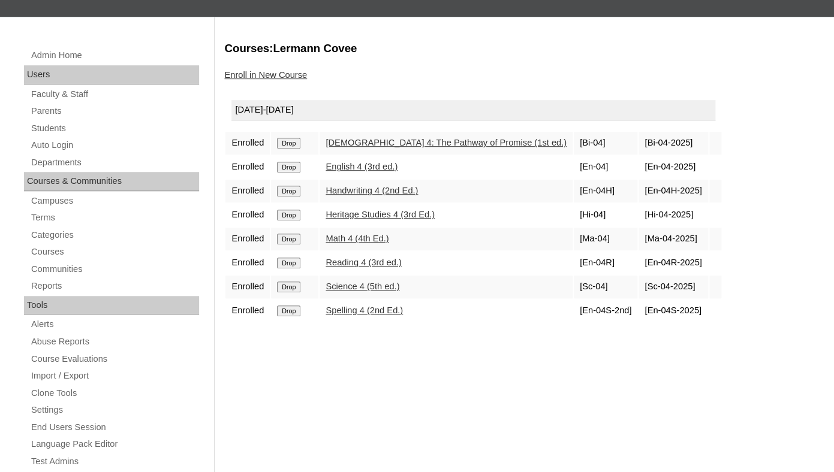
scroll to position [188, 0]
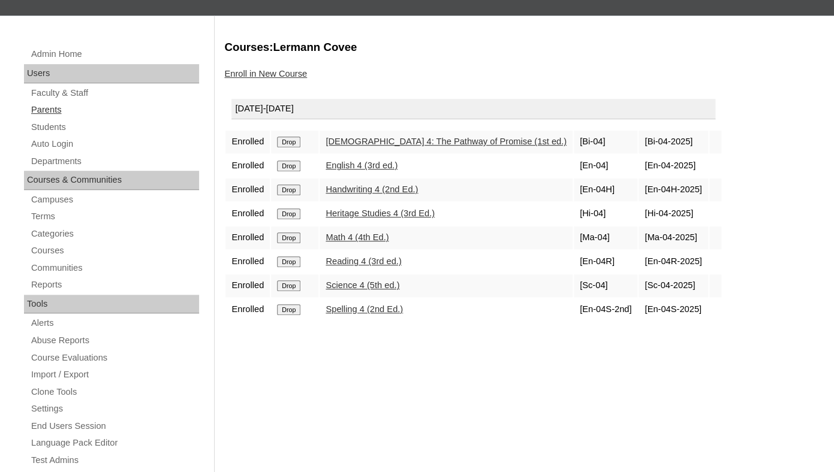
click at [55, 117] on link "Parents" at bounding box center [114, 110] width 169 height 15
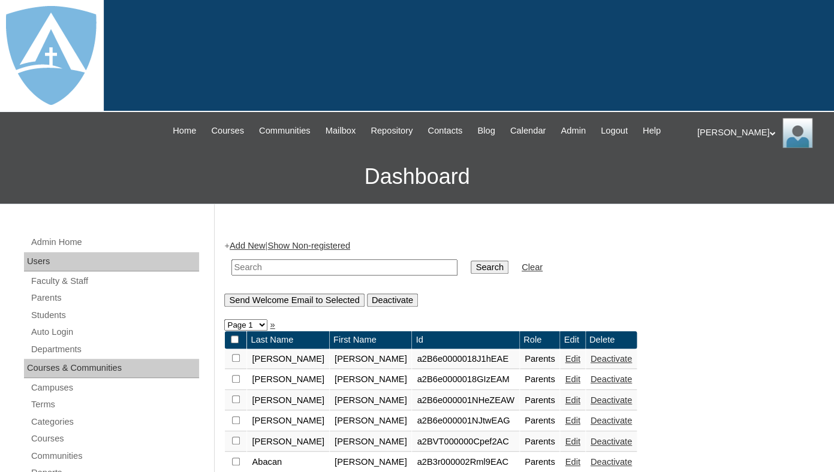
click at [294, 275] on input "text" at bounding box center [344, 268] width 226 height 16
paste input "Courtney Michele Nichols"
drag, startPoint x: 313, startPoint y: 277, endPoint x: 212, endPoint y: 278, distance: 101.9
click at [231, 276] on input "Courtney Michele Nichols" at bounding box center [344, 268] width 226 height 16
type input "Nichols"
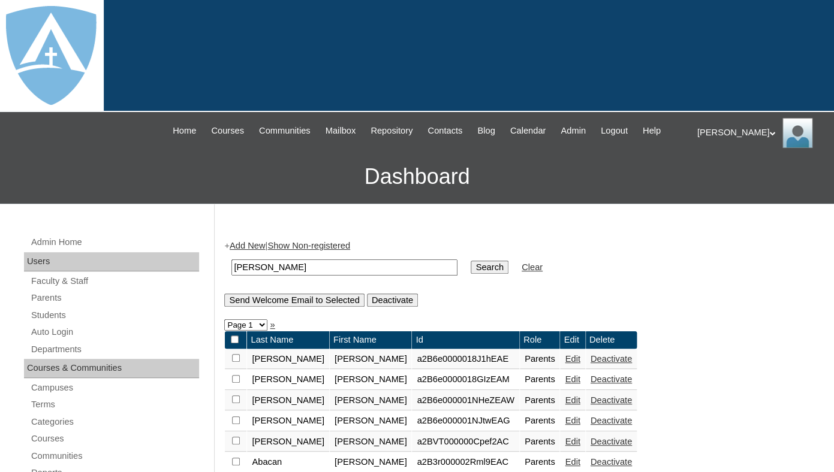
click at [471, 261] on input "Search" at bounding box center [489, 267] width 37 height 13
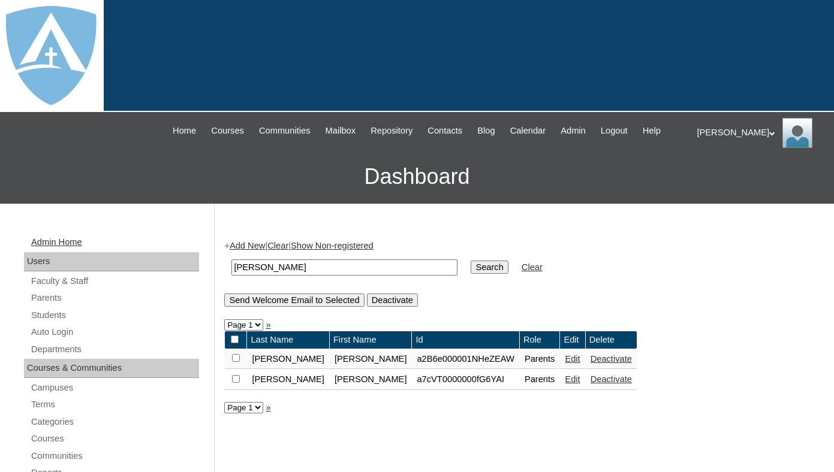
scroll to position [92, 0]
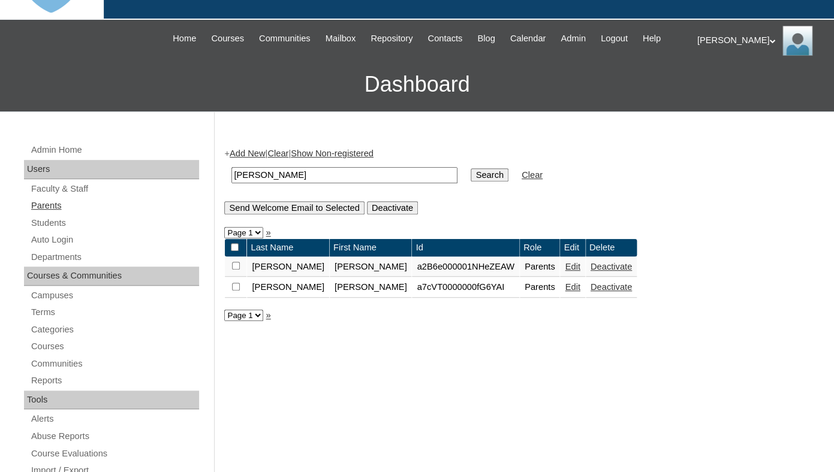
click at [56, 213] on link "Parents" at bounding box center [114, 205] width 169 height 15
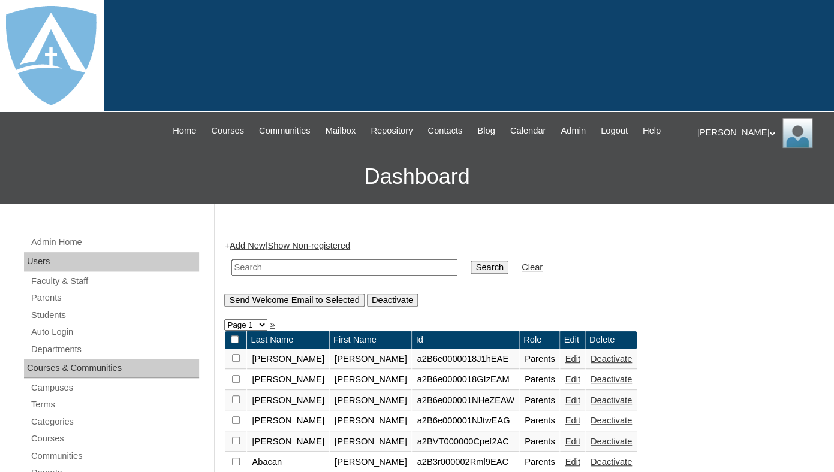
click at [249, 251] on link "Add New" at bounding box center [247, 246] width 35 height 10
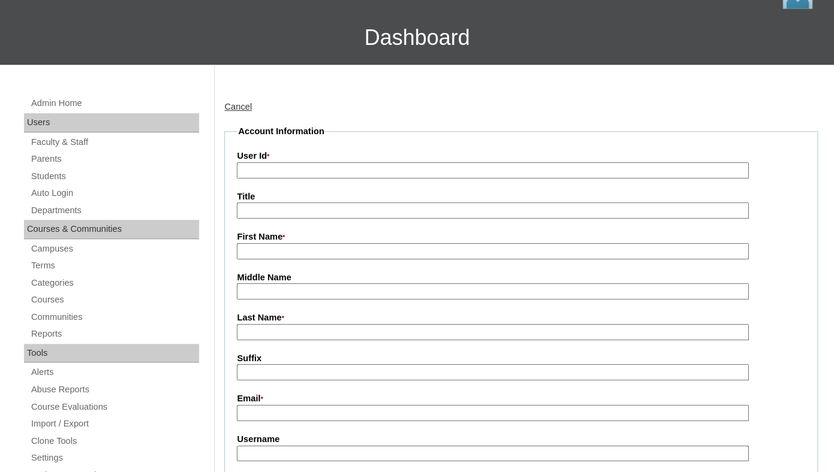
scroll to position [148, 0]
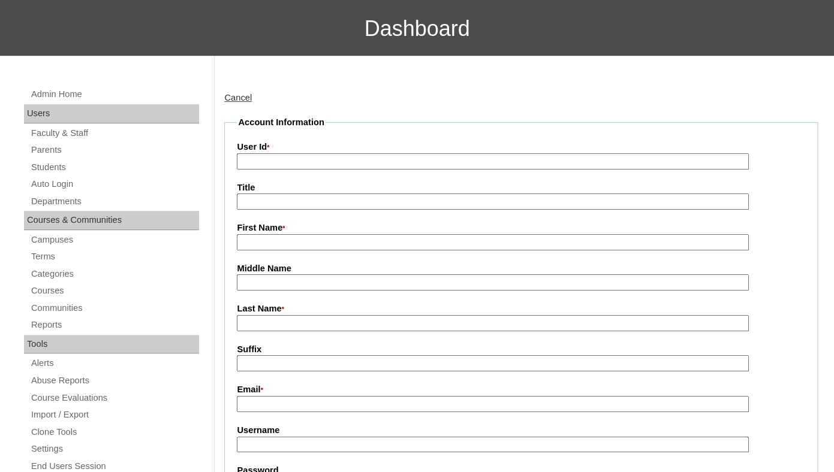
click at [281, 251] on input "First Name *" at bounding box center [492, 242] width 511 height 16
paste input "Courtney Michele Nichols"
drag, startPoint x: 288, startPoint y: 254, endPoint x: 358, endPoint y: 254, distance: 70.7
click at [358, 251] on input "Courtney Michele Nichols" at bounding box center [492, 242] width 511 height 16
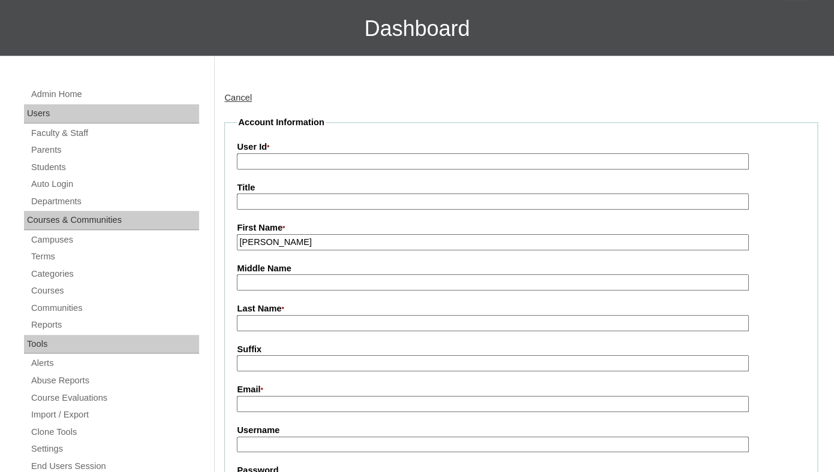
type input "Courtney"
click at [269, 331] on input "Last Name *" at bounding box center [492, 323] width 511 height 16
paste input "Michele Nichols"
drag, startPoint x: 276, startPoint y: 333, endPoint x: 213, endPoint y: 333, distance: 62.9
click at [237, 331] on input "Michele Nichols" at bounding box center [492, 323] width 511 height 16
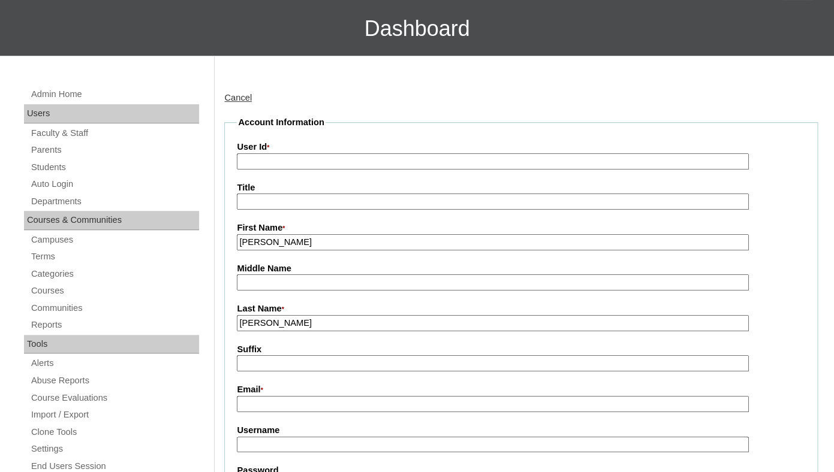
type input "Nichols"
click at [253, 372] on input "Suffix" at bounding box center [492, 363] width 511 height 16
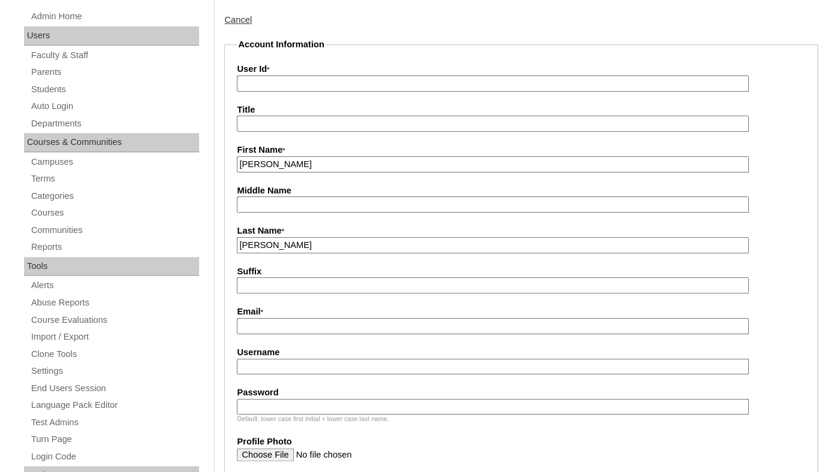
scroll to position [268, 0]
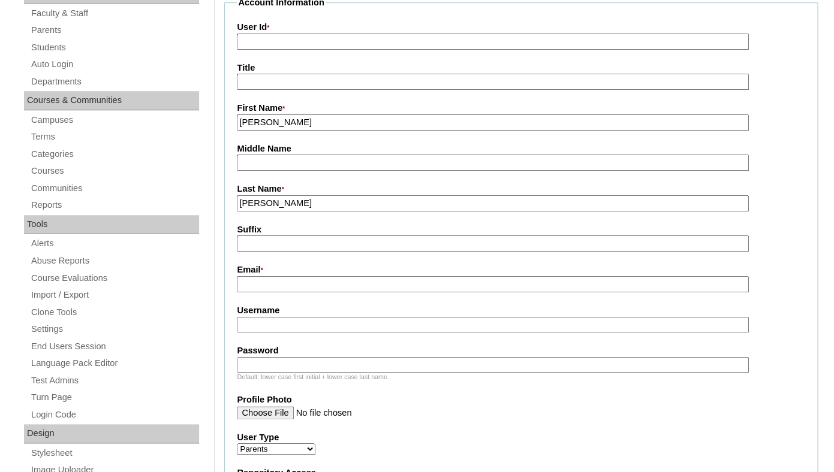
click at [306, 293] on input "Email *" at bounding box center [492, 284] width 511 height 16
paste input "cnichols@uniquefindsanddesigns.com"
type input "cnichols@uniquefindsanddesigns.com"
click at [288, 333] on input "Username" at bounding box center [492, 325] width 511 height 16
paste input "cnichols@uniquefindsanddesigns.com"
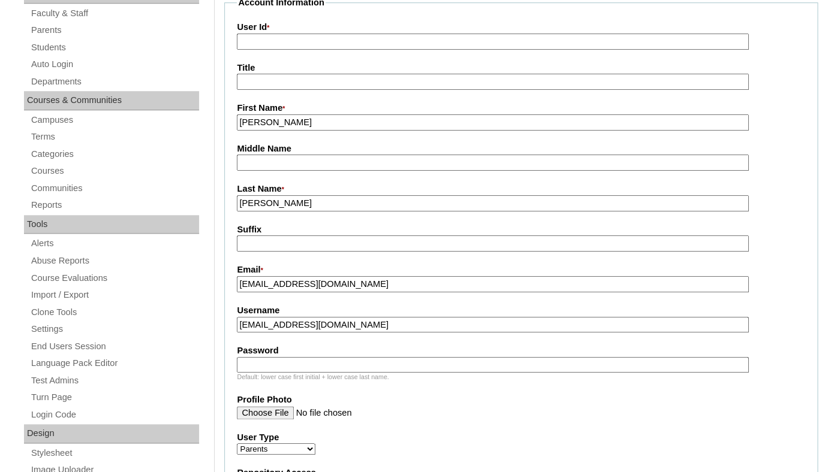
type input "cnichols@uniquefindsanddesigns.com"
click at [265, 382] on div "Default: lower case first initial + lower case last name." at bounding box center [521, 377] width 568 height 9
click at [259, 373] on input "Password" at bounding box center [492, 365] width 511 height 16
paste input "cnichols@uniquefindsanddesigns.com"
type input "cnichols@uniquefindsanddesigns.com"
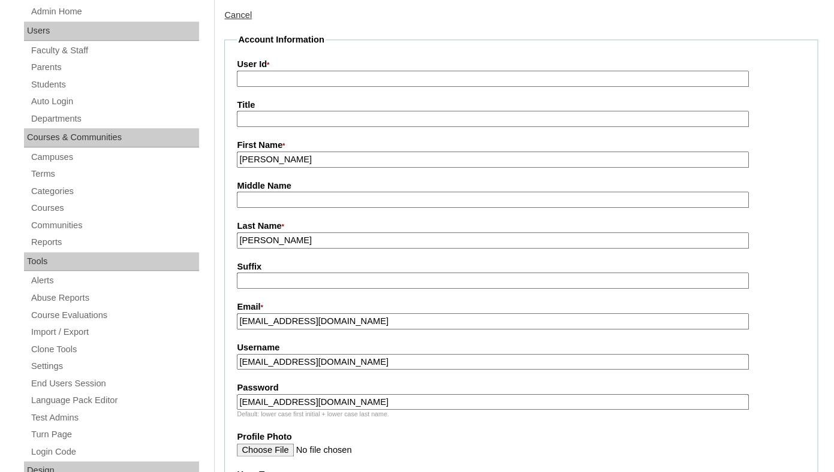
scroll to position [224, 0]
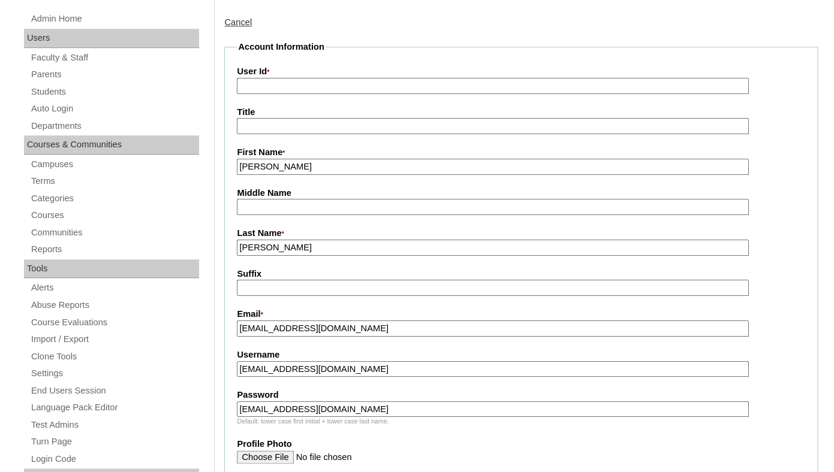
click at [299, 94] on input "User Id *" at bounding box center [492, 86] width 511 height 16
paste input "a7cVT0000000b7dYAA"
type input "a7cVT0000000b7dYAA"
click at [296, 113] on fieldset "Account Information User Id * a7cVT0000000b7dYAA Title First Name * Courtney Mi…" at bounding box center [520, 422] width 593 height 762
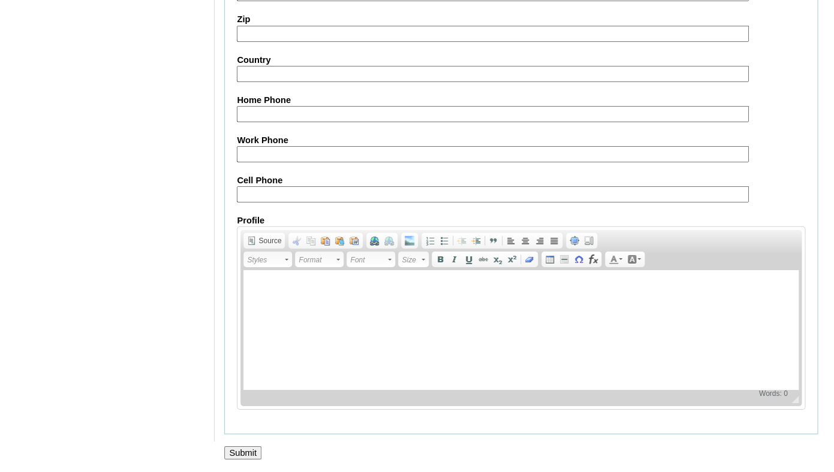
scroll to position [1232, 0]
click at [246, 447] on input "Submit" at bounding box center [242, 453] width 37 height 13
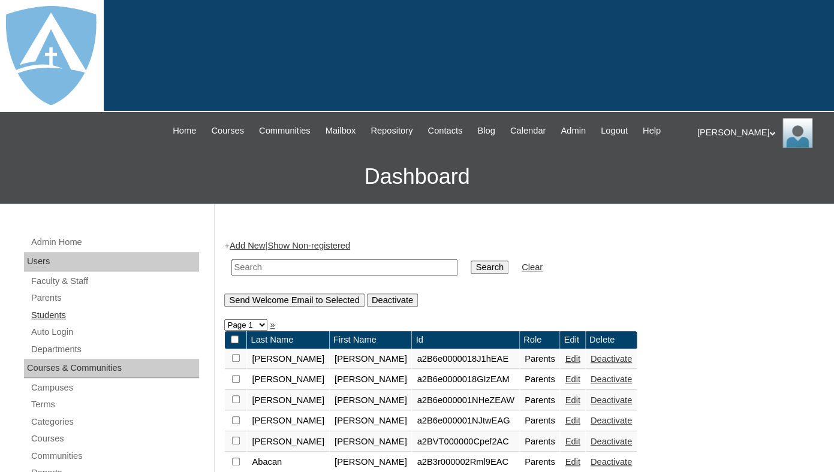
click at [58, 323] on link "Students" at bounding box center [114, 315] width 169 height 15
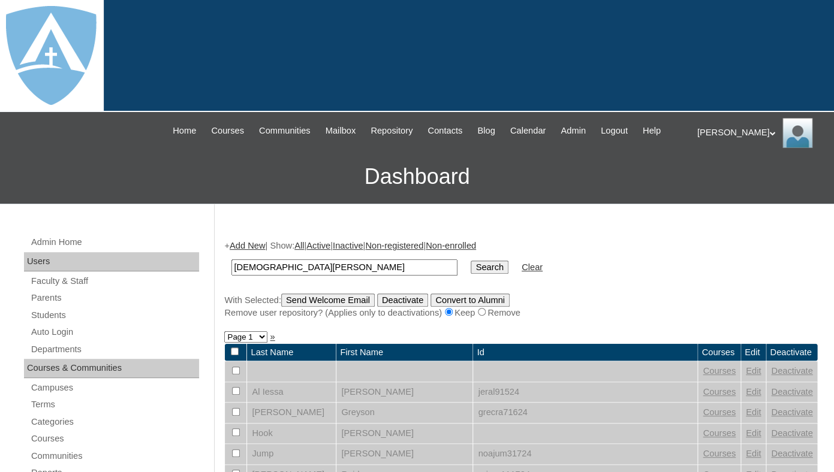
type input "[DEMOGRAPHIC_DATA][PERSON_NAME]"
click at [248, 251] on link "Add New" at bounding box center [247, 246] width 35 height 10
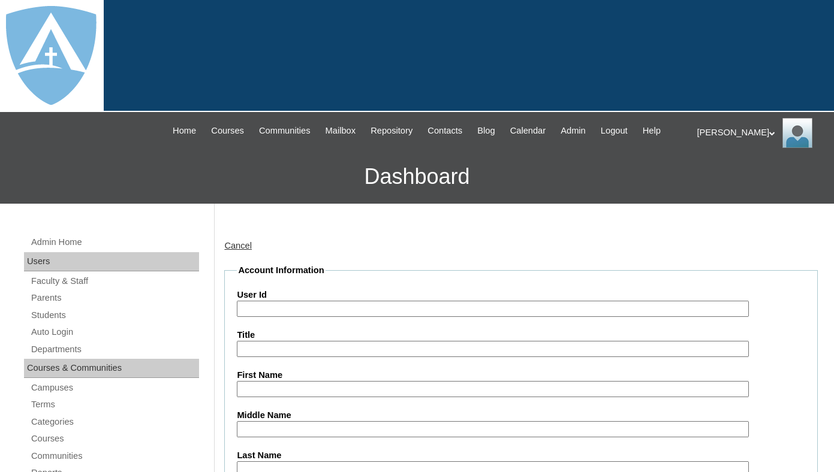
scroll to position [186, 0]
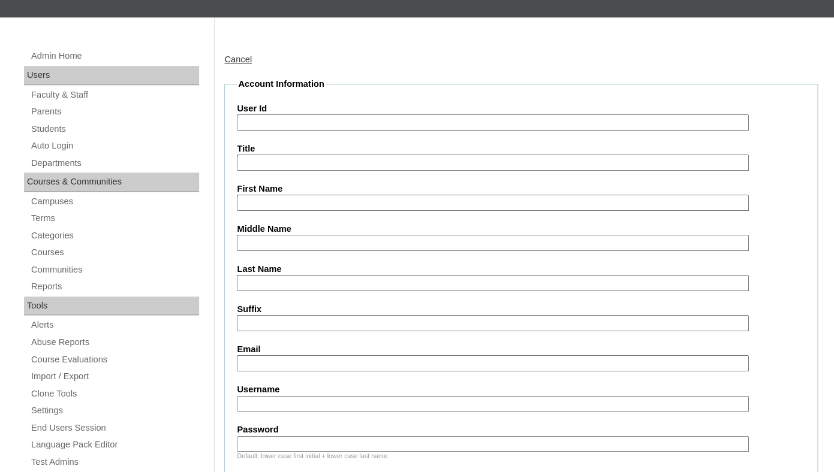
click at [262, 211] on input "First Name" at bounding box center [492, 203] width 511 height 16
paste input "Kristen Berner"
click at [315, 211] on input "Kristen Berner" at bounding box center [492, 203] width 511 height 16
type input "Kristen"
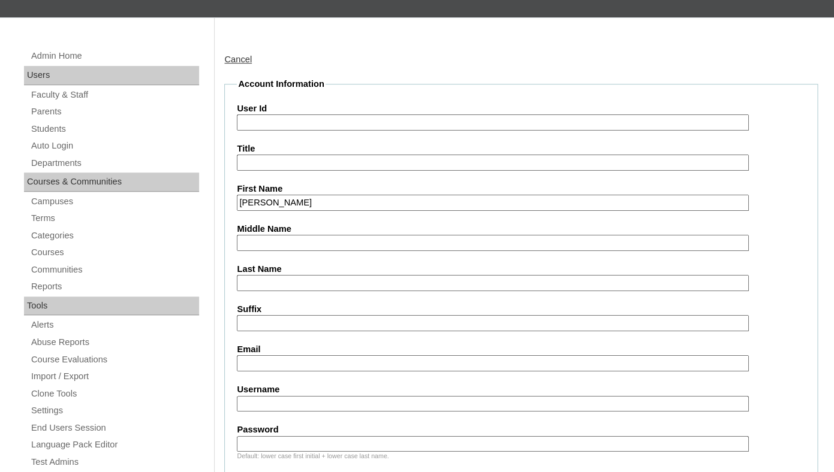
click at [273, 291] on input "Last Name" at bounding box center [492, 283] width 511 height 16
paste input "Berner"
type input "Berner"
click at [266, 331] on input "Suffix" at bounding box center [492, 323] width 511 height 16
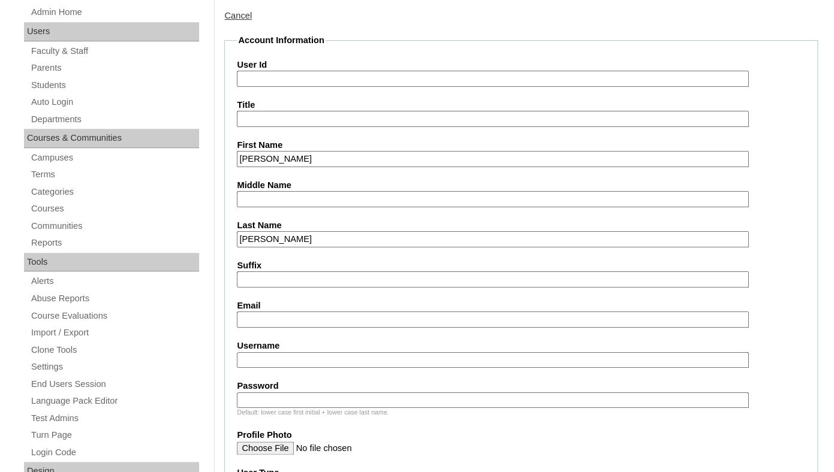
scroll to position [235, 0]
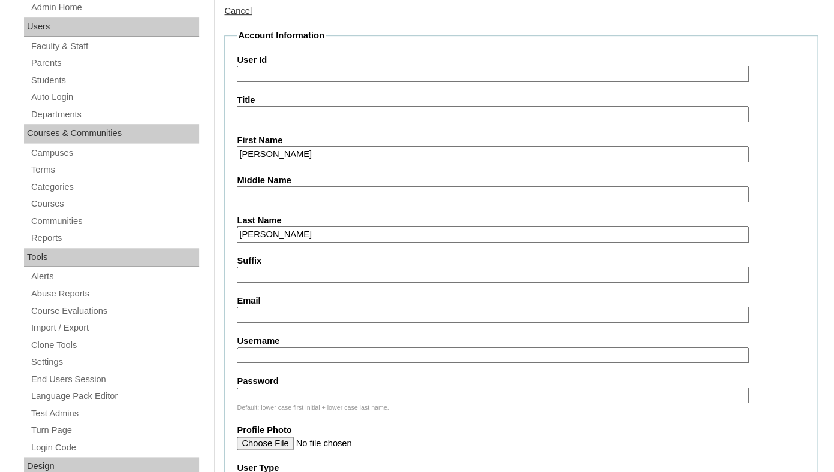
click at [301, 323] on input "Email" at bounding box center [492, 315] width 511 height 16
paste input "cnichols@uniquefindsanddesigns.com"
type input "cnichols@uniquefindsanddesigns.com"
click at [349, 364] on input "Username" at bounding box center [492, 356] width 511 height 16
paste input "kristen.berner@enlightiumstudent.com"
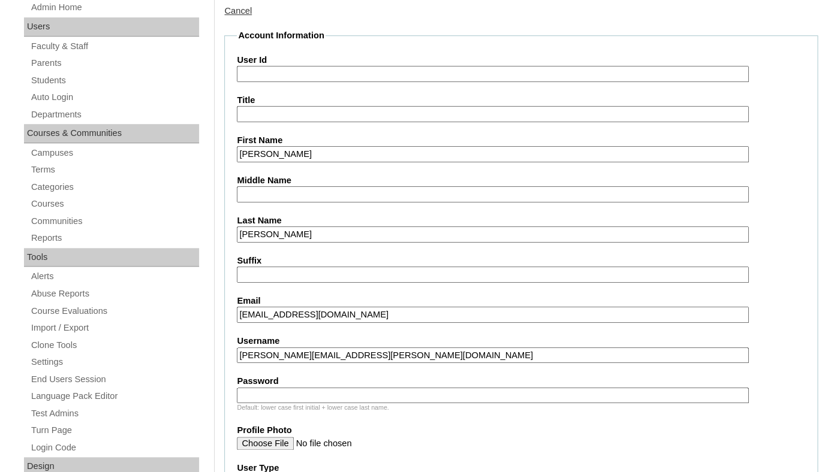
type input "kristen.berner@enlightiumstudent.com"
click at [339, 404] on input "Password" at bounding box center [492, 396] width 511 height 16
paste input "kristen.berner@enlightiumstudent.com"
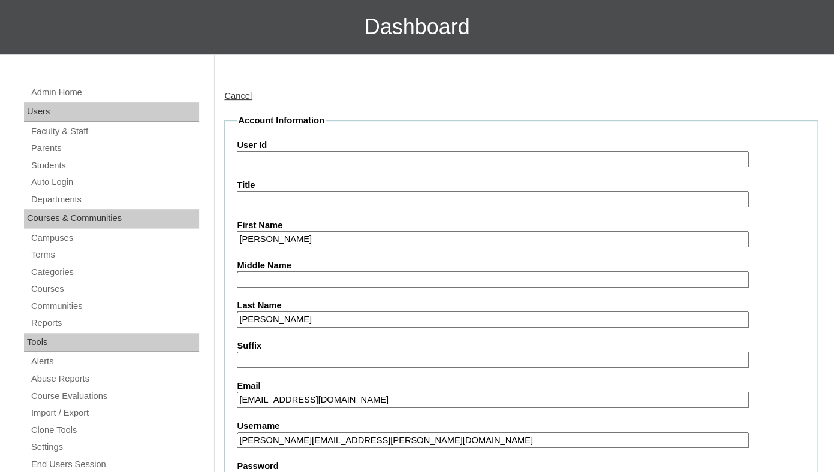
scroll to position [142, 0]
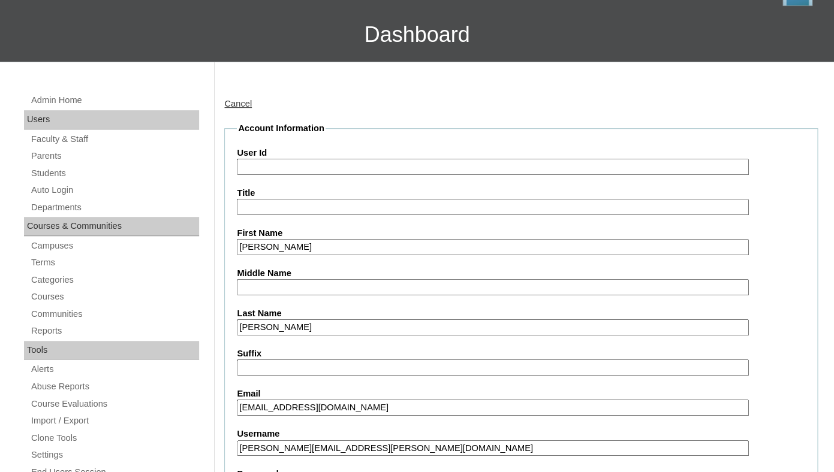
type input "kristen.berner@enlightiumstudent.com"
click at [288, 175] on input "User Id" at bounding box center [492, 167] width 511 height 16
paste input "kristen.berner@enlightiumstudent.com"
type input "26kristen.berner@enlightiumstudent.com"
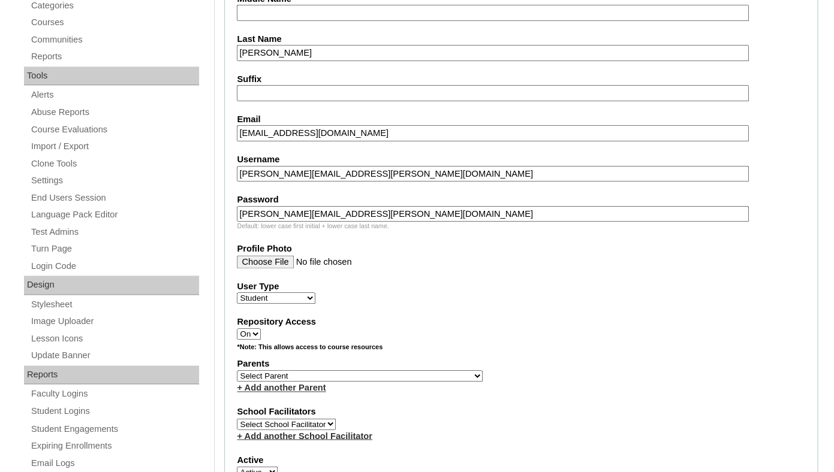
scroll to position [442, 0]
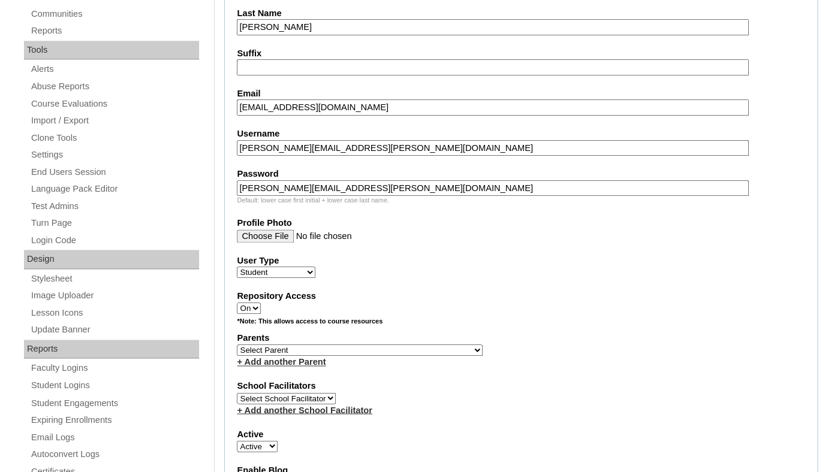
click at [237, 345] on select "Select Parent Garcia, Rosa Labourdette, Jessica Nicholson, Nicky Valentin , Nat…" at bounding box center [360, 350] width 246 height 11
select select "101316"
click option "Nichols, Courtney" at bounding box center [0, 0] width 0 height 0
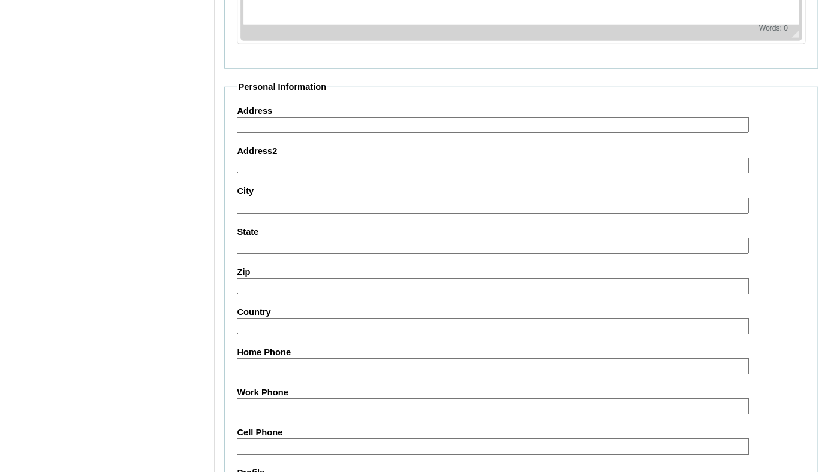
scroll to position [1446, 0]
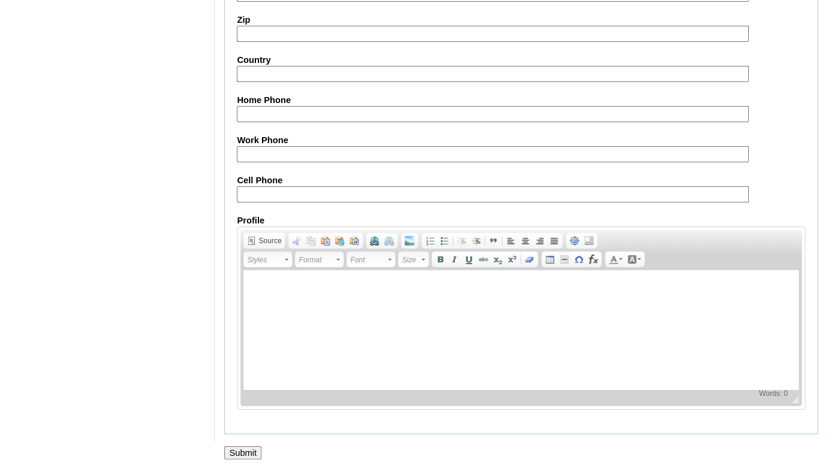
click at [249, 454] on input "Submit" at bounding box center [242, 453] width 37 height 13
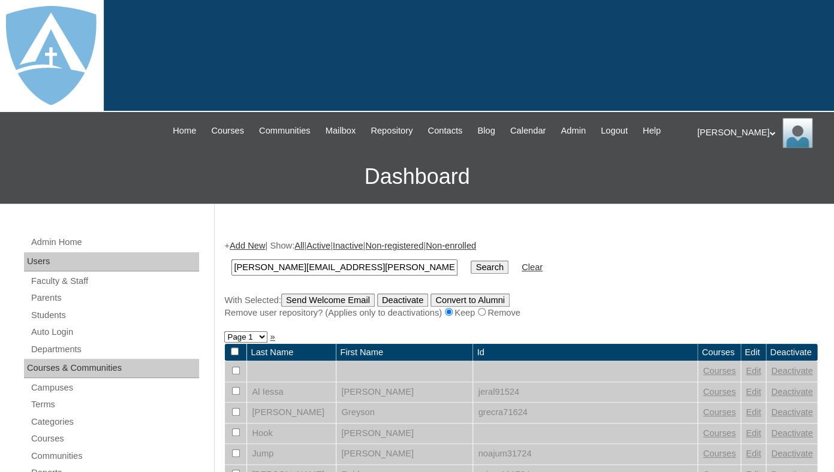
type input "[PERSON_NAME][EMAIL_ADDRESS][PERSON_NAME][DOMAIN_NAME]"
click at [471, 261] on input "Search" at bounding box center [489, 267] width 37 height 13
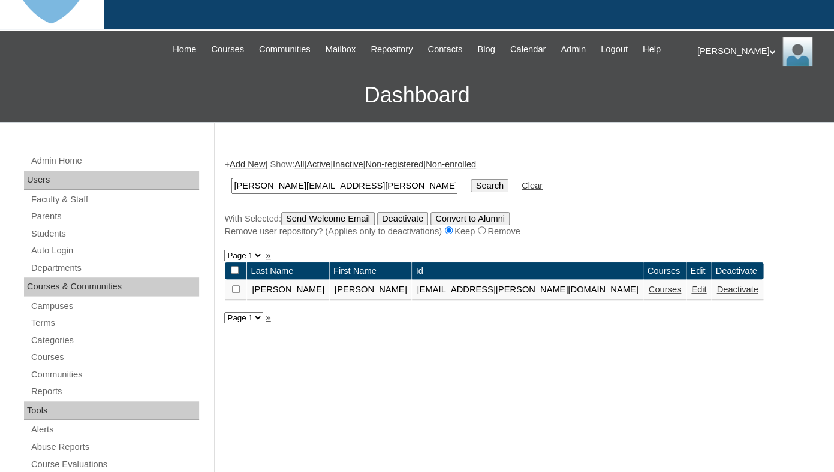
scroll to position [84, 0]
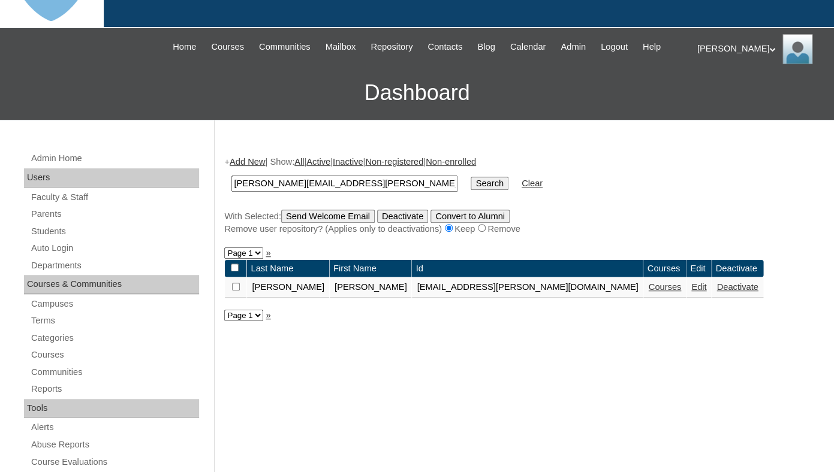
click at [648, 292] on link "Courses" at bounding box center [664, 287] width 33 height 10
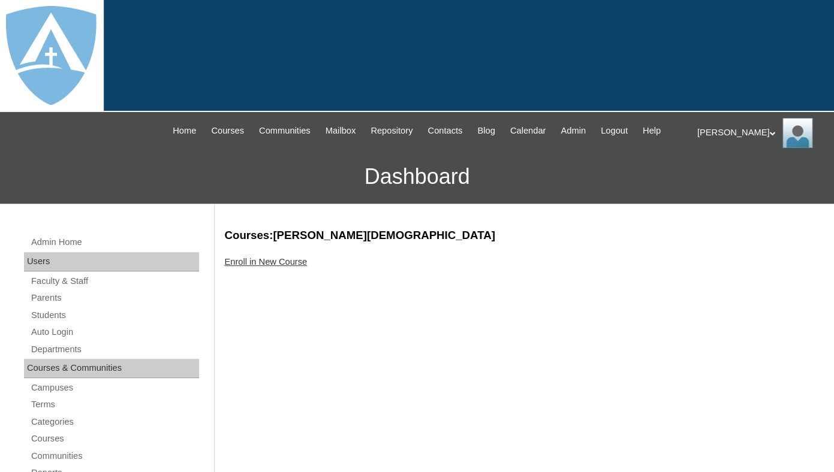
click at [302, 267] on link "Enroll in New Course" at bounding box center [265, 262] width 83 height 10
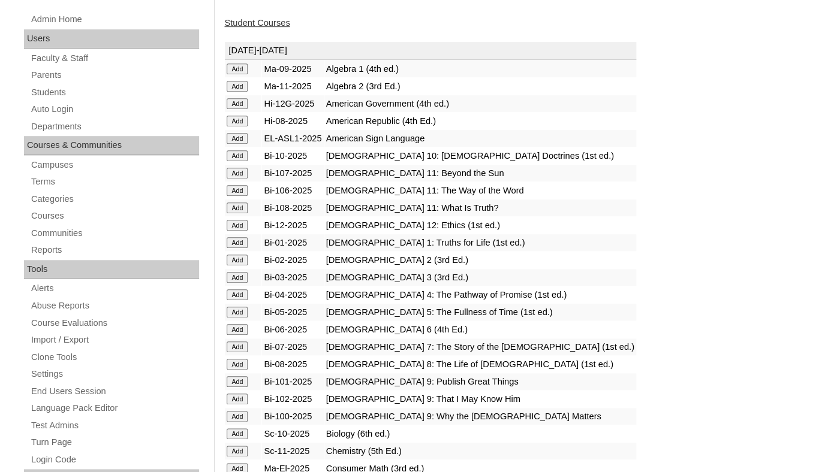
scroll to position [224, 0]
click at [235, 74] on input "Add" at bounding box center [237, 68] width 21 height 11
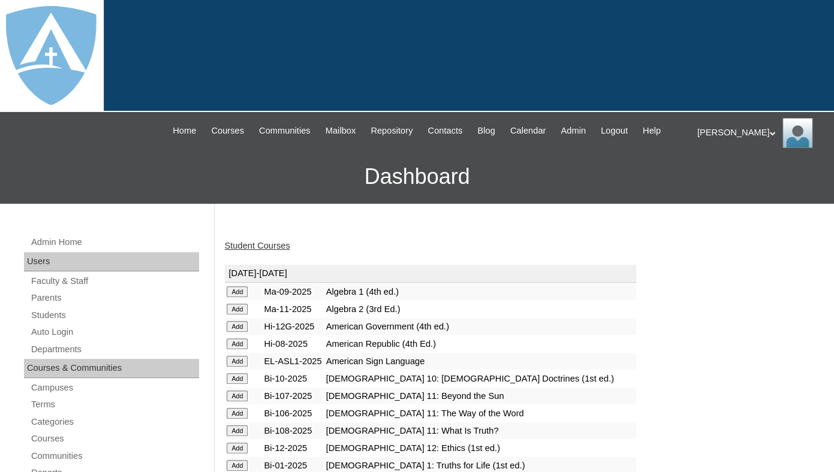
click at [233, 297] on input "Add" at bounding box center [237, 292] width 21 height 11
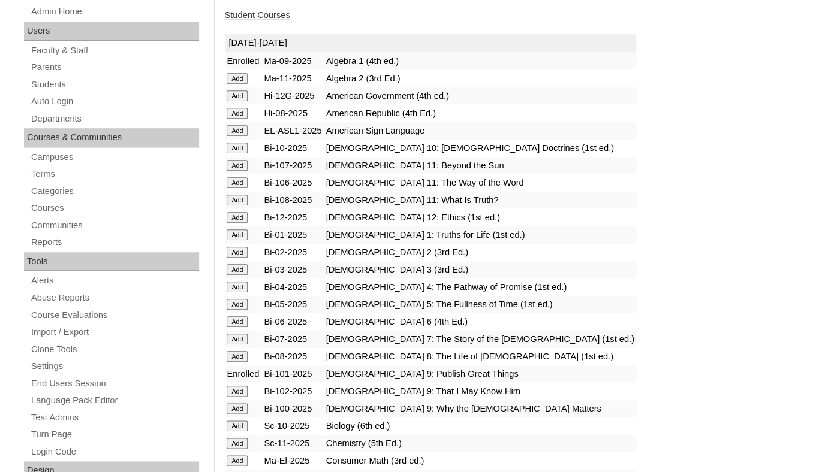
scroll to position [299, 0]
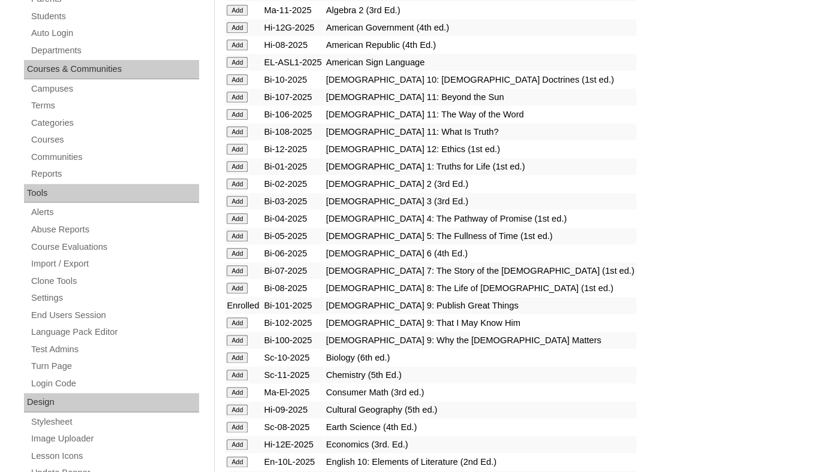
click at [239, 16] on input "Add" at bounding box center [237, 10] width 21 height 11
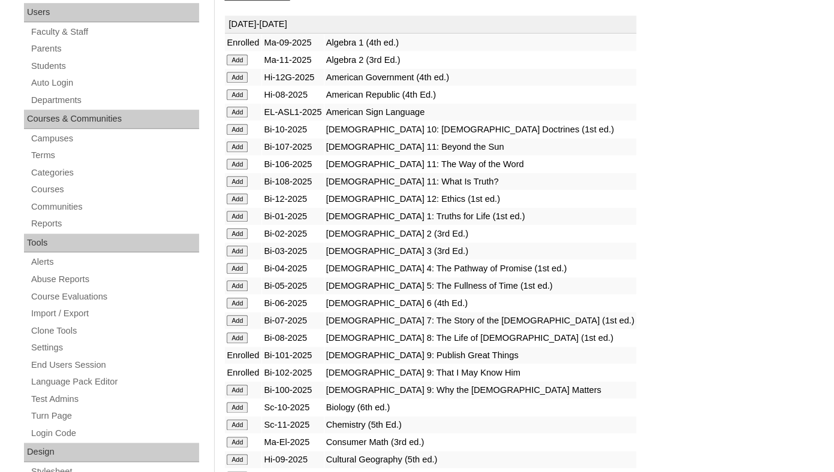
scroll to position [250, 0]
click at [240, 65] on input "Add" at bounding box center [237, 59] width 21 height 11
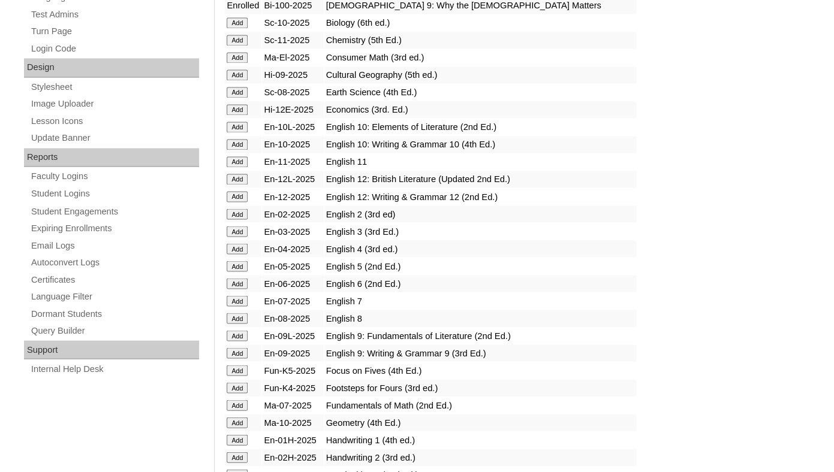
scroll to position [637, 0]
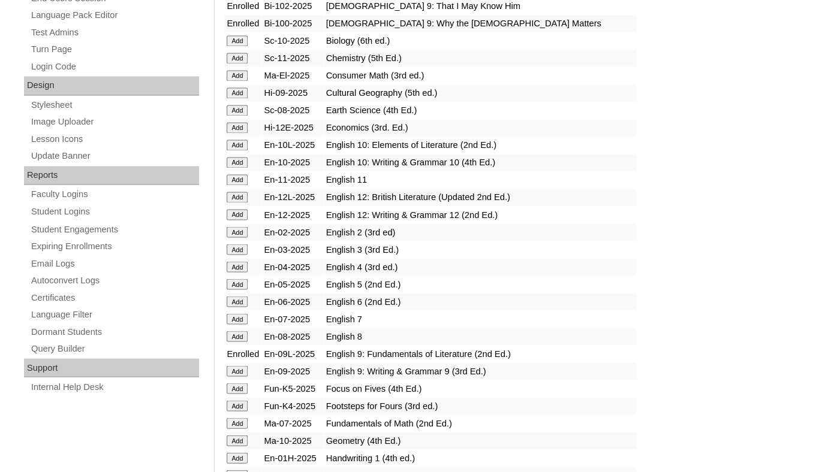
scroll to position [662, 0]
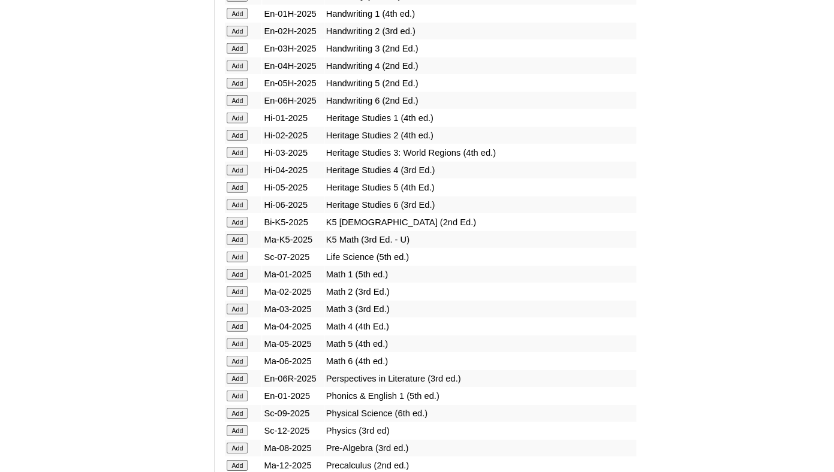
scroll to position [1154, 0]
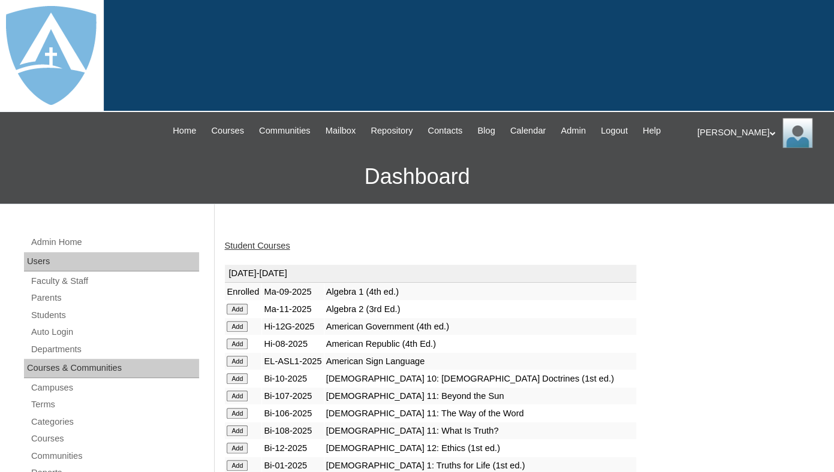
click at [246, 251] on link "Student Courses" at bounding box center [256, 246] width 65 height 10
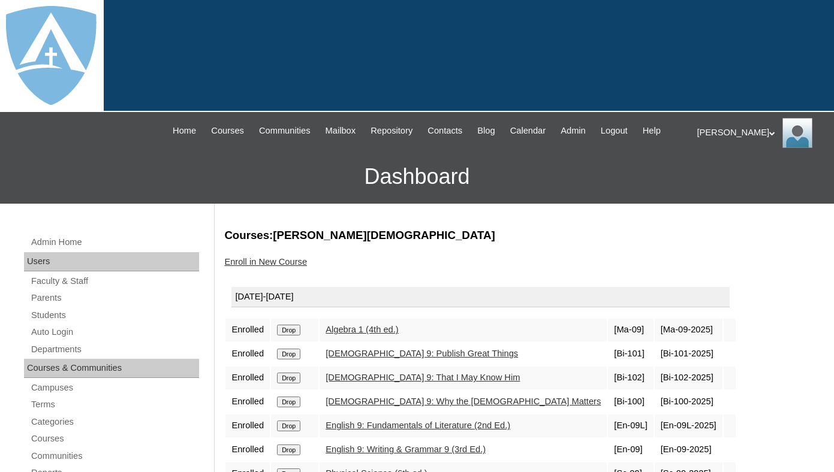
scroll to position [164, 0]
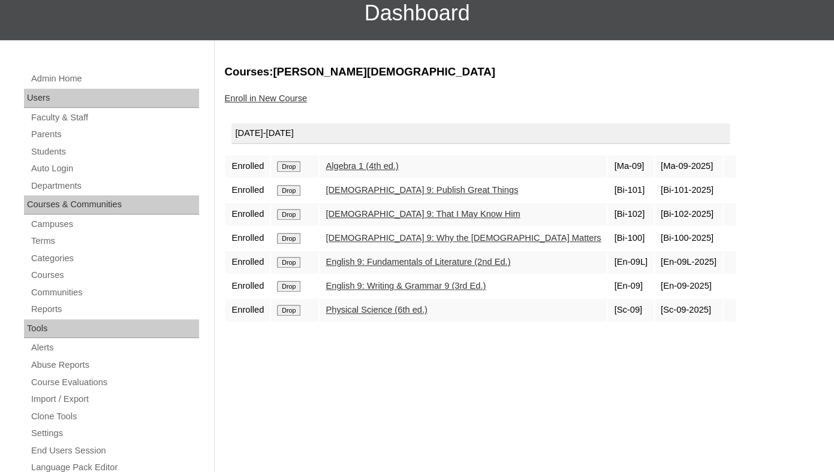
click at [244, 103] on link "Enroll in New Course" at bounding box center [265, 99] width 83 height 10
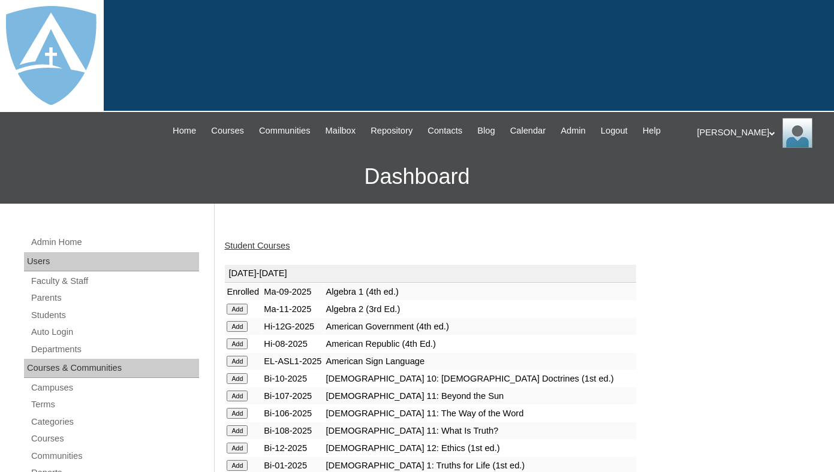
scroll to position [359, 0]
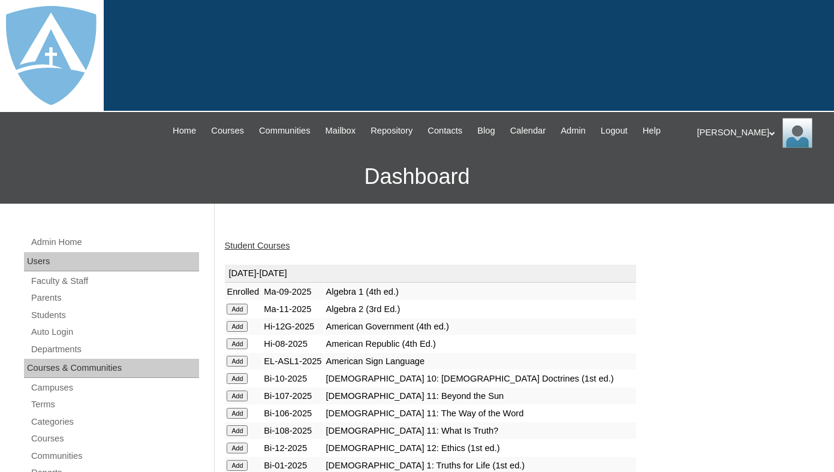
click at [255, 251] on link "Student Courses" at bounding box center [256, 246] width 65 height 10
click at [259, 251] on link "Student Courses" at bounding box center [256, 246] width 65 height 10
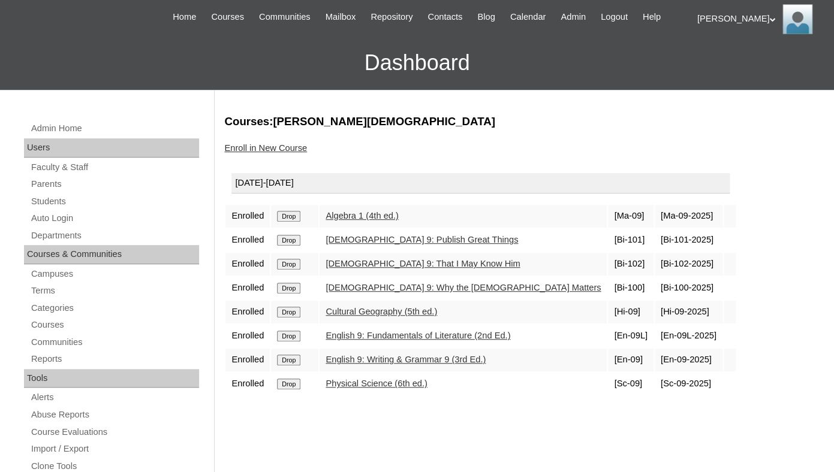
scroll to position [124, 0]
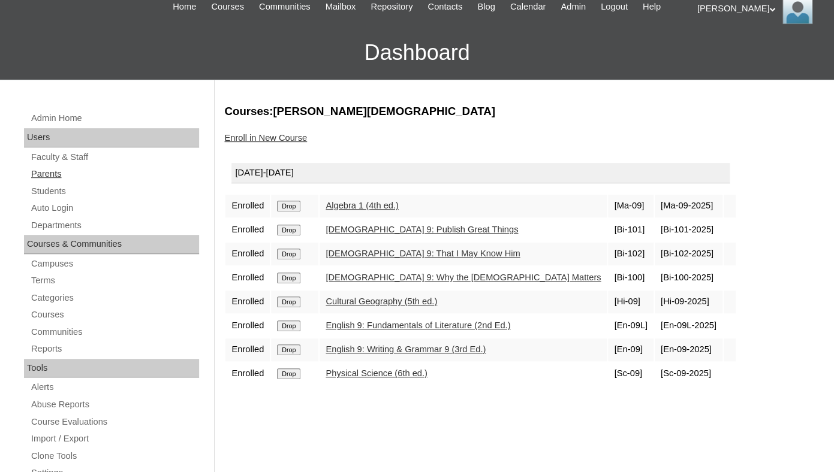
click at [52, 182] on link "Parents" at bounding box center [114, 174] width 169 height 15
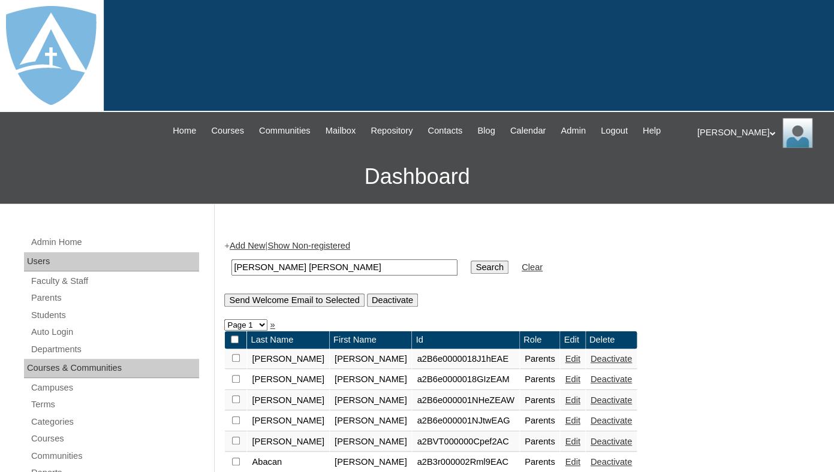
drag, startPoint x: 301, startPoint y: 278, endPoint x: 222, endPoint y: 269, distance: 79.6
click at [231, 269] on input "Alizabeth Anne Cary" at bounding box center [344, 268] width 226 height 16
click at [237, 276] on input "[PERSON_NAME]" at bounding box center [344, 268] width 226 height 16
type input "[PERSON_NAME]"
click at [471, 261] on input "Search" at bounding box center [489, 267] width 37 height 13
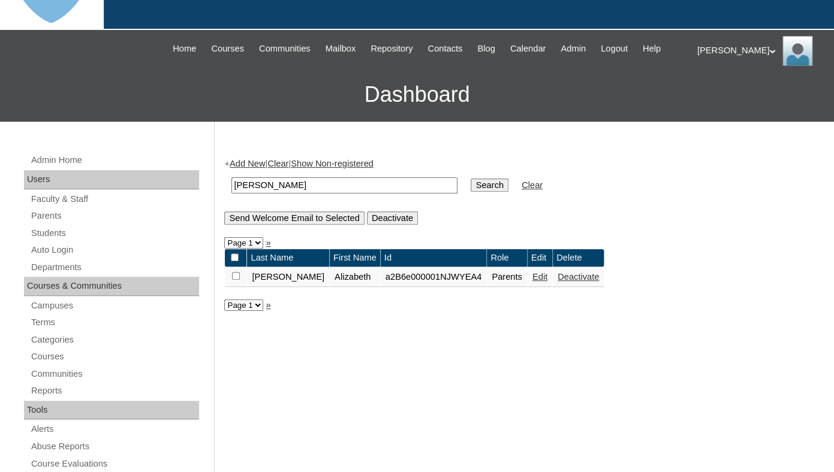
scroll to position [94, 0]
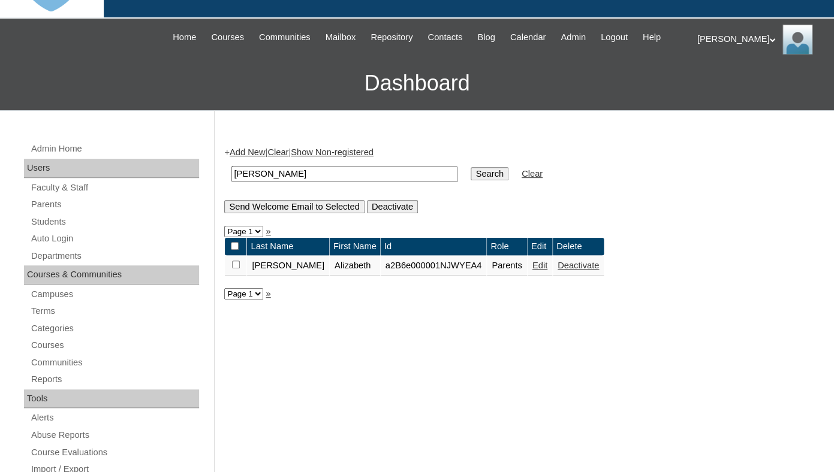
click at [296, 179] on input "[PERSON_NAME]" at bounding box center [344, 174] width 226 height 16
paste input "[PERSON_NAME] [PERSON_NAME]"
drag, startPoint x: 302, startPoint y: 180, endPoint x: 203, endPoint y: 179, distance: 99.5
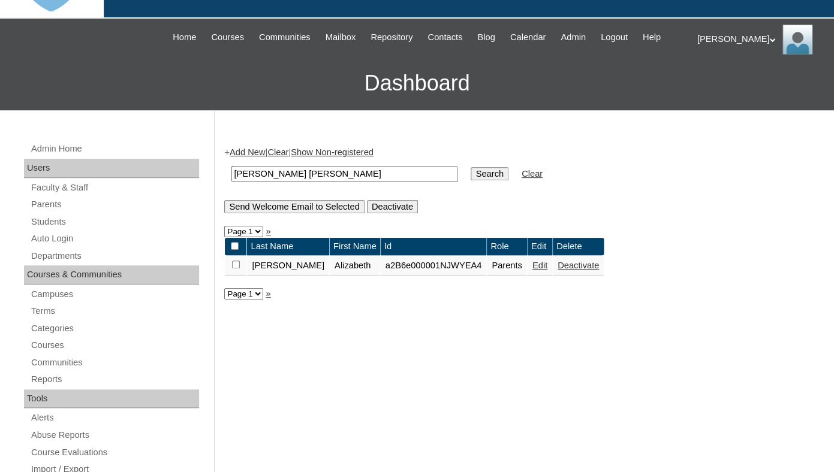
click at [231, 179] on input "Alizabeth Anne Cary" at bounding box center [344, 174] width 226 height 16
type input "[PERSON_NAME]"
click at [471, 167] on input "Search" at bounding box center [489, 173] width 37 height 13
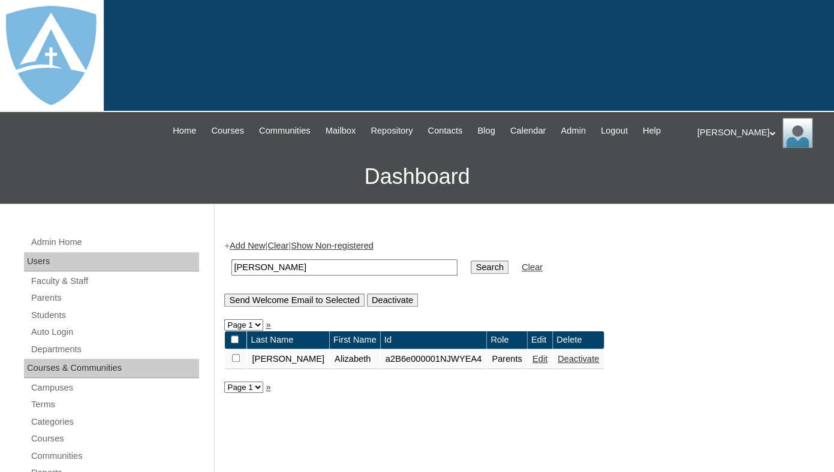
click at [532, 364] on link "Edit" at bounding box center [539, 359] width 15 height 10
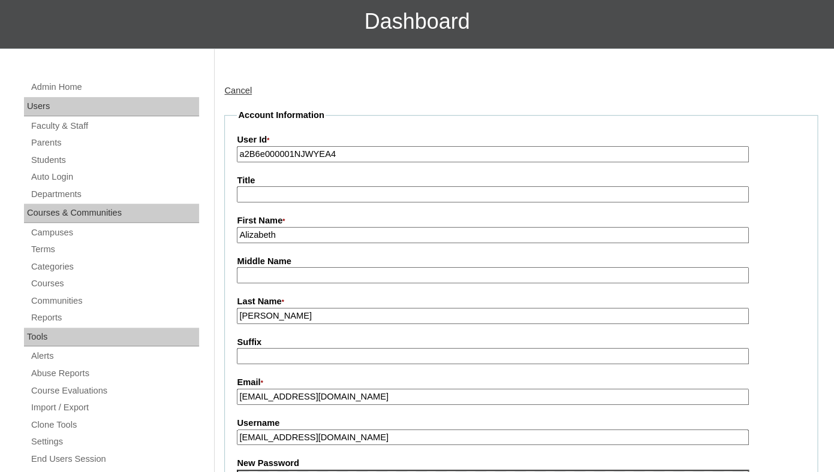
click at [352, 147] on label "User Id *" at bounding box center [521, 140] width 568 height 13
click at [352, 155] on input "a2B6e000001NJWYEA4" at bounding box center [492, 154] width 511 height 16
click at [352, 147] on label "User Id *" at bounding box center [521, 140] width 568 height 13
click at [352, 155] on input "a2B6e000001NJWYEA4" at bounding box center [492, 154] width 511 height 16
click at [352, 162] on input "a2B6e000001NJWYEA4" at bounding box center [492, 154] width 511 height 16
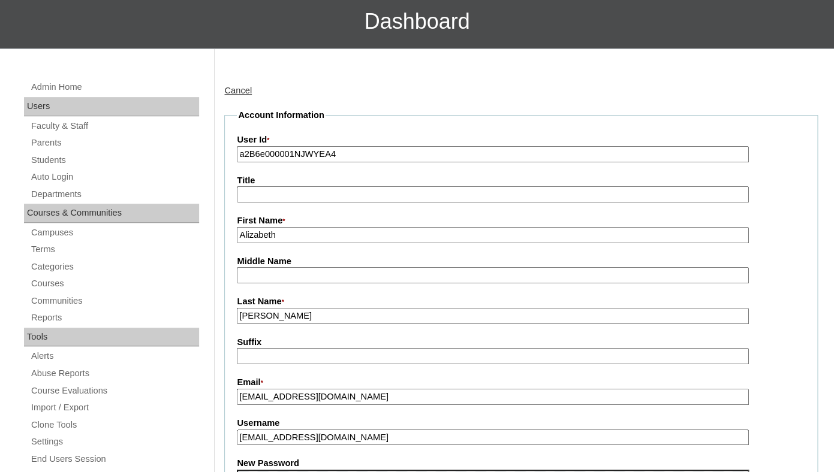
click at [352, 162] on input "a2B6e000001NJWYEA4" at bounding box center [492, 154] width 511 height 16
paste input "7cVT0000000bKXYAY"
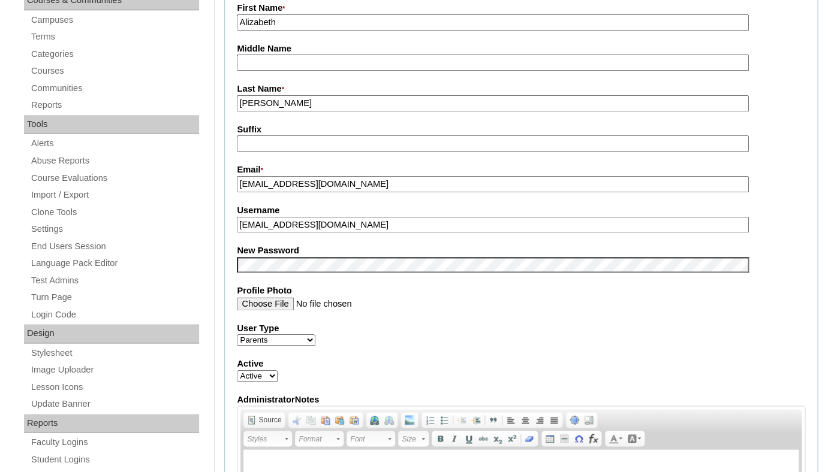
scroll to position [398, 0]
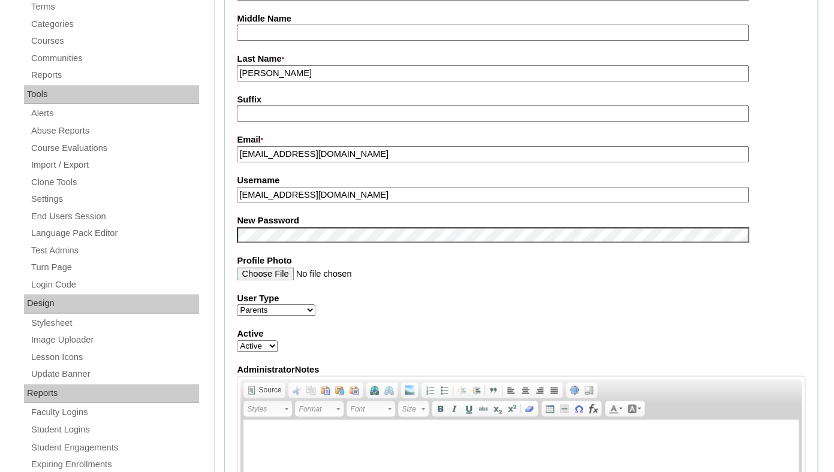
type input "a7cVT0000000bKXYAY"
click at [275, 203] on input "[EMAIL_ADDRESS][DOMAIN_NAME]" at bounding box center [492, 195] width 511 height 16
click at [323, 255] on fieldset "Account Information User Id * a7cVT0000000bKXYAY Title First Name * Alizabeth M…" at bounding box center [520, 225] width 593 height 718
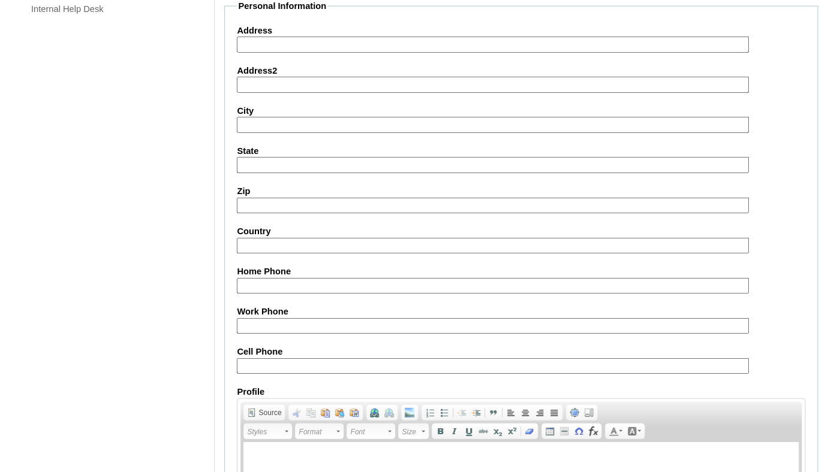
scroll to position [1185, 0]
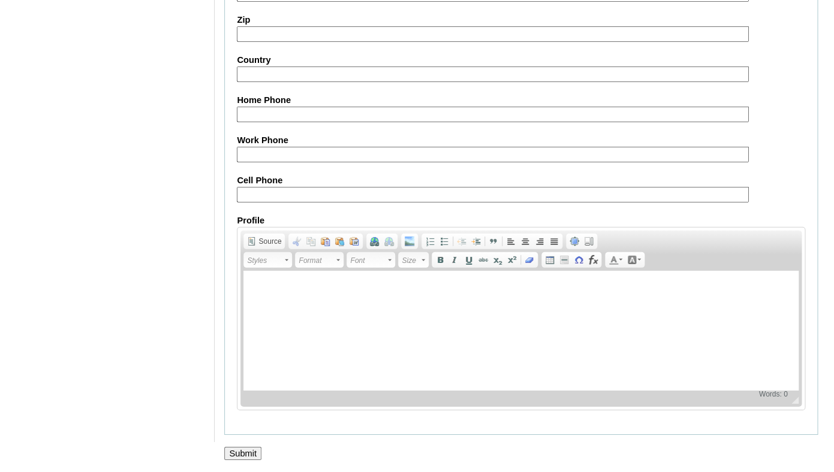
click at [234, 454] on input "Submit" at bounding box center [242, 453] width 37 height 13
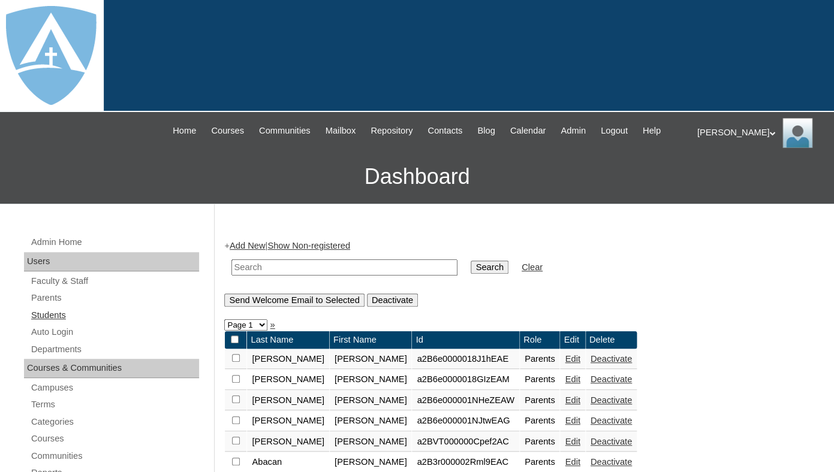
click at [50, 322] on link "Students" at bounding box center [114, 315] width 169 height 15
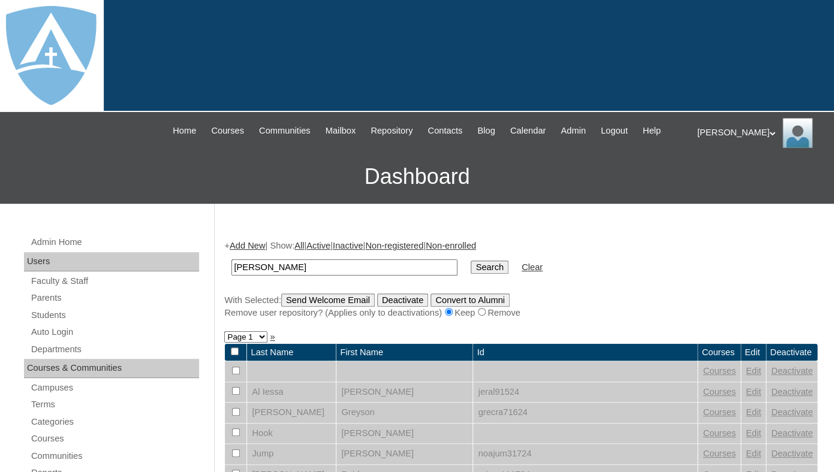
click at [231, 276] on input "Eslie Cary" at bounding box center [344, 268] width 226 height 16
click at [257, 276] on input "[PERSON_NAME]" at bounding box center [344, 268] width 226 height 16
click at [238, 276] on input "[PERSON_NAME]" at bounding box center [344, 268] width 226 height 16
click at [300, 276] on input "[PERSON_NAME]" at bounding box center [344, 268] width 226 height 16
type input "Cary"
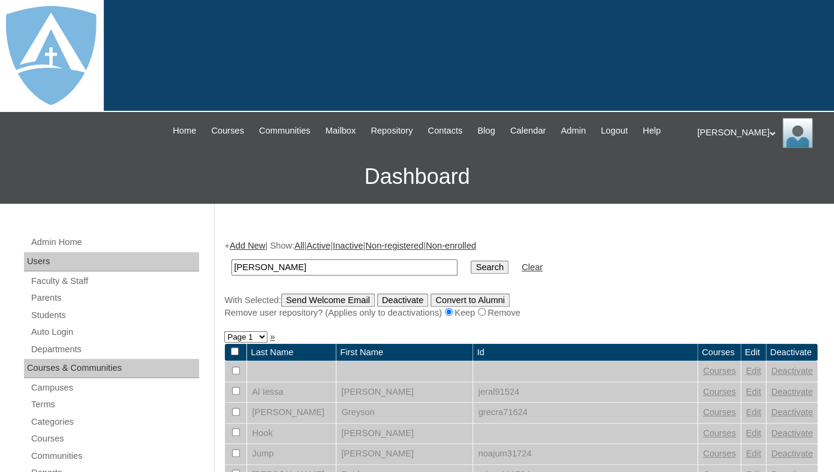
click at [471, 261] on input "Search" at bounding box center [489, 267] width 37 height 13
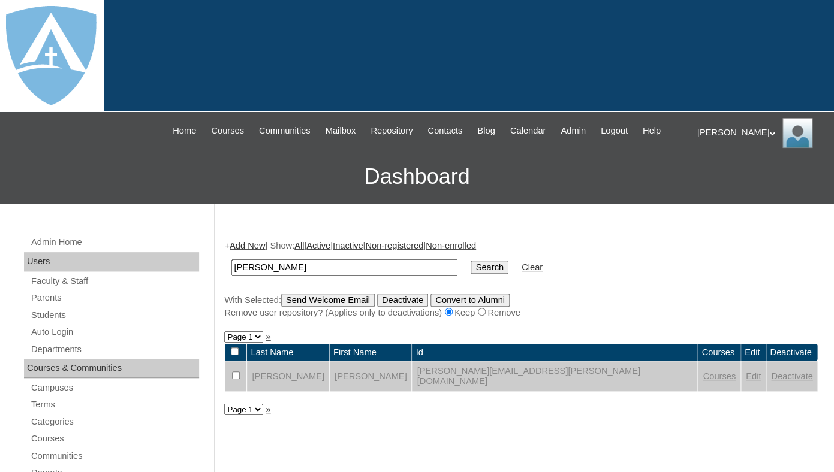
click at [746, 381] on link "Edit" at bounding box center [753, 377] width 15 height 10
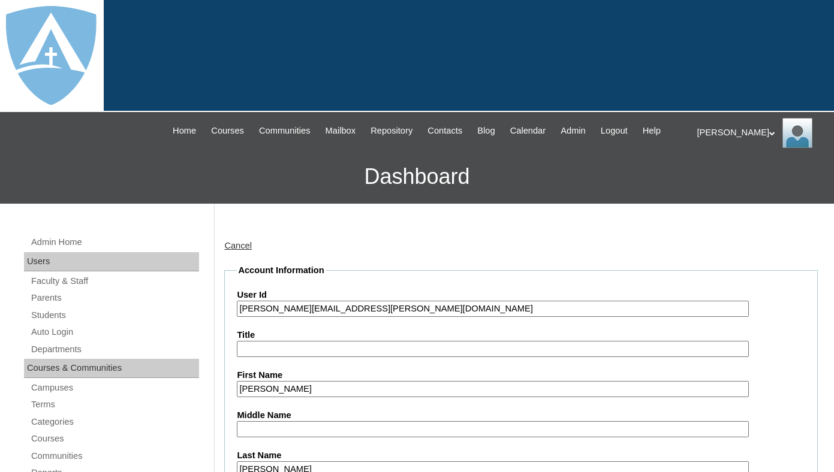
click at [282, 317] on input "[PERSON_NAME][EMAIL_ADDRESS][PERSON_NAME][DOMAIN_NAME]" at bounding box center [492, 309] width 511 height 16
click at [282, 317] on input "eslie.cary@enlightiumstudent.com" at bounding box center [492, 309] width 511 height 16
click at [241, 317] on input "eslie.cary@enlightiumstudent.com" at bounding box center [492, 309] width 511 height 16
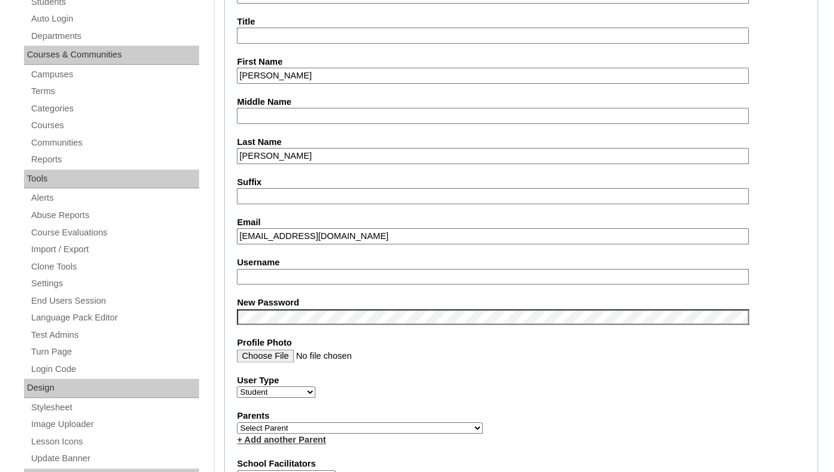
scroll to position [321, 0]
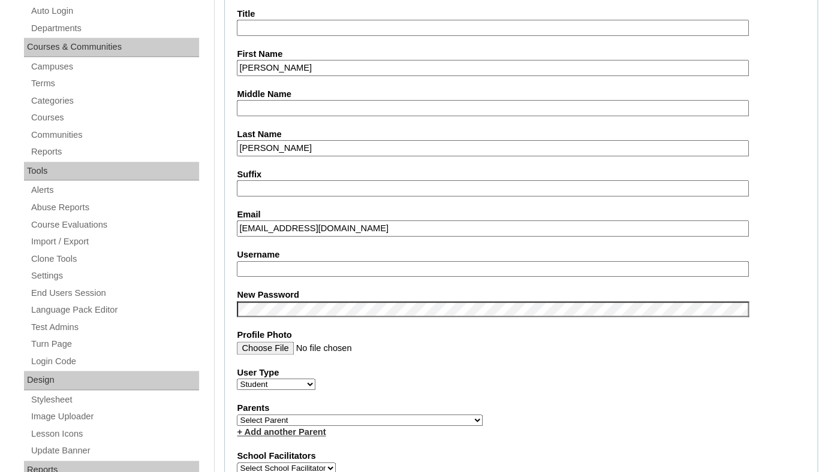
type input "26eslie.cary@enlightiumstudent.com"
click at [265, 278] on input "Username" at bounding box center [492, 269] width 511 height 16
paste input "eslie.cary@enlightiumstudent.com"
type input "eslie.cary@enlightiumstudent.com"
click at [266, 296] on fieldset "Account Information User Id 26eslie.cary@enlightiumstudent.com Title First Name…" at bounding box center [520, 423] width 593 height 960
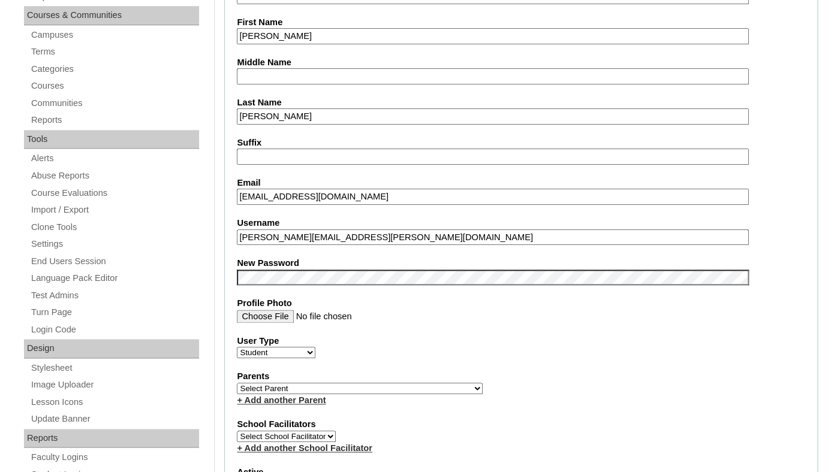
scroll to position [381, 0]
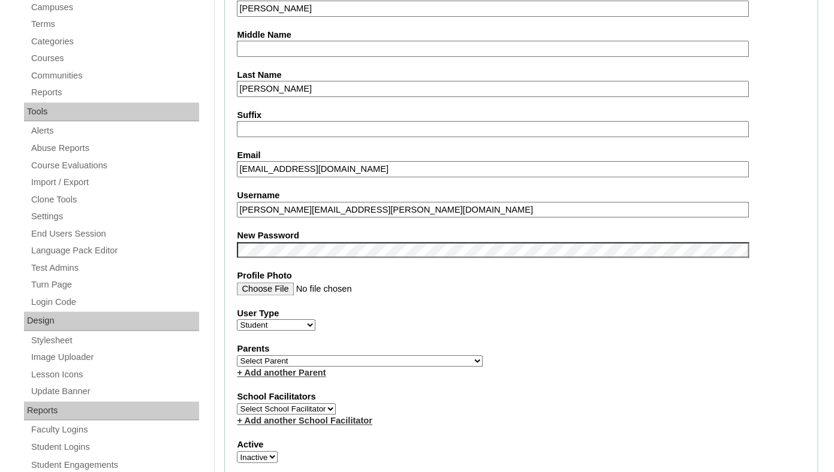
click at [237, 355] on select "Select Parent Garcia, Rosa Labourdette, Jessica Nicholson, Nicky Valentin , Nat…" at bounding box center [360, 360] width 246 height 11
select select "101012"
click option "Cary, Alizabeth" at bounding box center [0, 0] width 0 height 0
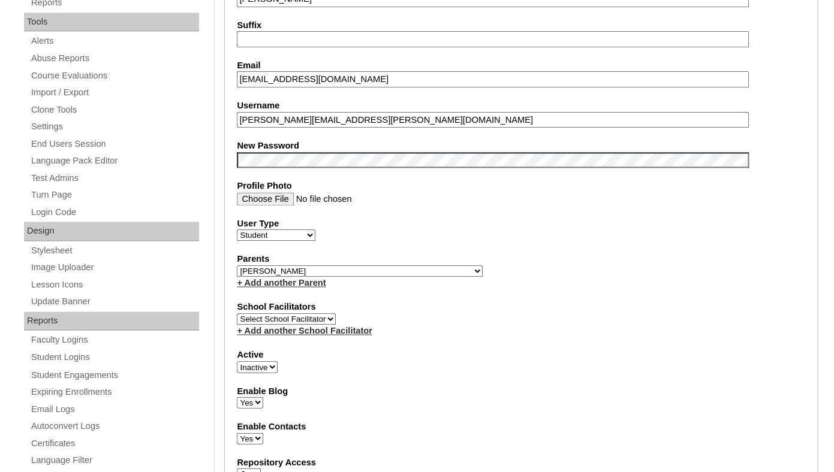
scroll to position [487, 0]
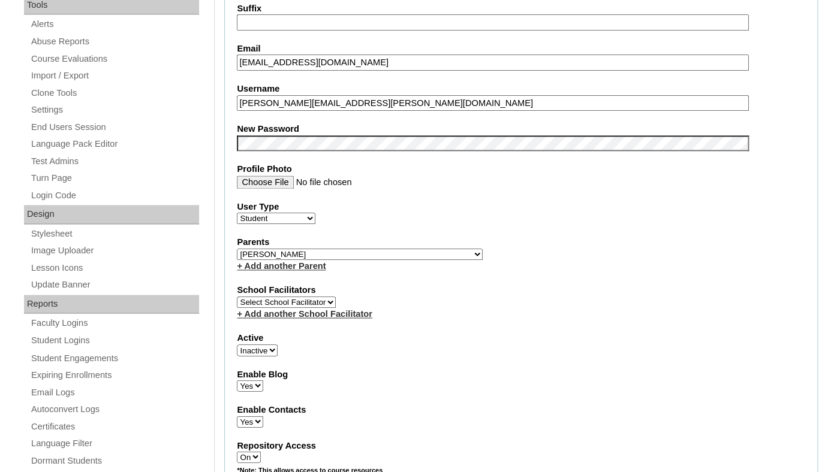
select select "1"
click option "Active" at bounding box center [0, 0] width 0 height 0
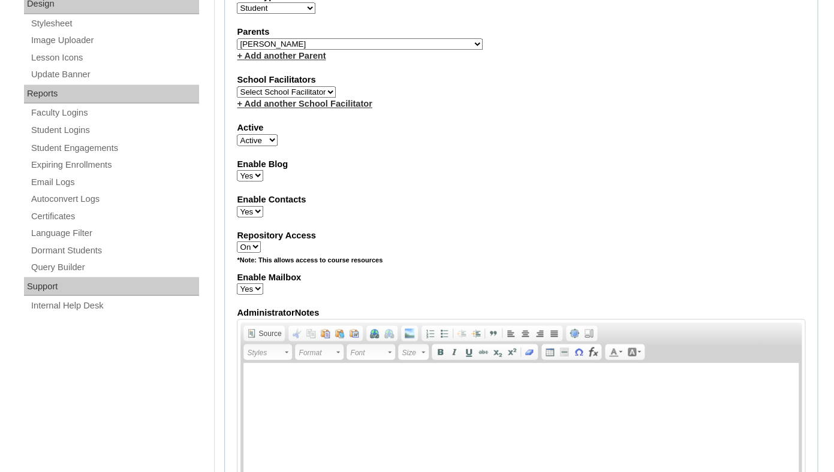
scroll to position [1437, 0]
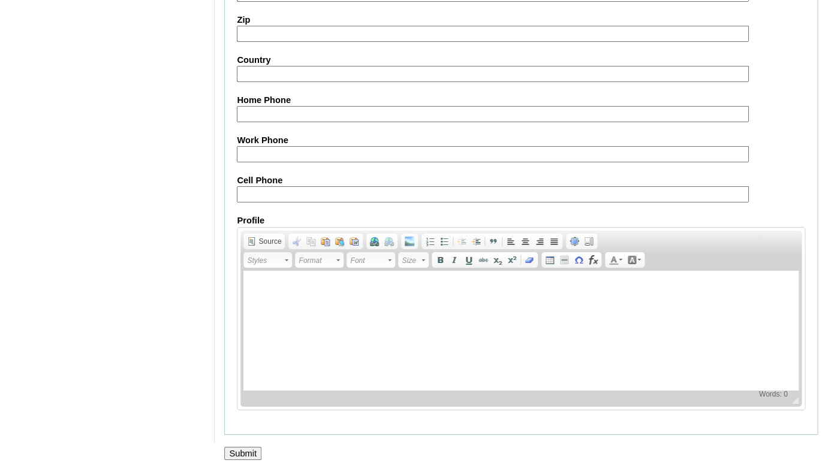
click at [242, 454] on input "Submit" at bounding box center [242, 453] width 37 height 13
